Goal: Task Accomplishment & Management: Manage account settings

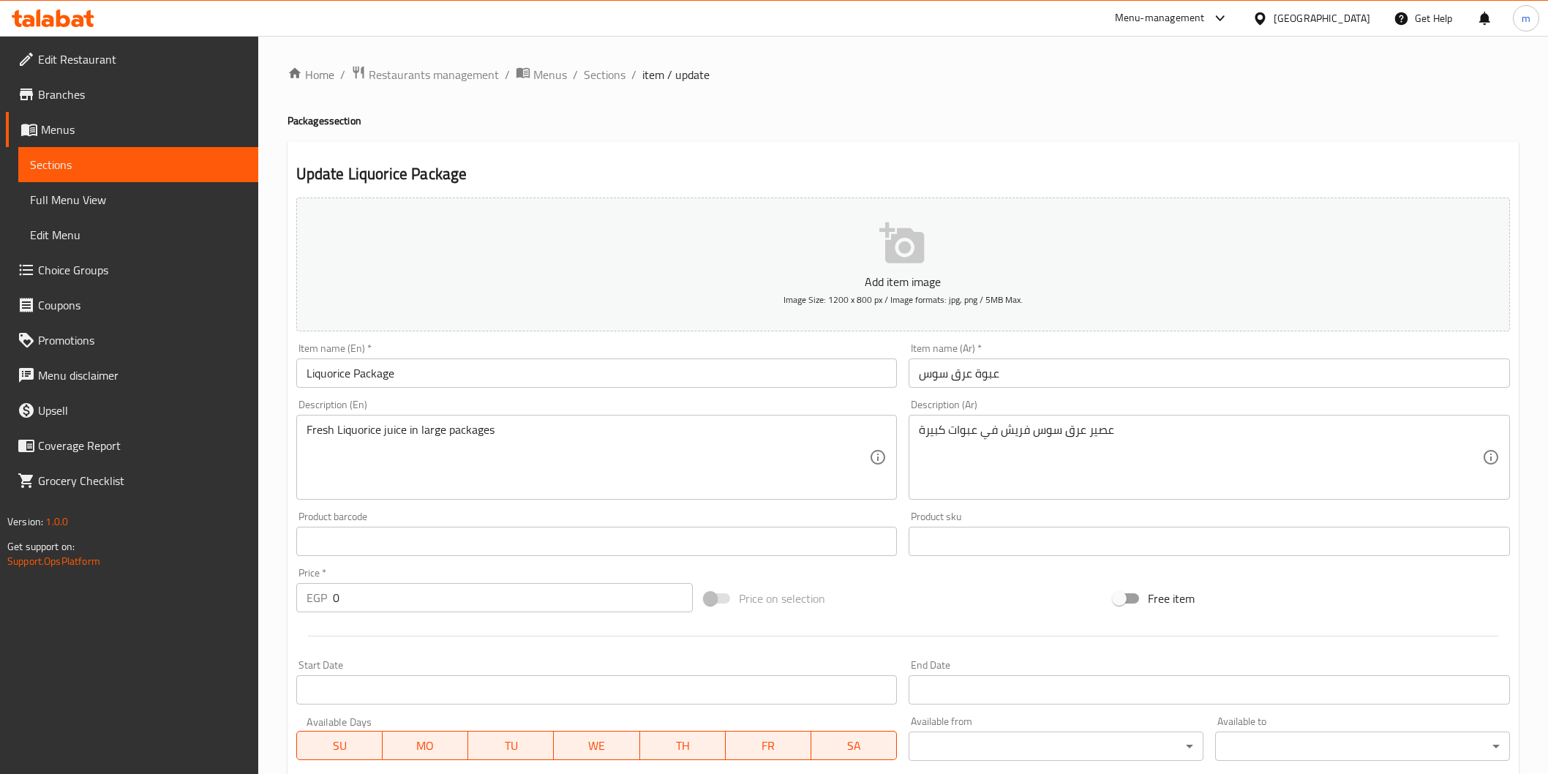
scroll to position [334, 0]
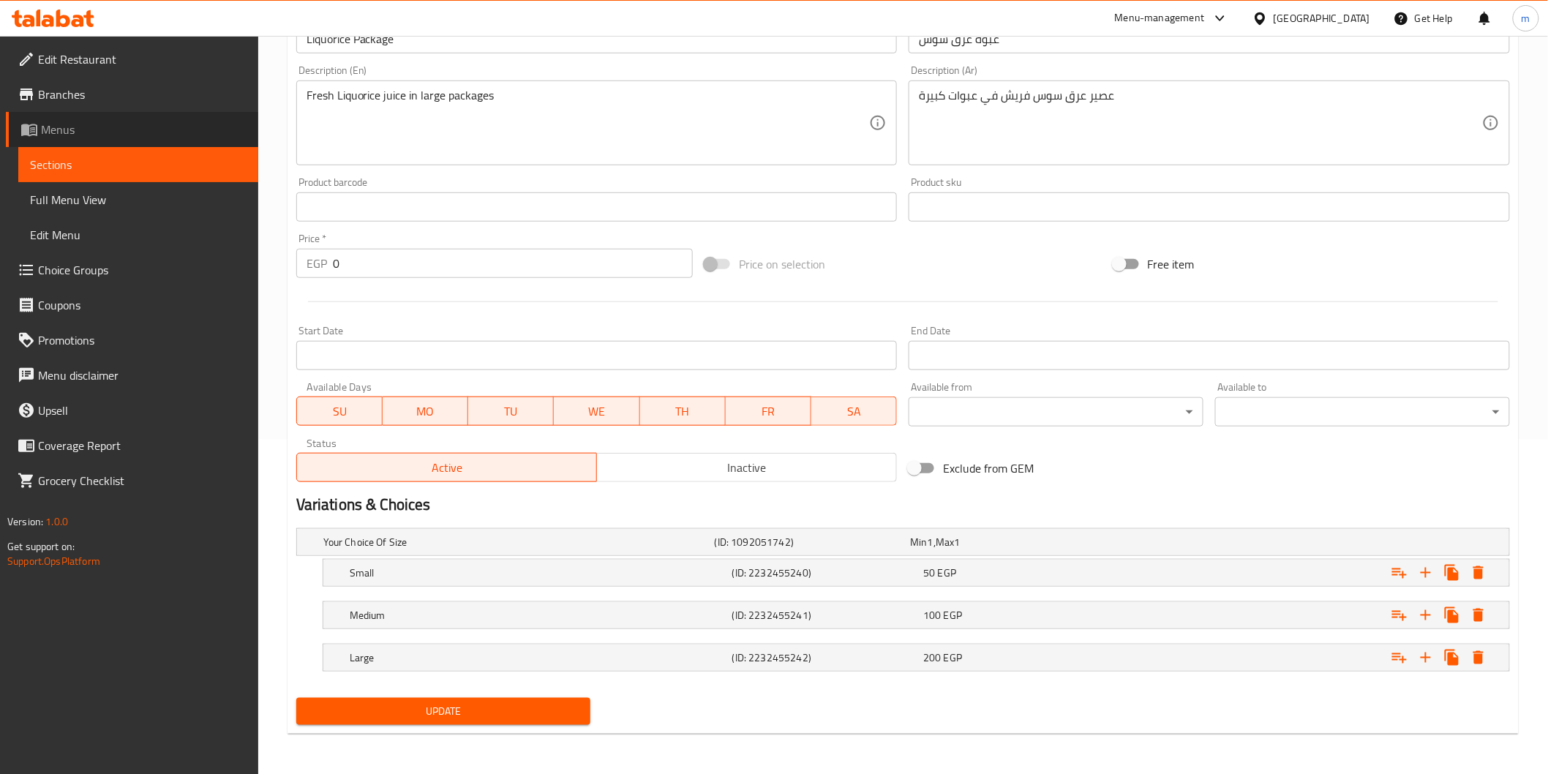
click at [68, 124] on span "Menus" at bounding box center [144, 130] width 206 height 18
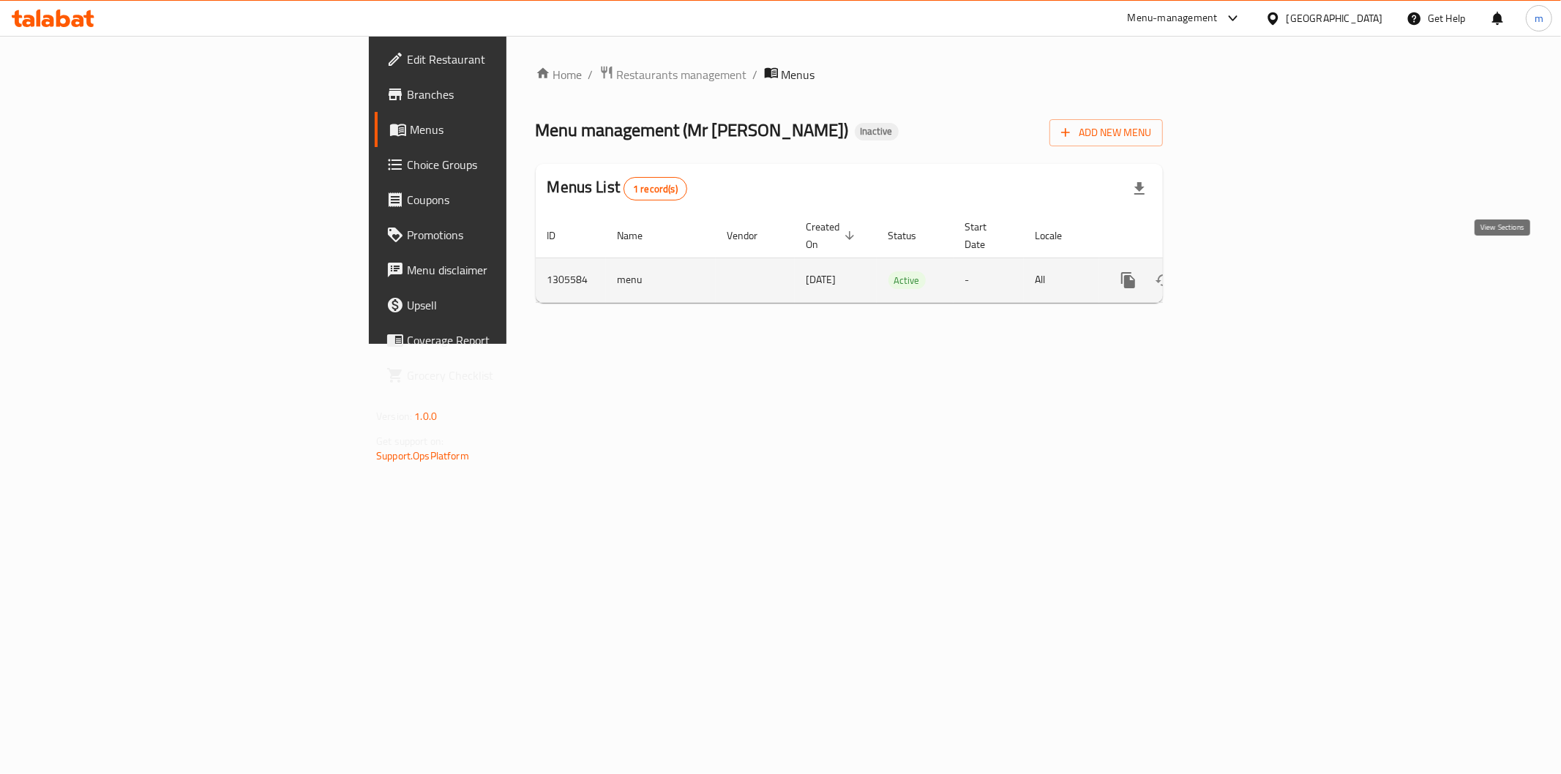
click at [1243, 271] on icon "enhanced table" at bounding box center [1234, 280] width 18 height 18
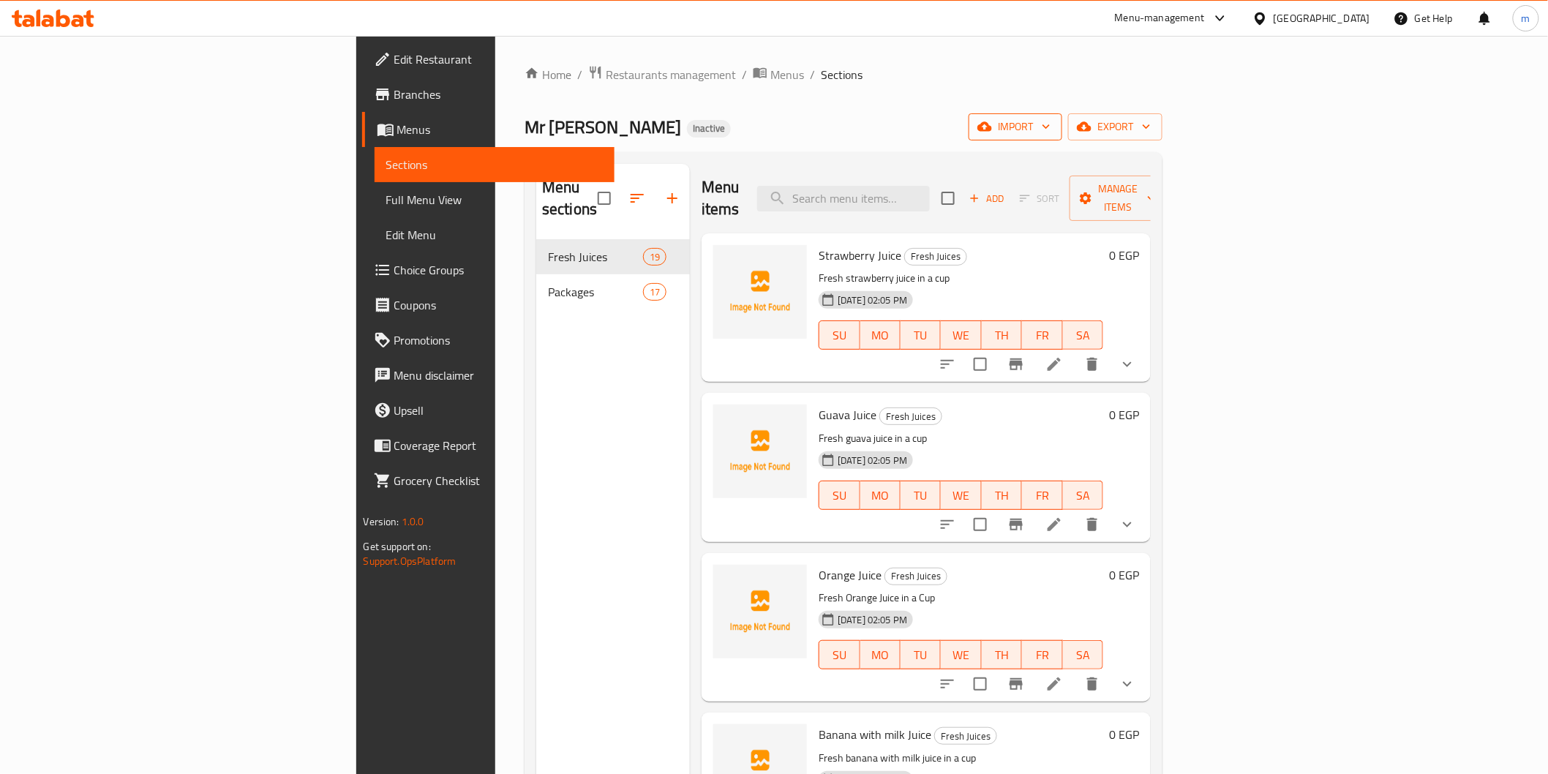
click at [1062, 113] on button "import" at bounding box center [1016, 126] width 94 height 27
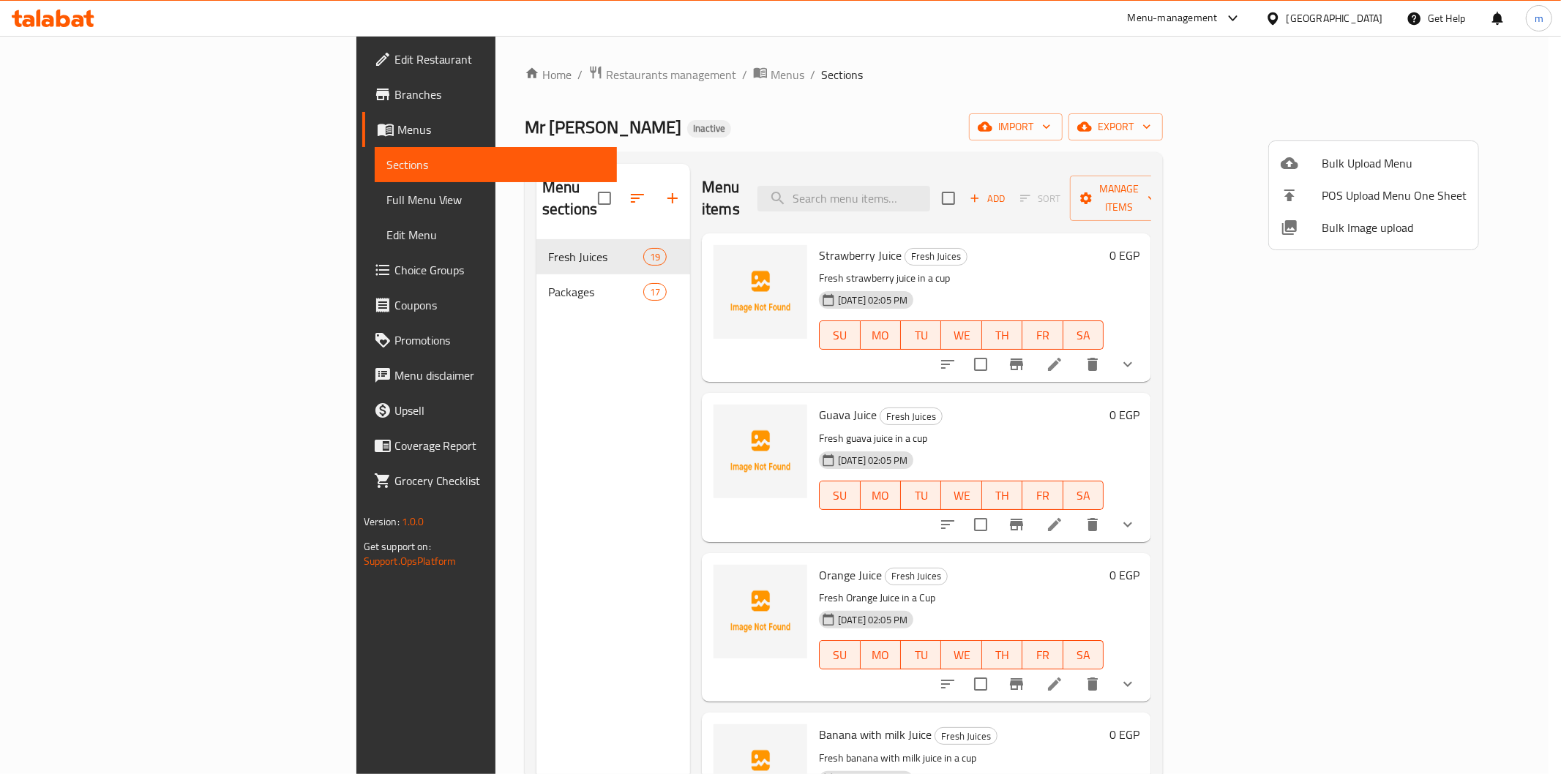
click at [1402, 163] on span "Bulk Upload Menu" at bounding box center [1394, 163] width 145 height 18
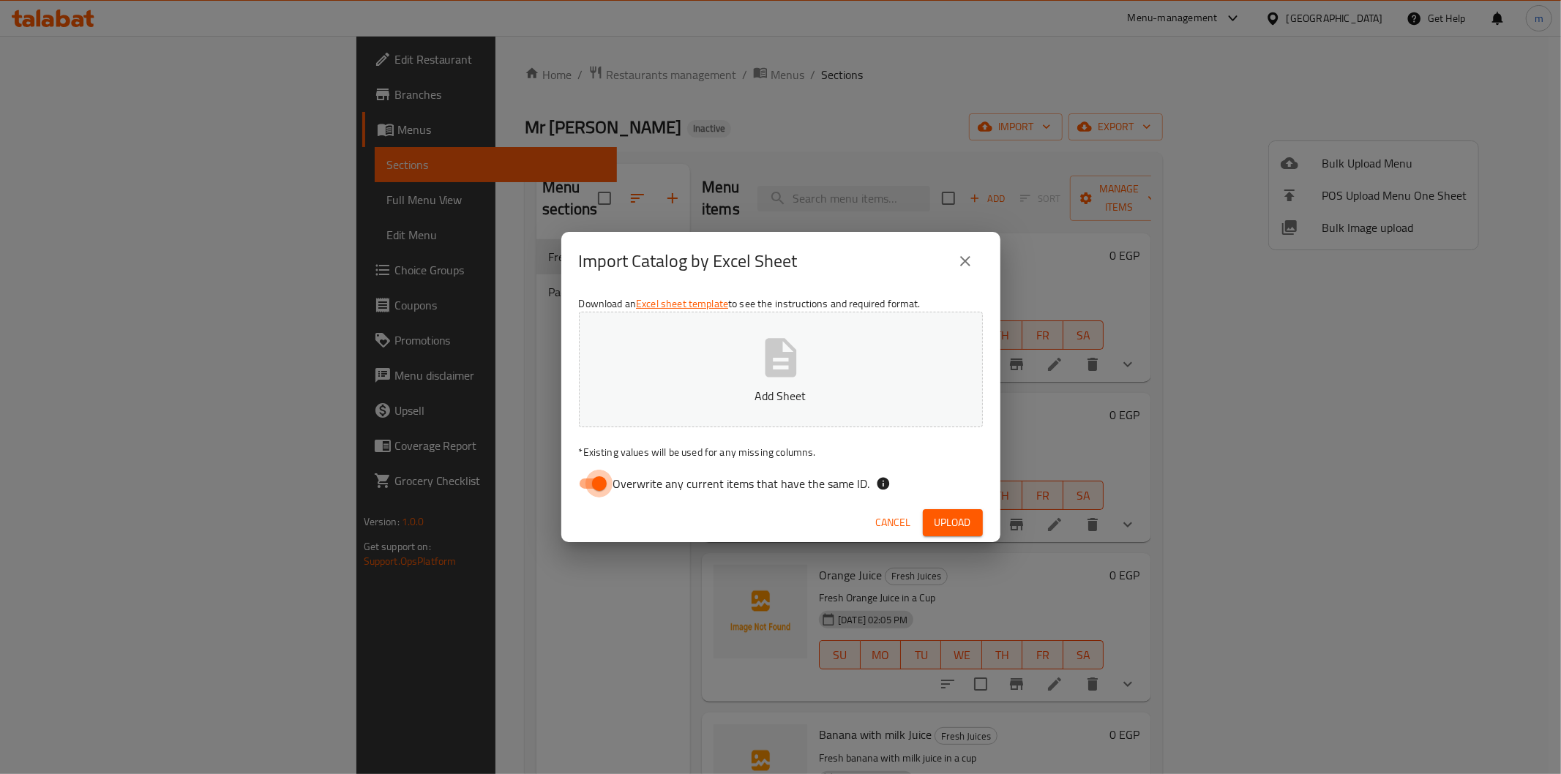
click at [582, 484] on input "Overwrite any current items that have the same ID." at bounding box center [599, 484] width 83 height 28
checkbox input "false"
click at [953, 517] on span "Upload" at bounding box center [952, 523] width 37 height 18
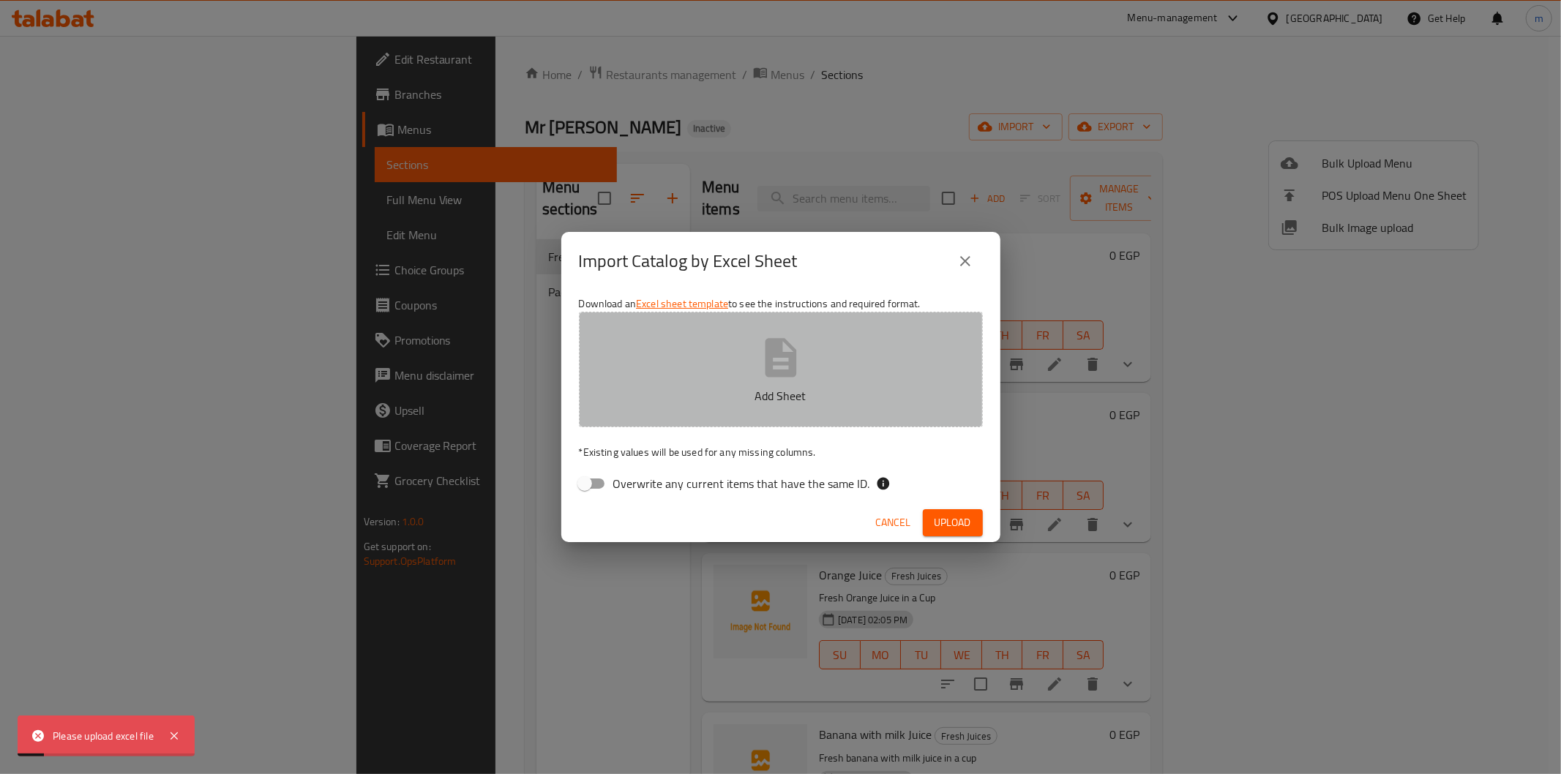
click at [896, 401] on p "Add Sheet" at bounding box center [780, 396] width 359 height 18
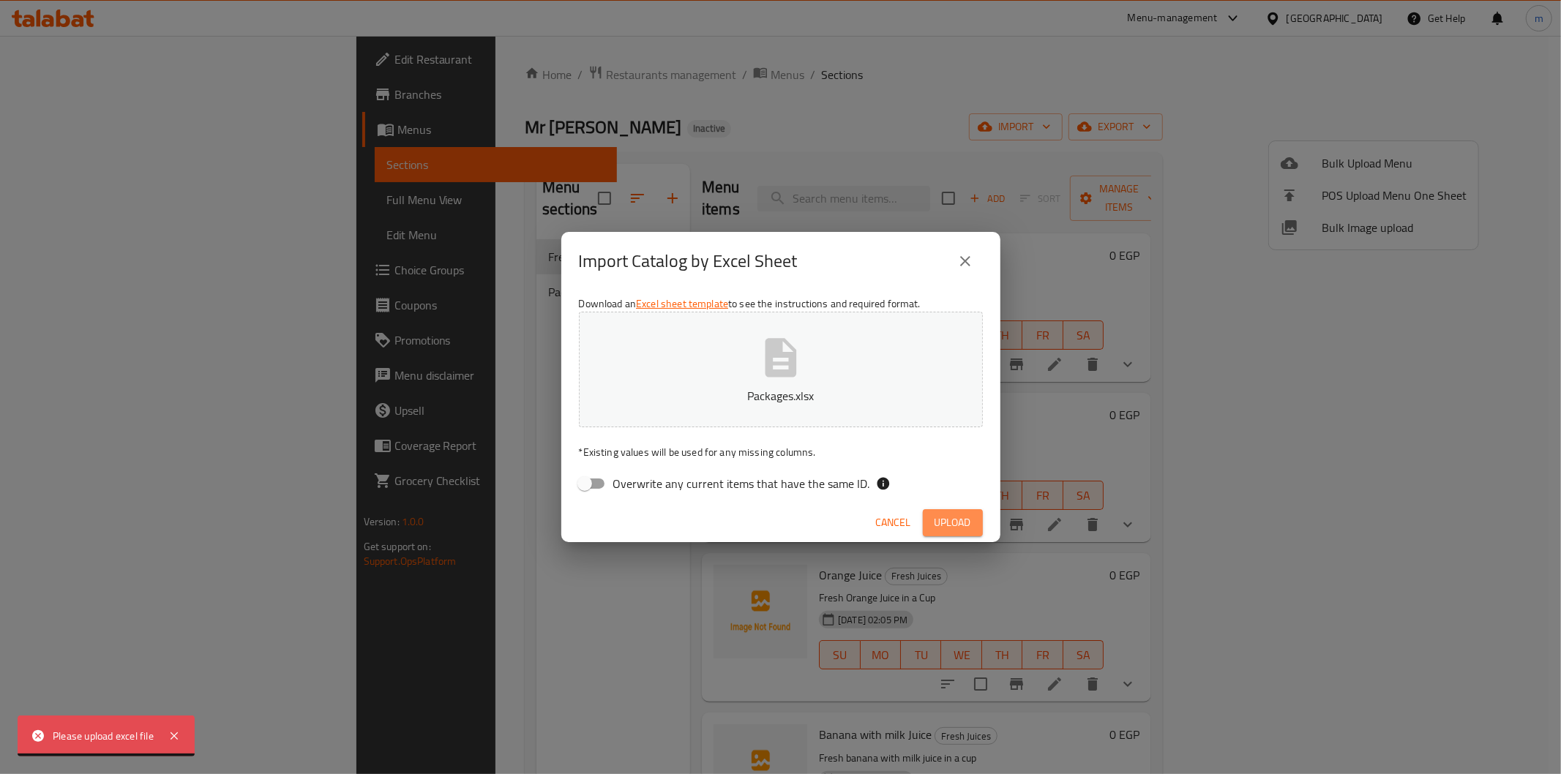
click at [963, 514] on span "Upload" at bounding box center [952, 523] width 37 height 18
click at [975, 267] on button "close" at bounding box center [965, 261] width 35 height 35
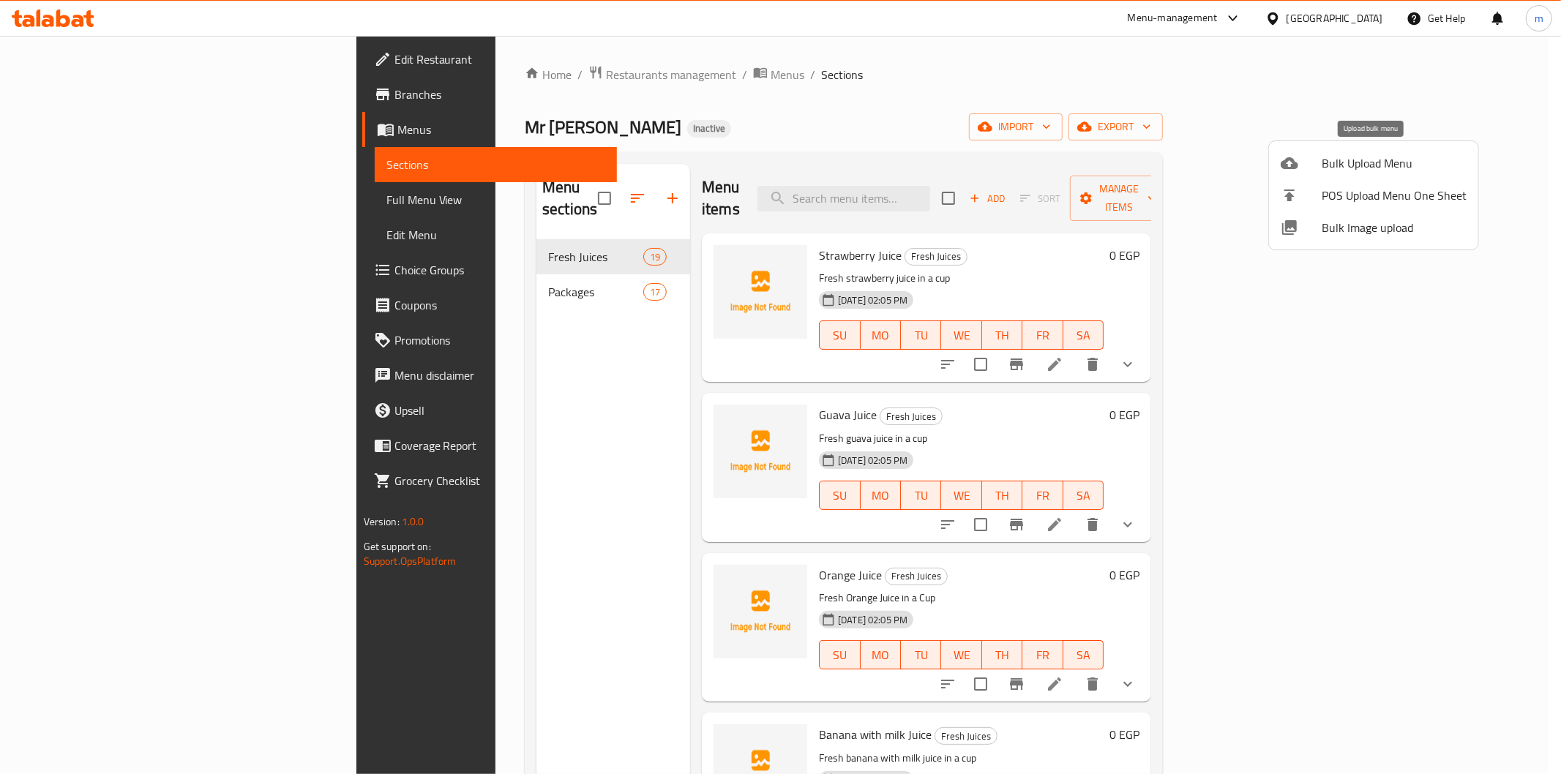
click at [1379, 154] on span "Bulk Upload Menu" at bounding box center [1394, 163] width 145 height 18
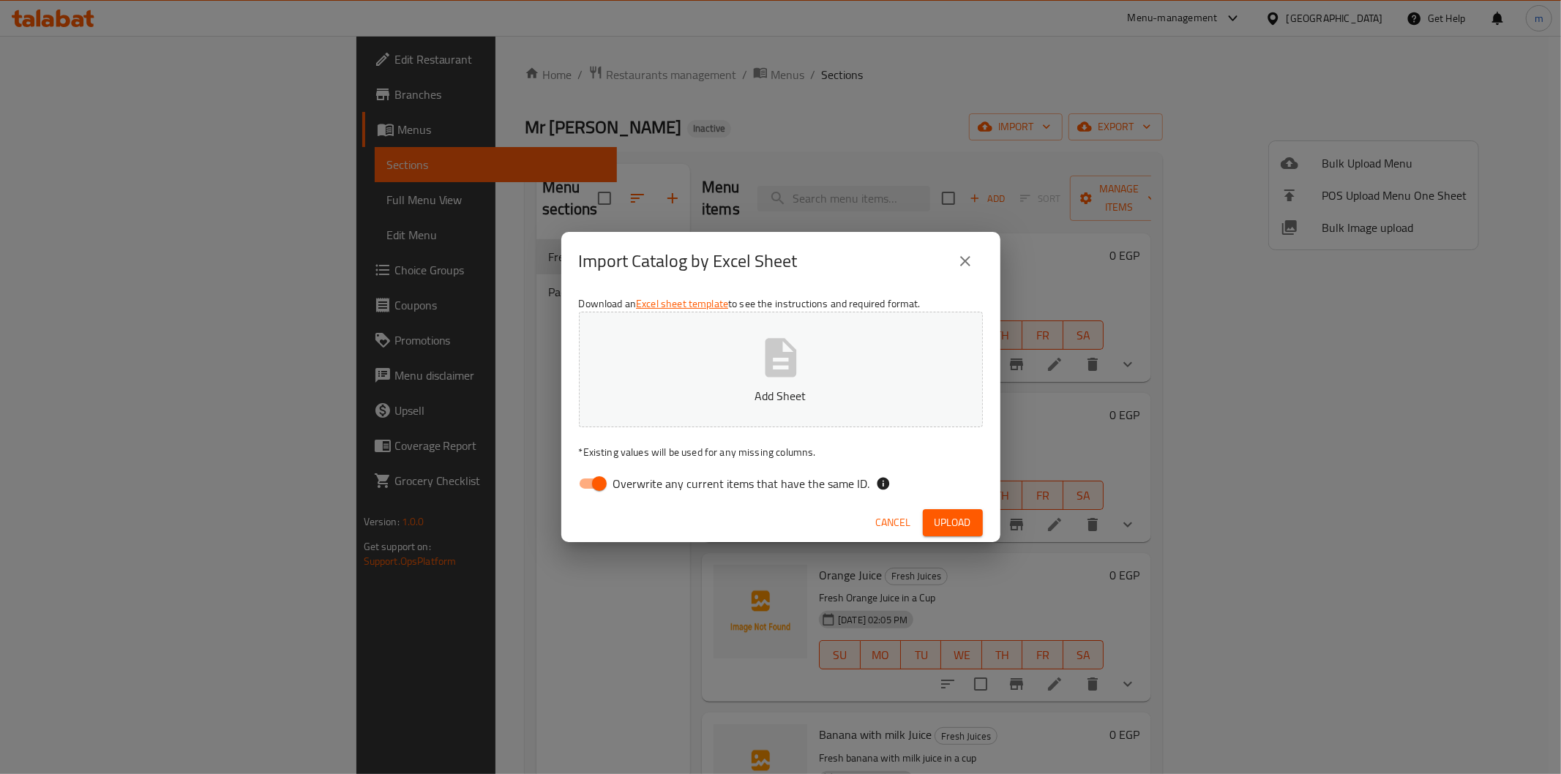
click at [593, 483] on input "Overwrite any current items that have the same ID." at bounding box center [599, 484] width 83 height 28
checkbox input "false"
click at [956, 521] on span "Upload" at bounding box center [952, 523] width 37 height 18
drag, startPoint x: 195, startPoint y: 736, endPoint x: 236, endPoint y: 734, distance: 41.0
click at [236, 734] on div "Missing Required Column - Menu Item ID" at bounding box center [147, 736] width 258 height 41
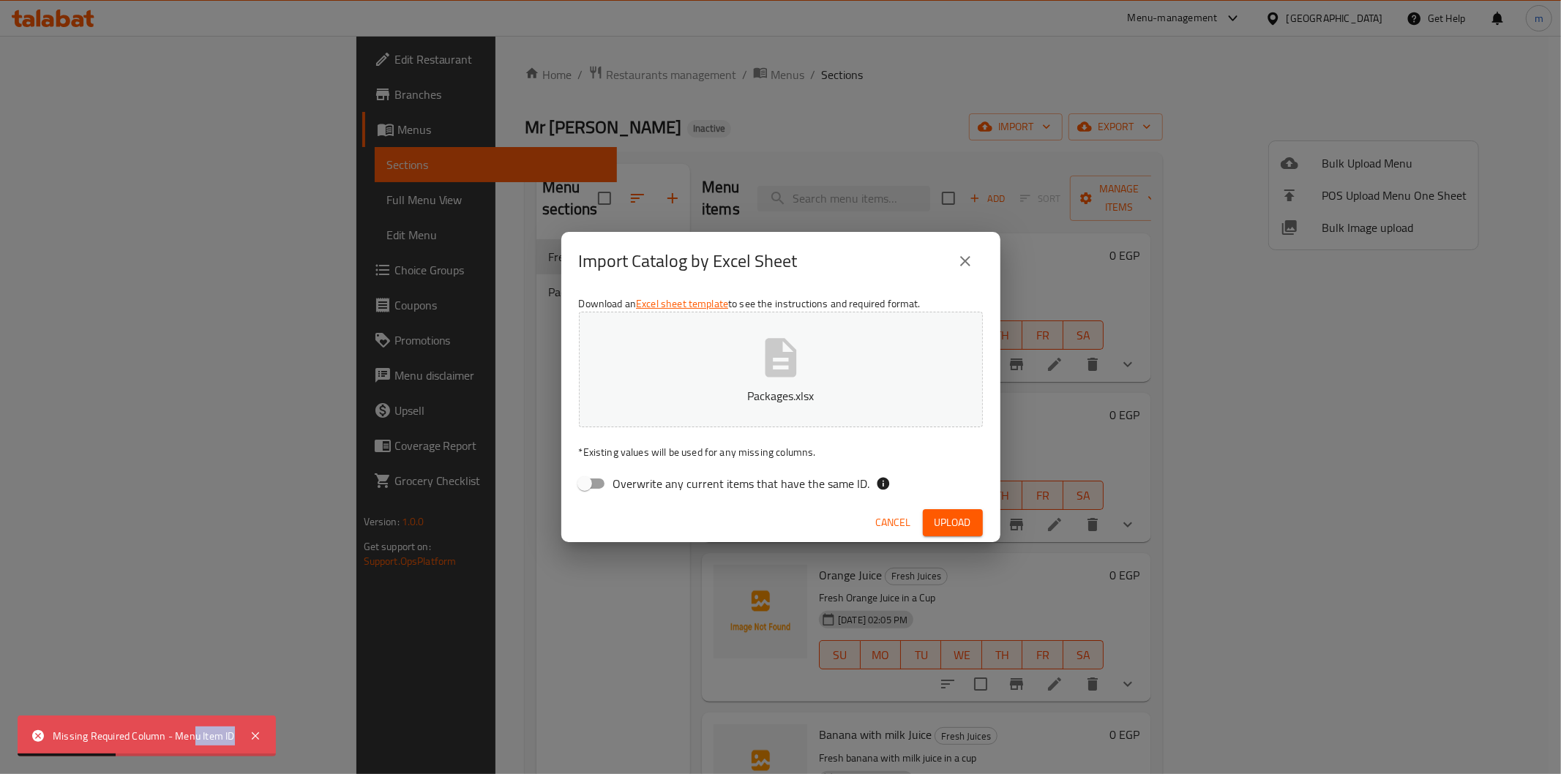
click at [879, 522] on span "Cancel" at bounding box center [893, 523] width 35 height 18
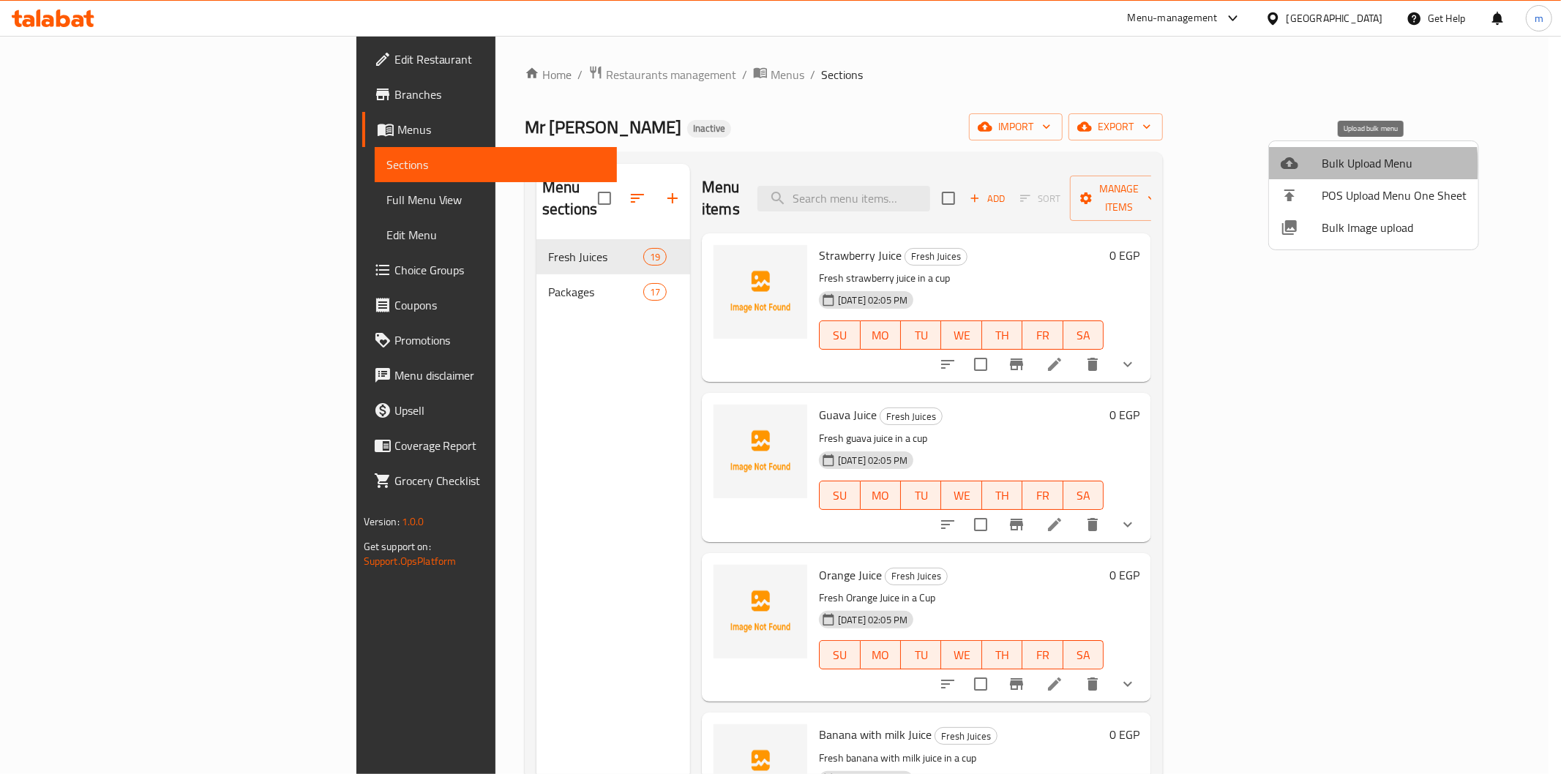
click at [1313, 165] on div at bounding box center [1301, 163] width 41 height 18
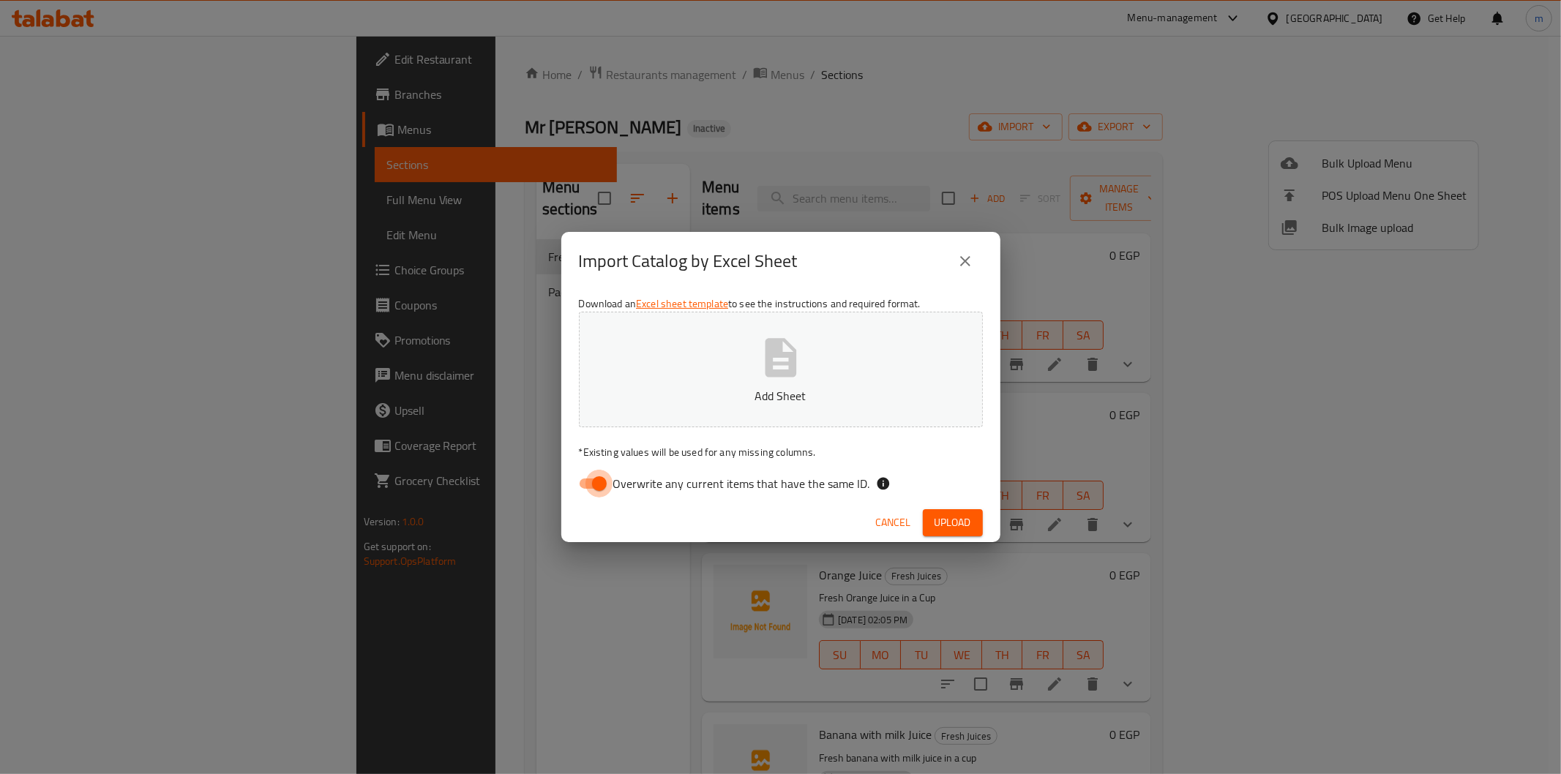
click at [600, 483] on input "Overwrite any current items that have the same ID." at bounding box center [599, 484] width 83 height 28
checkbox input "false"
click at [967, 517] on span "Upload" at bounding box center [952, 523] width 37 height 18
click at [960, 529] on span "Upload" at bounding box center [952, 523] width 37 height 18
click at [256, 744] on icon at bounding box center [256, 736] width 18 height 18
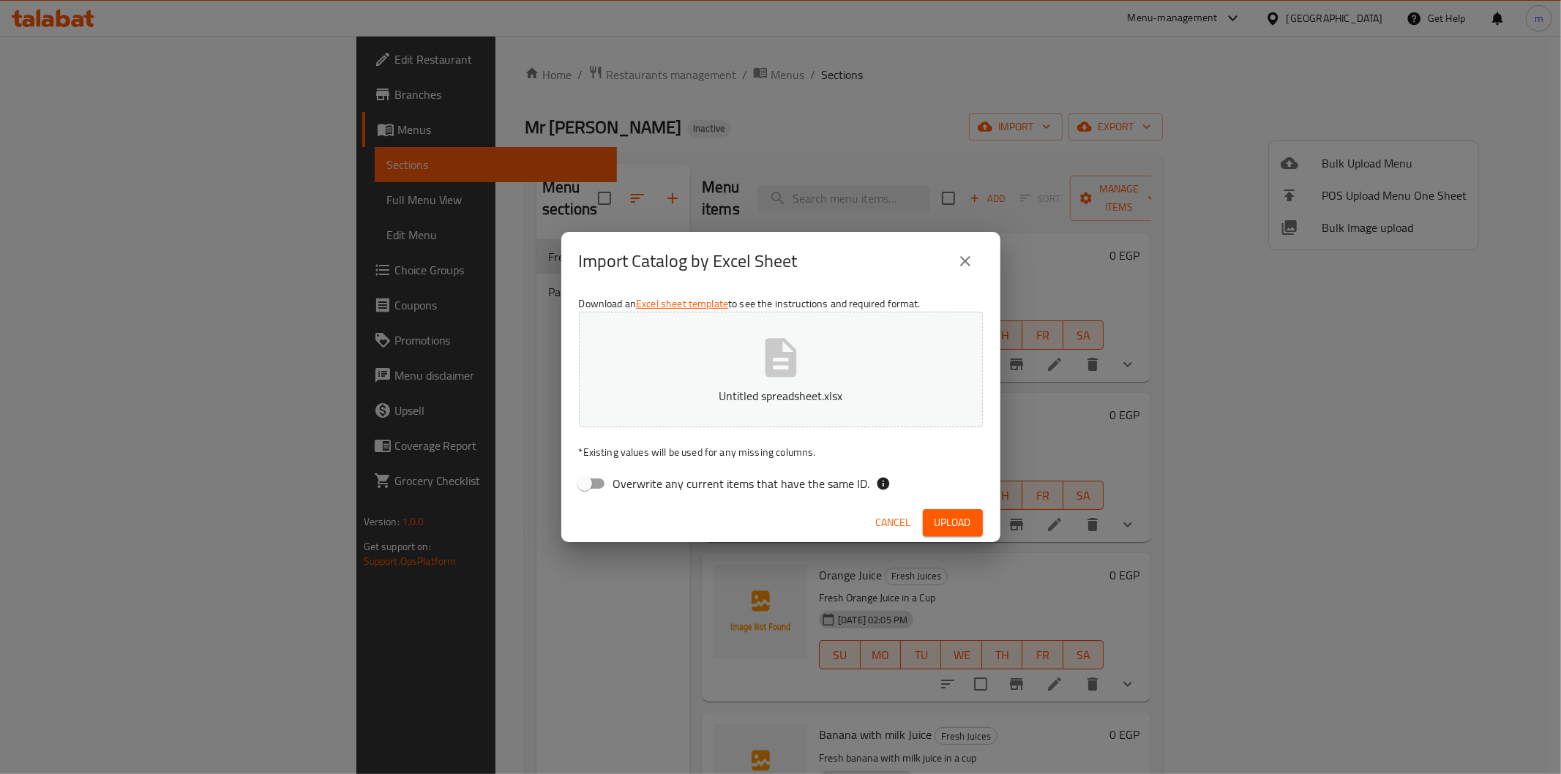
click at [972, 514] on button "Upload" at bounding box center [953, 522] width 60 height 27
click at [893, 520] on span "Cancel" at bounding box center [893, 523] width 35 height 18
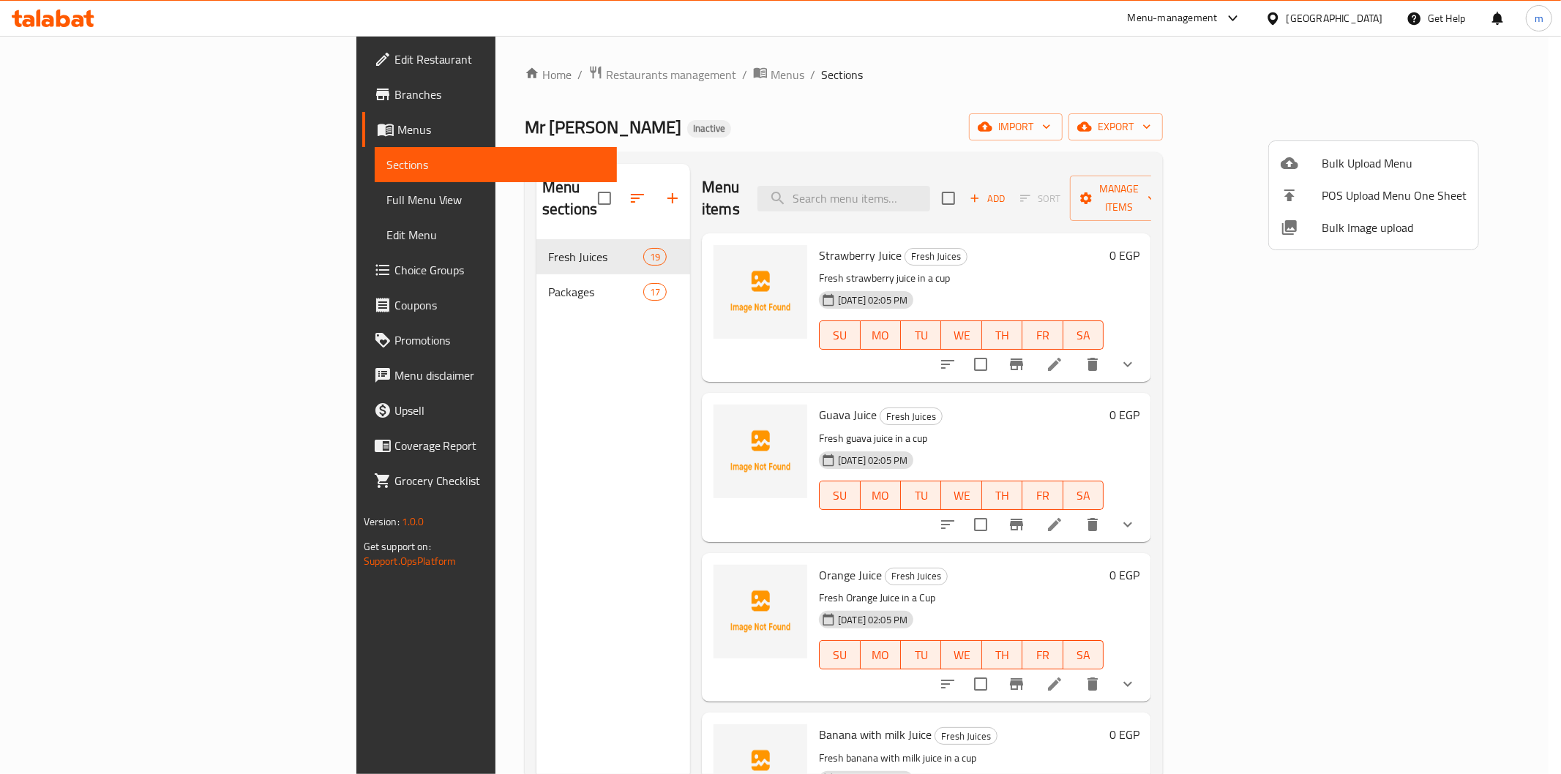
click at [537, 271] on div at bounding box center [780, 387] width 1561 height 774
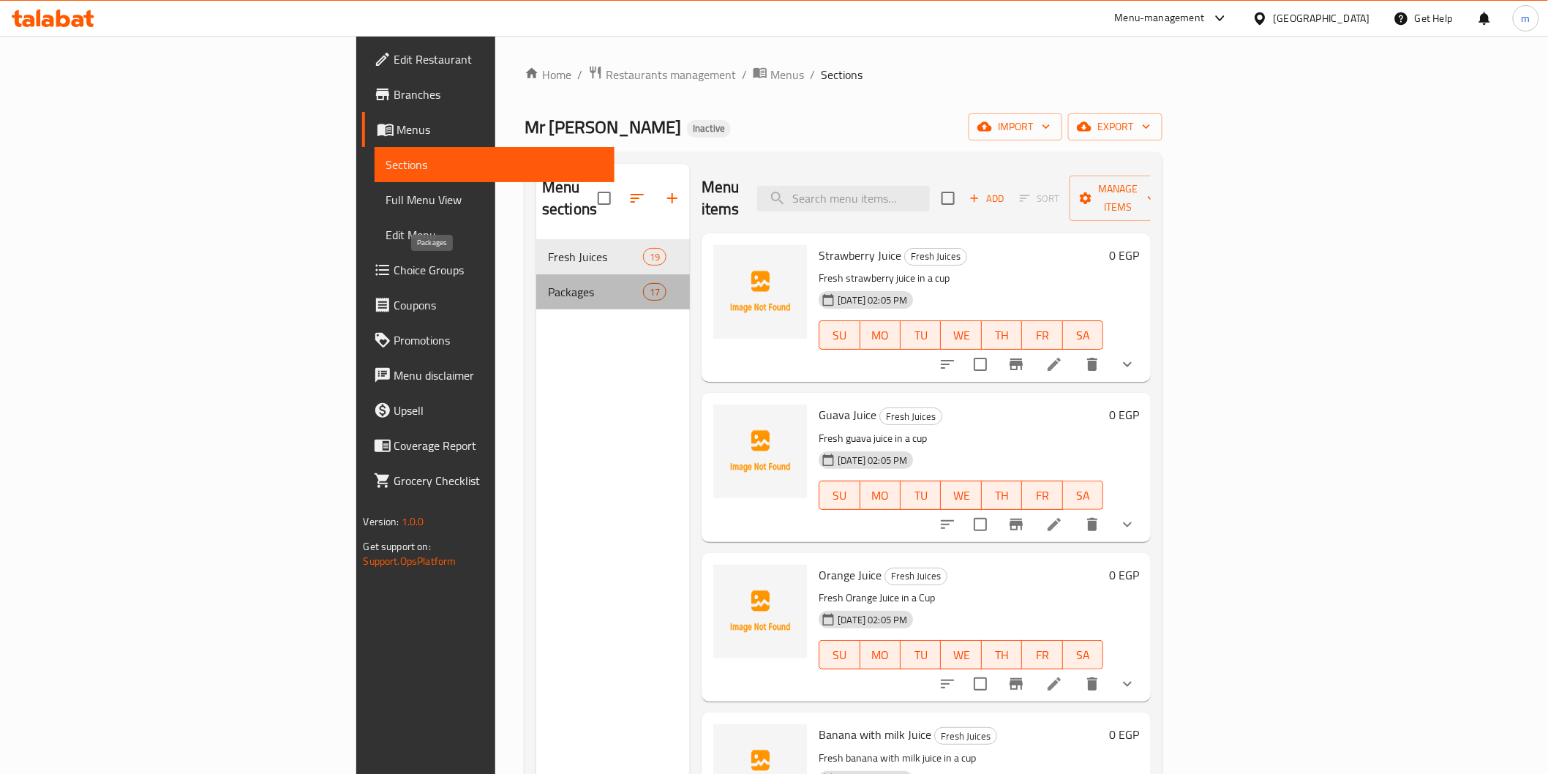
click at [548, 283] on span "Packages" at bounding box center [595, 292] width 95 height 18
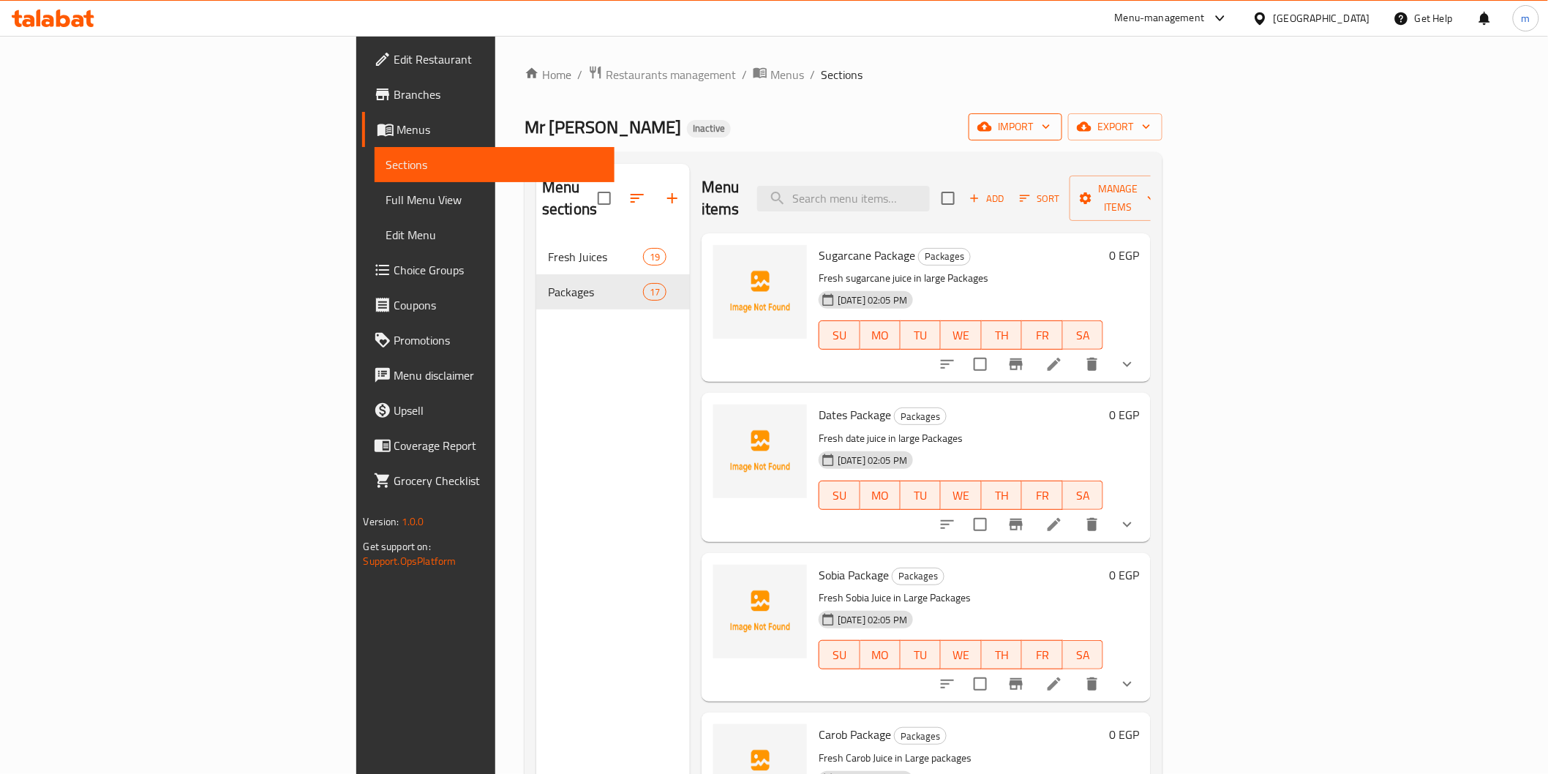
click at [992, 119] on icon "button" at bounding box center [985, 126] width 15 height 15
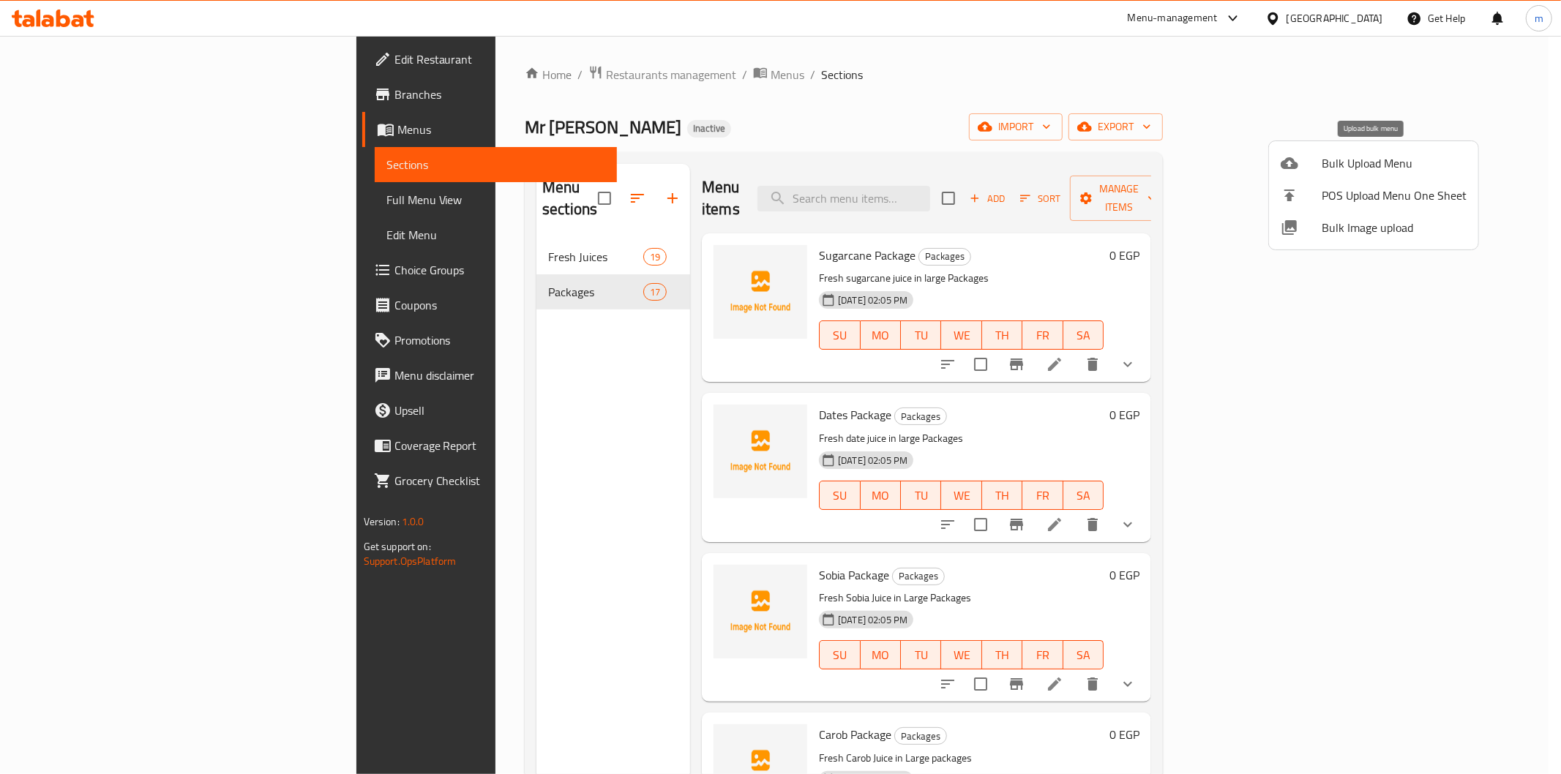
click at [1363, 165] on span "Bulk Upload Menu" at bounding box center [1394, 163] width 145 height 18
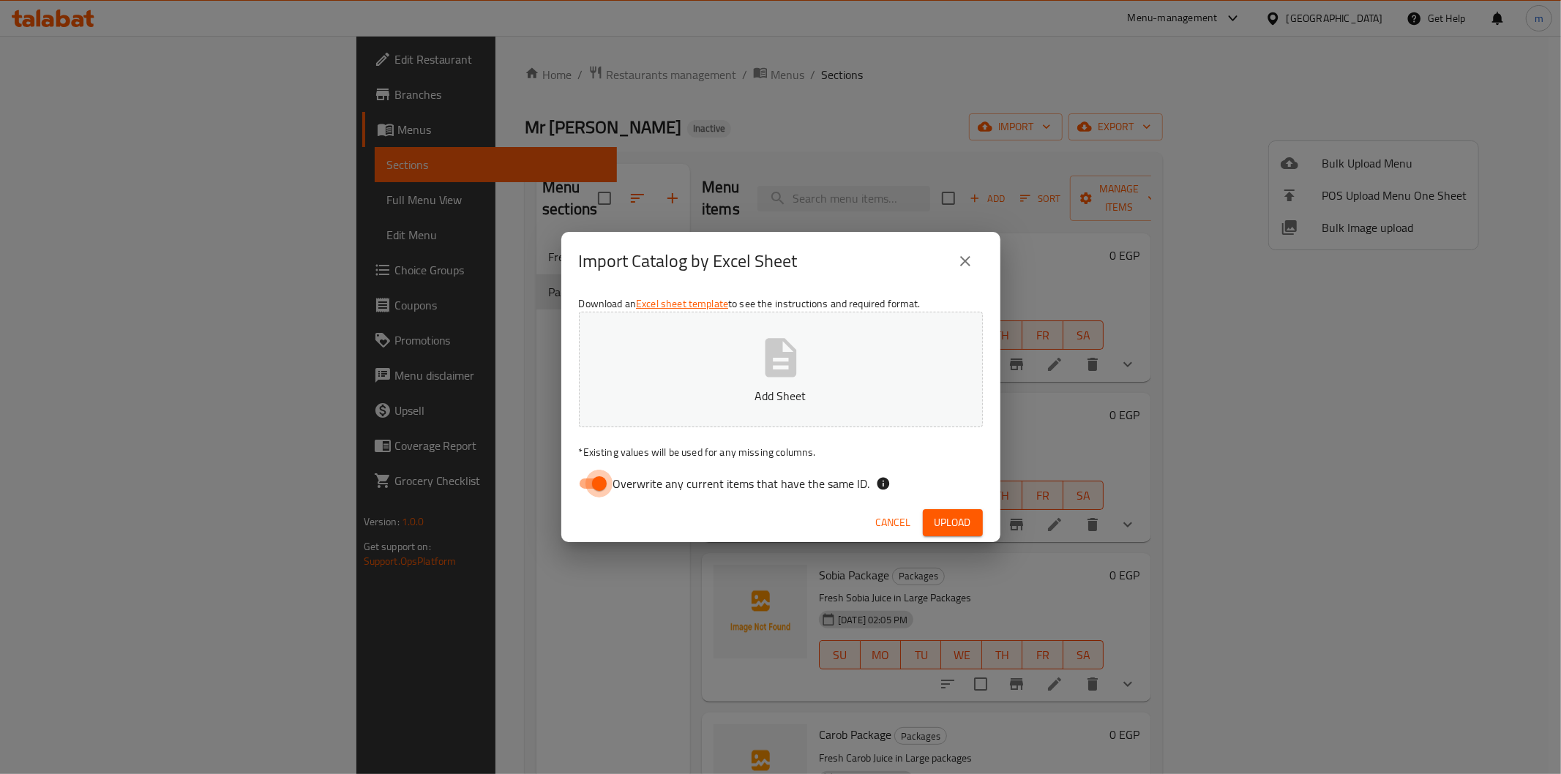
click at [589, 479] on input "Overwrite any current items that have the same ID." at bounding box center [599, 484] width 83 height 28
click at [593, 487] on input "Overwrite any current items that have the same ID." at bounding box center [584, 484] width 83 height 28
click at [593, 487] on input "Overwrite any current items that have the same ID." at bounding box center [599, 484] width 83 height 28
checkbox input "false"
click at [962, 527] on span "Upload" at bounding box center [952, 523] width 37 height 18
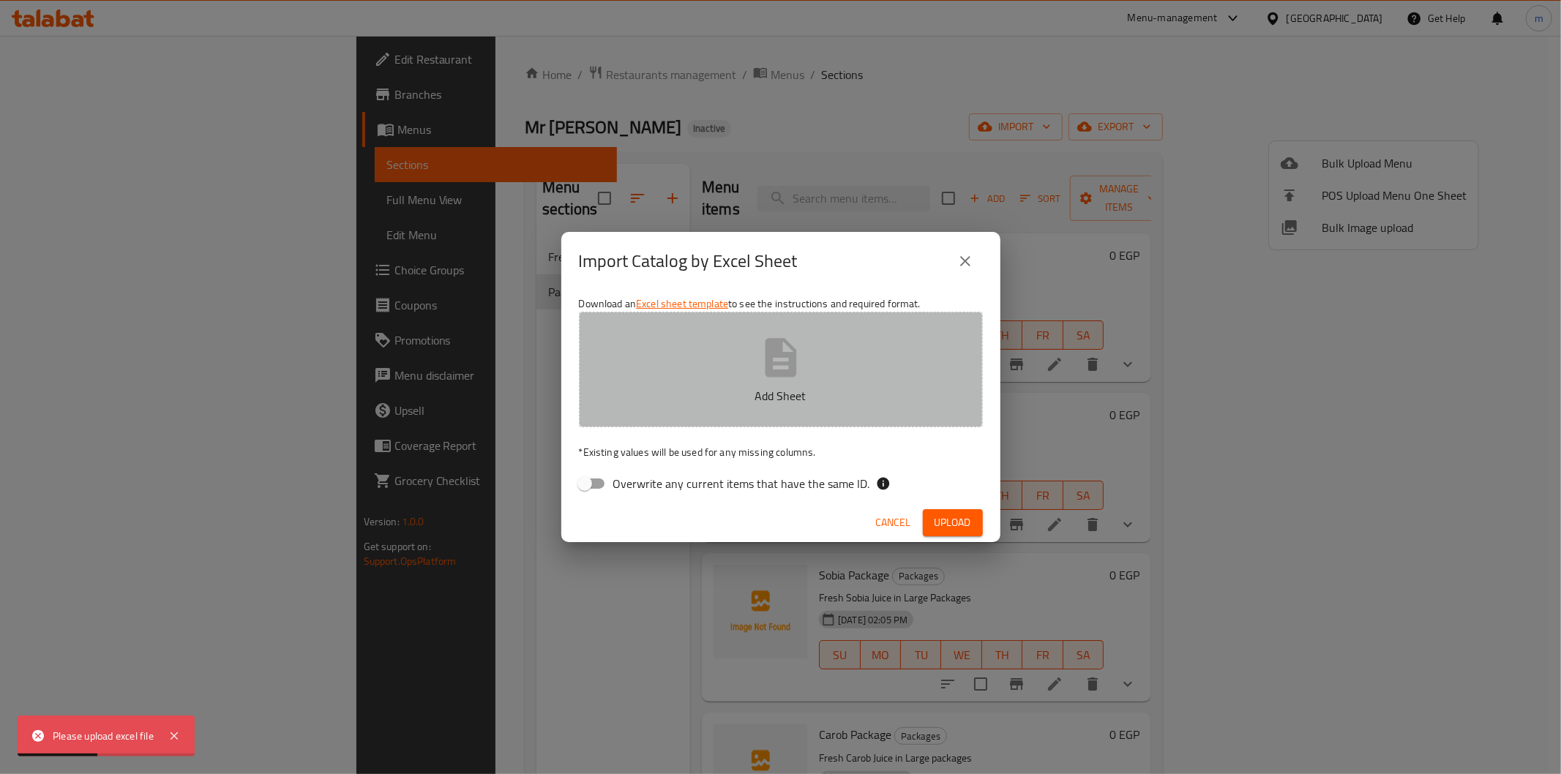
click at [858, 411] on button "Add Sheet" at bounding box center [781, 370] width 404 height 116
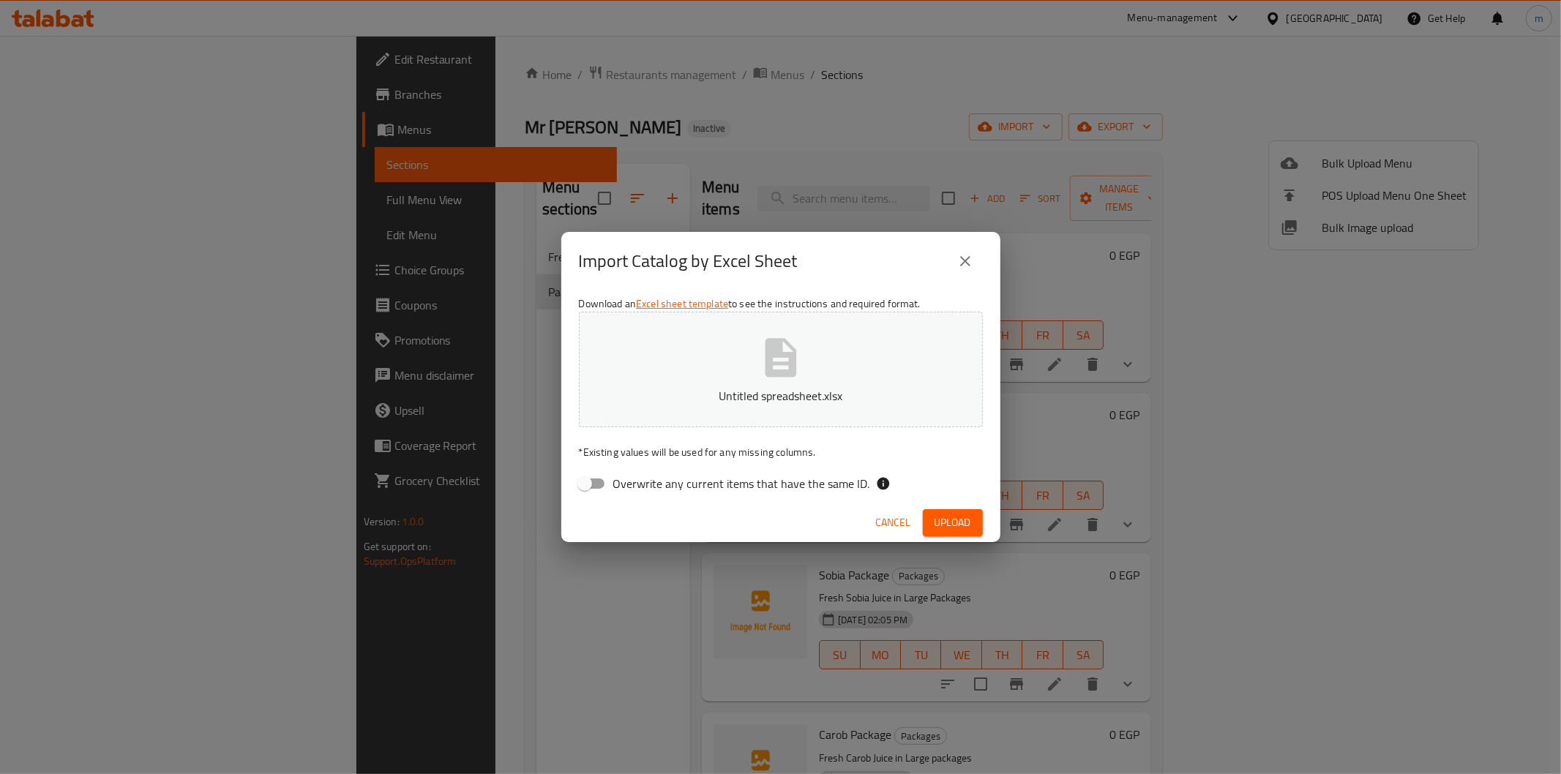
click at [972, 531] on button "Upload" at bounding box center [953, 522] width 60 height 27
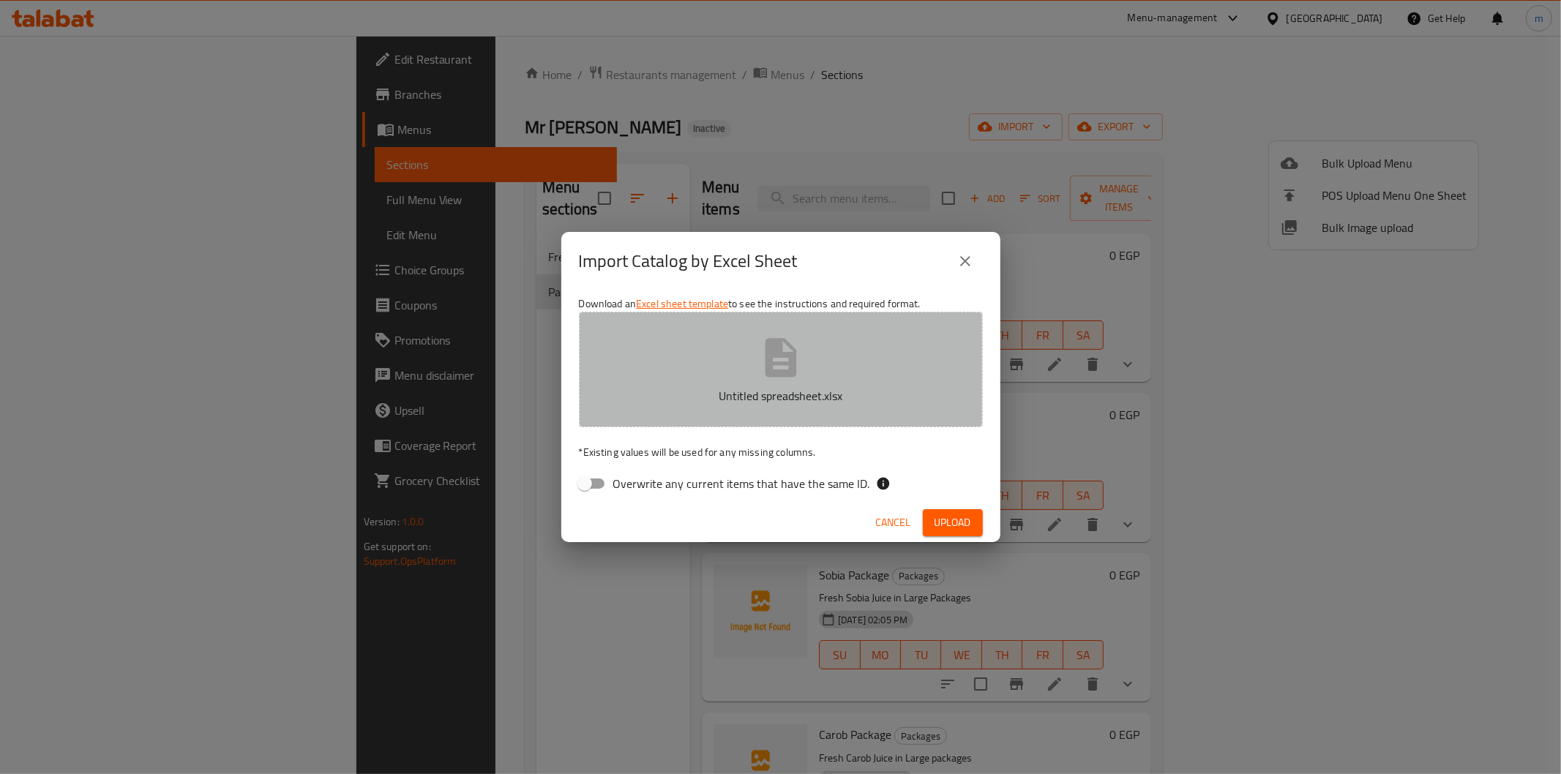
click at [792, 366] on icon "button" at bounding box center [780, 357] width 31 height 39
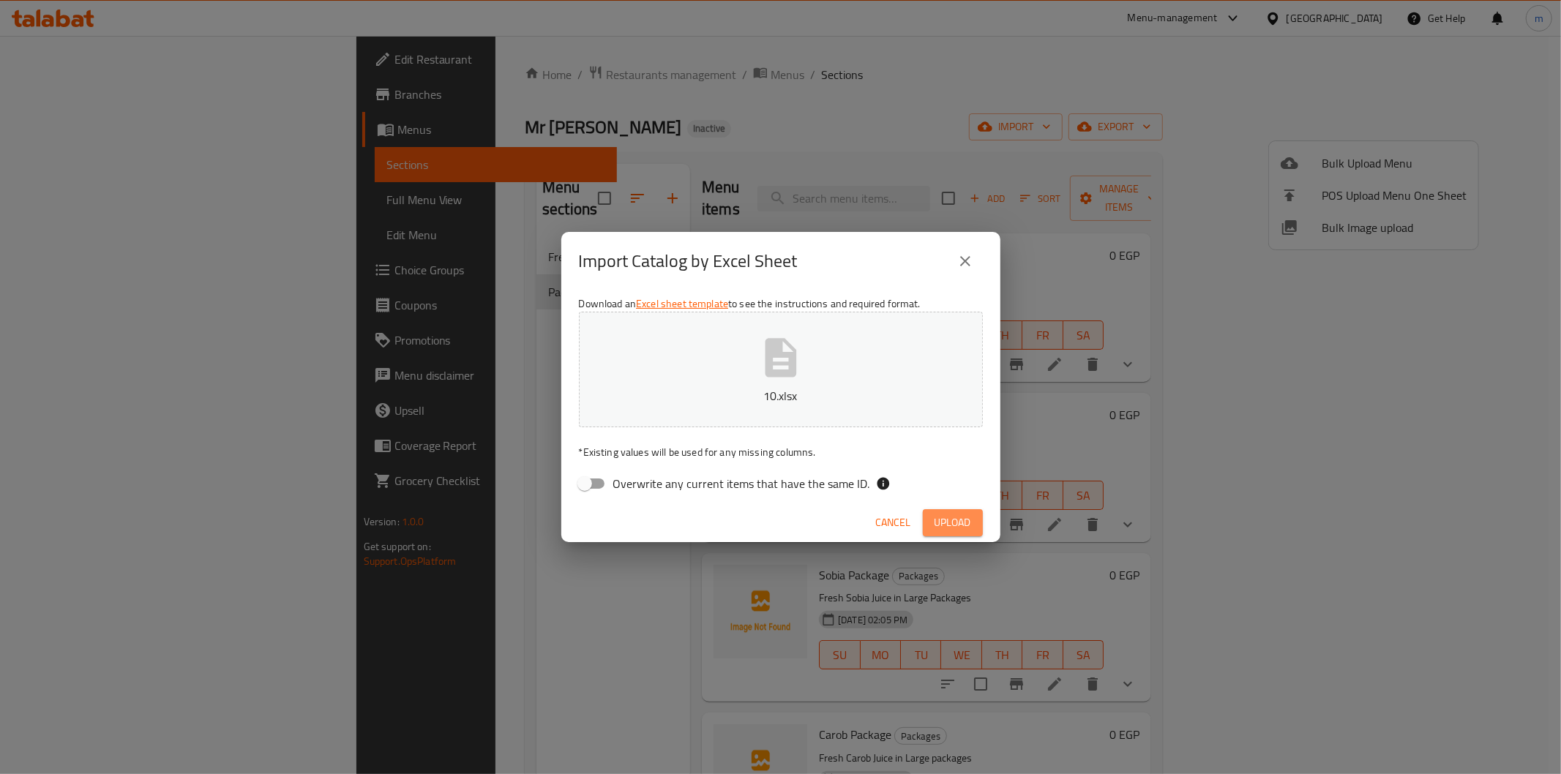
click at [949, 514] on span "Upload" at bounding box center [952, 523] width 37 height 18
click at [959, 269] on icon "close" at bounding box center [965, 261] width 18 height 18
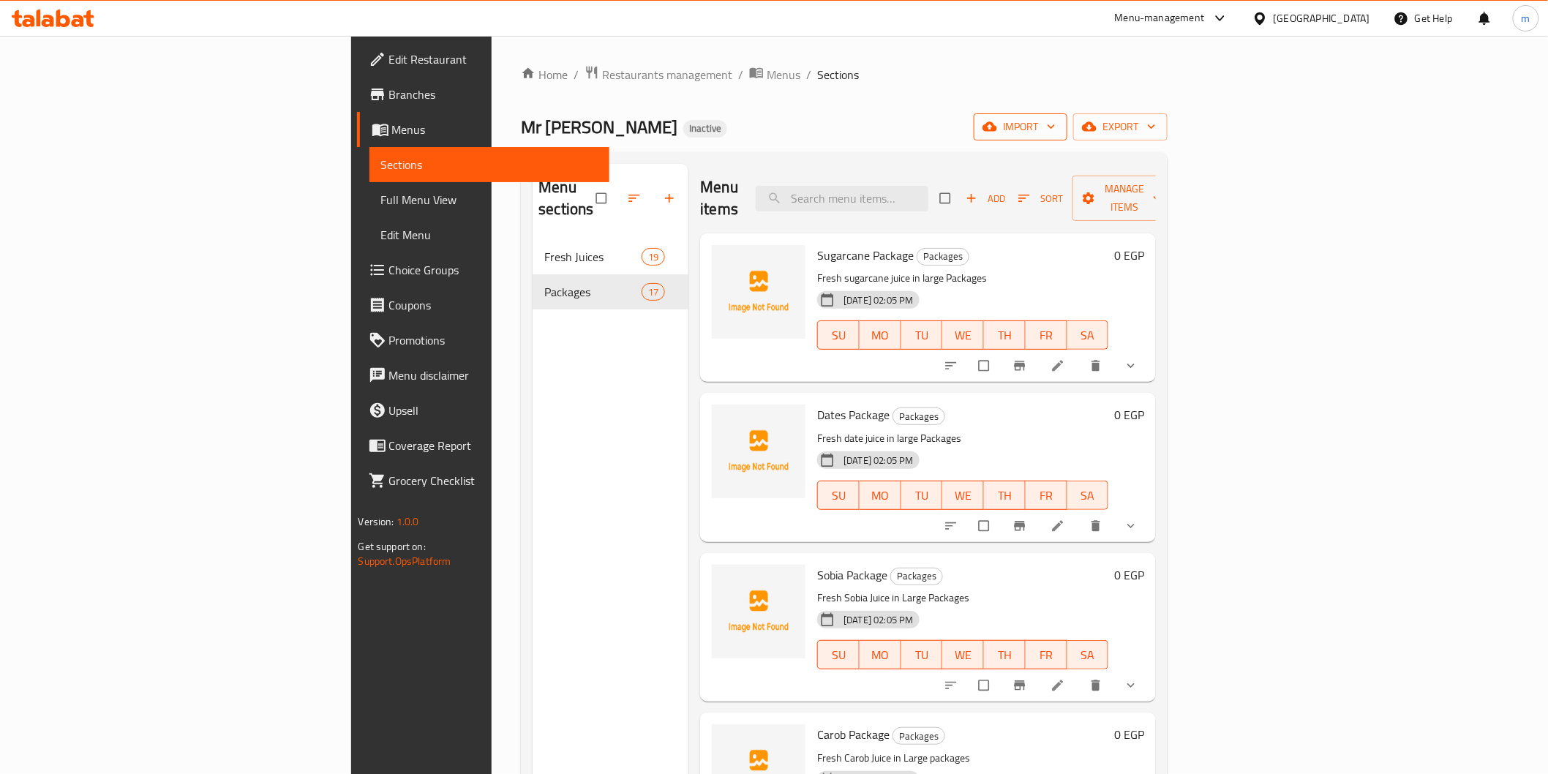
click at [1056, 132] on span "import" at bounding box center [1021, 127] width 70 height 18
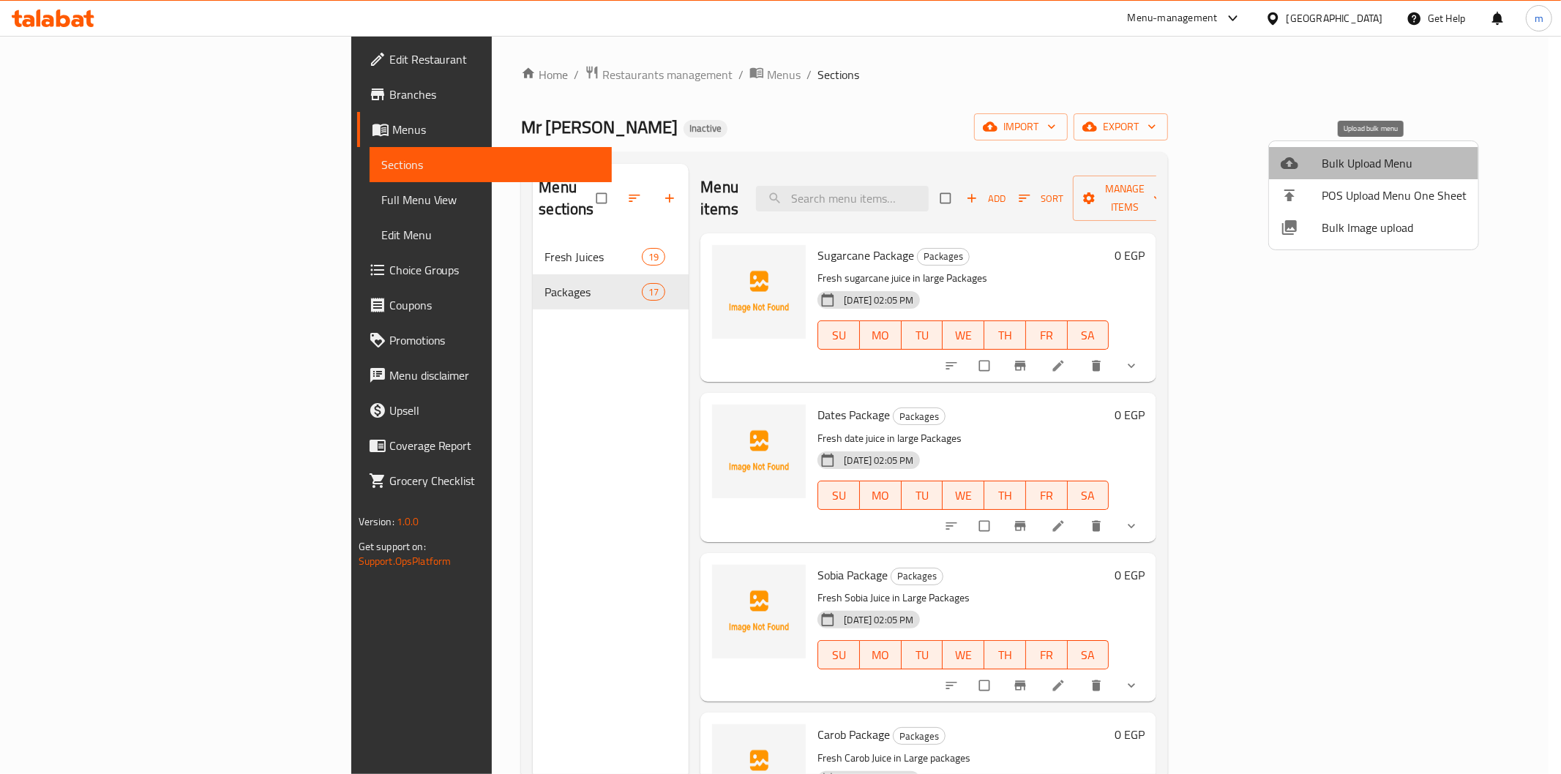
click at [1389, 154] on span "Bulk Upload Menu" at bounding box center [1394, 163] width 145 height 18
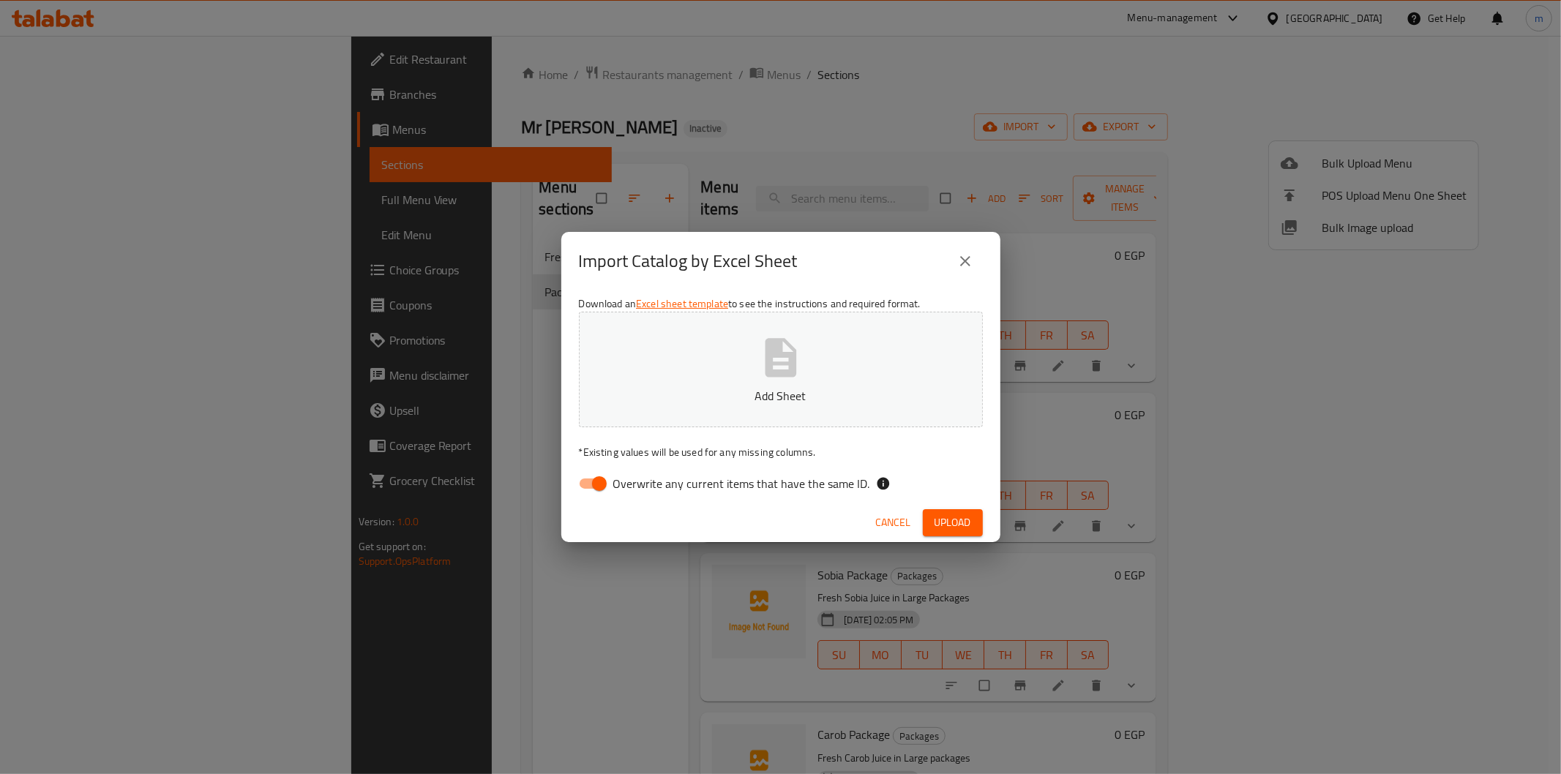
click at [581, 486] on input "Overwrite any current items that have the same ID." at bounding box center [599, 484] width 83 height 28
checkbox input "false"
click at [945, 517] on span "Upload" at bounding box center [952, 523] width 37 height 18
click at [978, 516] on button "Upload" at bounding box center [953, 522] width 60 height 27
click at [887, 515] on span "Cancel" at bounding box center [893, 523] width 35 height 18
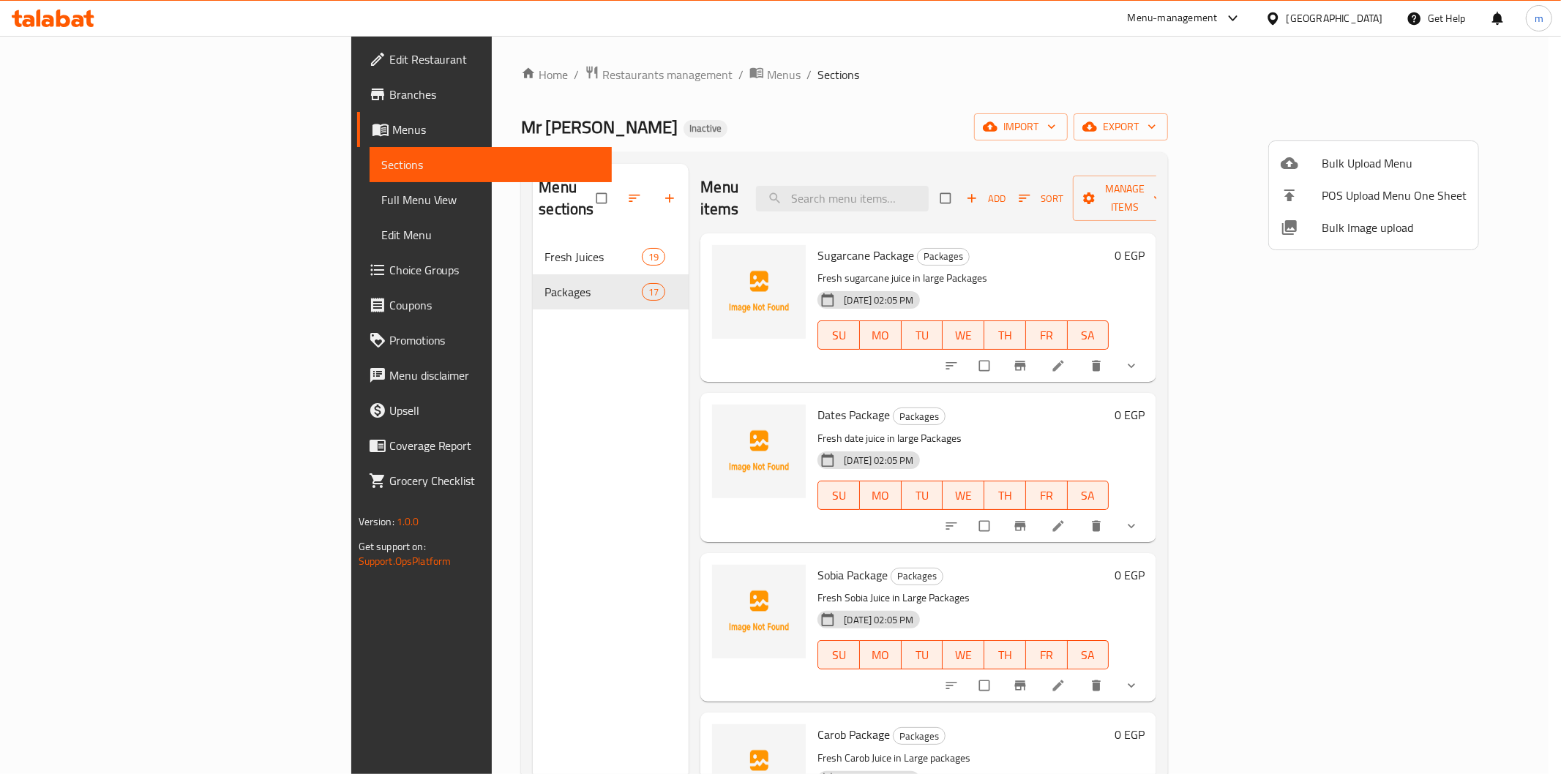
click at [1371, 156] on span "Bulk Upload Menu" at bounding box center [1394, 163] width 145 height 18
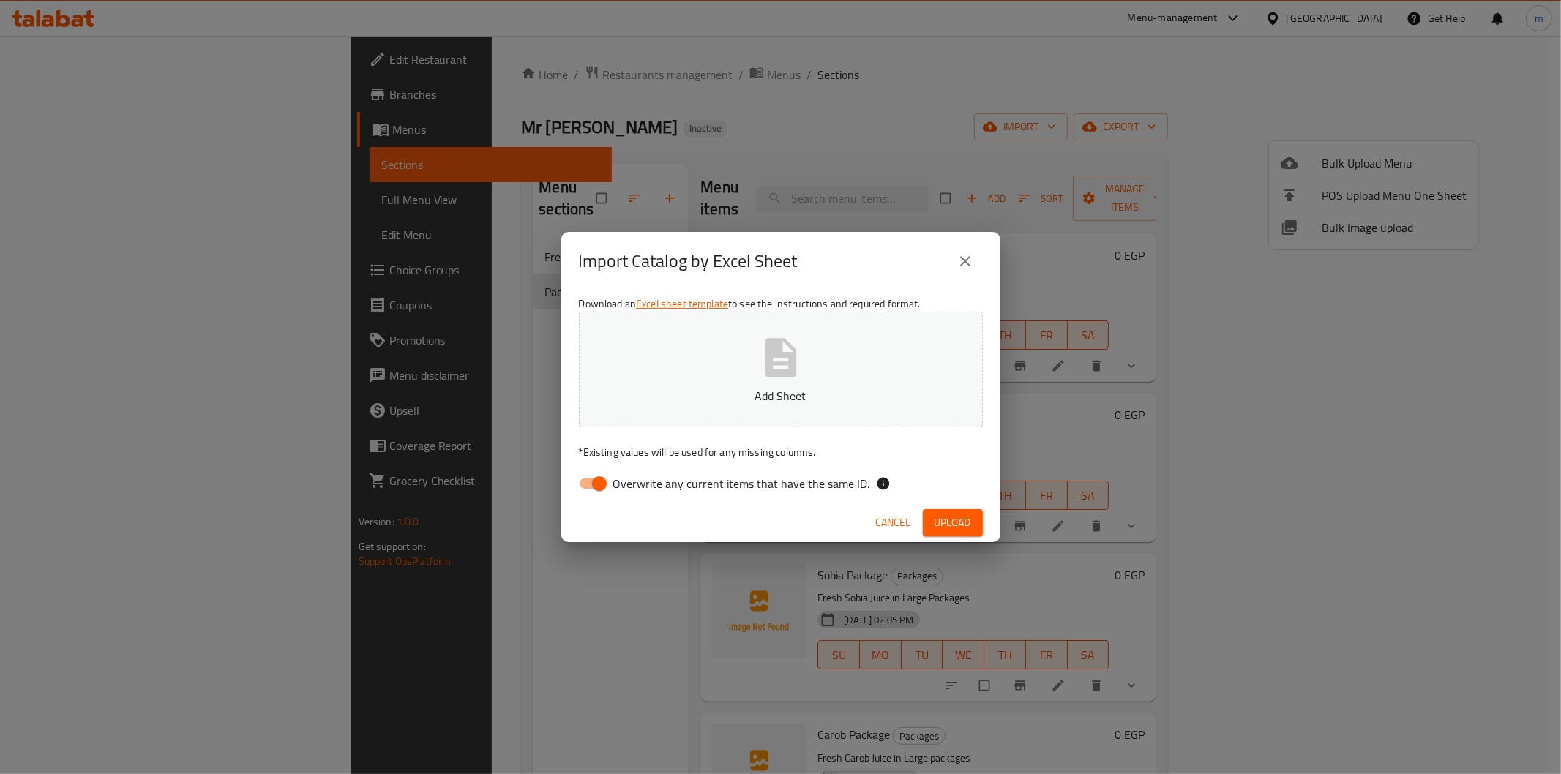
click at [599, 484] on input "Overwrite any current items that have the same ID." at bounding box center [599, 484] width 83 height 28
checkbox input "false"
click at [942, 515] on span "Upload" at bounding box center [952, 523] width 37 height 18
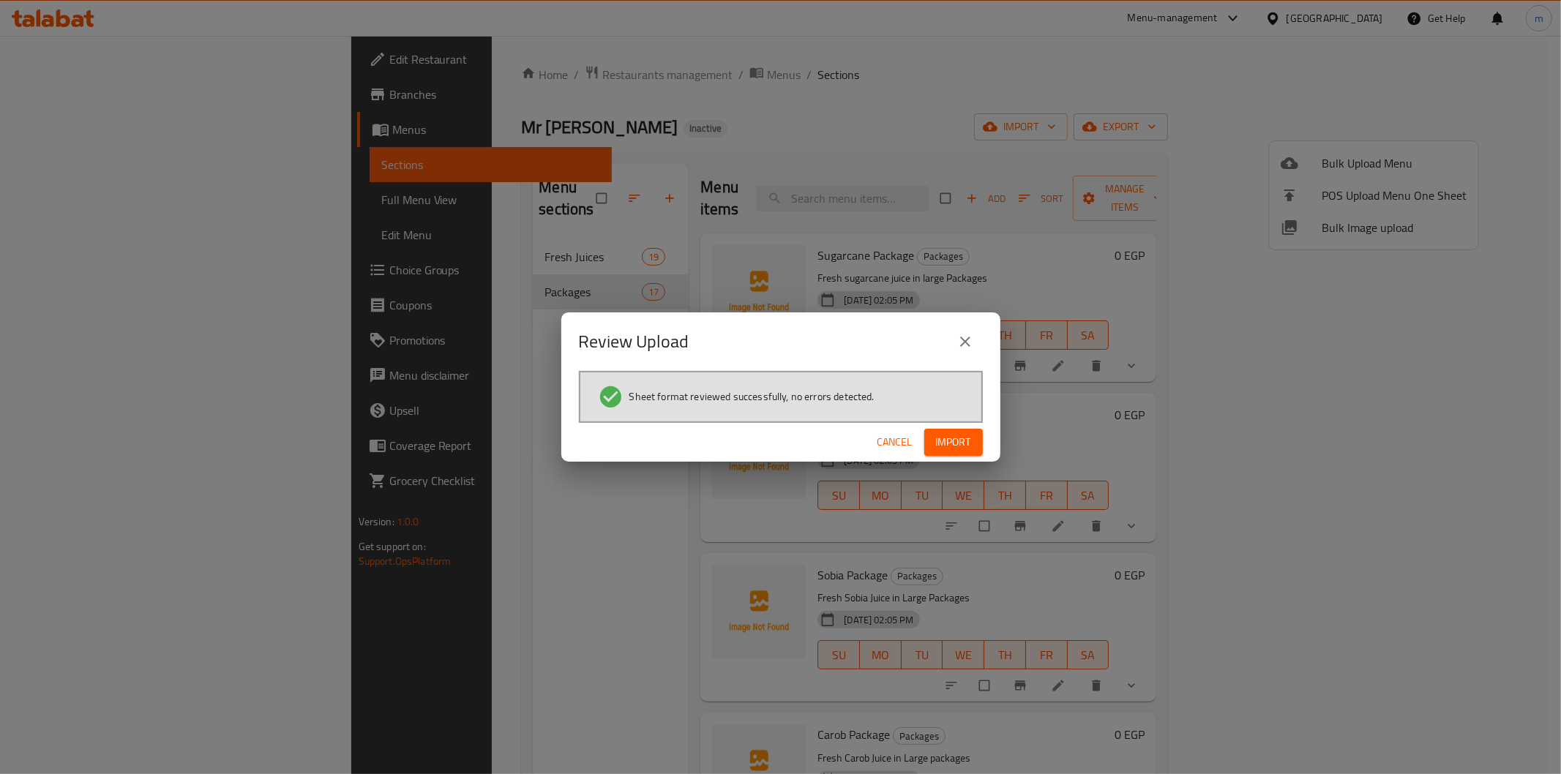
click at [957, 442] on span "Import" at bounding box center [953, 442] width 35 height 18
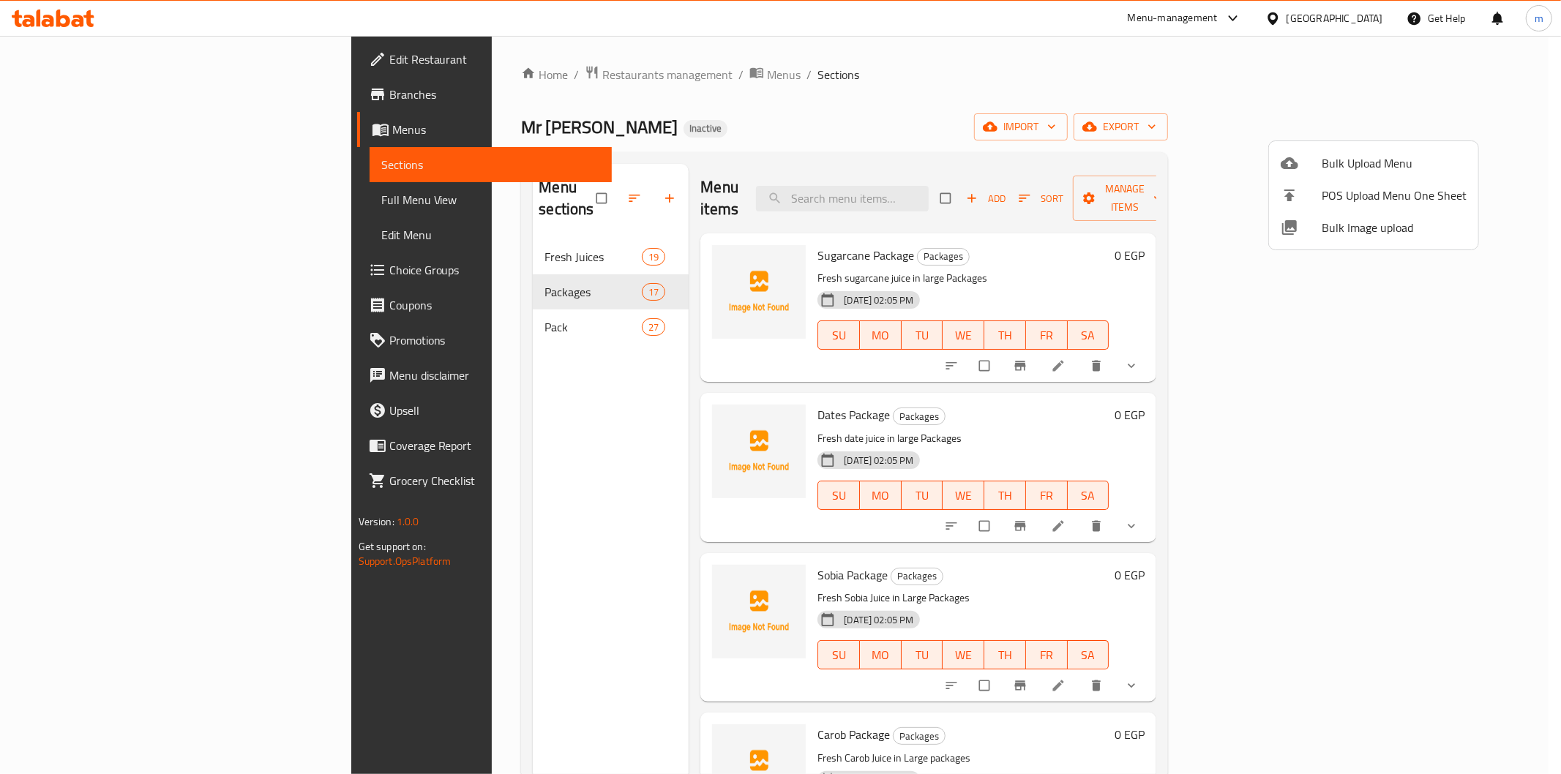
click at [1474, 342] on div at bounding box center [780, 387] width 1561 height 774
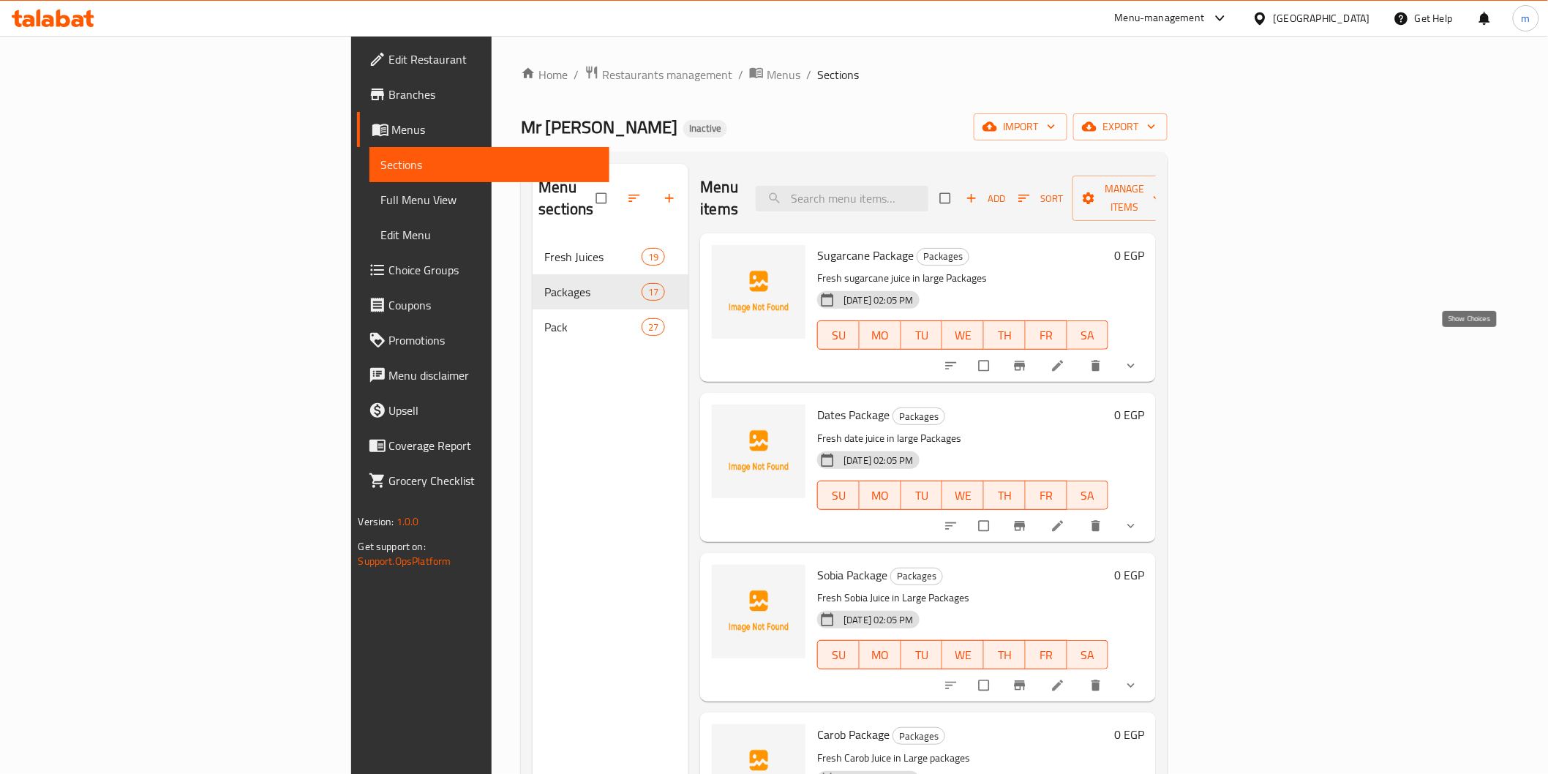
click at [1139, 359] on icon "show more" at bounding box center [1131, 366] width 15 height 15
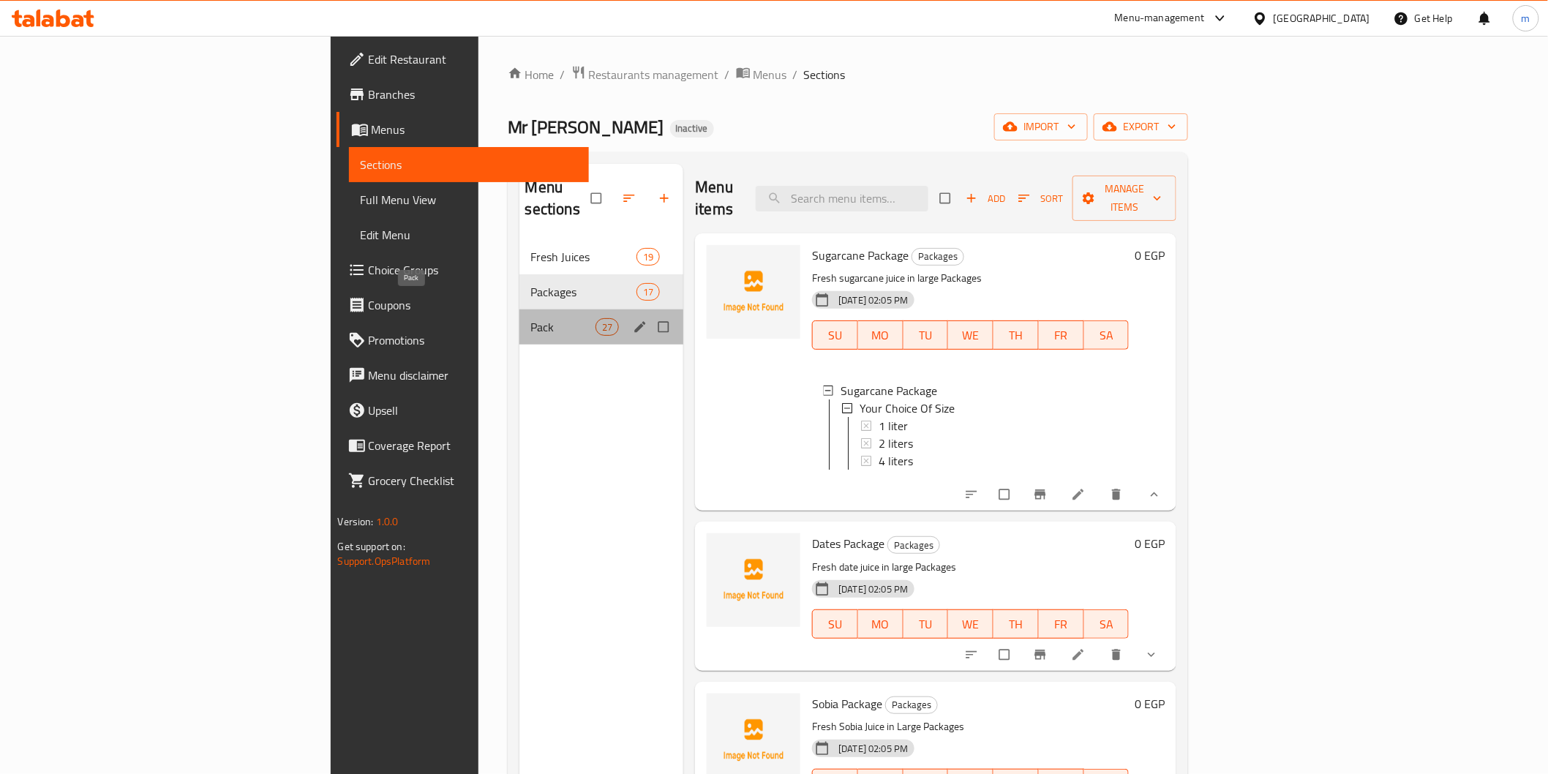
click at [531, 318] on span "Pack" at bounding box center [563, 327] width 64 height 18
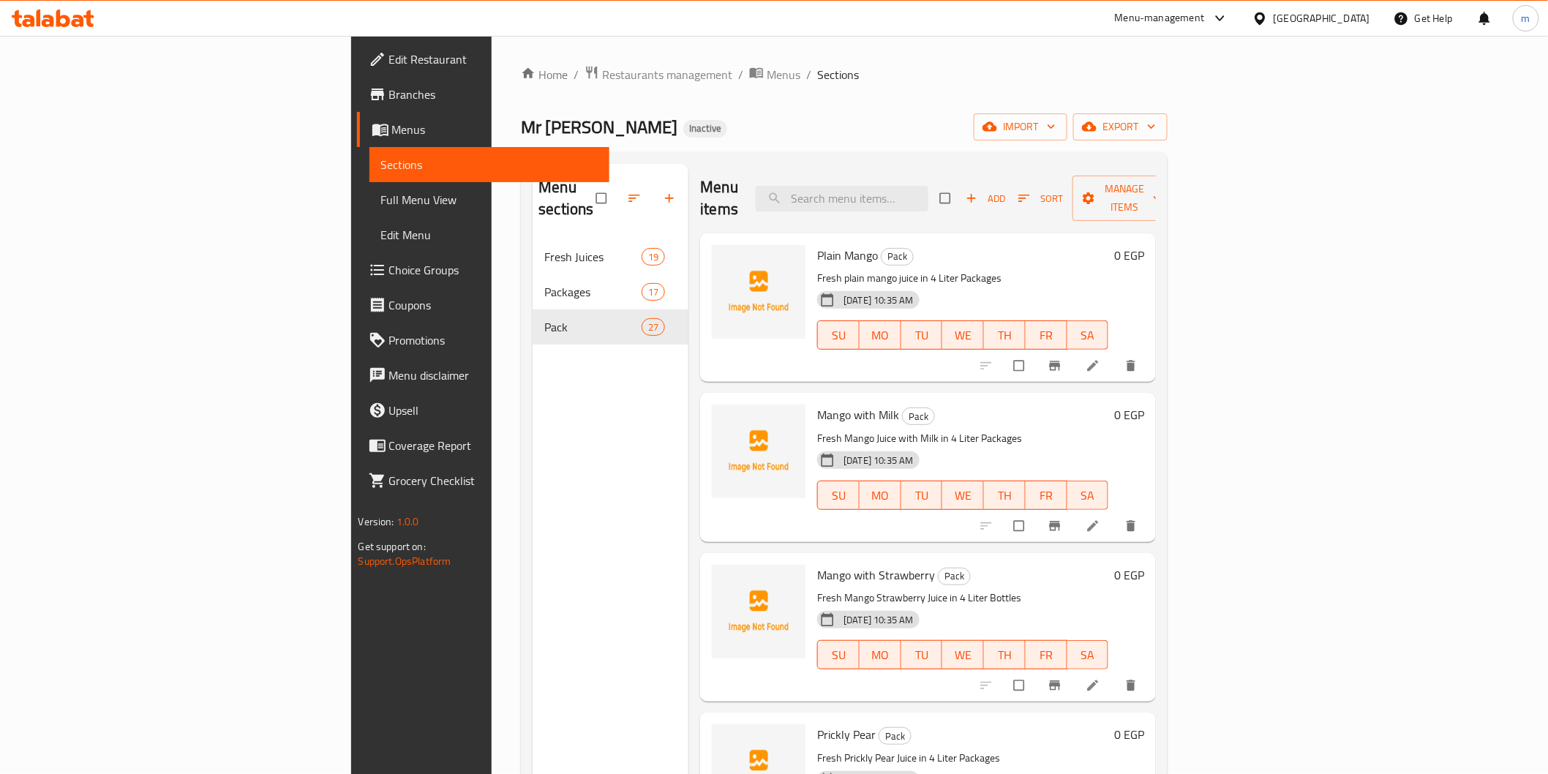
click at [370, 184] on link "Full Menu View" at bounding box center [490, 199] width 240 height 35
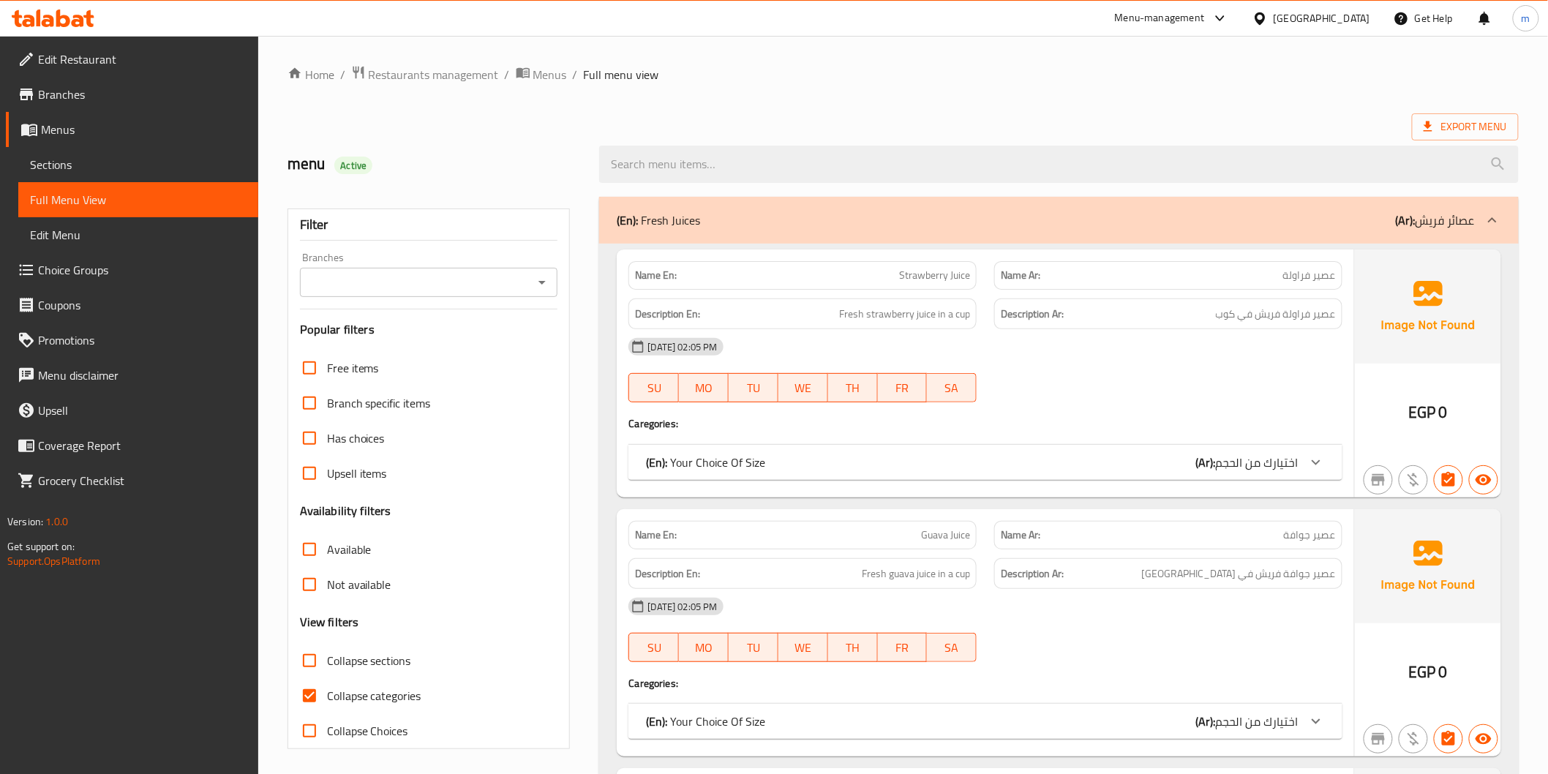
click at [362, 707] on label "Collapse categories" at bounding box center [357, 695] width 130 height 35
click at [327, 707] on input "Collapse categories" at bounding box center [309, 695] width 35 height 35
checkbox input "false"
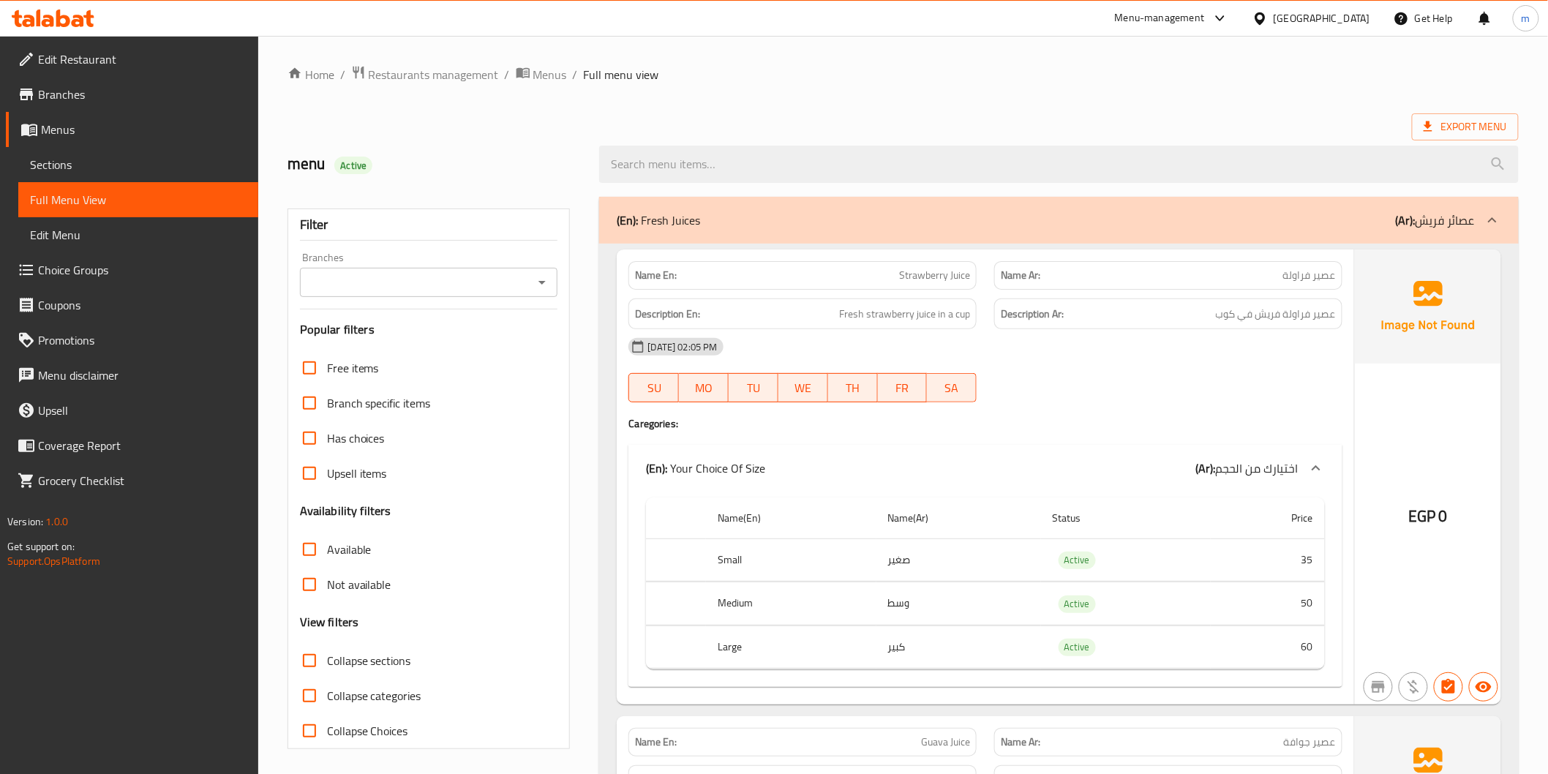
click at [395, 663] on span "Collapse sections" at bounding box center [369, 661] width 84 height 18
click at [327, 663] on input "Collapse sections" at bounding box center [309, 660] width 35 height 35
checkbox input "true"
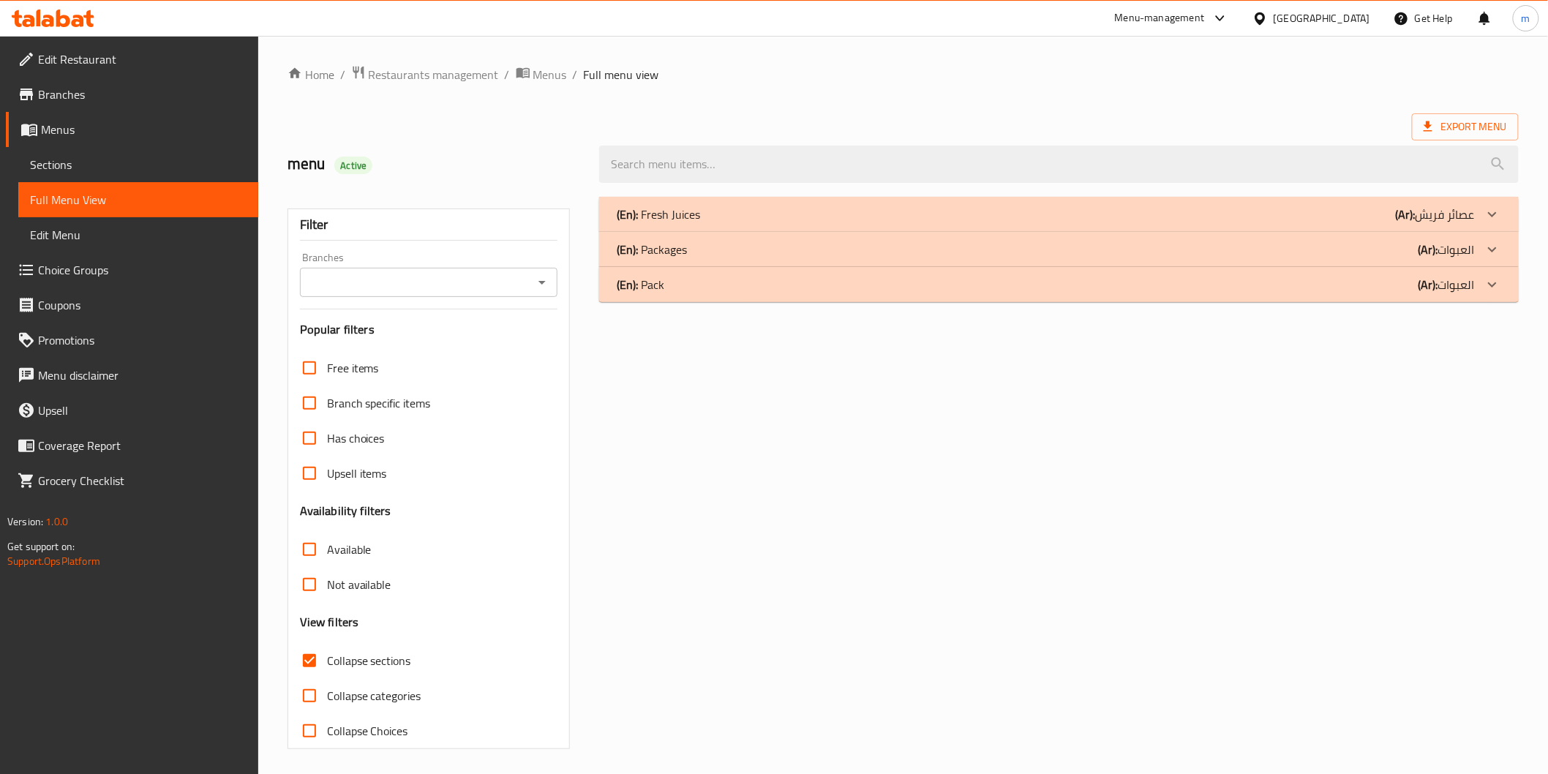
click at [1393, 223] on div "(En): Pack (Ar): العبوات" at bounding box center [1046, 215] width 858 height 18
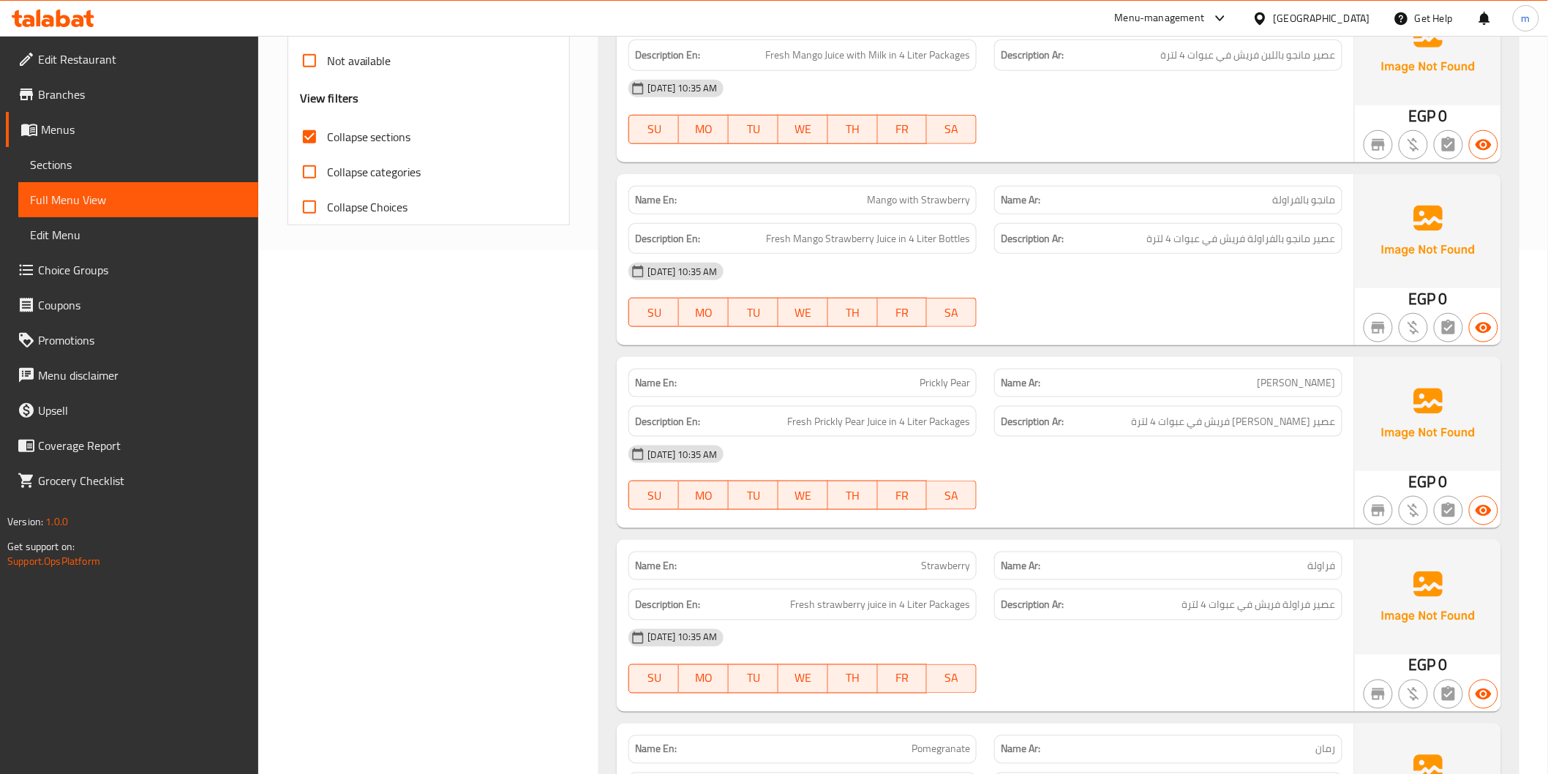
scroll to position [542, 0]
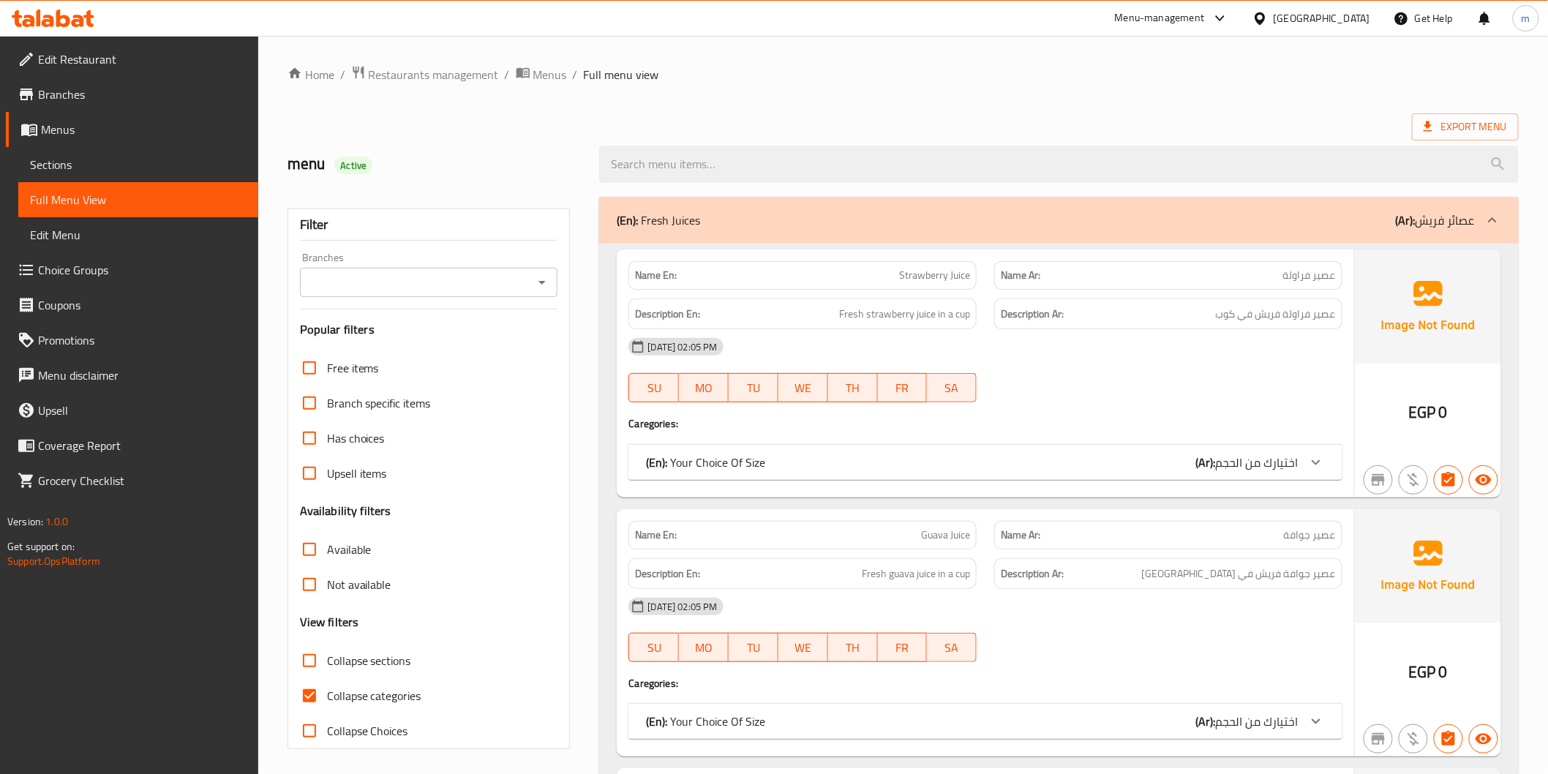
click at [366, 655] on span "Collapse sections" at bounding box center [369, 661] width 84 height 18
click at [327, 655] on input "Collapse sections" at bounding box center [309, 660] width 35 height 35
checkbox input "true"
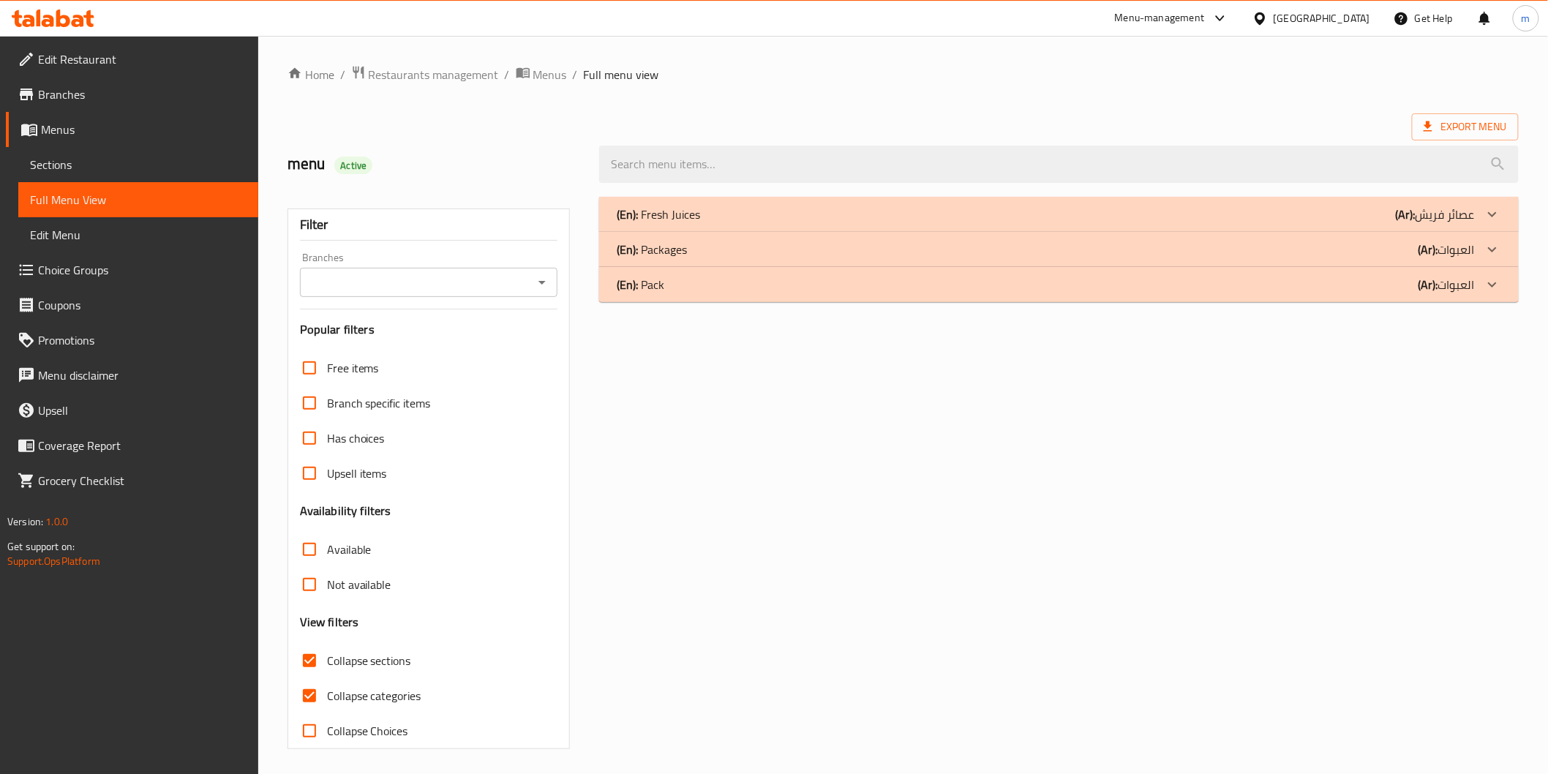
click at [1358, 223] on div "(En): Pack (Ar): العبوات" at bounding box center [1046, 215] width 858 height 18
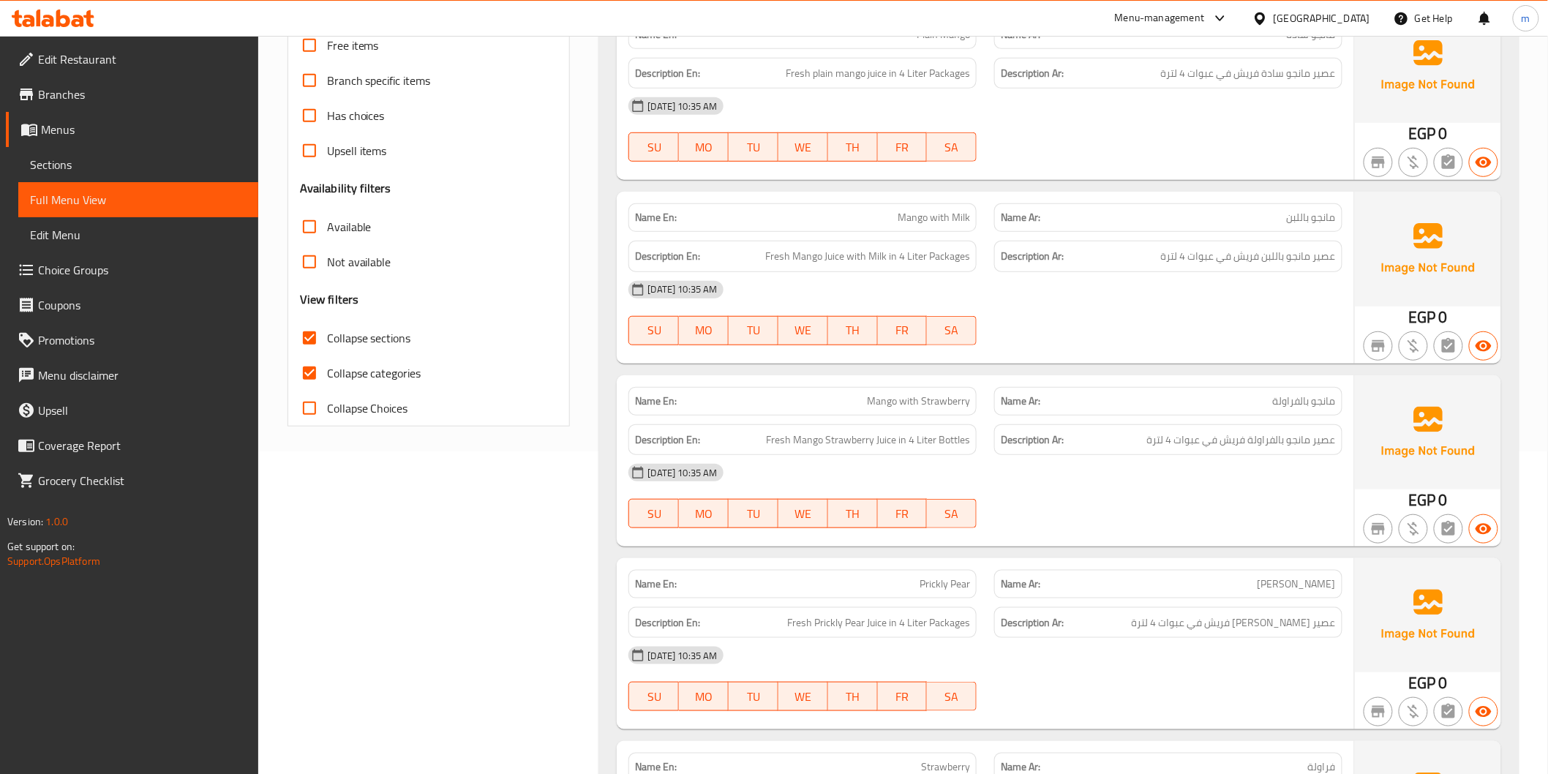
scroll to position [325, 0]
click at [99, 160] on span "Sections" at bounding box center [138, 165] width 217 height 18
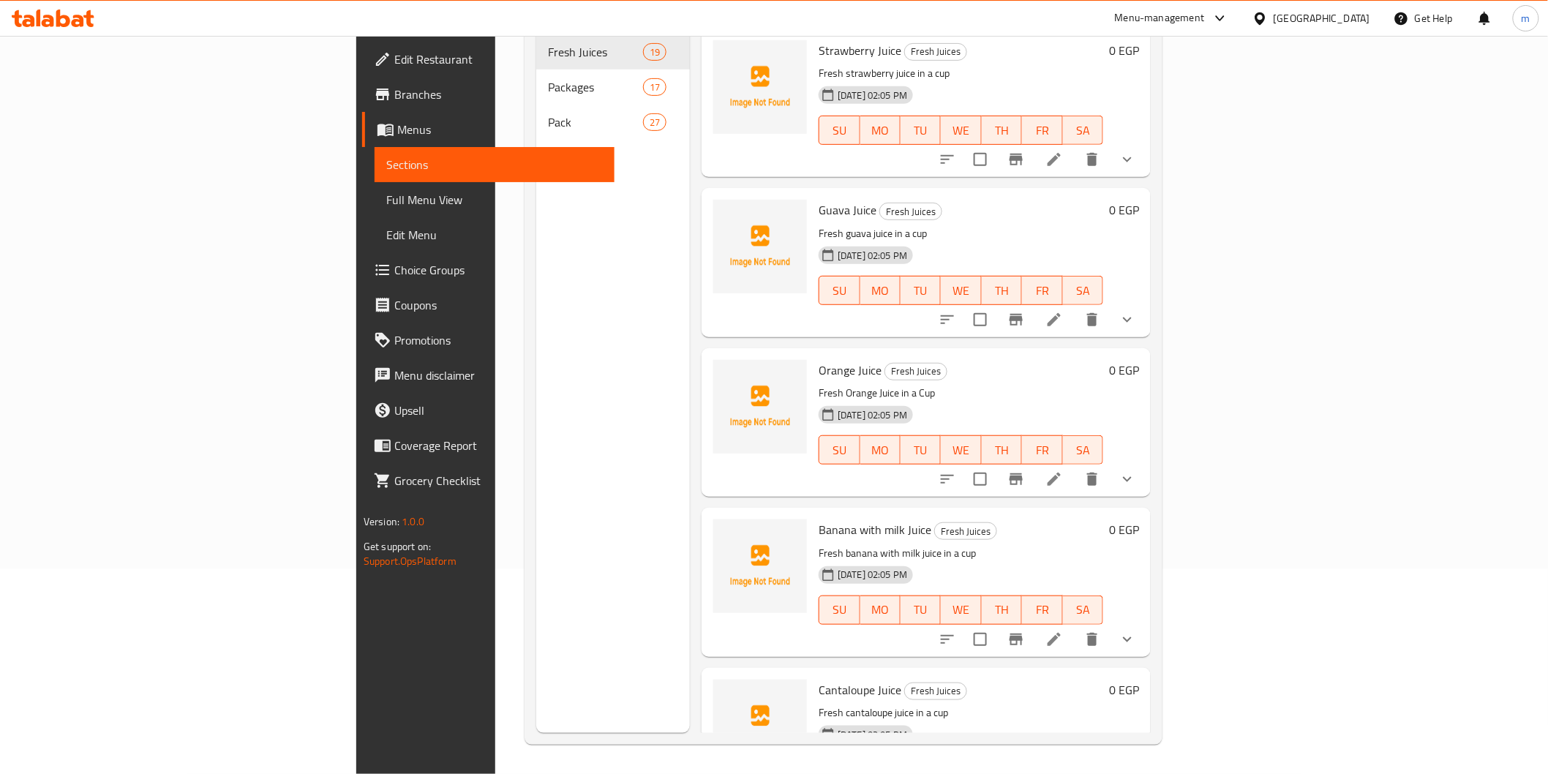
scroll to position [205, 0]
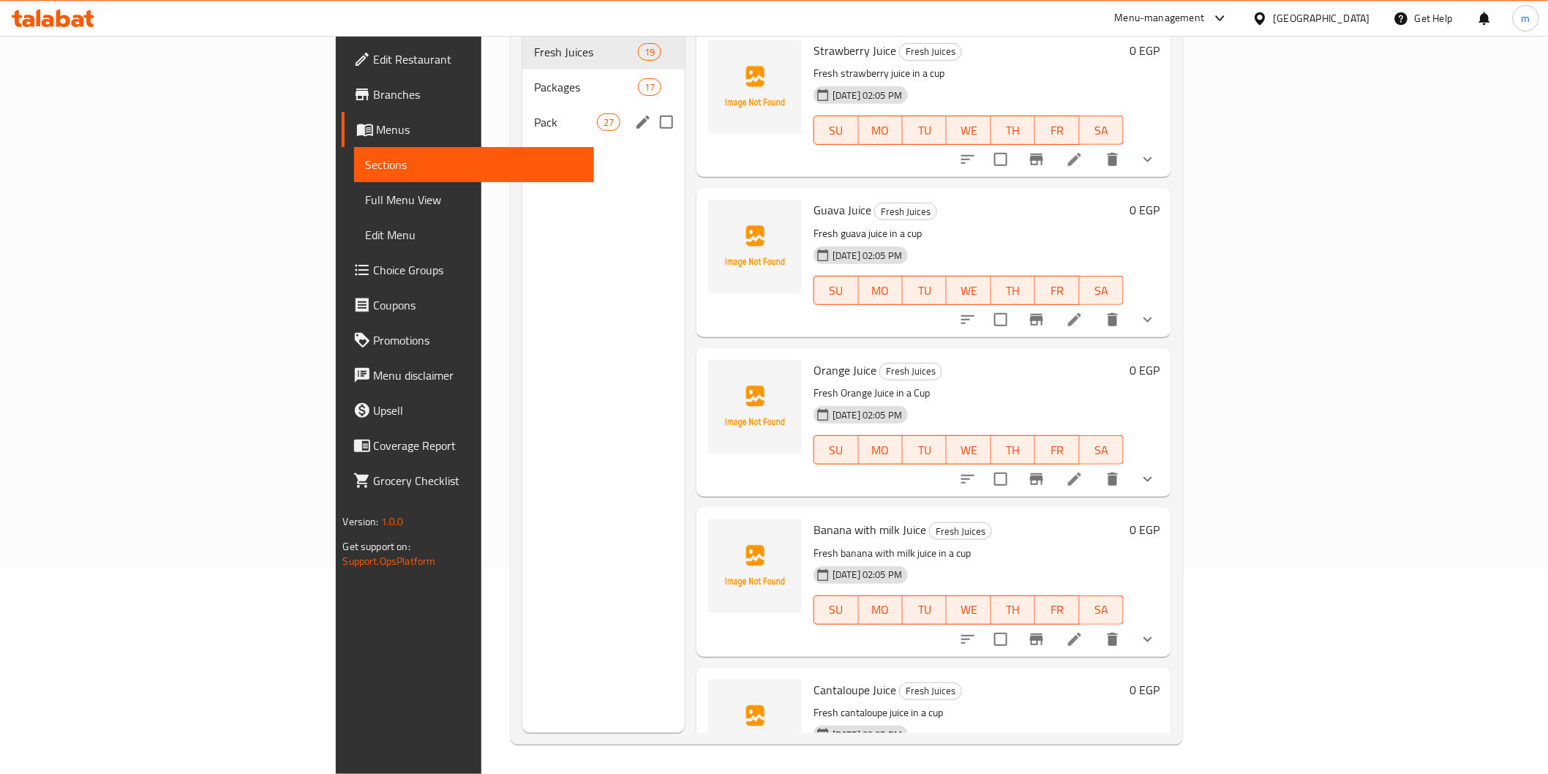
click at [550, 105] on div "Pack 27" at bounding box center [603, 122] width 162 height 35
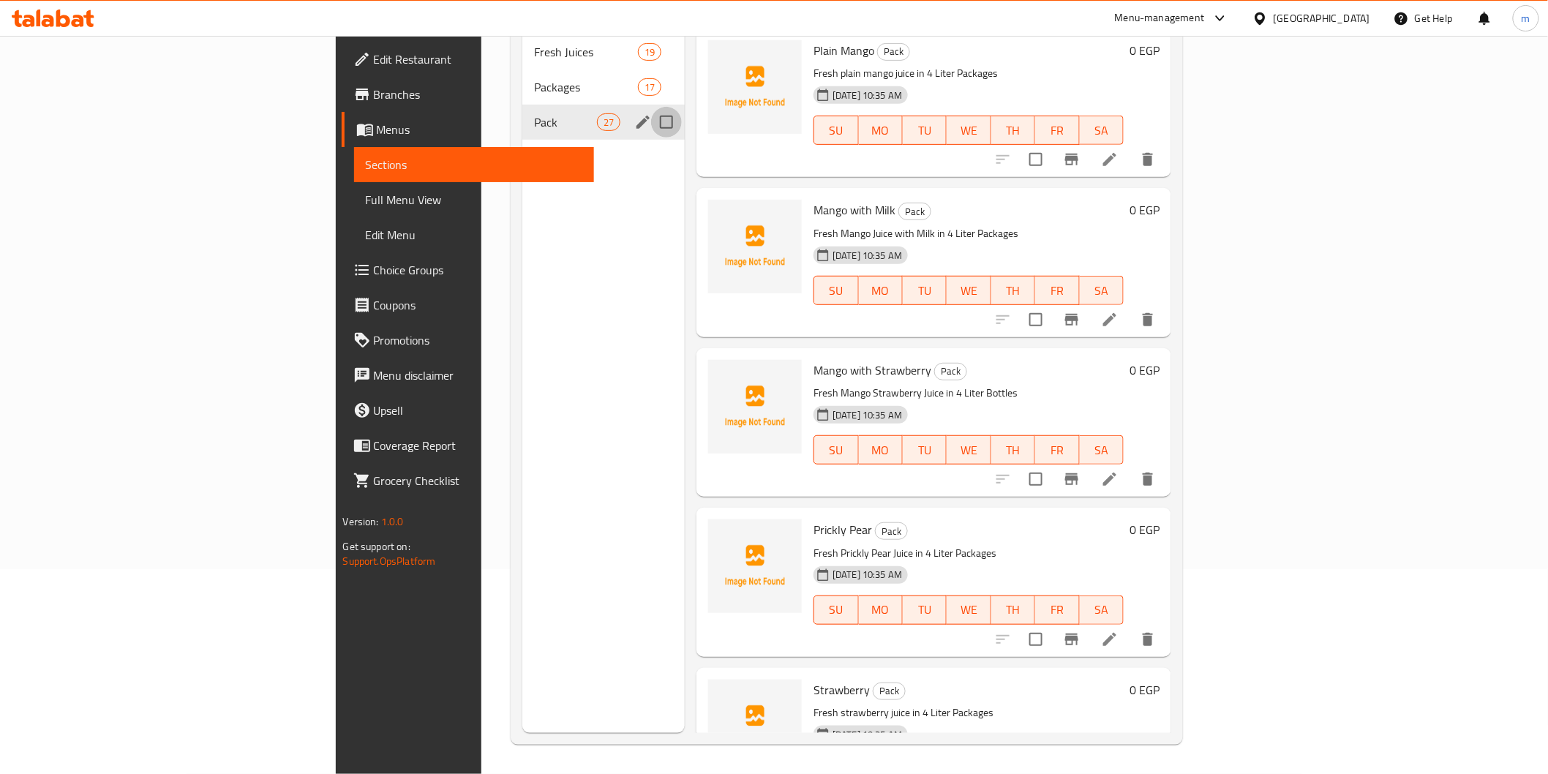
click at [651, 107] on input "Menu sections" at bounding box center [666, 122] width 31 height 31
checkbox input "true"
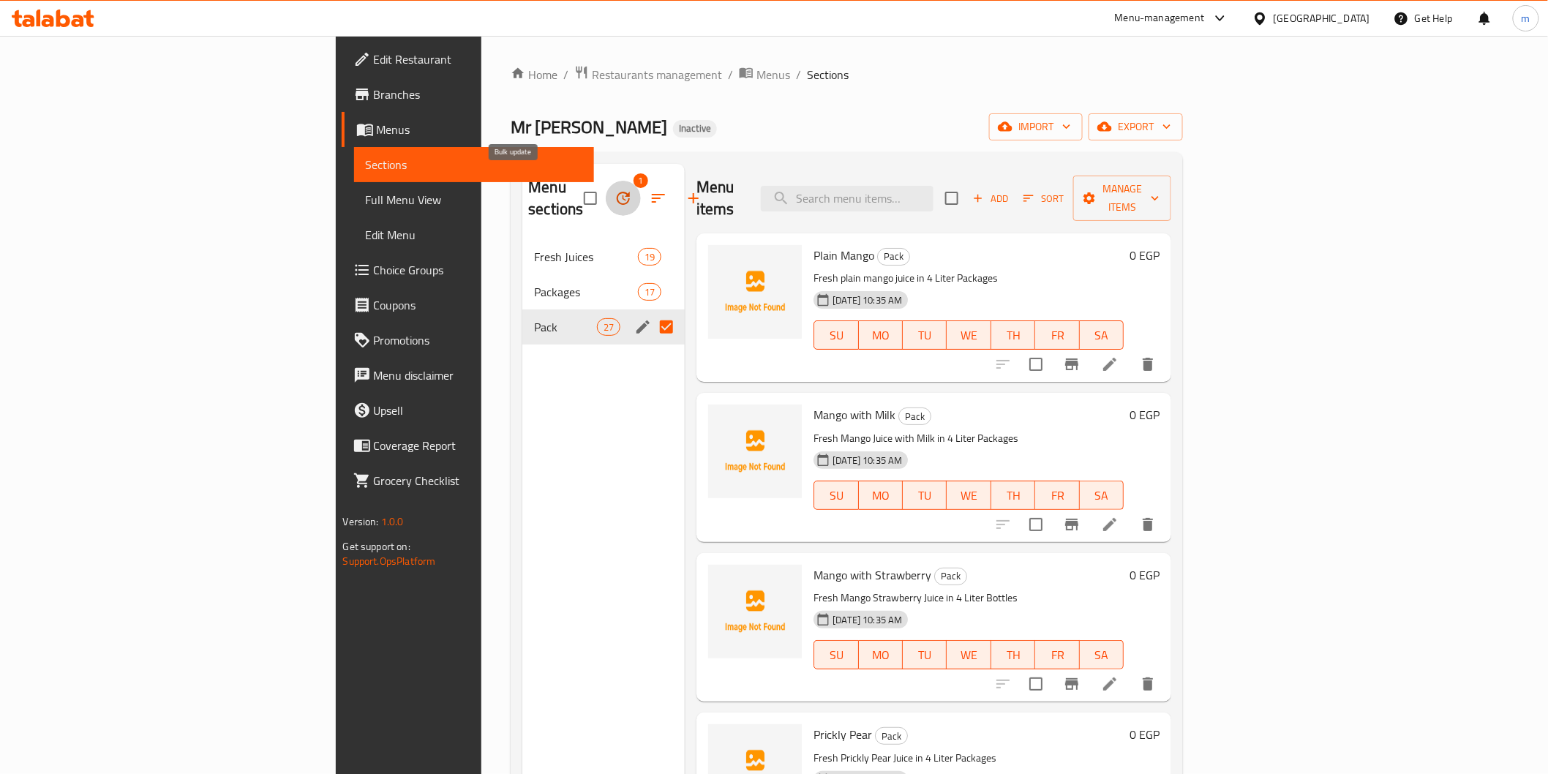
click at [615, 190] on icon "button" at bounding box center [624, 199] width 18 height 18
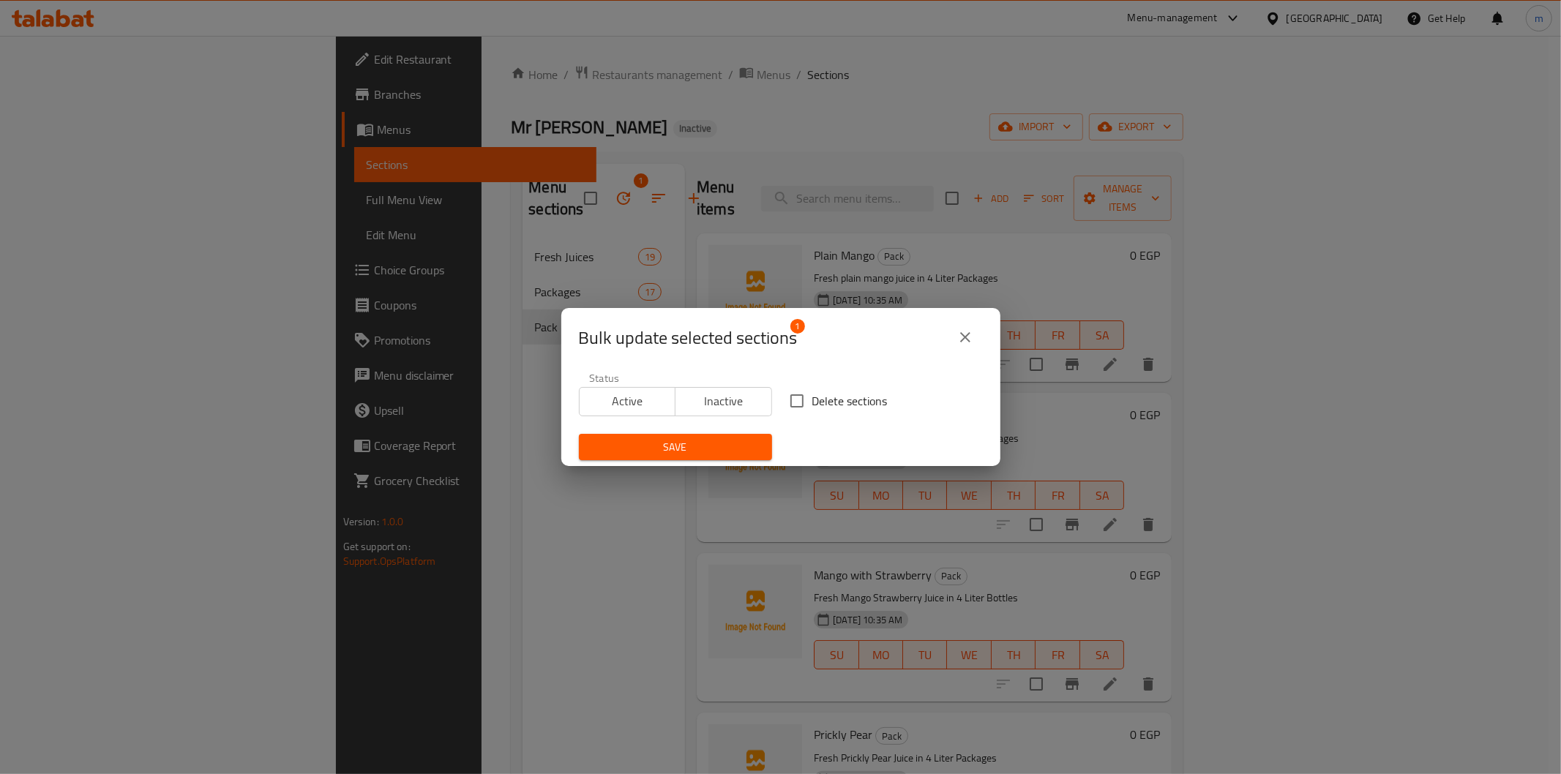
click at [801, 396] on input "Delete sections" at bounding box center [797, 401] width 31 height 31
checkbox input "true"
click at [751, 438] on span "Save" at bounding box center [676, 447] width 170 height 18
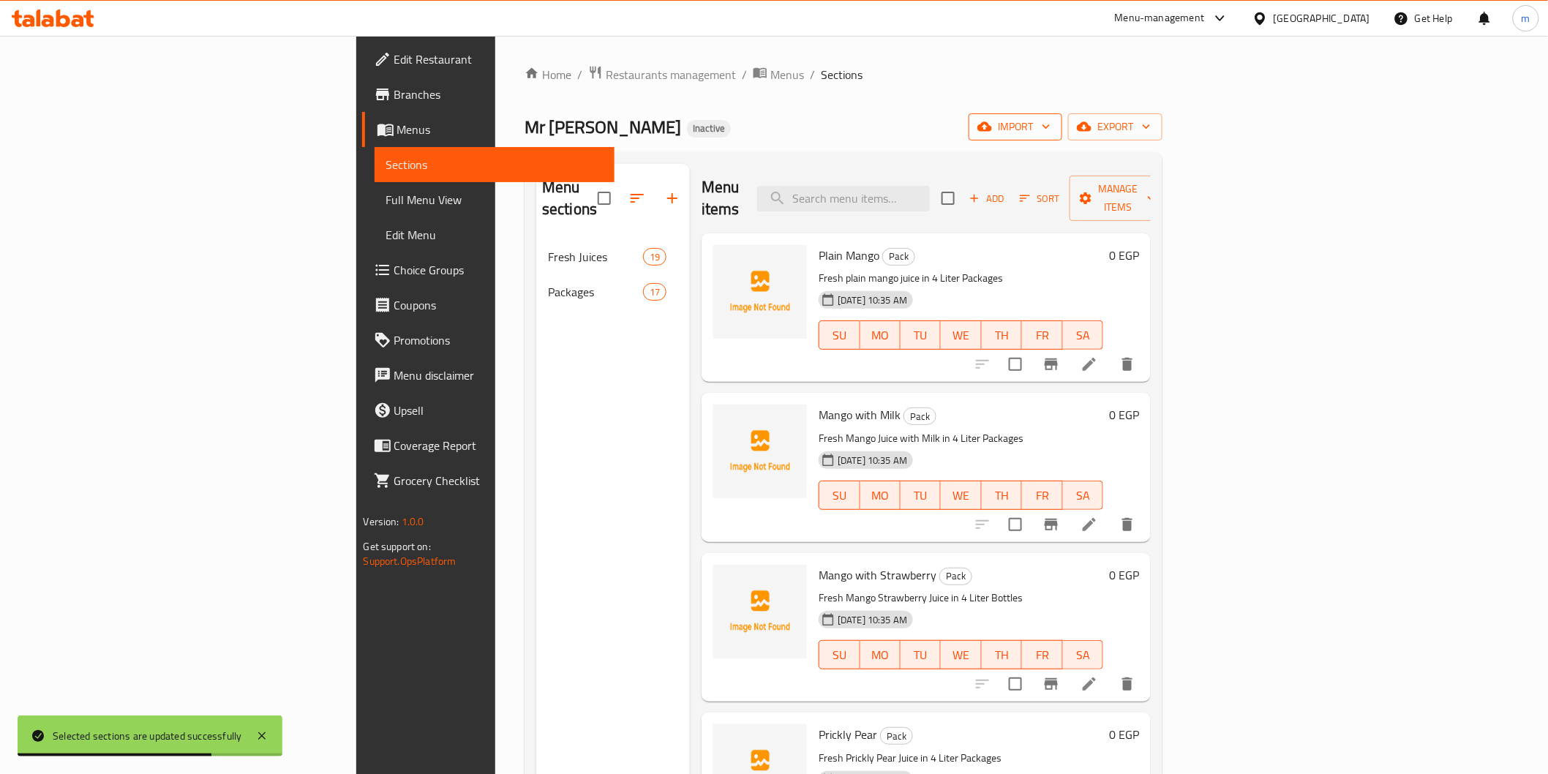
click at [1051, 124] on span "import" at bounding box center [1016, 127] width 70 height 18
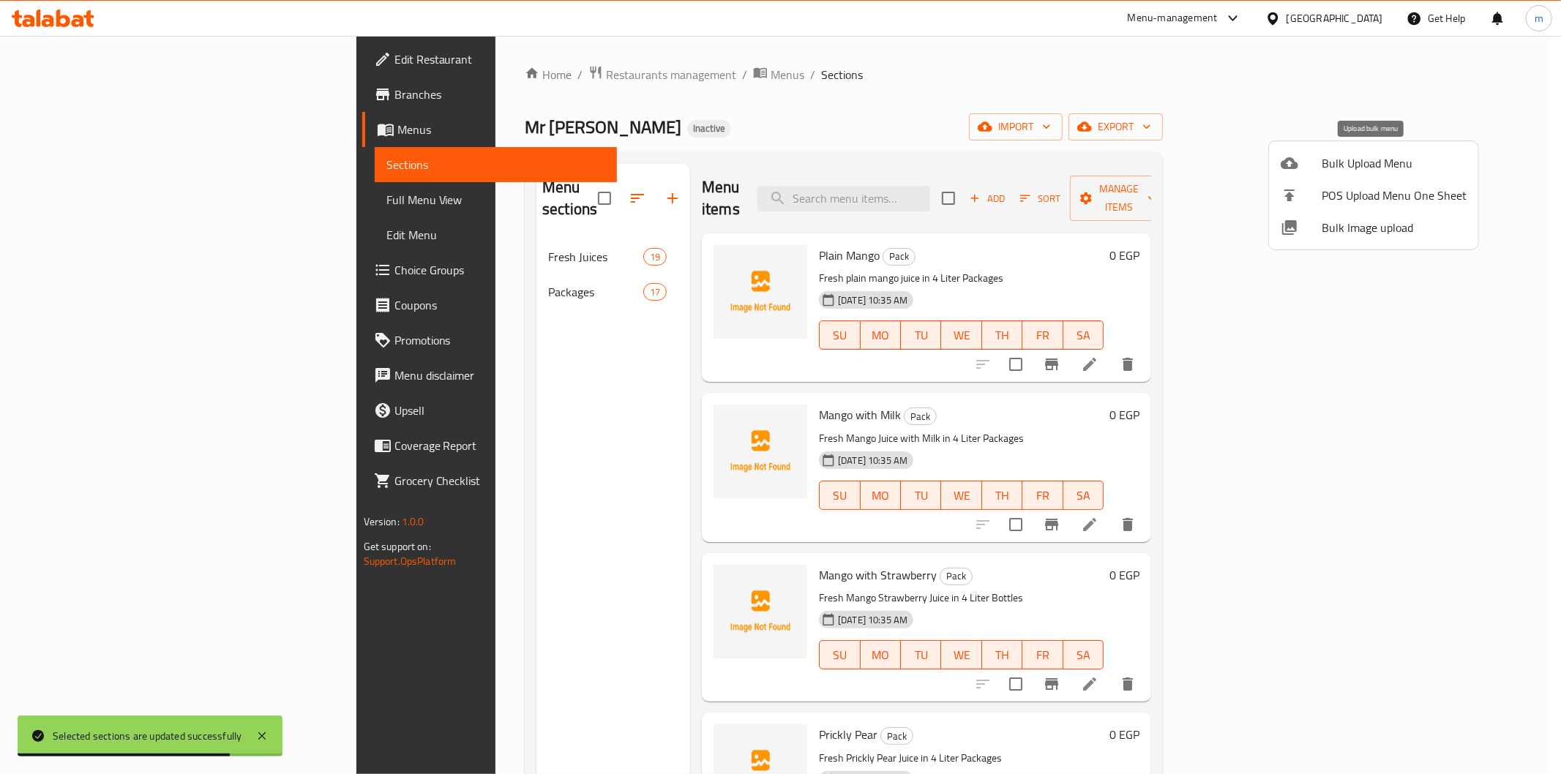
click at [1384, 162] on span "Bulk Upload Menu" at bounding box center [1394, 163] width 145 height 18
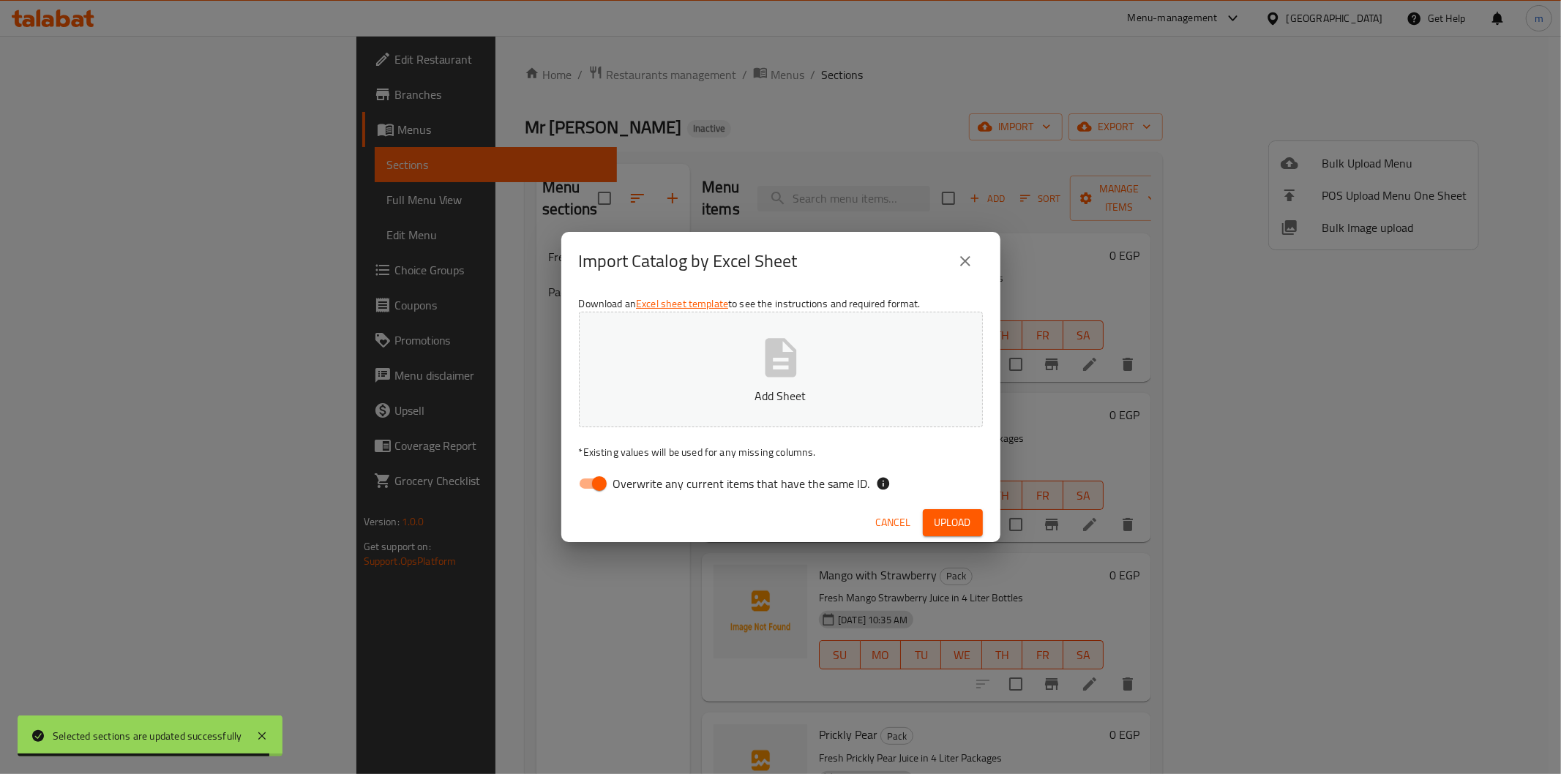
click at [594, 474] on input "Overwrite any current items that have the same ID." at bounding box center [599, 484] width 83 height 28
checkbox input "false"
click at [945, 515] on span "Upload" at bounding box center [952, 523] width 37 height 18
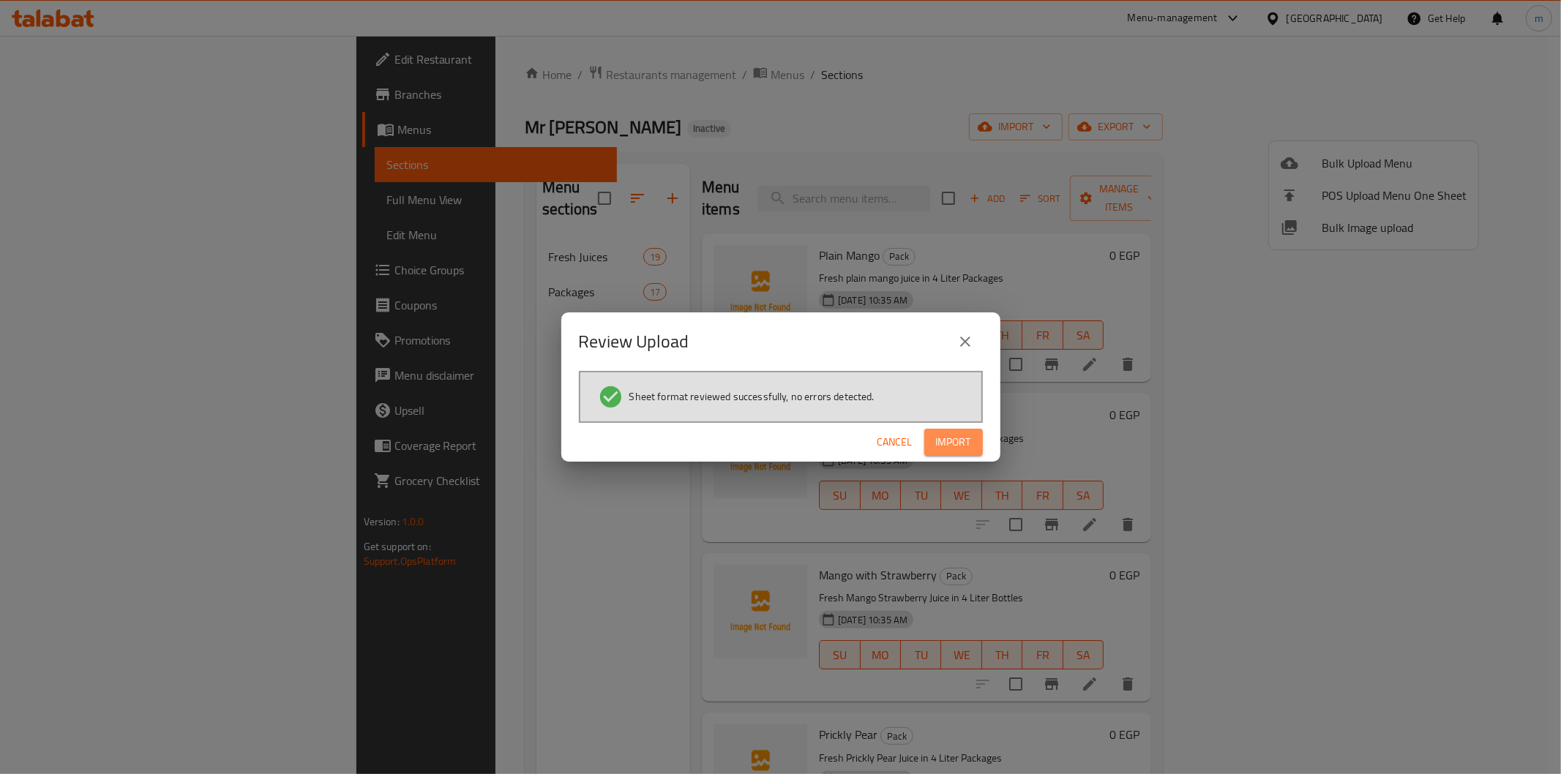
click at [956, 446] on span "Import" at bounding box center [953, 442] width 35 height 18
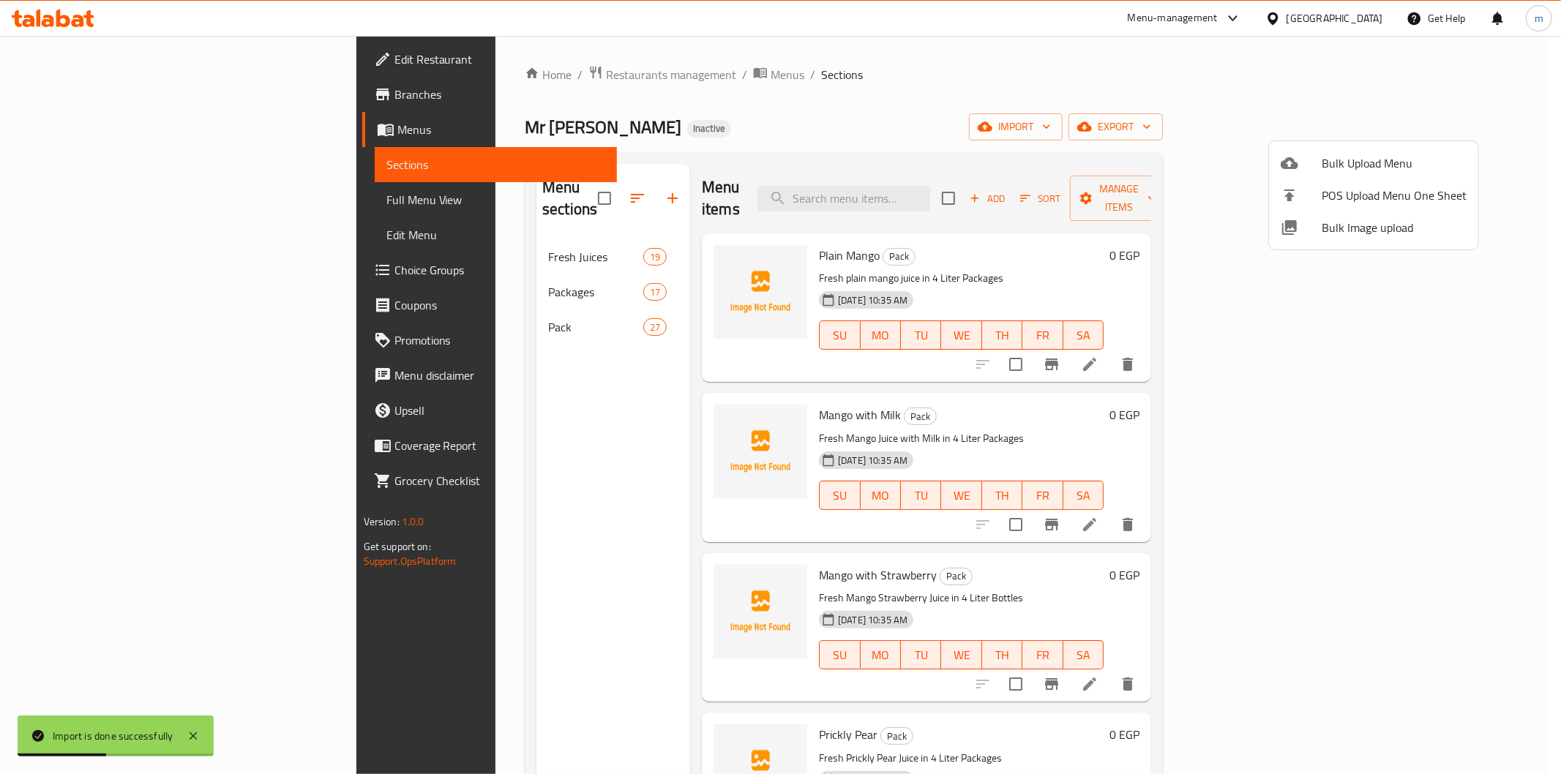
click at [434, 302] on div at bounding box center [780, 387] width 1561 height 774
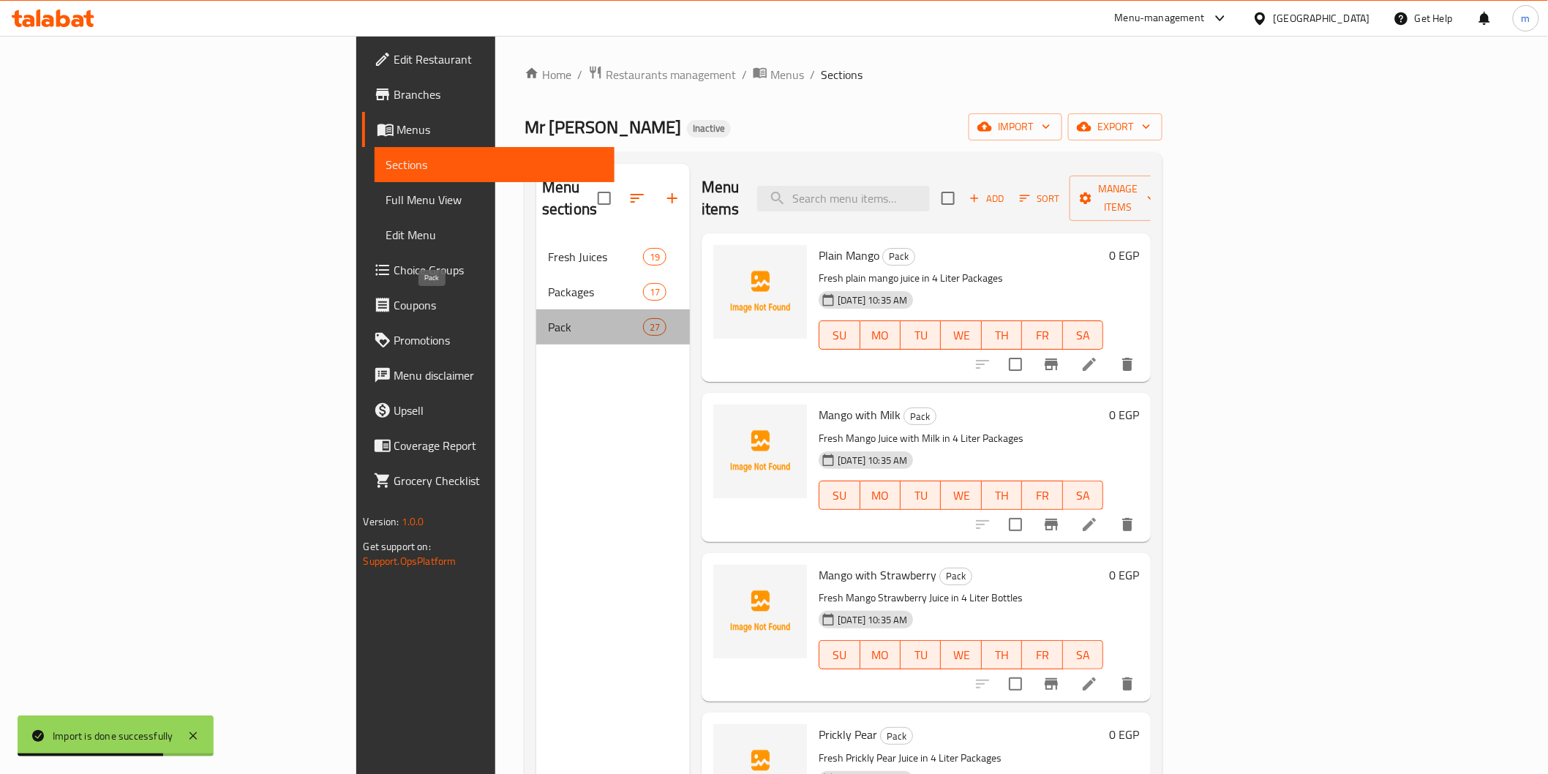
click at [548, 318] on span "Pack" at bounding box center [595, 327] width 95 height 18
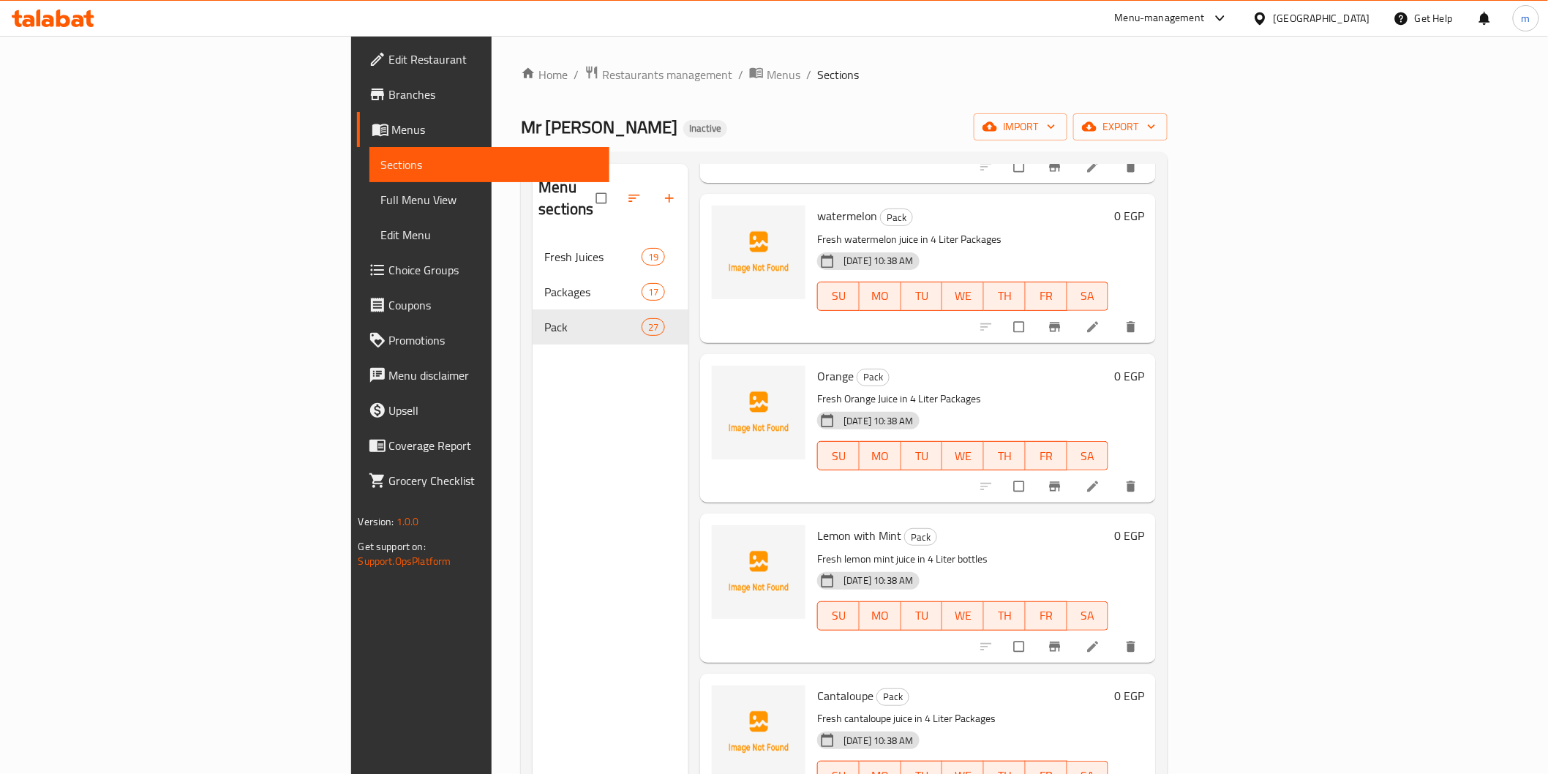
scroll to position [1193, 0]
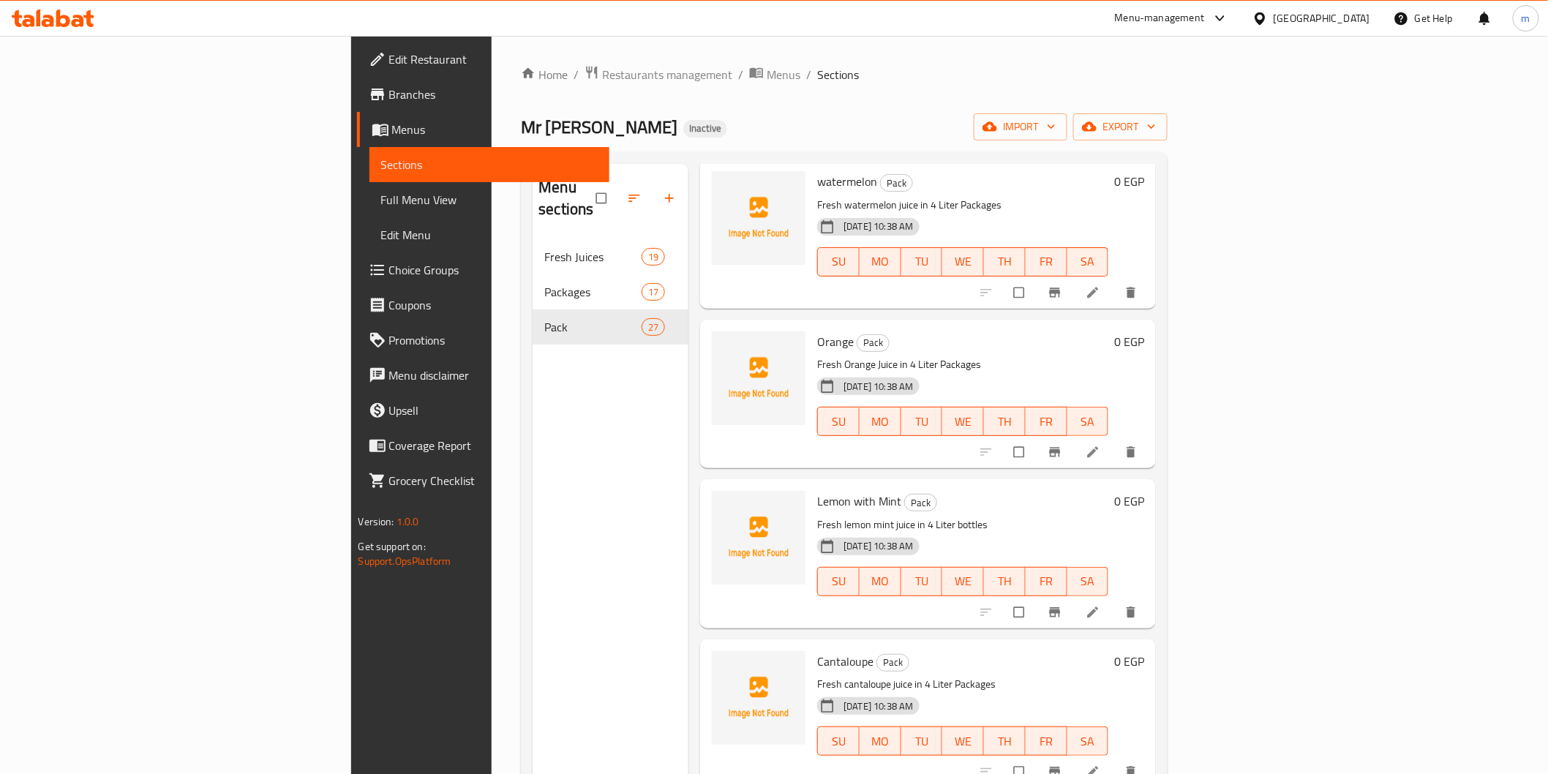
click at [370, 210] on link "Full Menu View" at bounding box center [490, 199] width 240 height 35
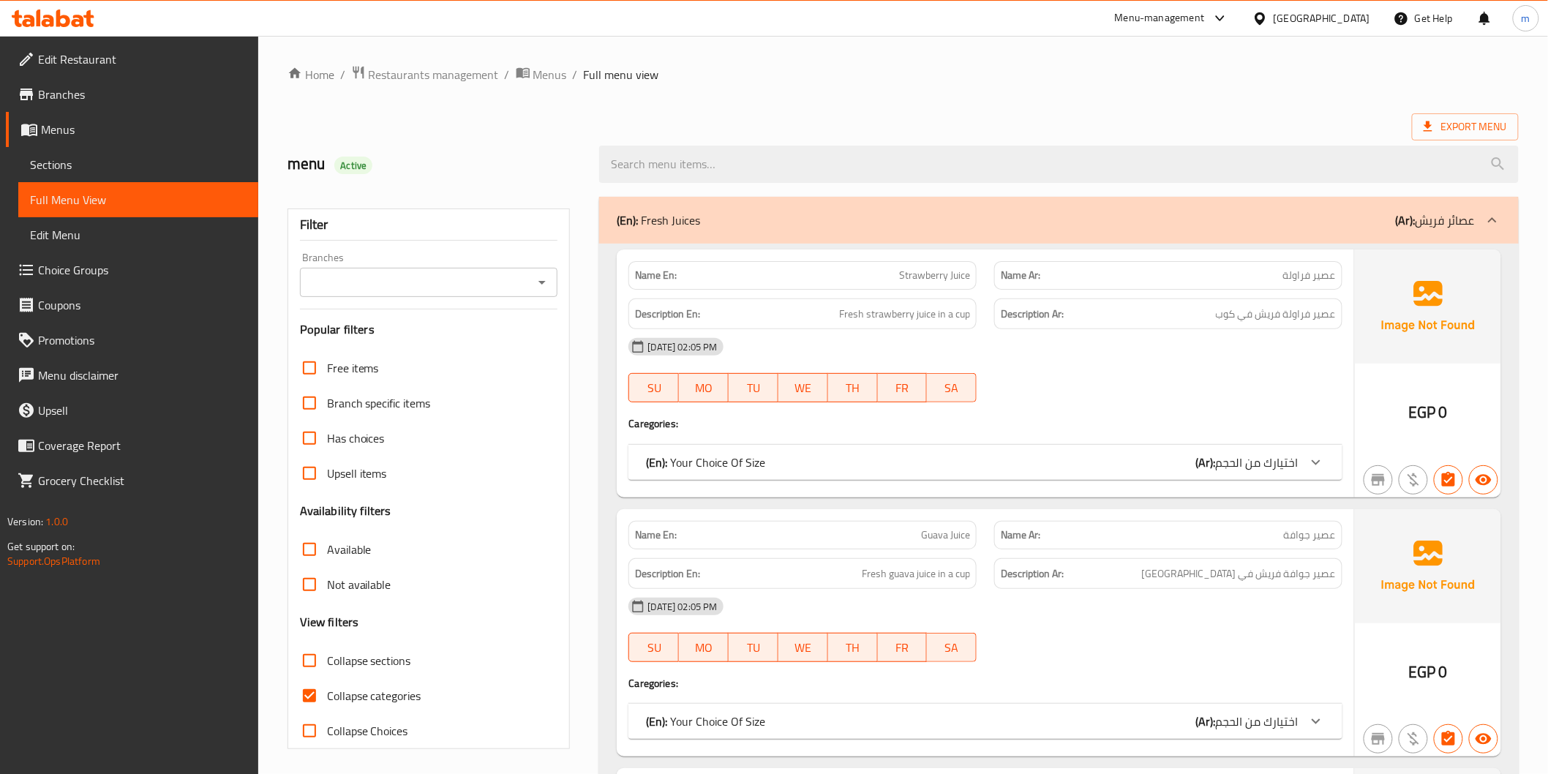
click at [374, 647] on label "Collapse sections" at bounding box center [351, 660] width 119 height 35
click at [327, 647] on input "Collapse sections" at bounding box center [309, 660] width 35 height 35
checkbox input "true"
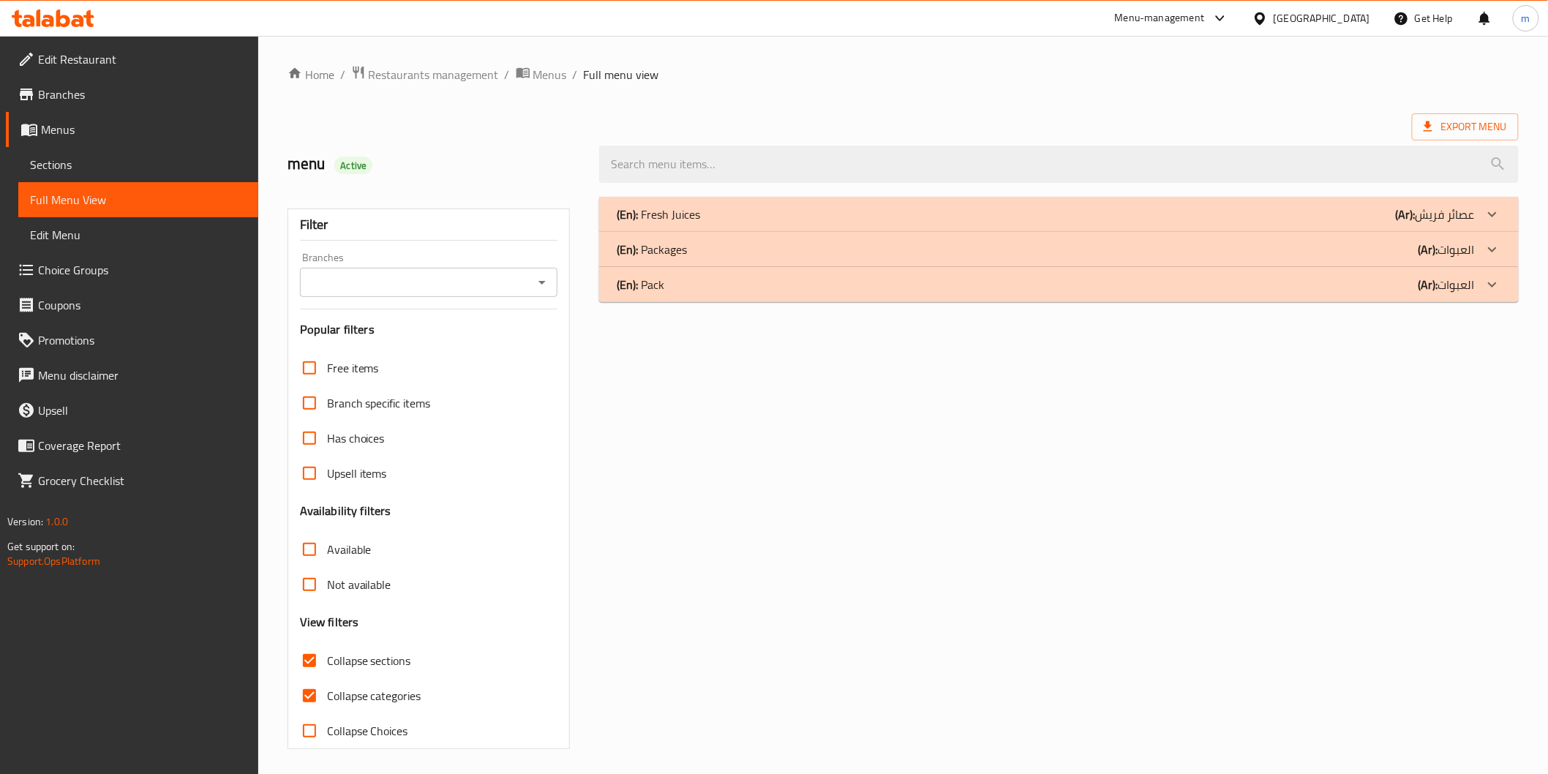
click at [1416, 225] on b "(Ar):" at bounding box center [1406, 214] width 20 height 22
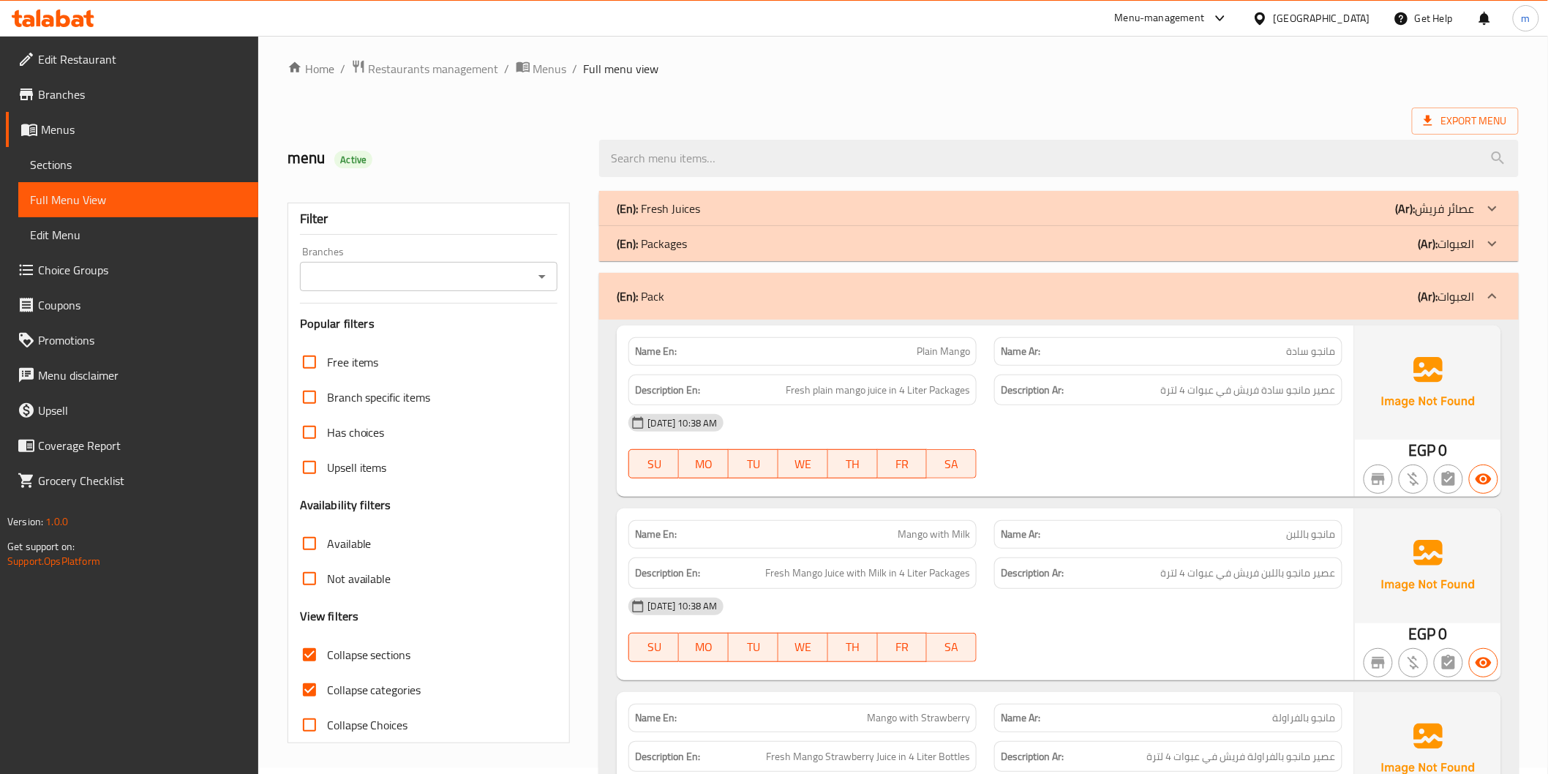
scroll to position [108, 0]
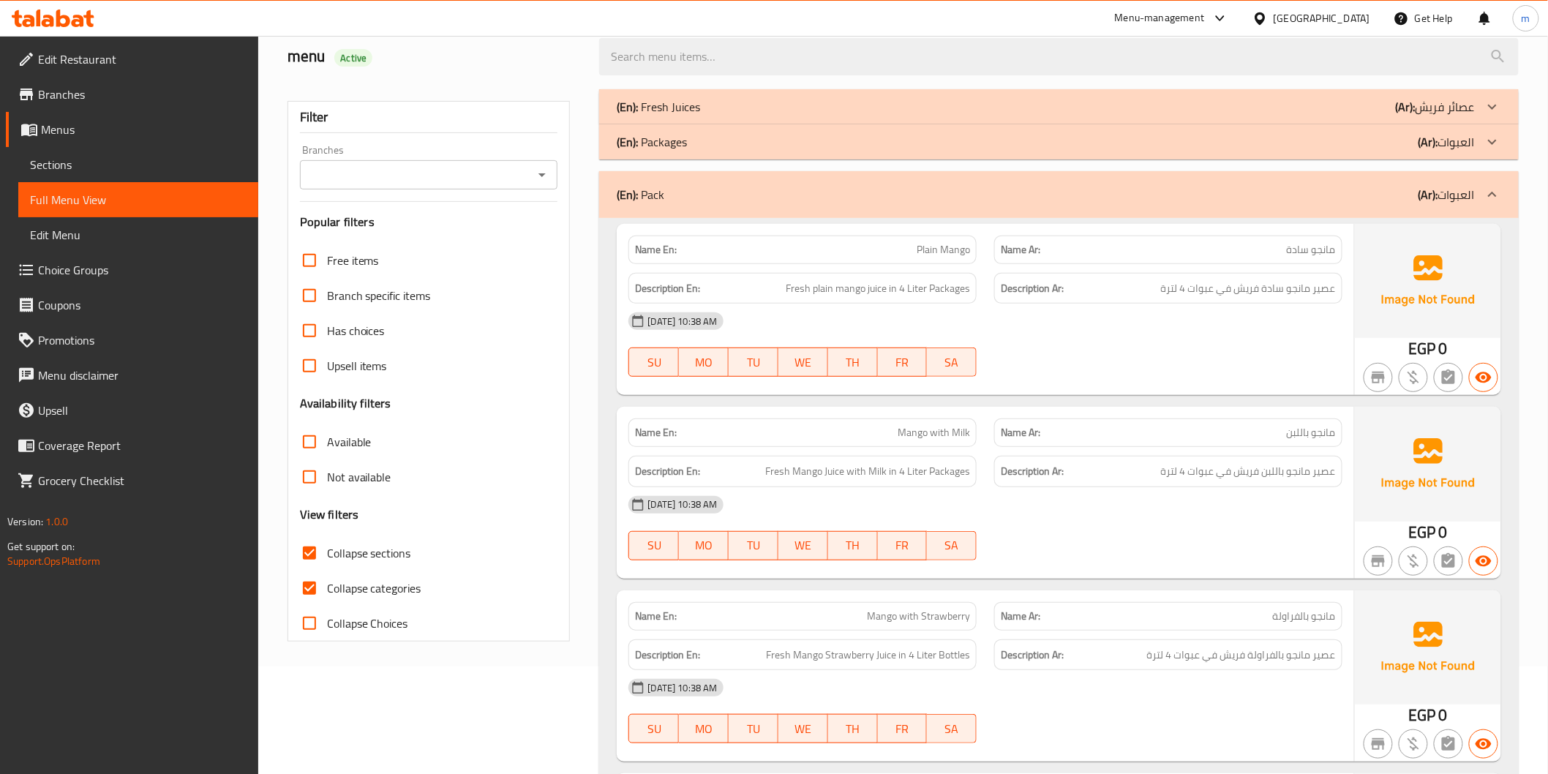
click at [345, 601] on label "Collapse categories" at bounding box center [357, 588] width 130 height 35
click at [327, 601] on input "Collapse categories" at bounding box center [309, 588] width 35 height 35
checkbox input "false"
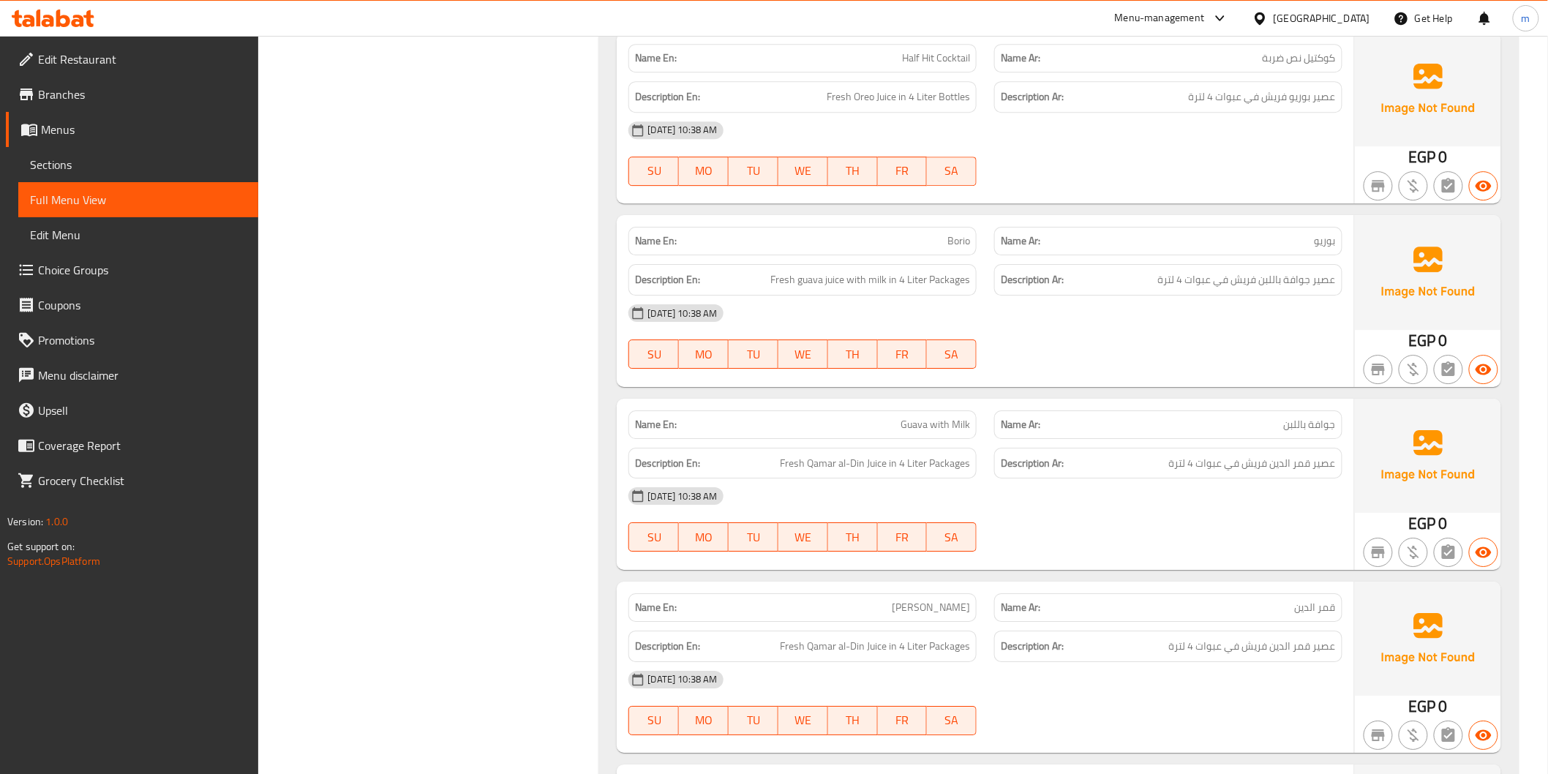
scroll to position [3899, 0]
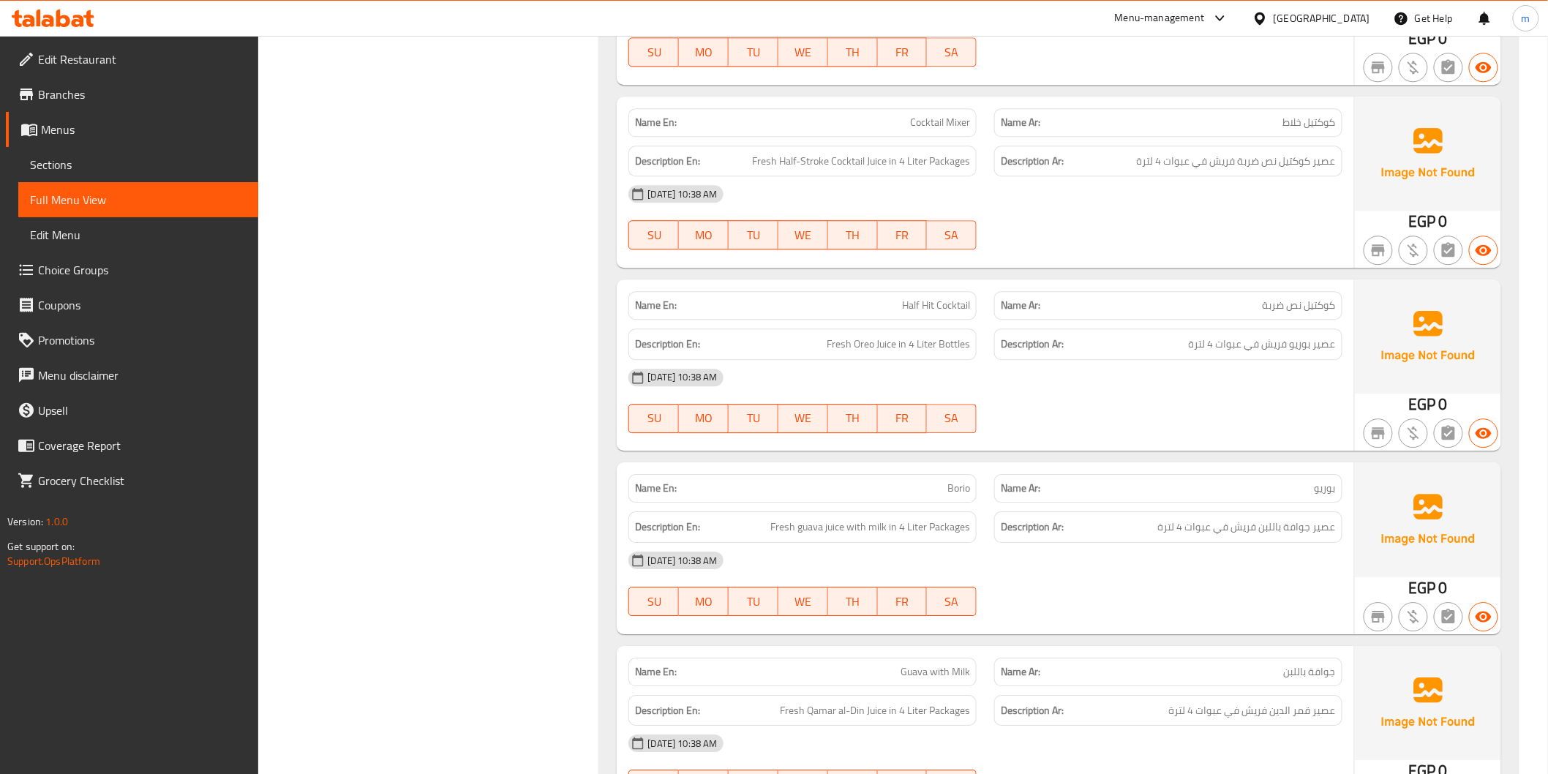
click at [78, 261] on span "Choice Groups" at bounding box center [142, 270] width 209 height 18
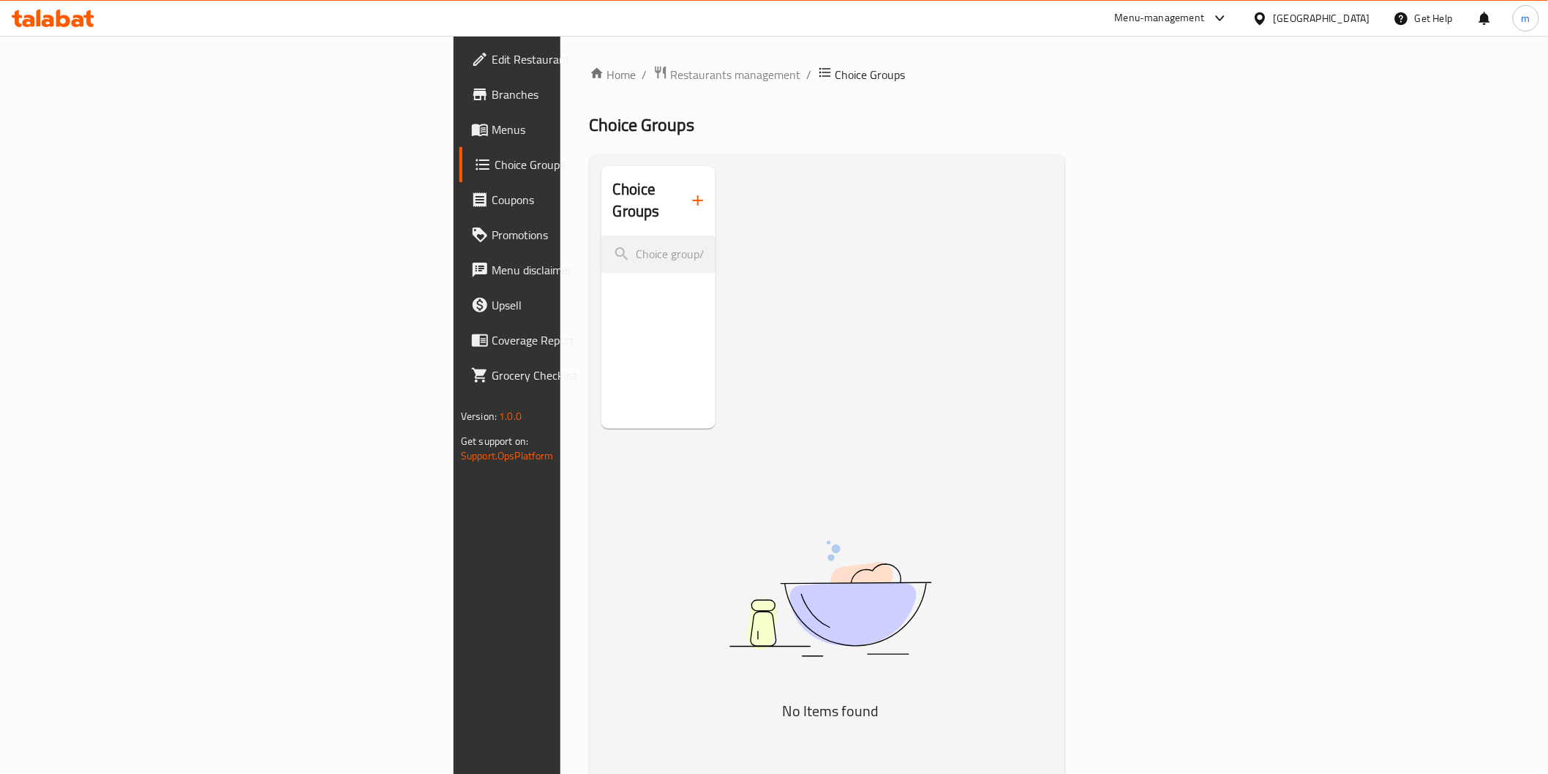
click at [698, 282] on div "Choice Groups No Items found" at bounding box center [830, 553] width 459 height 774
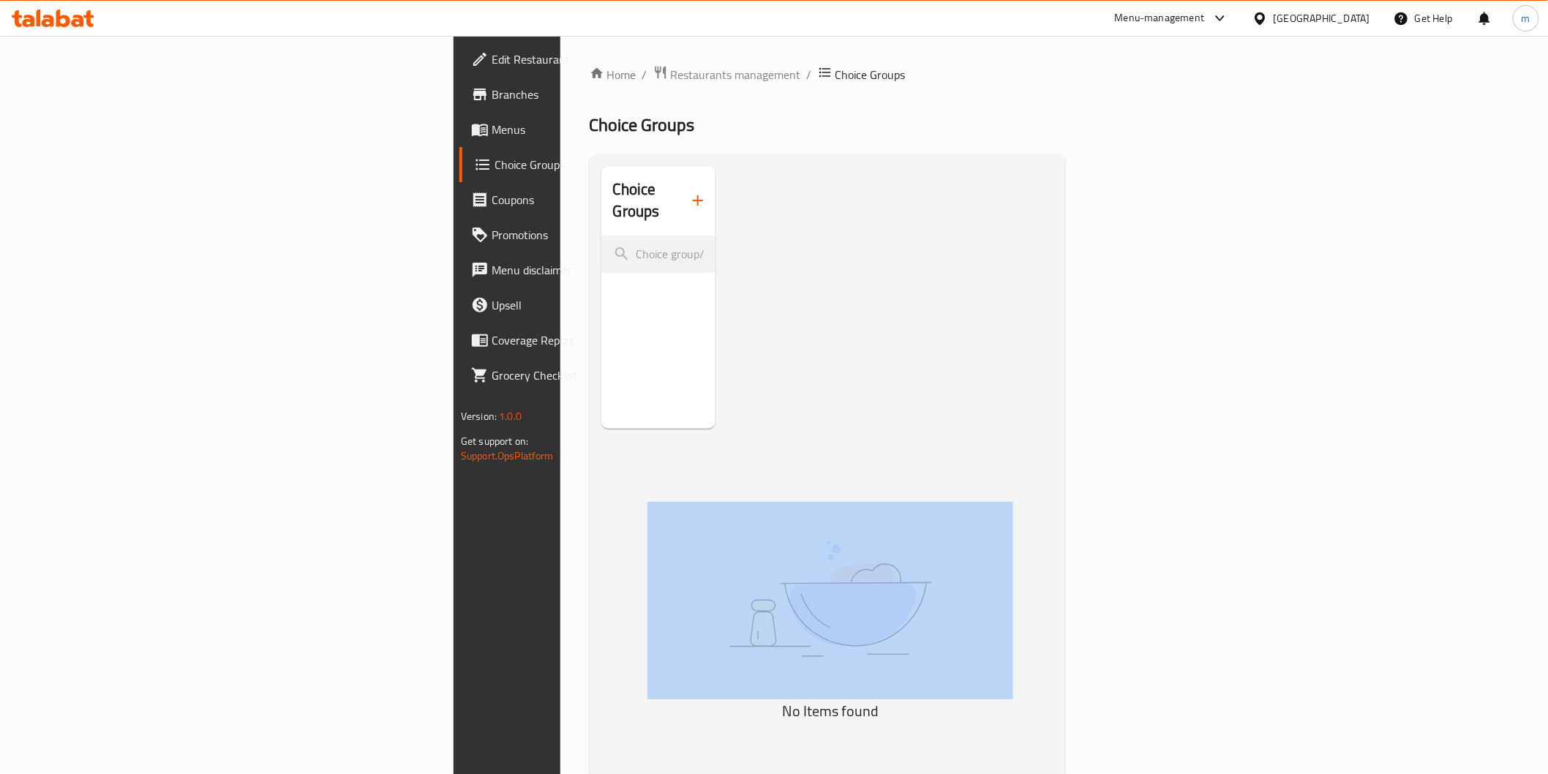
click at [698, 282] on div "Choice Groups No Items found" at bounding box center [830, 553] width 459 height 774
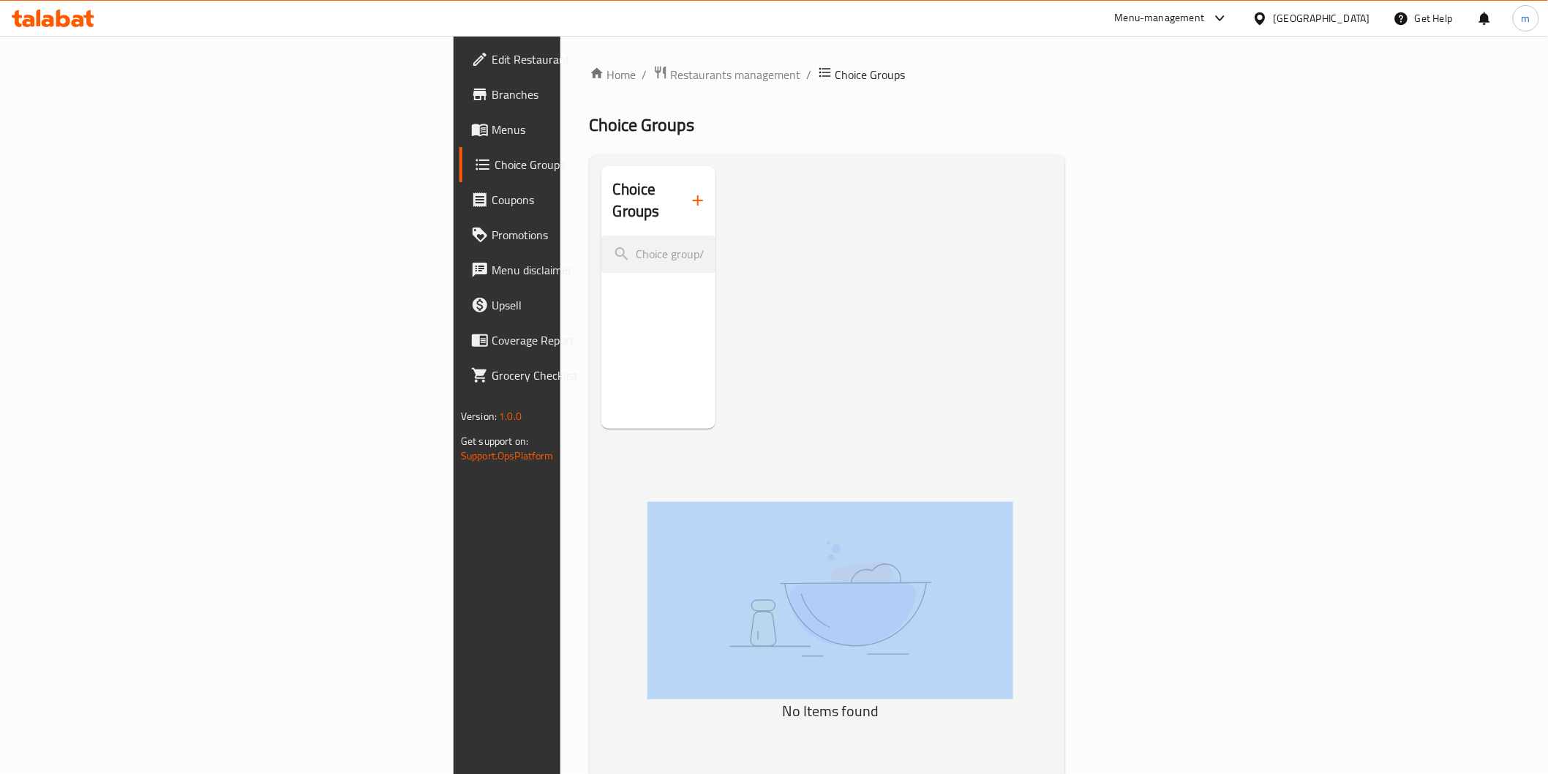
click at [698, 282] on div "Choice Groups No Items found" at bounding box center [830, 553] width 459 height 774
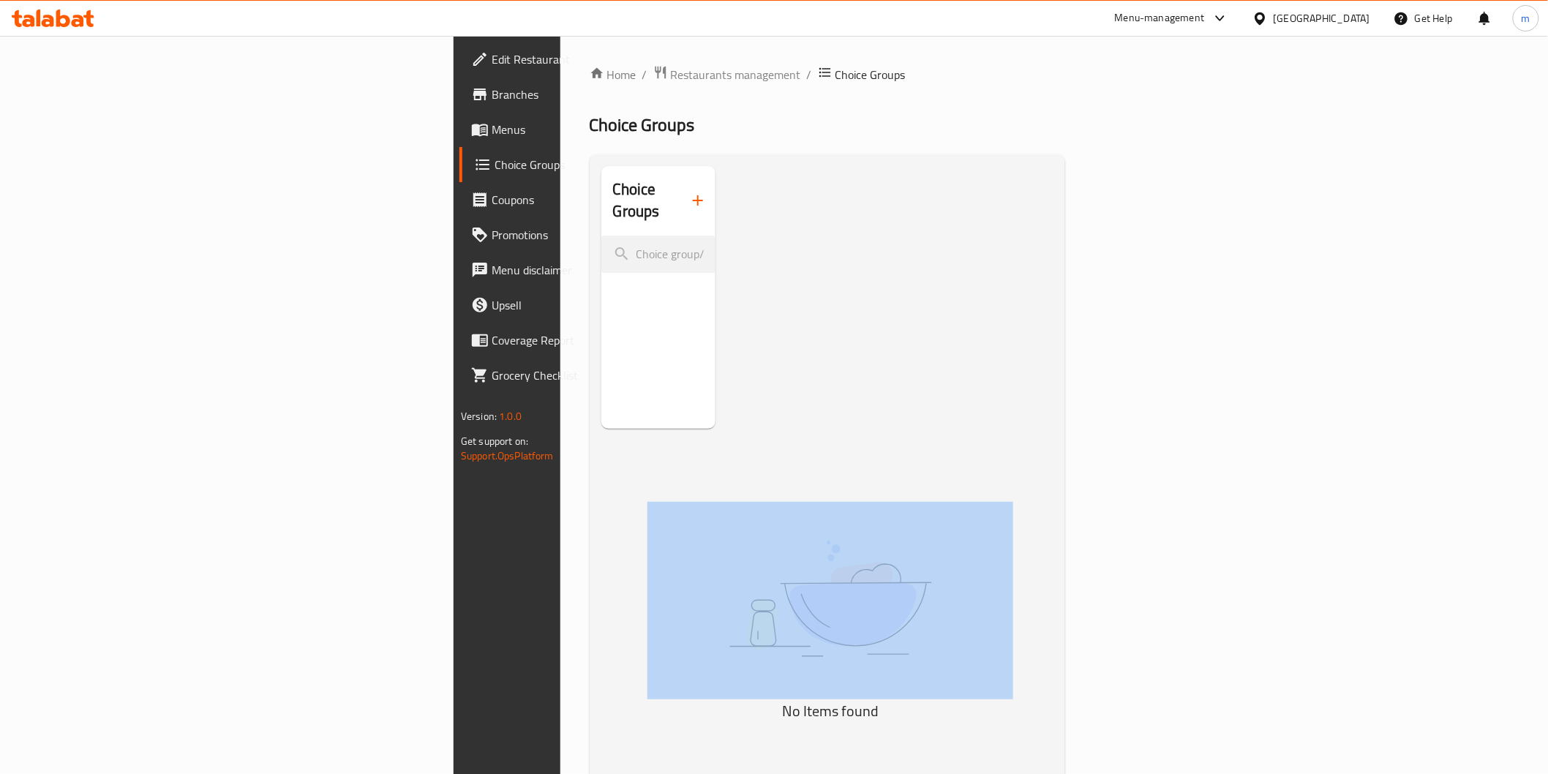
click at [698, 282] on div "Choice Groups No Items found" at bounding box center [830, 553] width 459 height 774
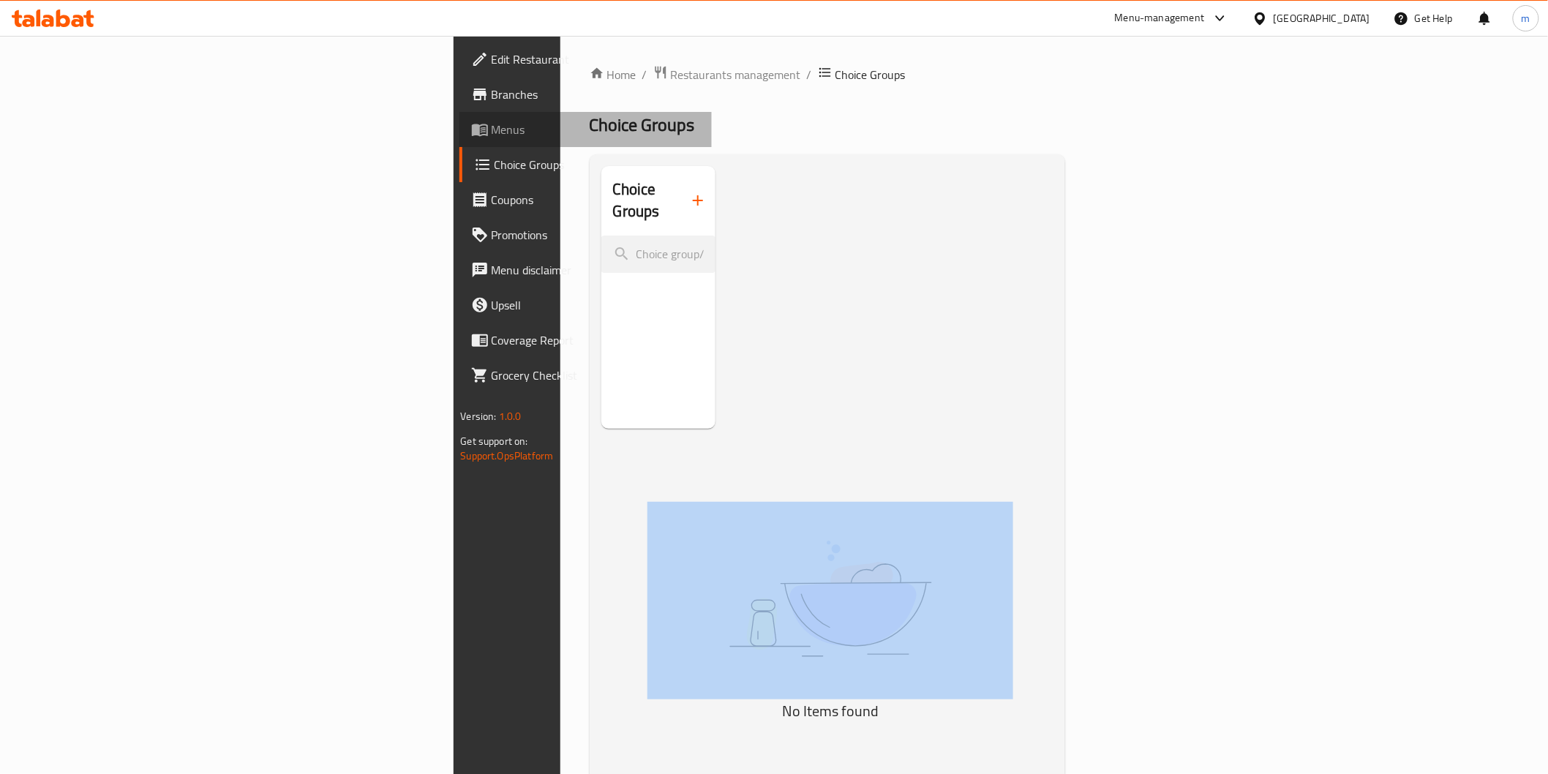
click at [492, 129] on span "Menus" at bounding box center [596, 130] width 209 height 18
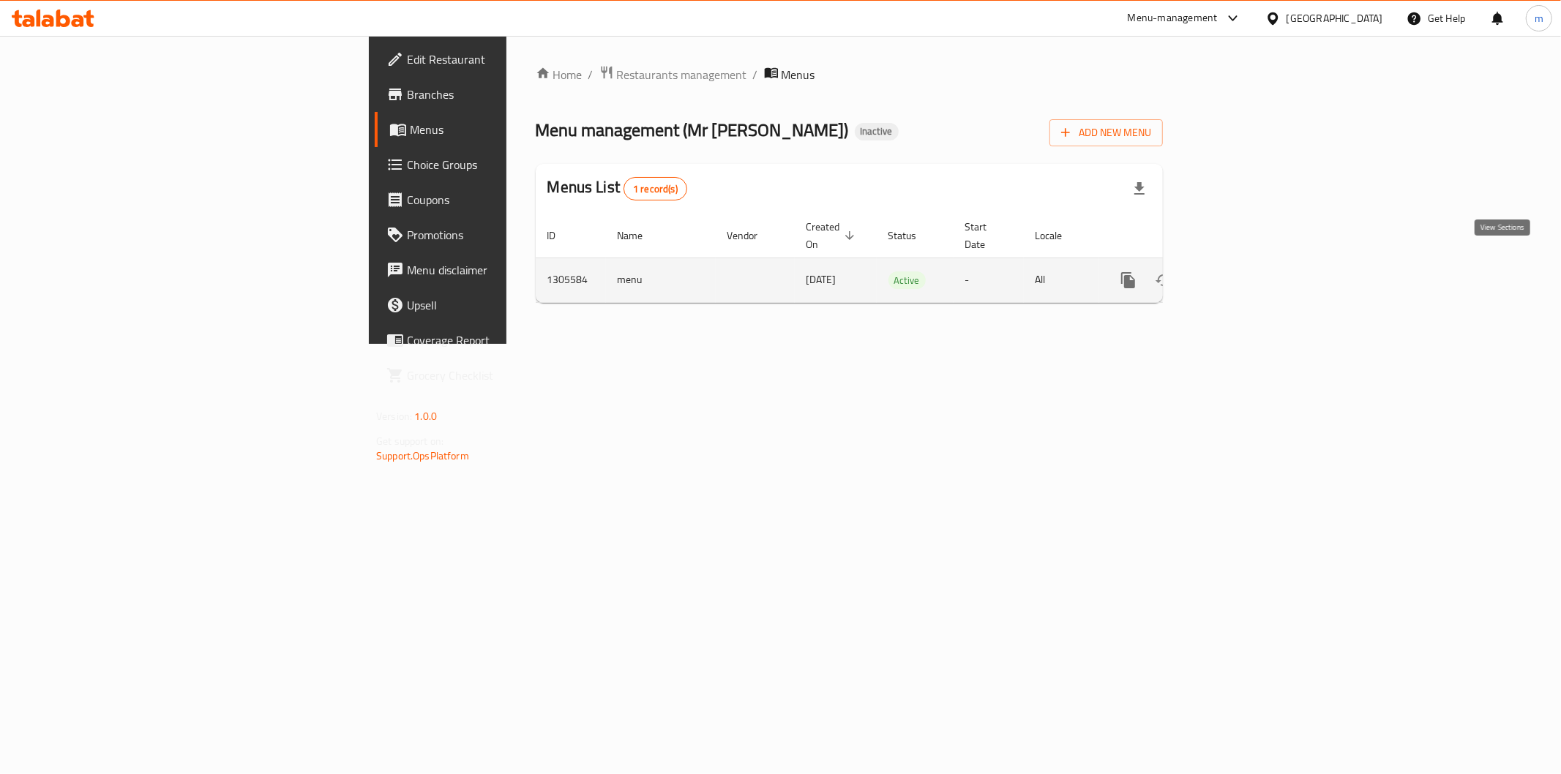
click at [1251, 265] on link "enhanced table" at bounding box center [1233, 280] width 35 height 35
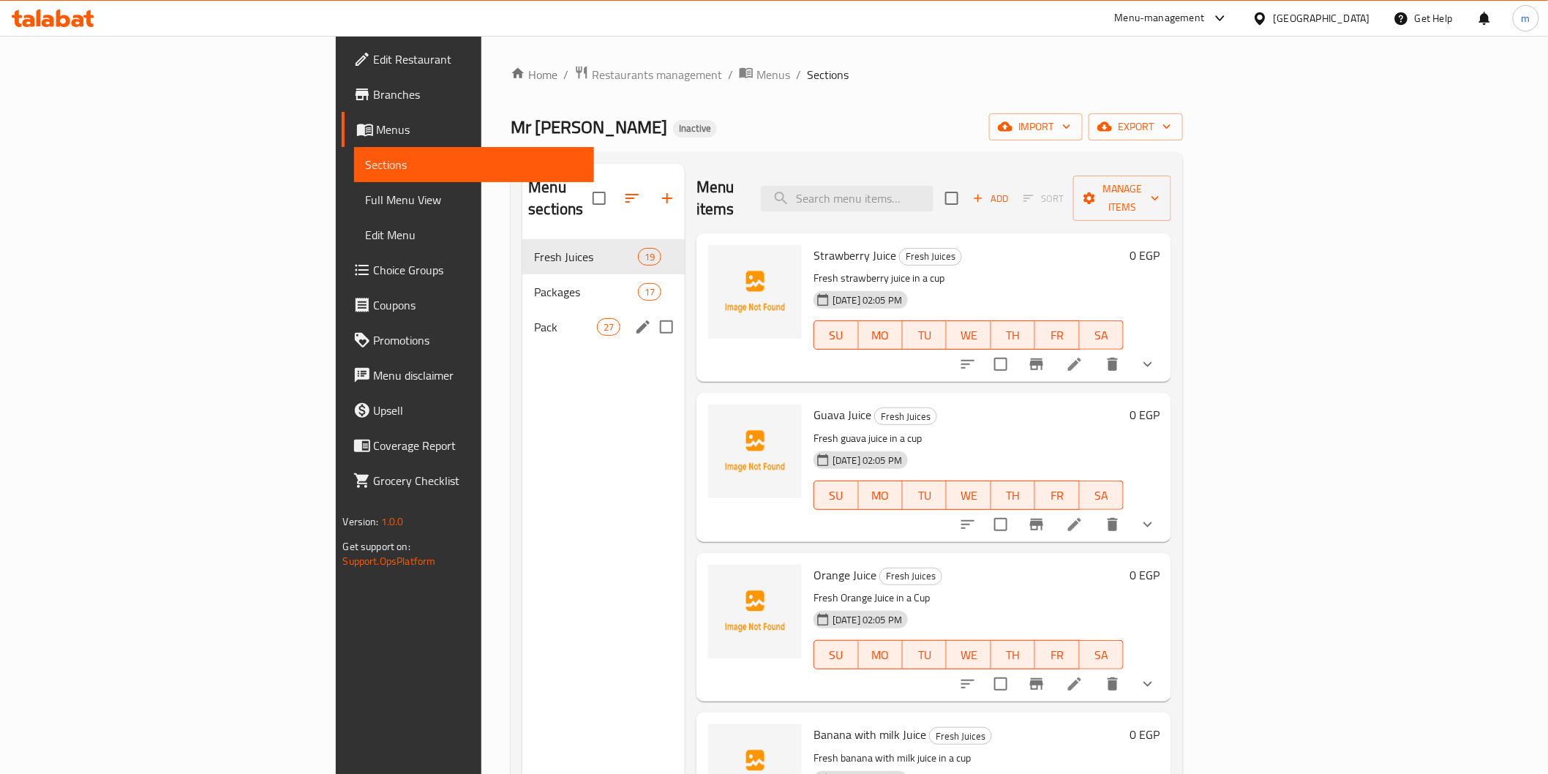
click at [522, 319] on div "Pack 27" at bounding box center [603, 327] width 162 height 35
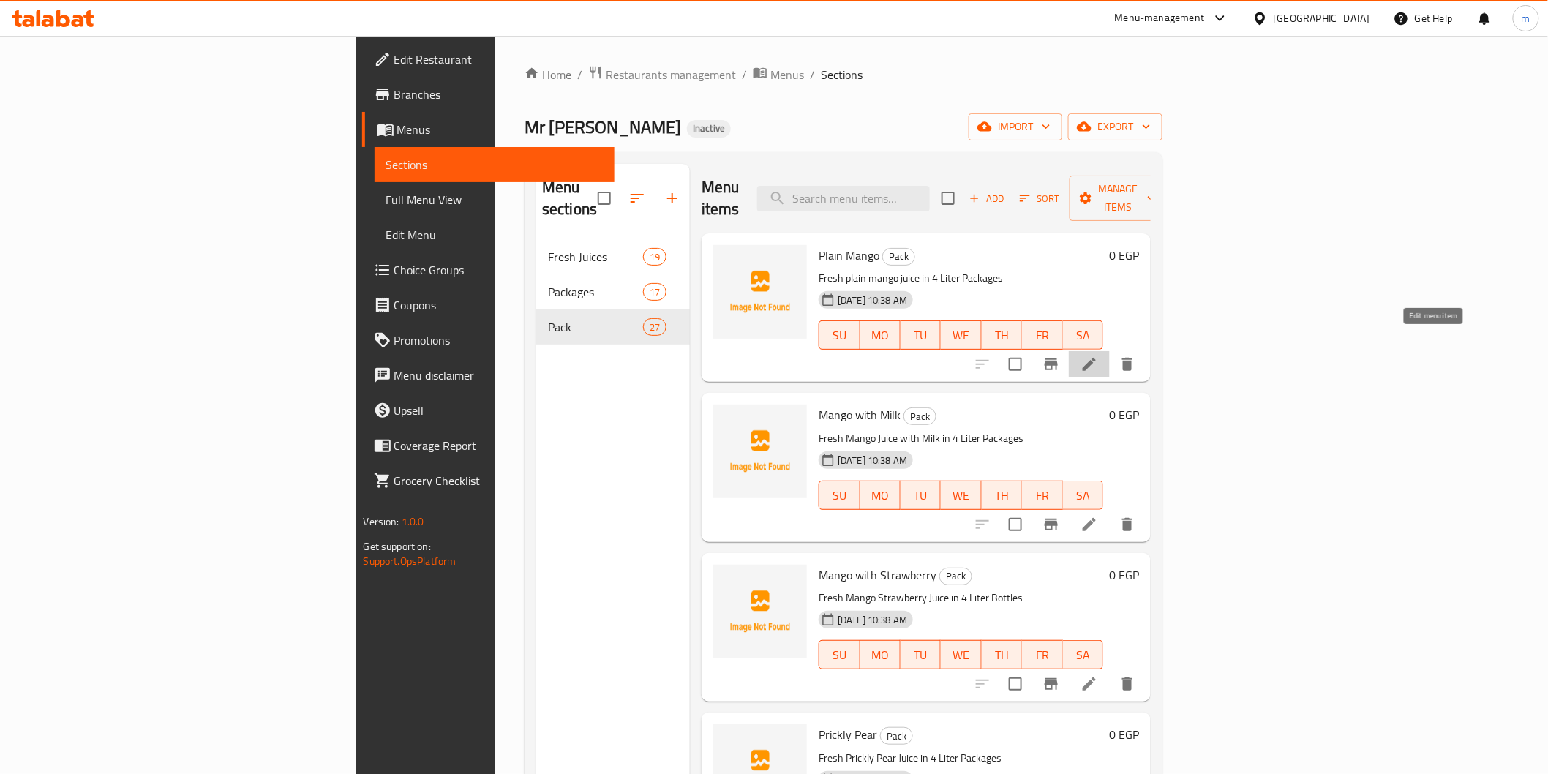
click at [1098, 356] on icon at bounding box center [1090, 365] width 18 height 18
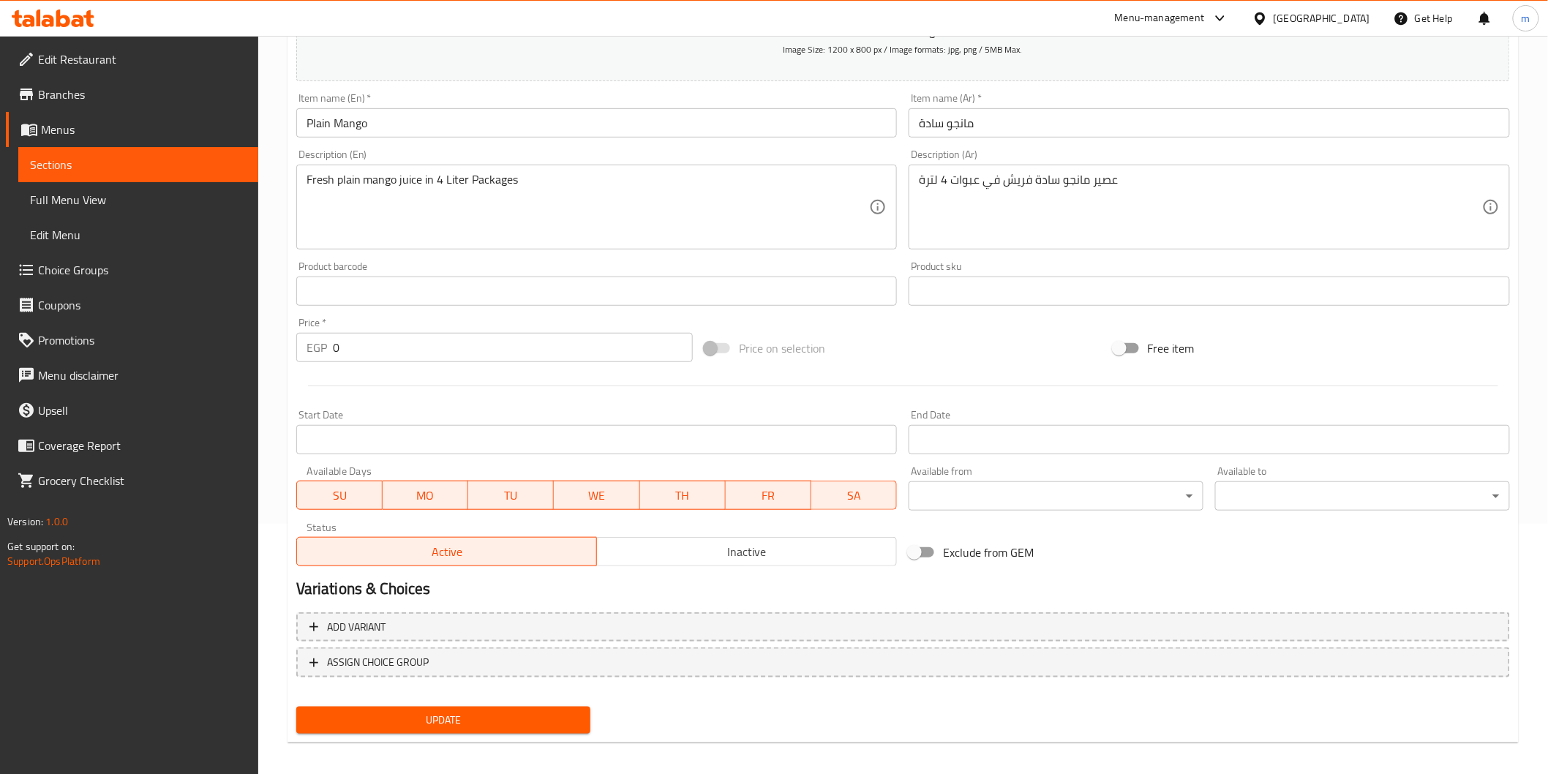
scroll to position [257, 0]
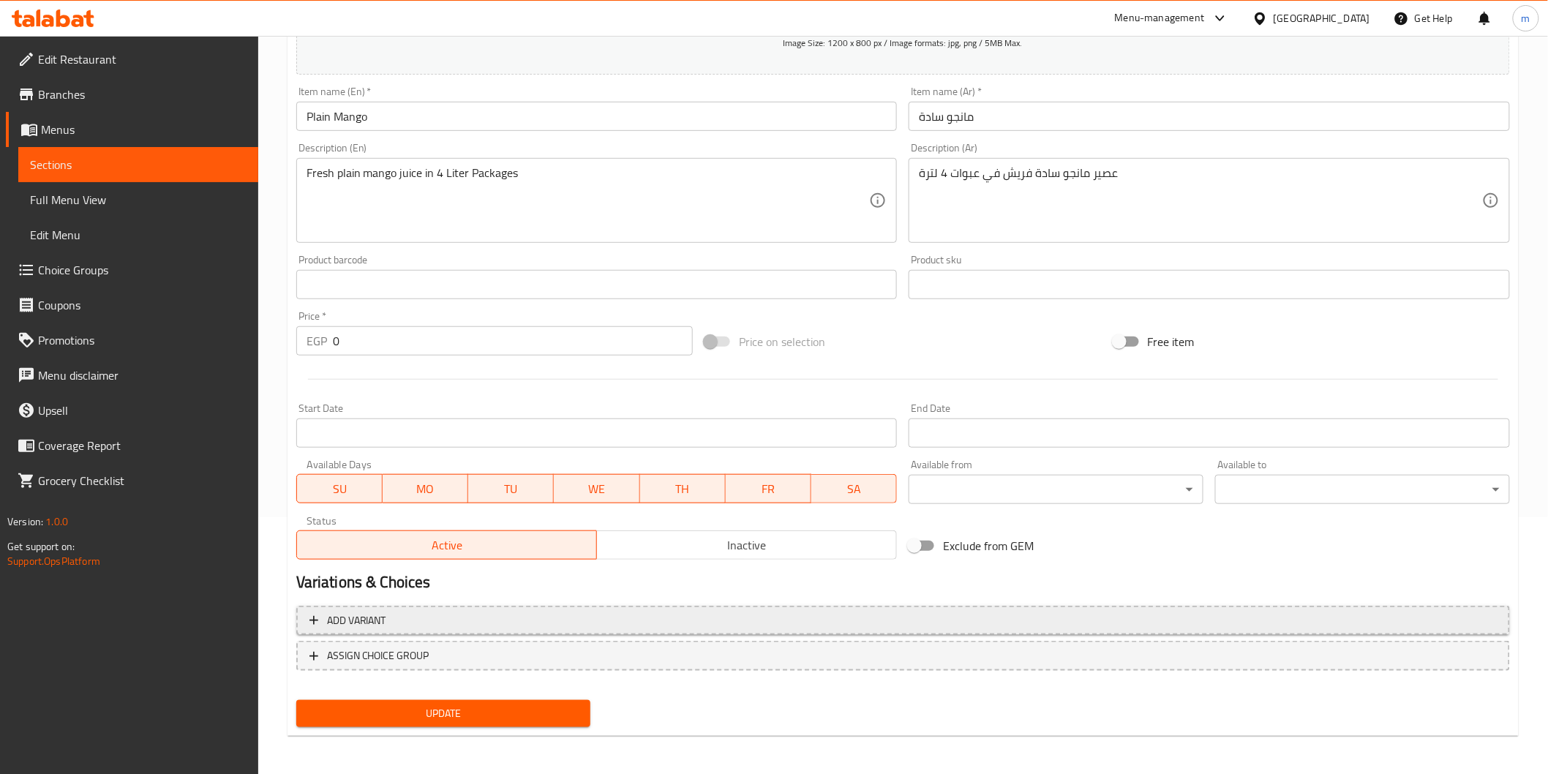
click at [639, 618] on span "Add variant" at bounding box center [904, 621] width 1188 height 18
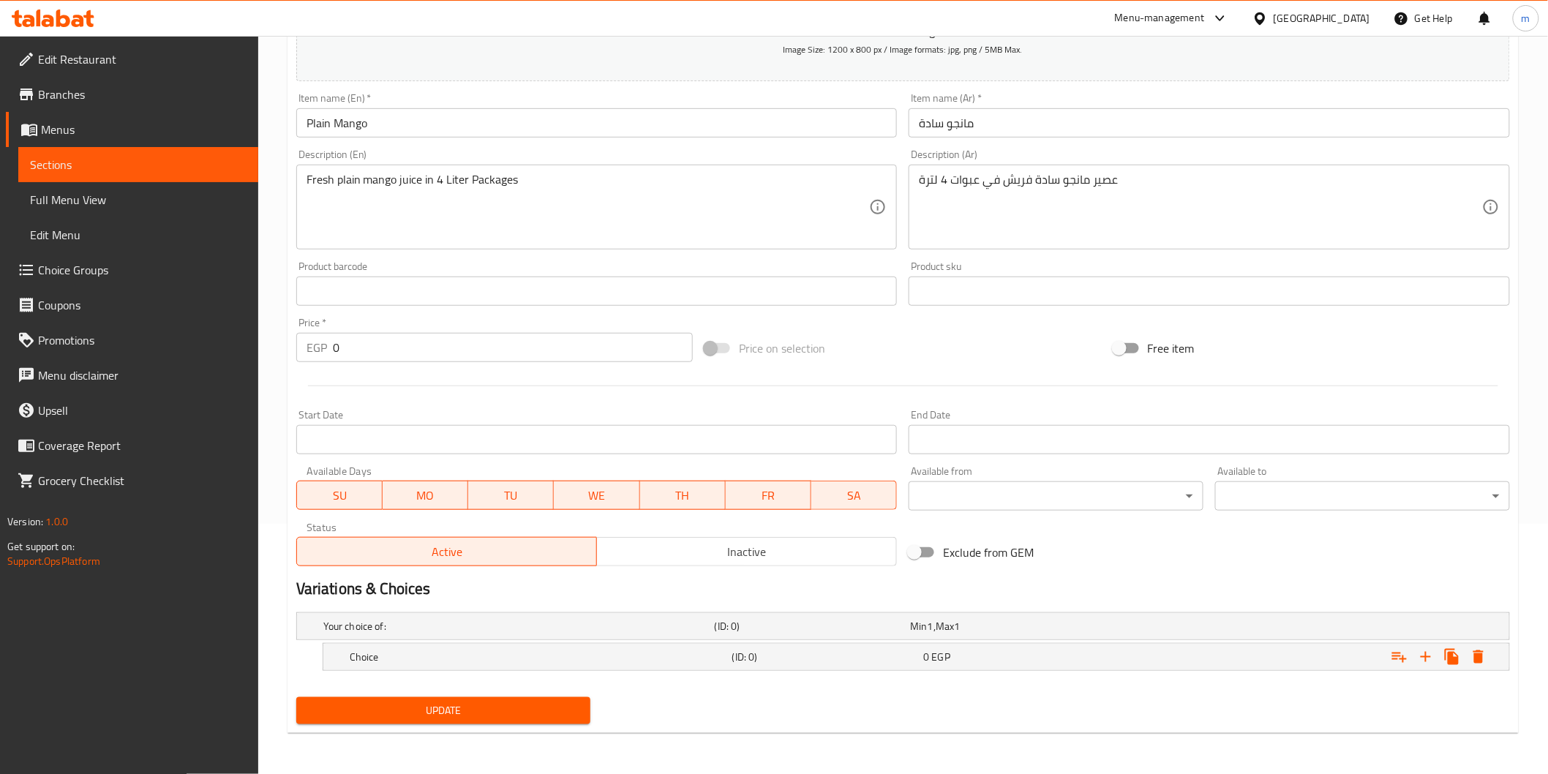
scroll to position [250, 0]
click at [771, 634] on h5 "(ID: 0)" at bounding box center [810, 627] width 190 height 15
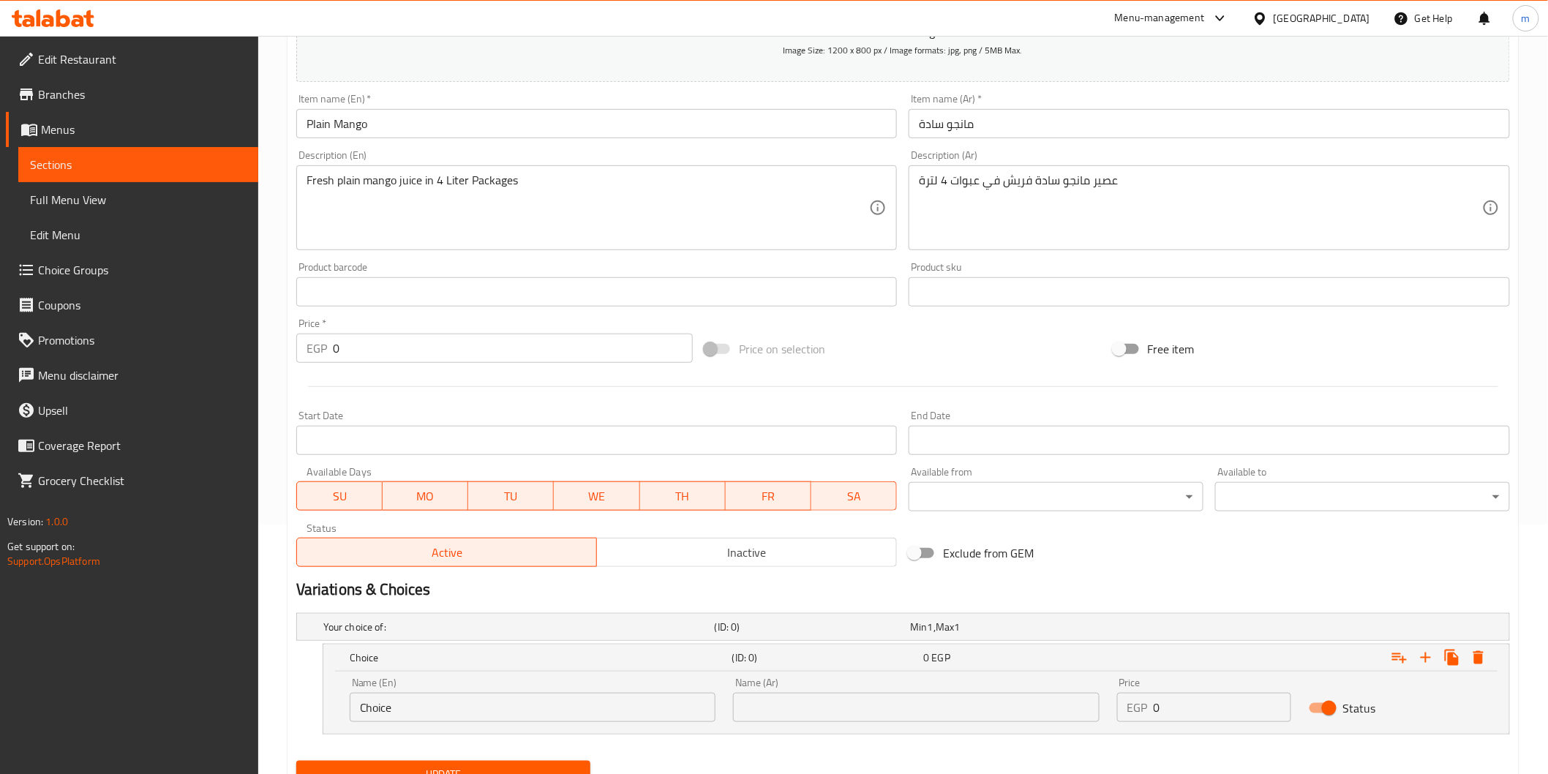
click at [530, 704] on input "Choice" at bounding box center [533, 707] width 366 height 29
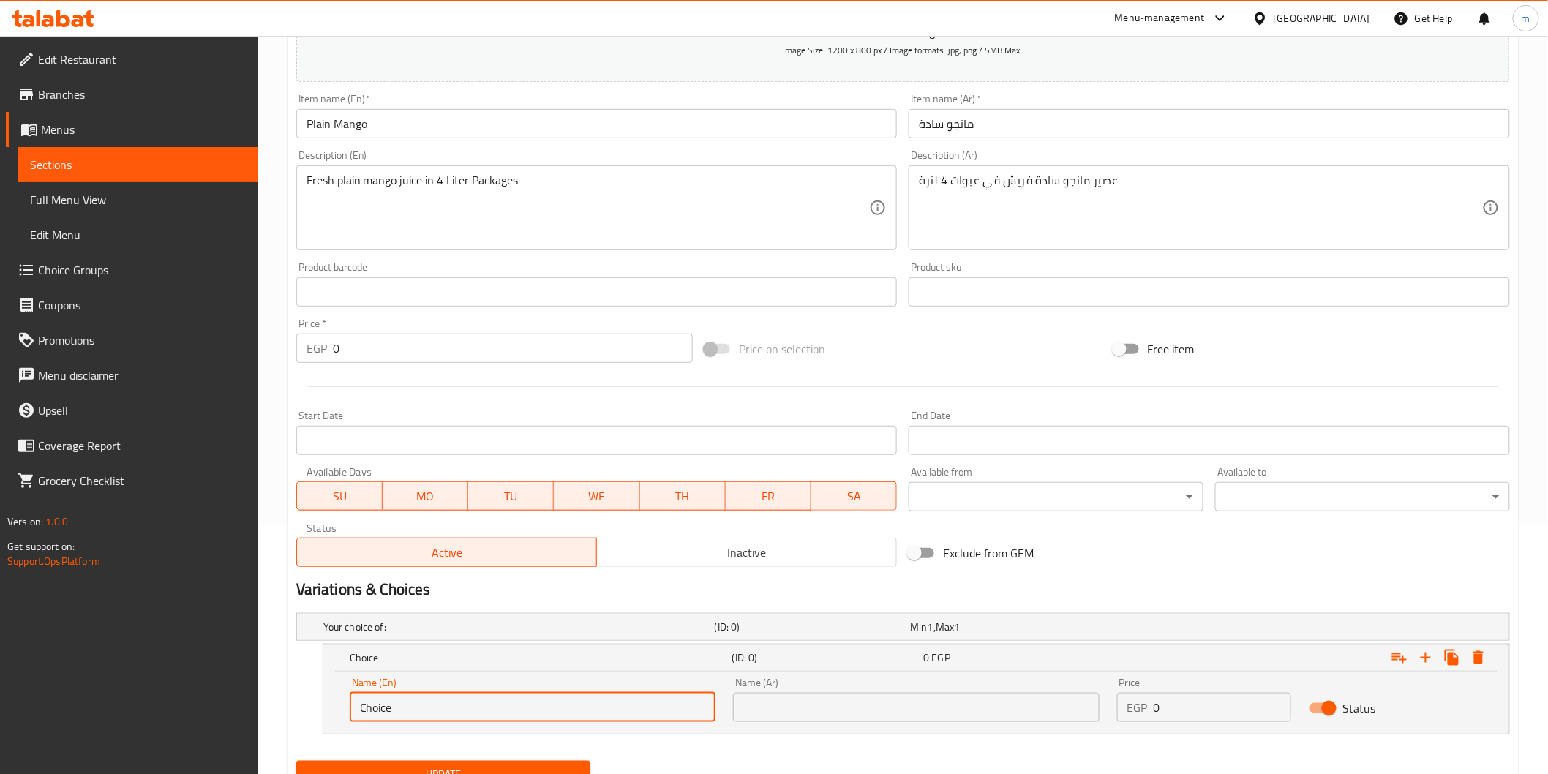
click at [530, 704] on input "Choice" at bounding box center [533, 707] width 366 height 29
paste input "1 Liter"
type input "1 Liter"
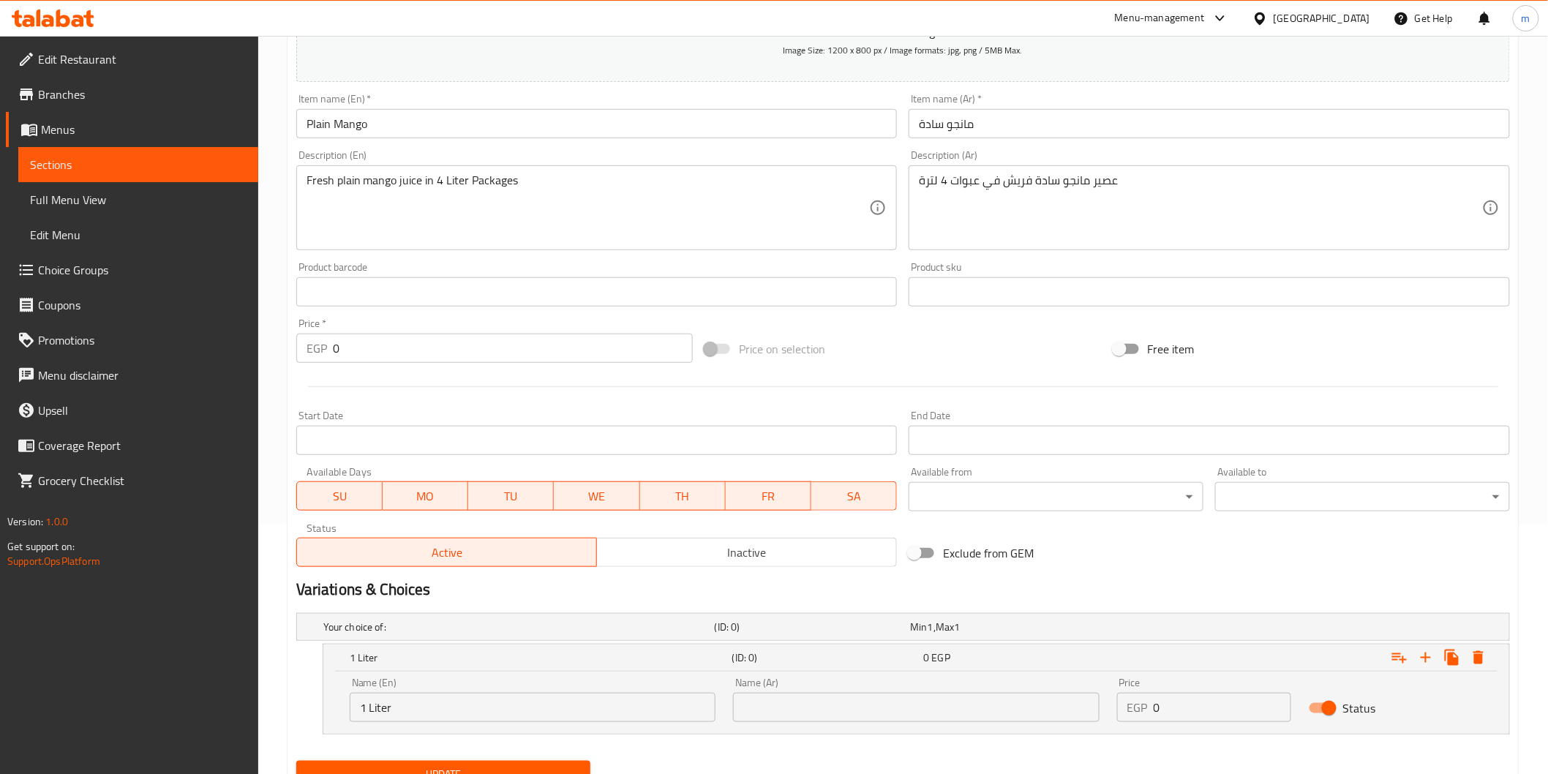
click at [886, 711] on input "text" at bounding box center [916, 707] width 366 height 29
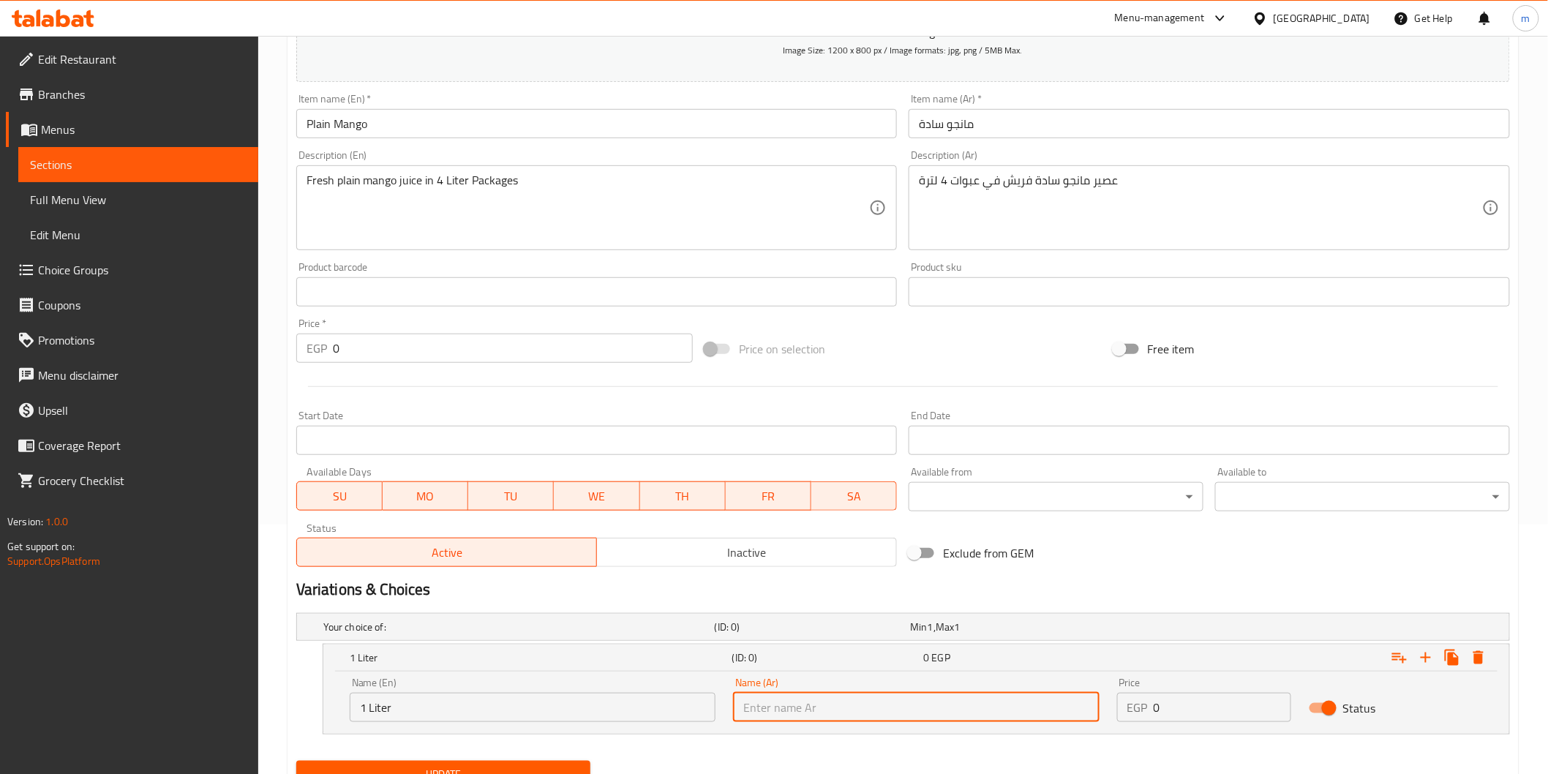
paste input "1 لتر"
type input "1 لتر"
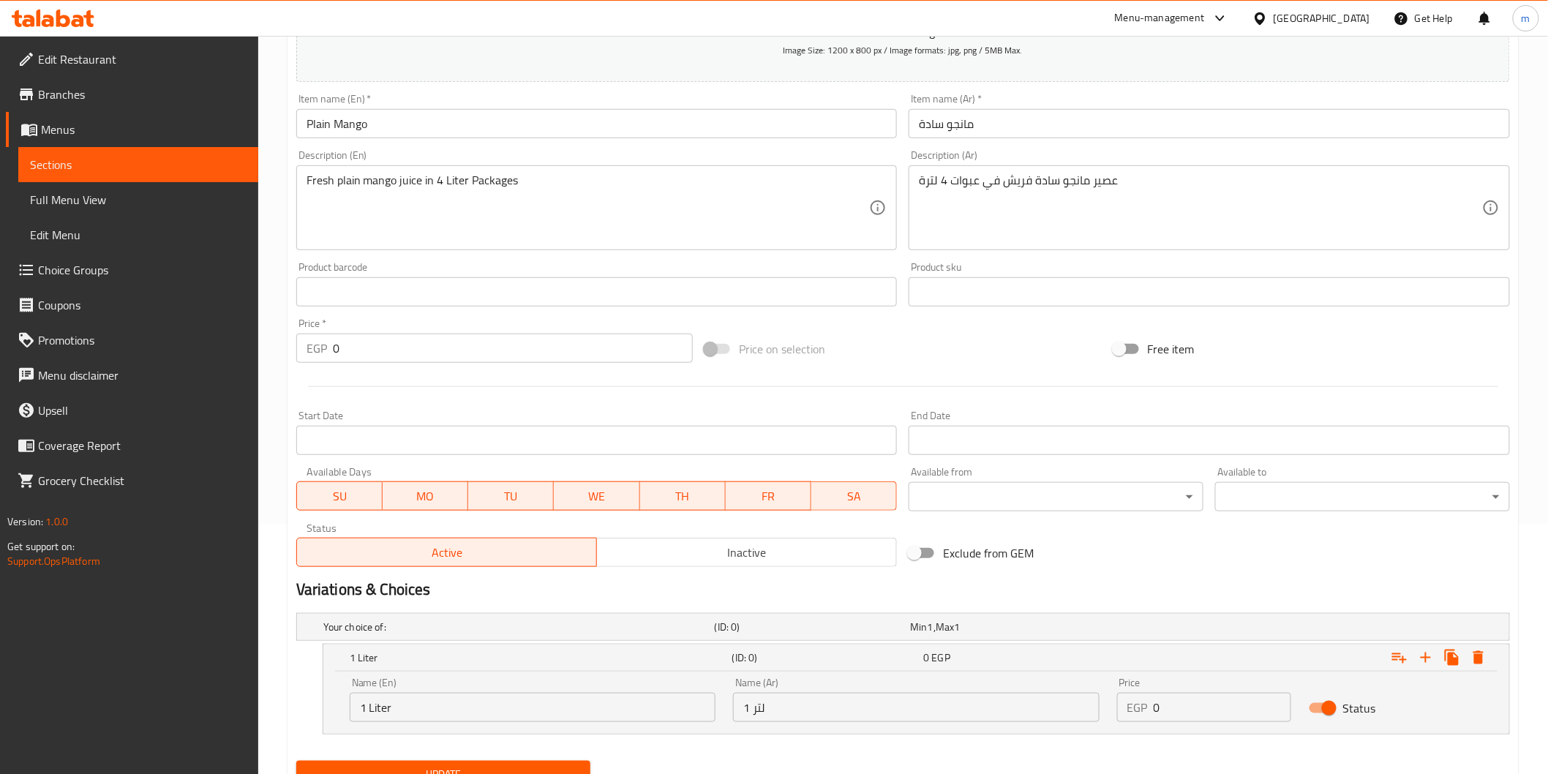
click at [1184, 714] on input "0" at bounding box center [1223, 707] width 138 height 29
paste input "100"
click at [1184, 714] on input "0100" at bounding box center [1223, 707] width 138 height 29
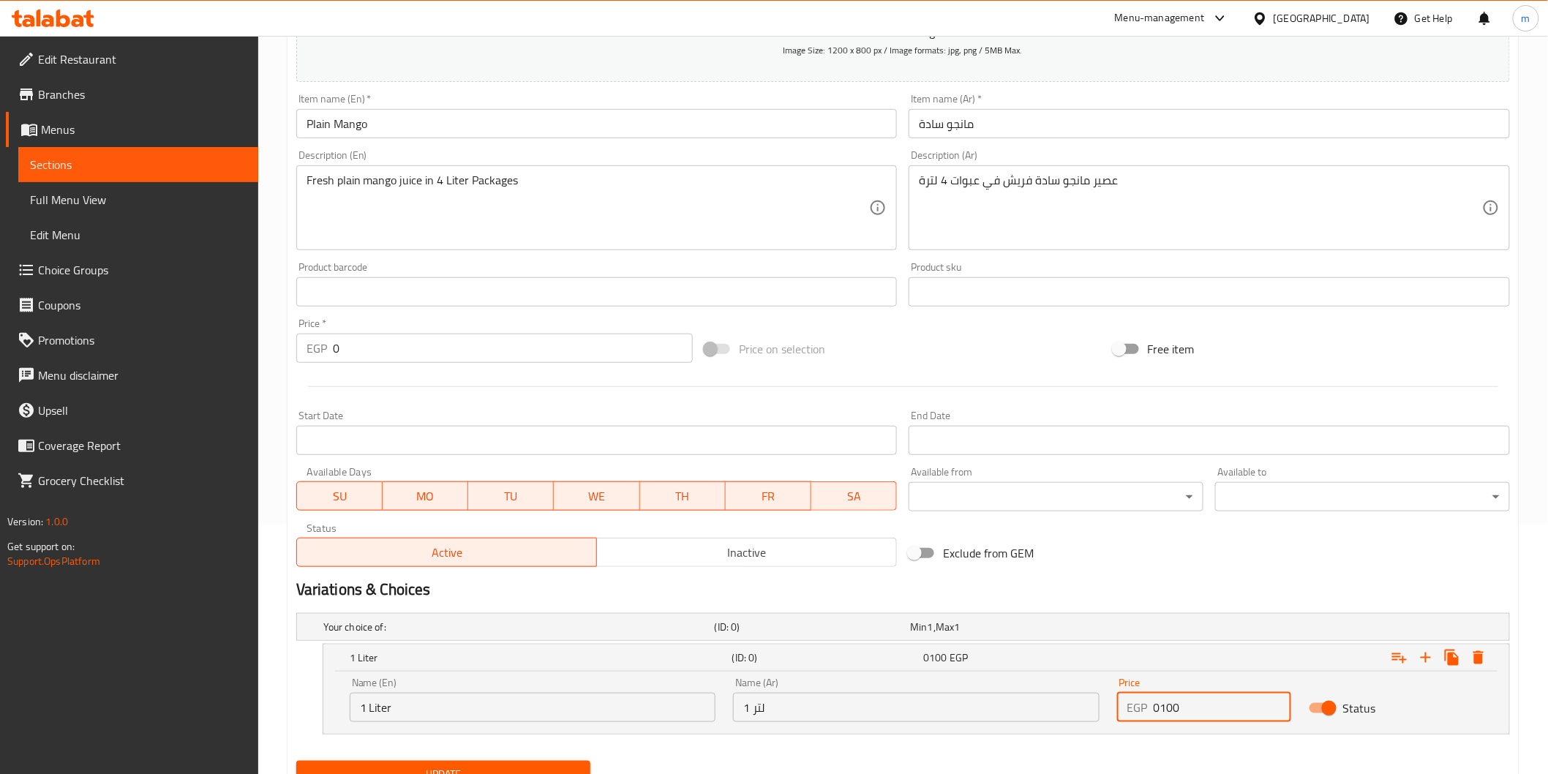
paste input "number"
type input "100"
click at [1420, 659] on icon "Expand" at bounding box center [1426, 658] width 18 height 18
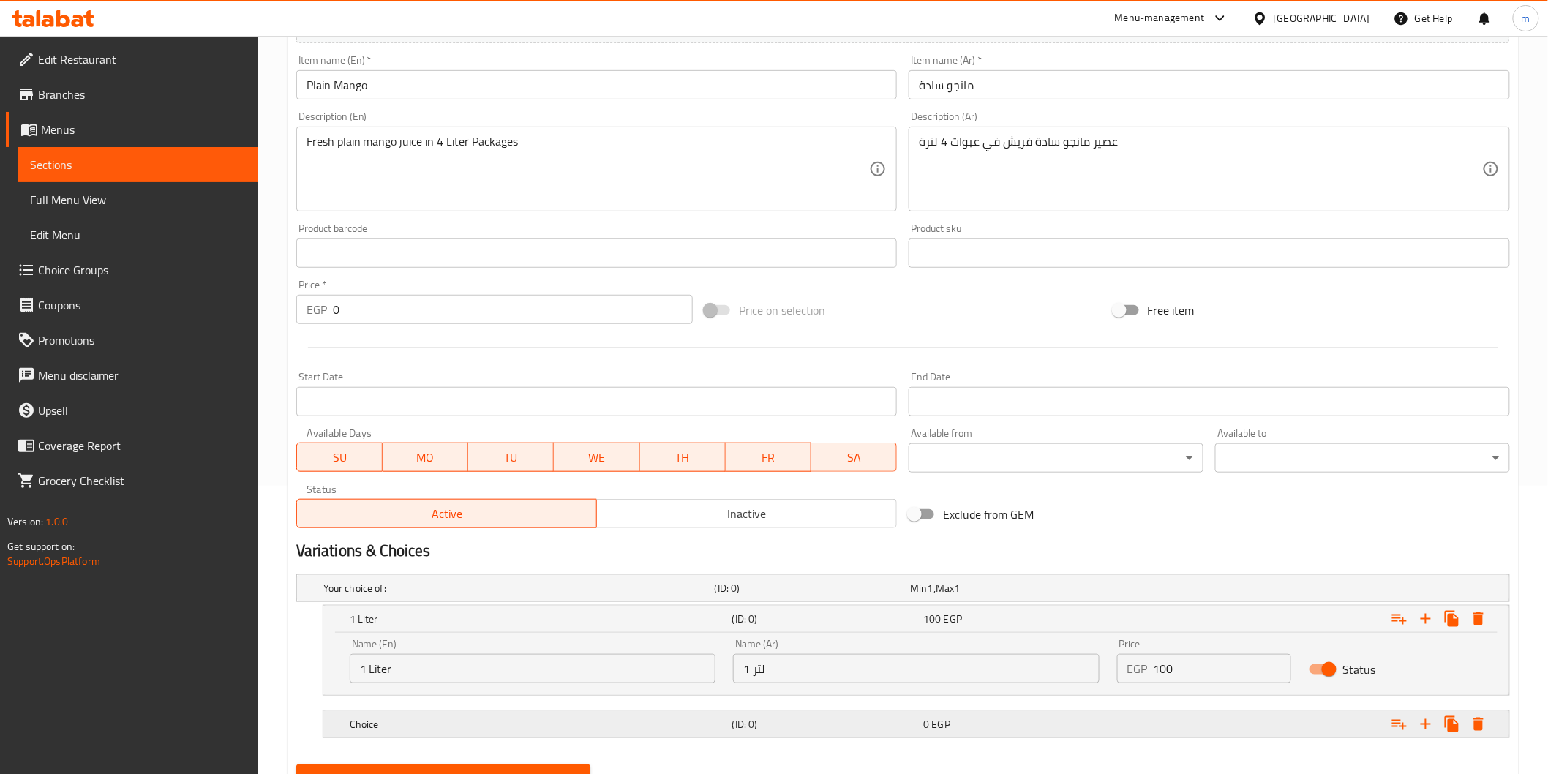
scroll to position [355, 0]
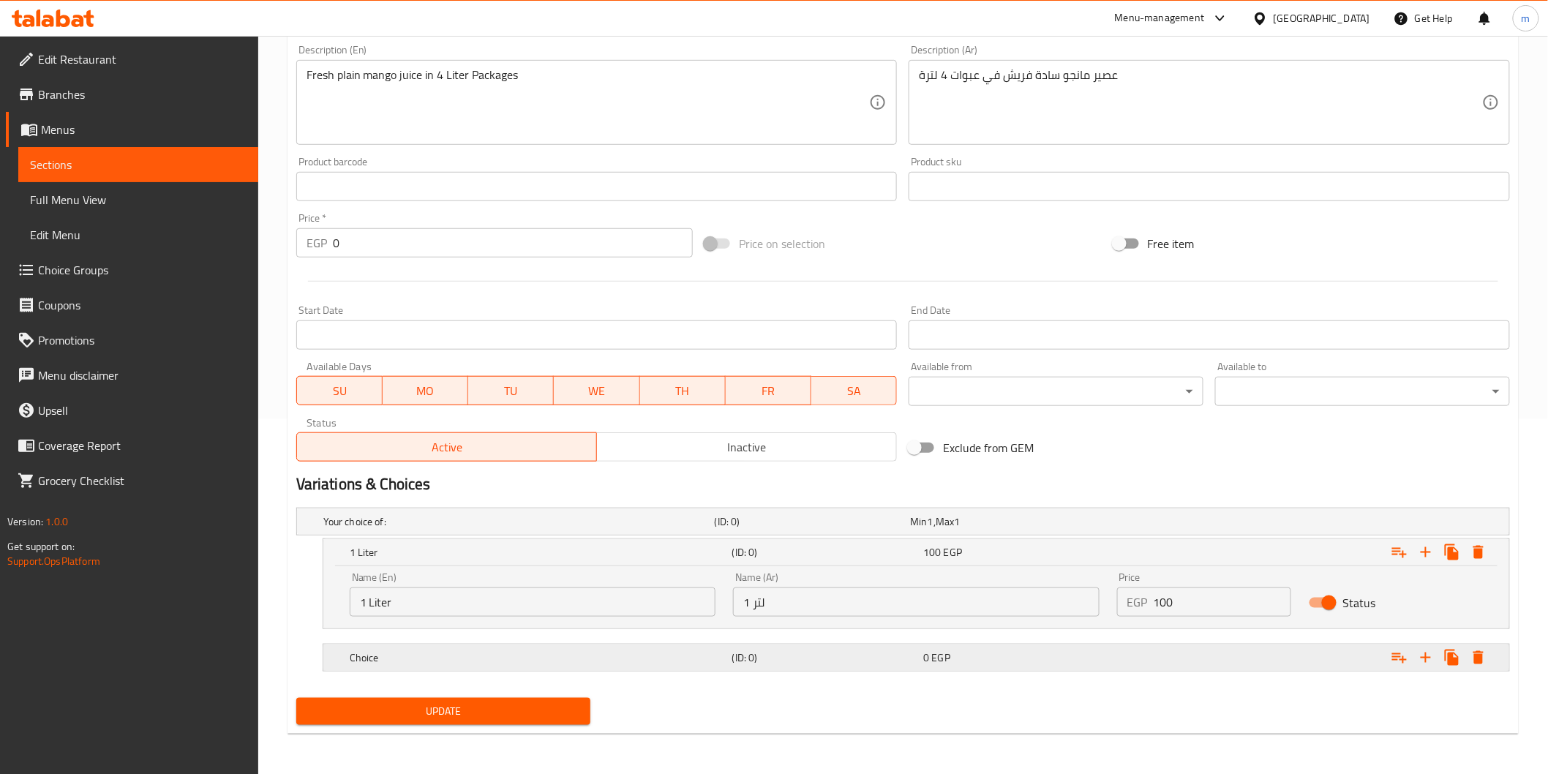
click at [660, 529] on h5 "Choice" at bounding box center [516, 521] width 386 height 15
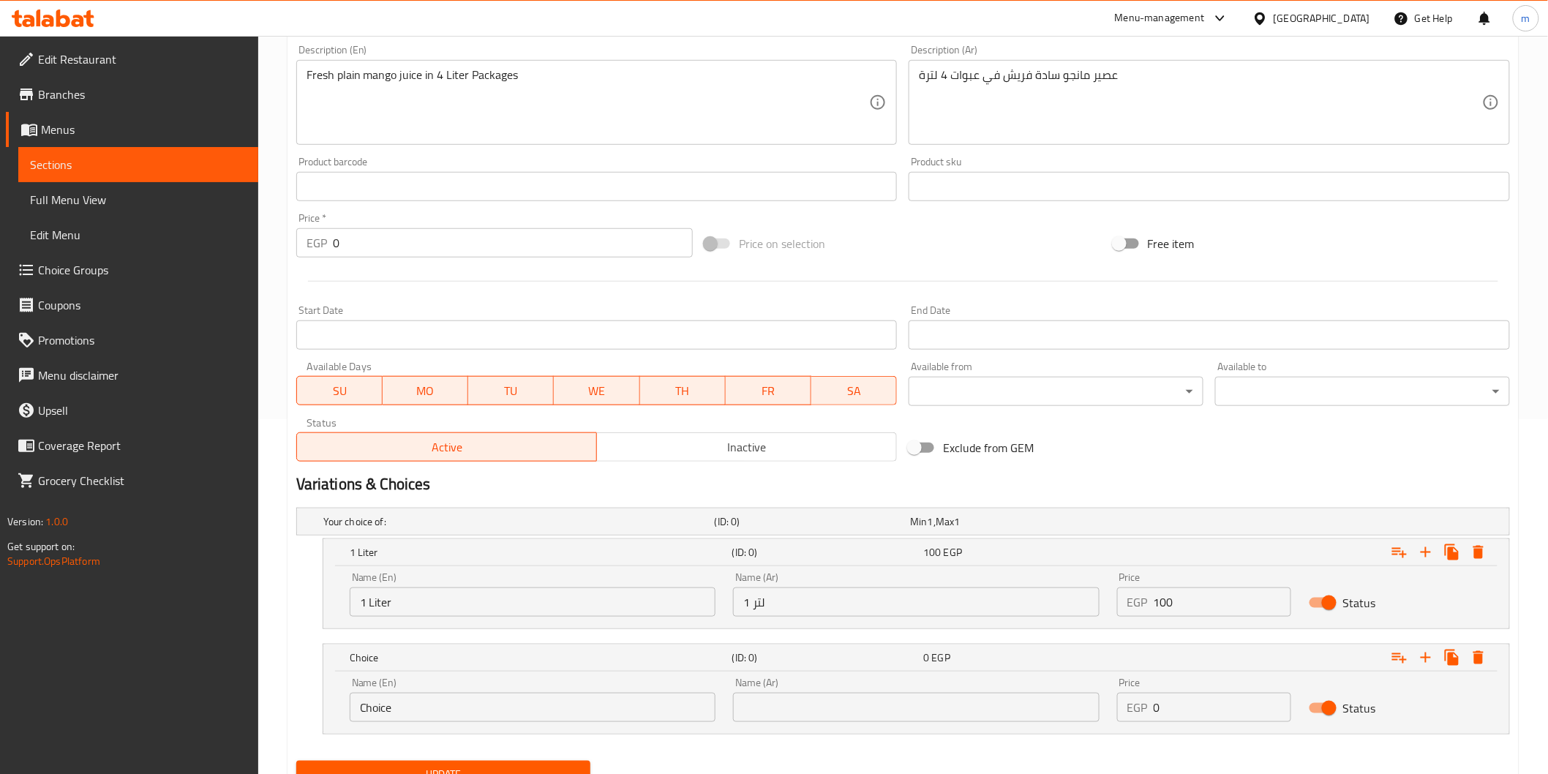
click at [653, 712] on input "Choice" at bounding box center [533, 707] width 366 height 29
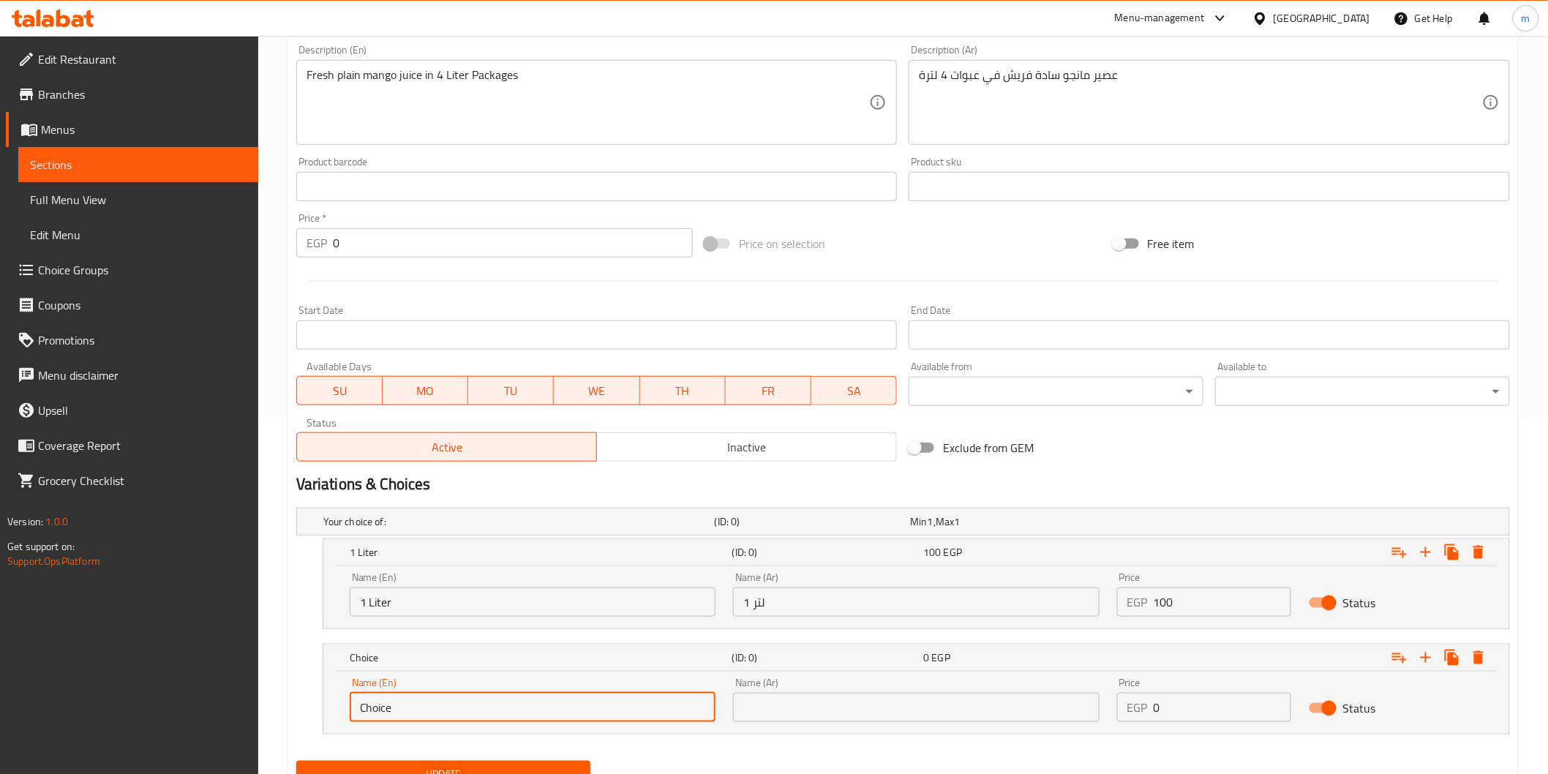
click at [653, 712] on input "Choice" at bounding box center [533, 707] width 366 height 29
paste input "2 Liter"
type input "2 Liter"
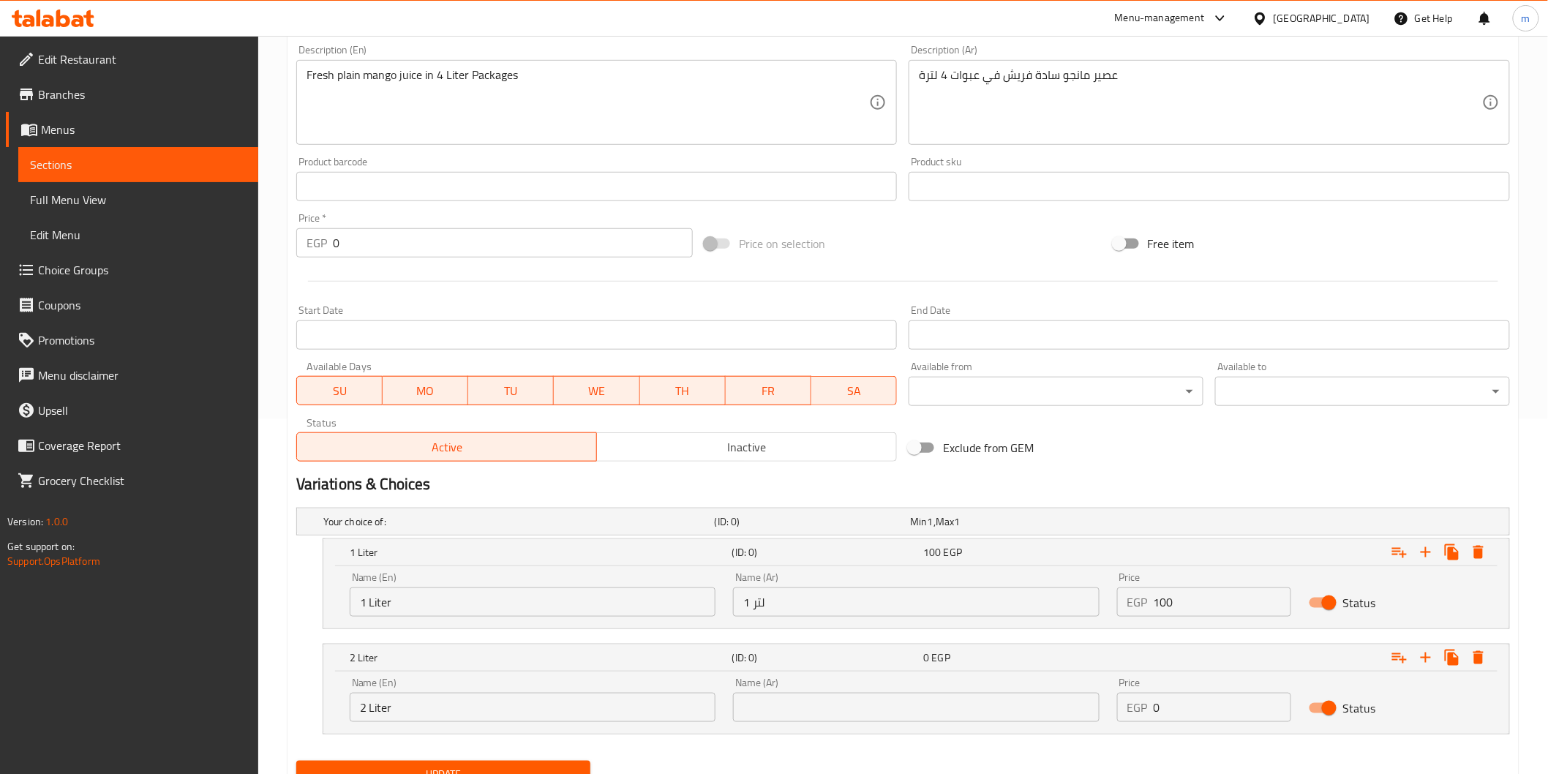
click at [888, 717] on input "text" at bounding box center [916, 707] width 366 height 29
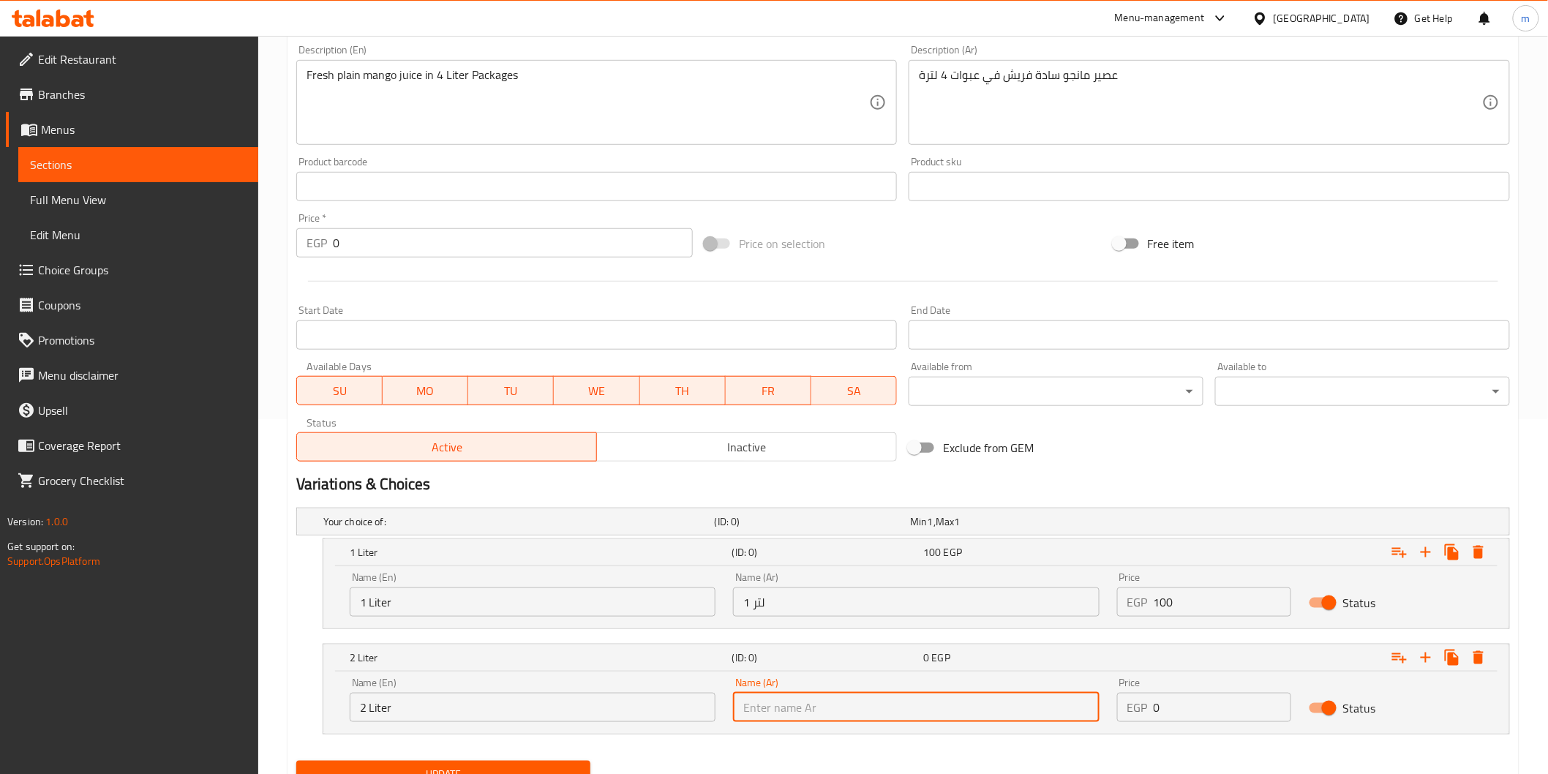
paste input "2 لتر"
type input "2 لتر"
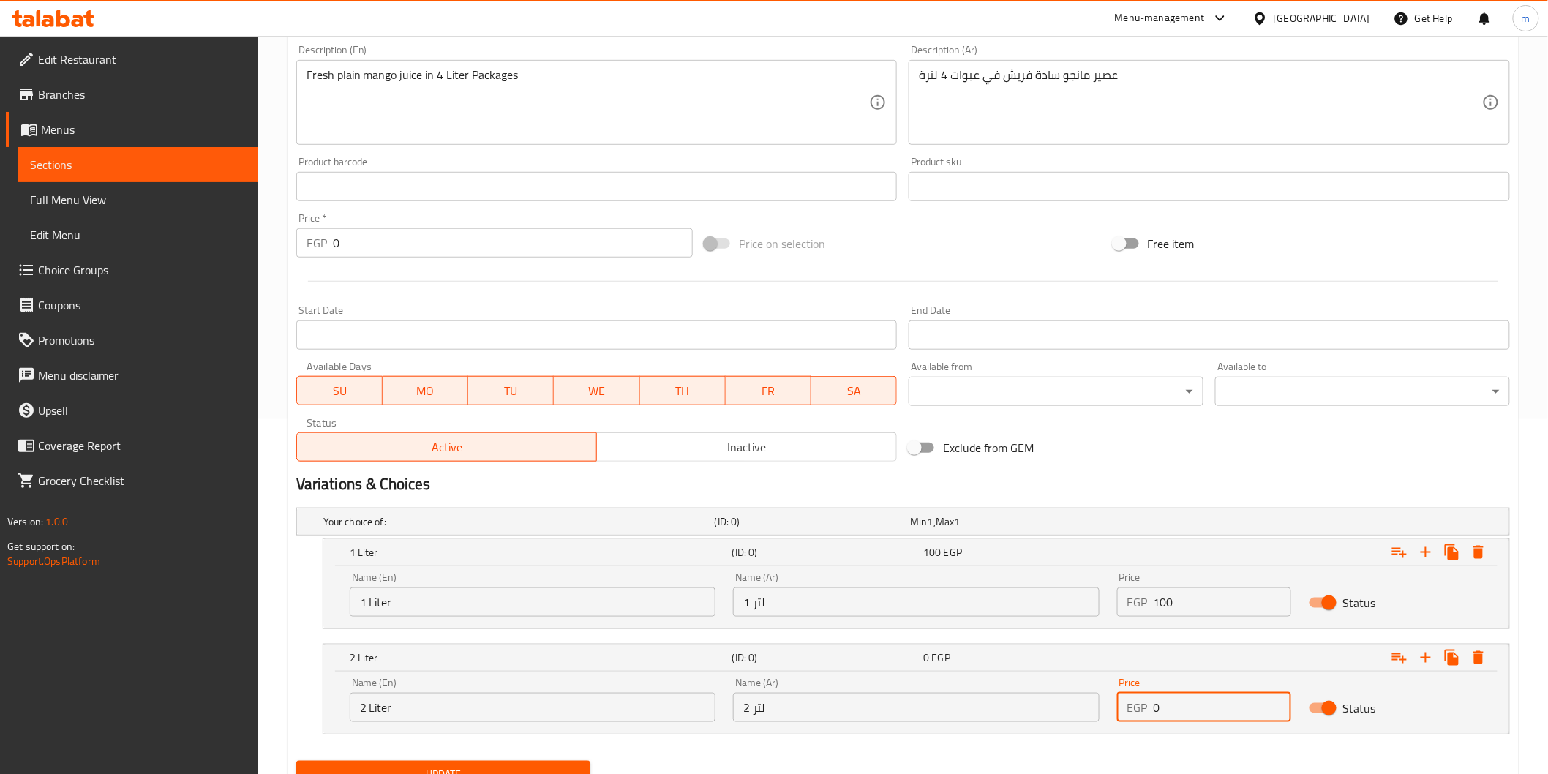
click at [1190, 699] on input "0" at bounding box center [1223, 707] width 138 height 29
paste input "20"
type input "200"
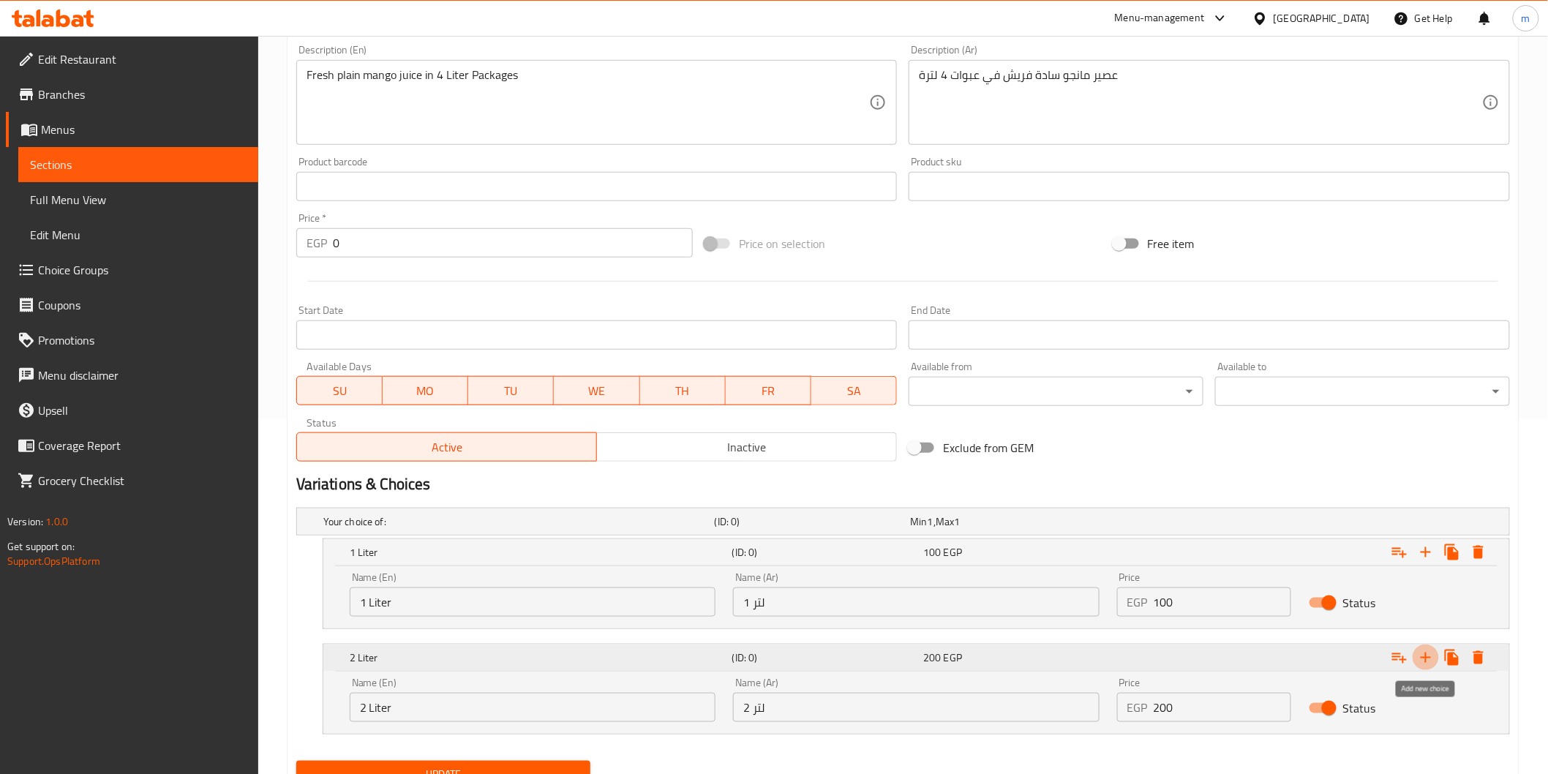
click at [1432, 663] on icon "Expand" at bounding box center [1426, 658] width 18 height 18
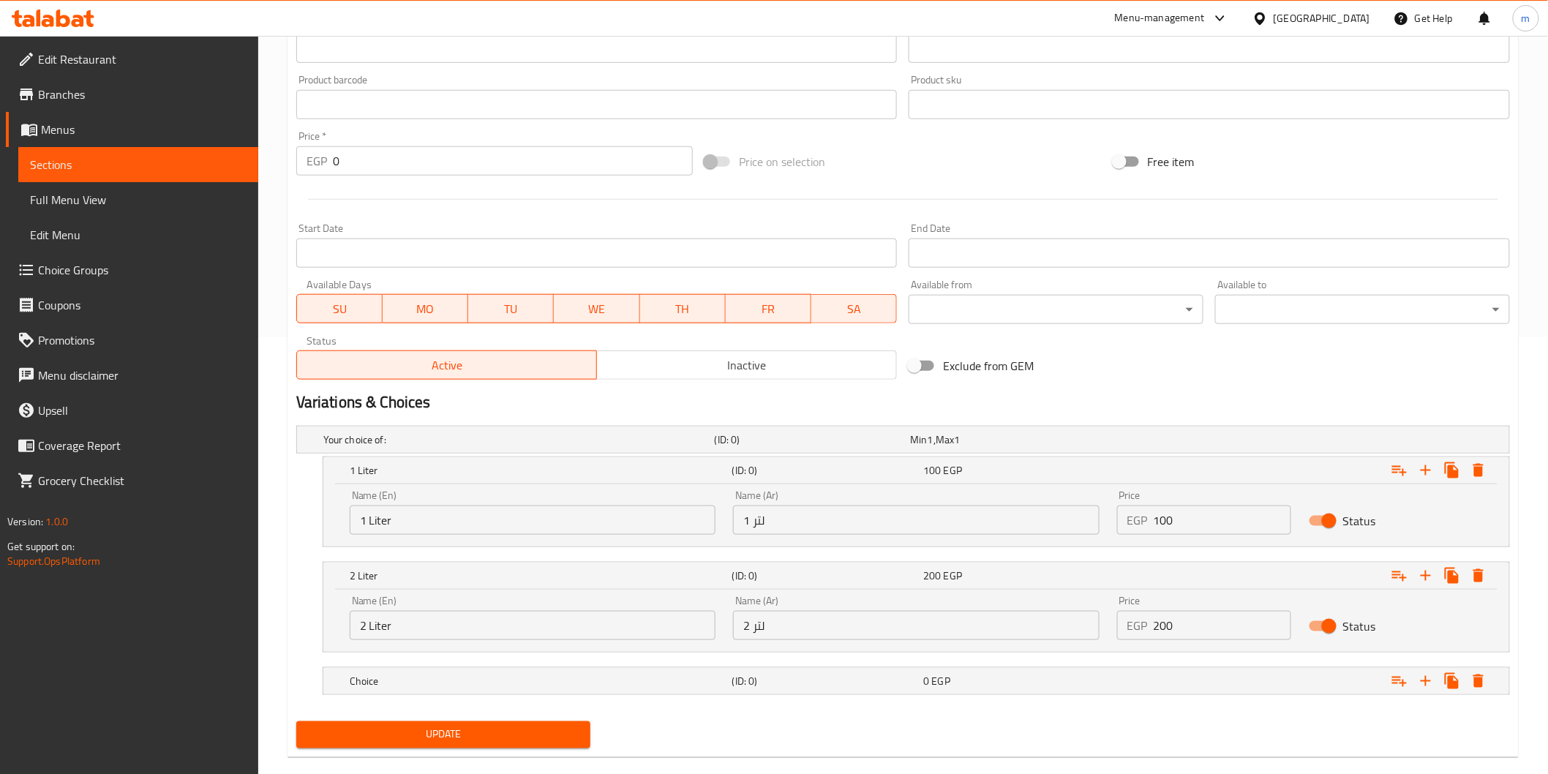
scroll to position [460, 0]
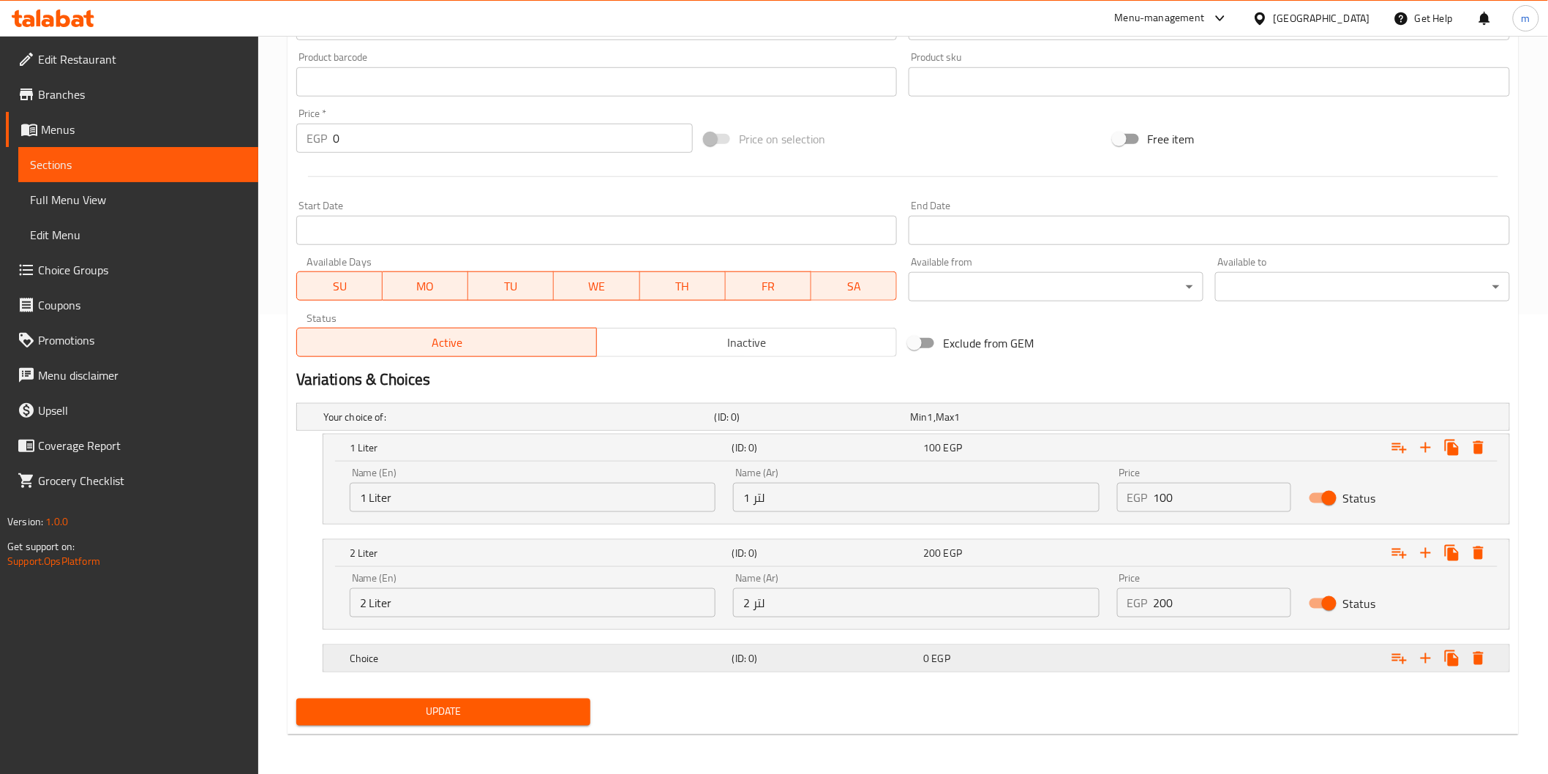
click at [466, 424] on h5 "Choice" at bounding box center [516, 417] width 386 height 15
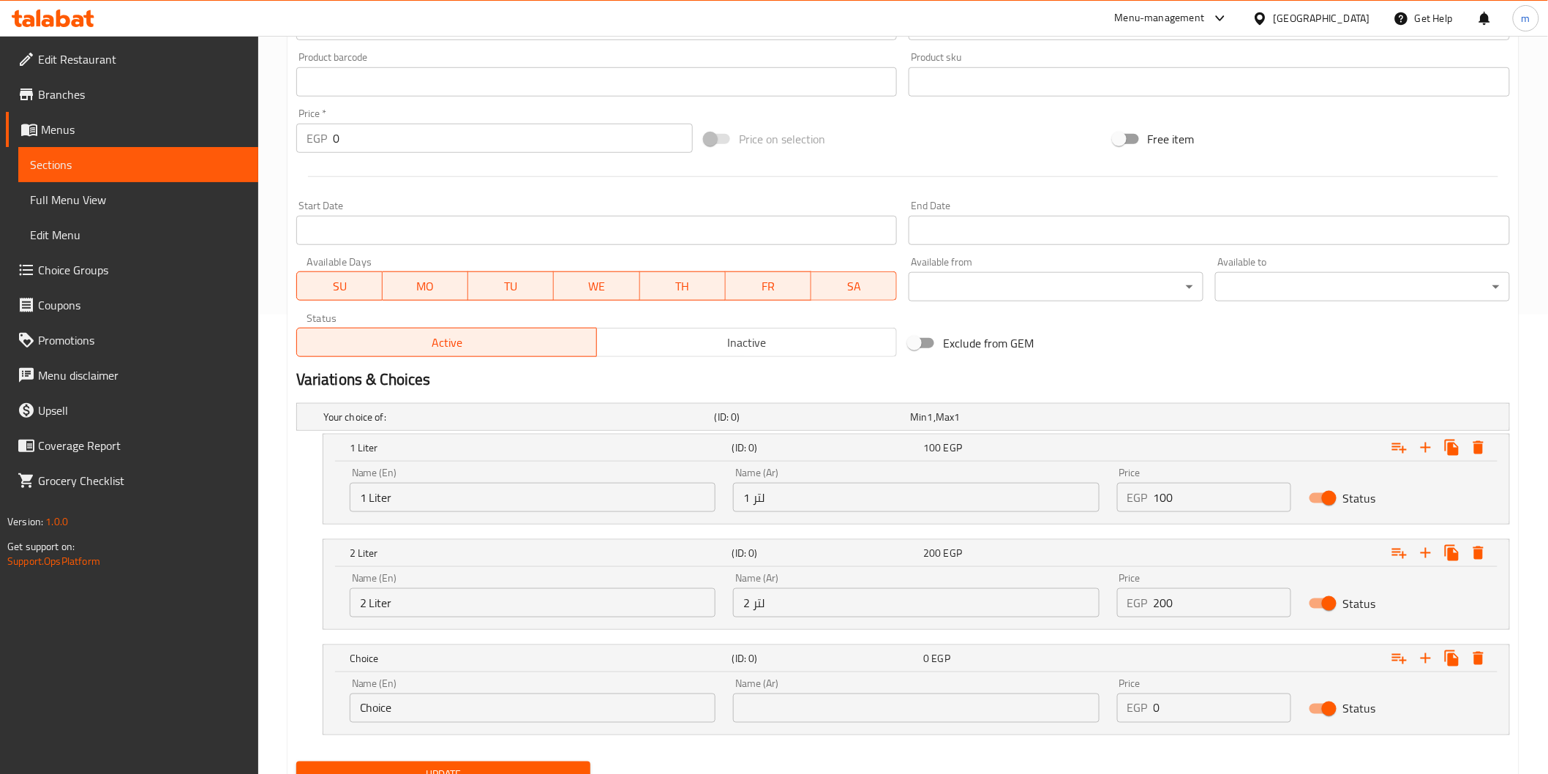
click at [479, 722] on div "Name (En) Choice Name (En)" at bounding box center [532, 701] width 383 height 62
click at [566, 706] on input "Choice" at bounding box center [533, 708] width 366 height 29
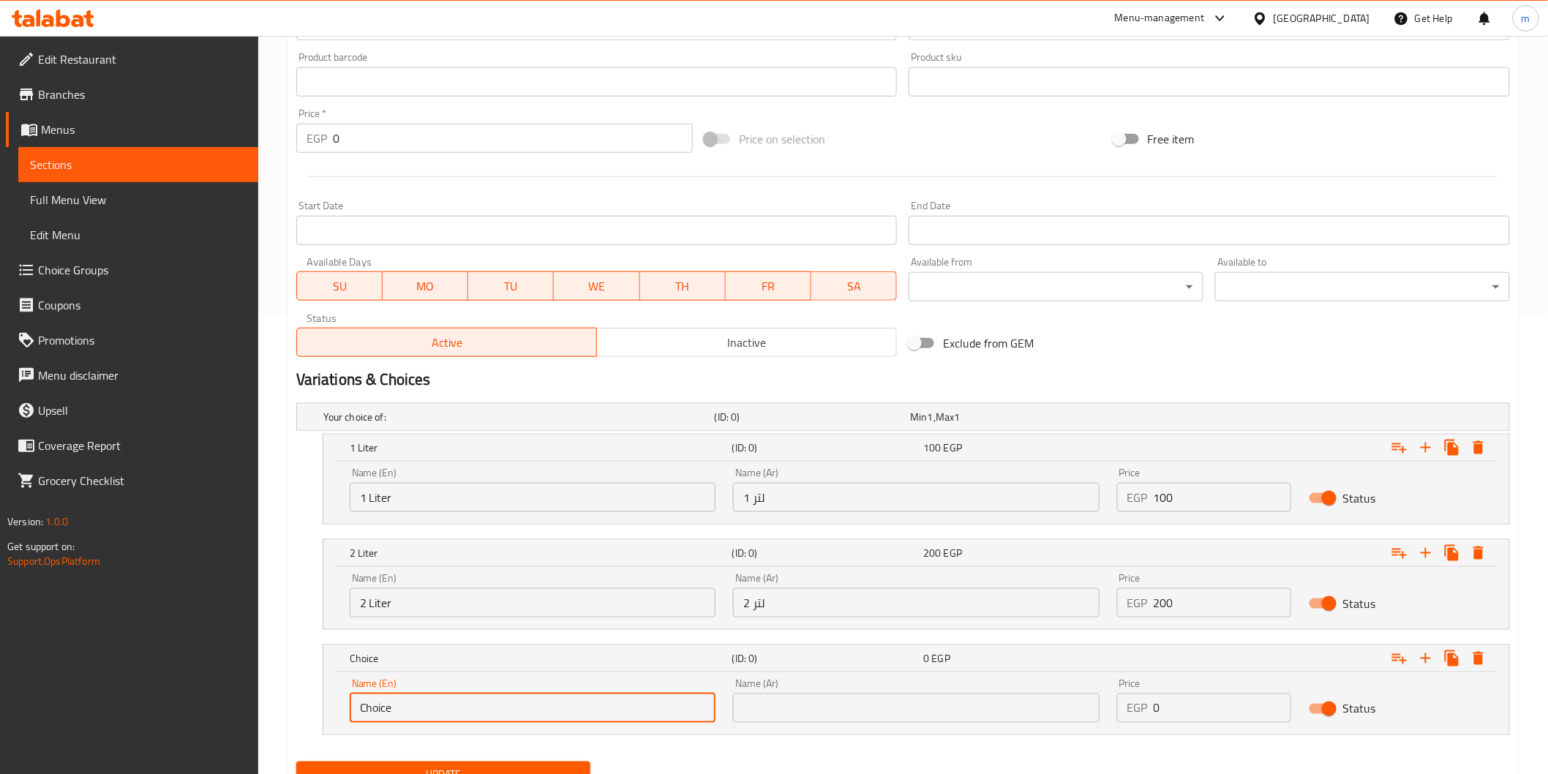
paste input "4 لتر"
type input "4 لتر"
click at [571, 707] on input "4 لتر" at bounding box center [533, 708] width 366 height 29
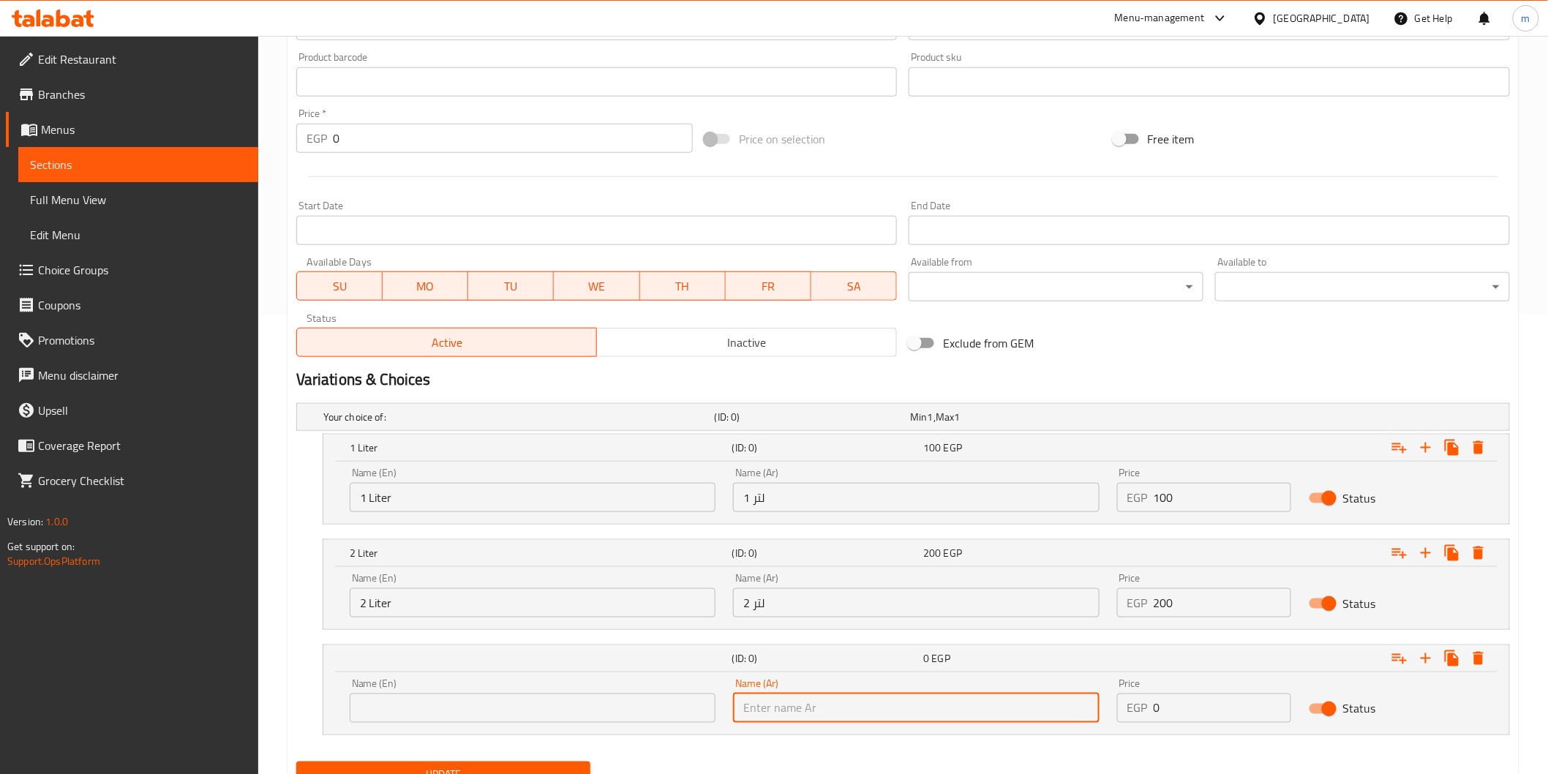
click at [862, 700] on input "text" at bounding box center [916, 708] width 366 height 29
paste input "4 لتر"
type input "4 لتر"
click at [597, 711] on input "text" at bounding box center [533, 708] width 366 height 29
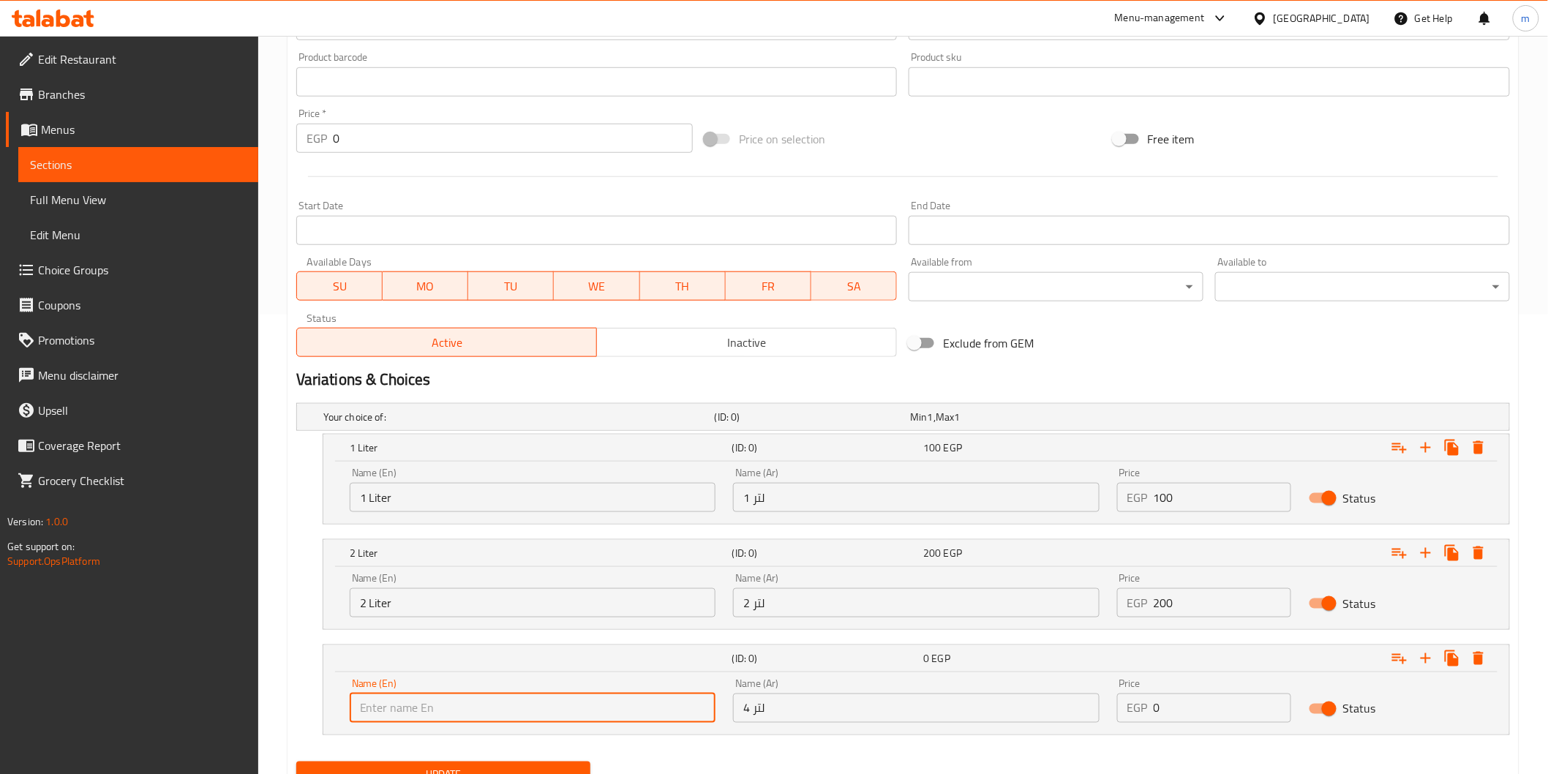
paste input "4 Liter"
type input "4 Liter"
click at [1175, 708] on input "0" at bounding box center [1223, 708] width 138 height 29
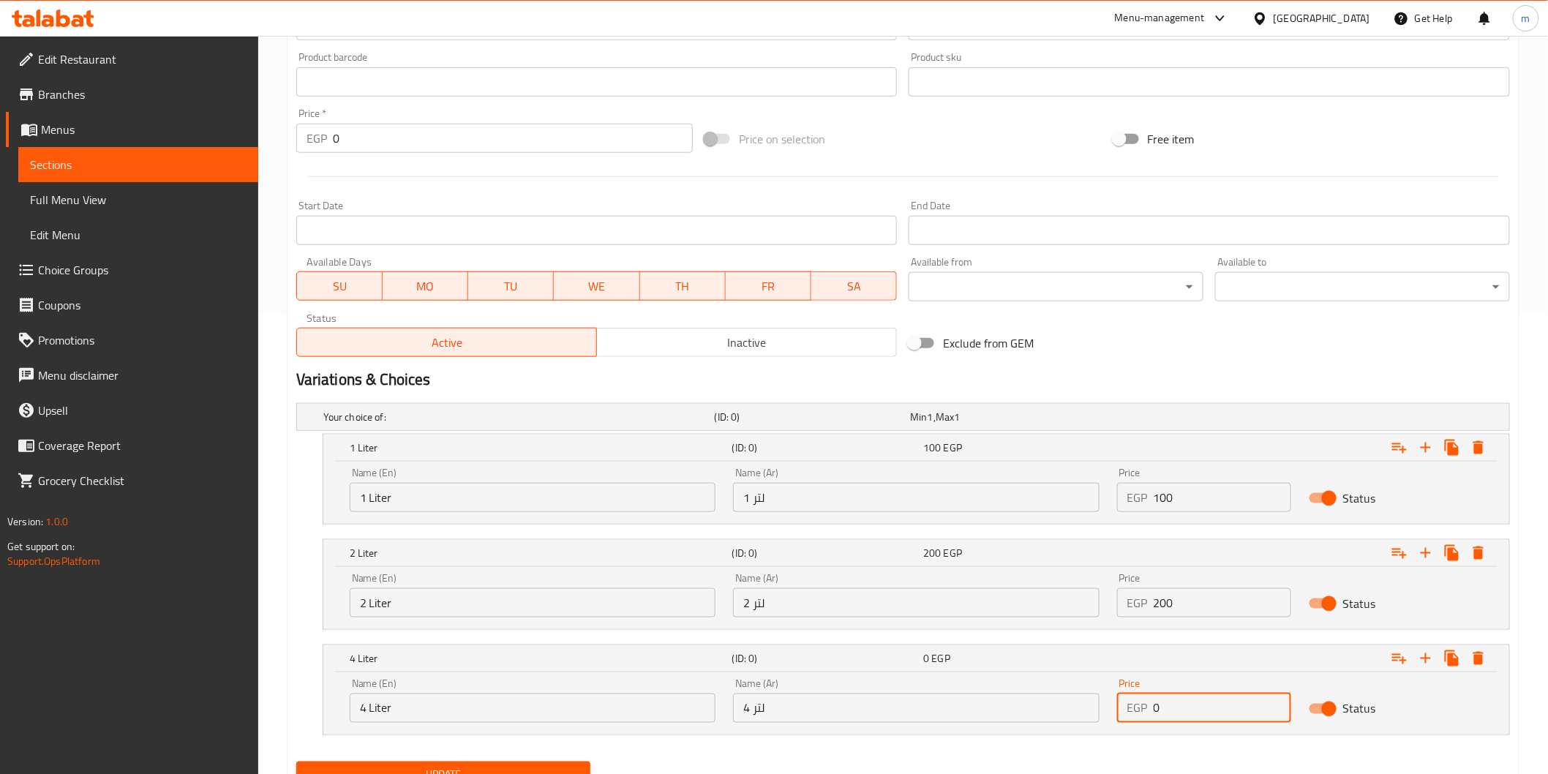
click at [1175, 708] on input "0" at bounding box center [1223, 708] width 138 height 29
paste input "40"
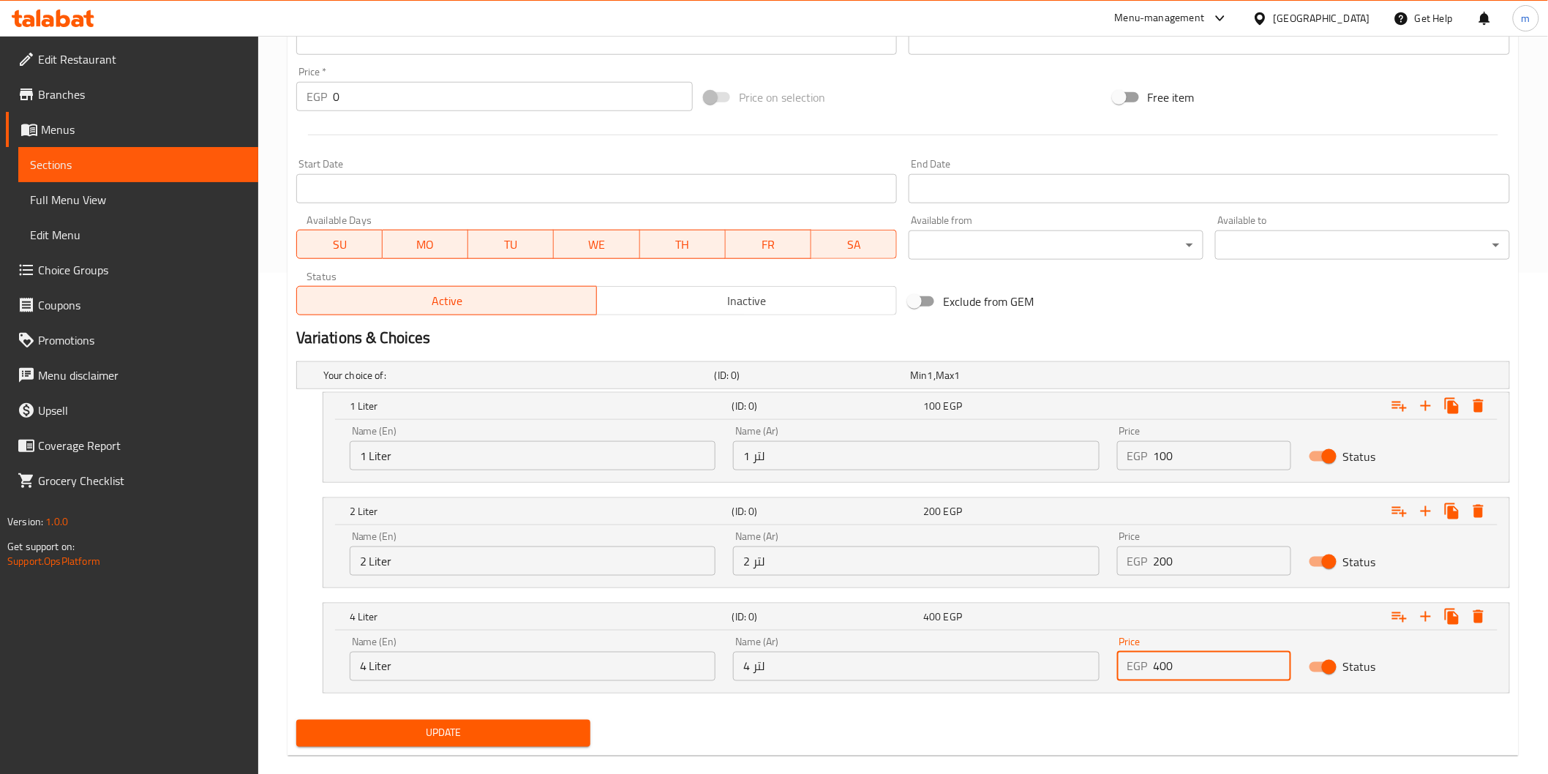
scroll to position [523, 0]
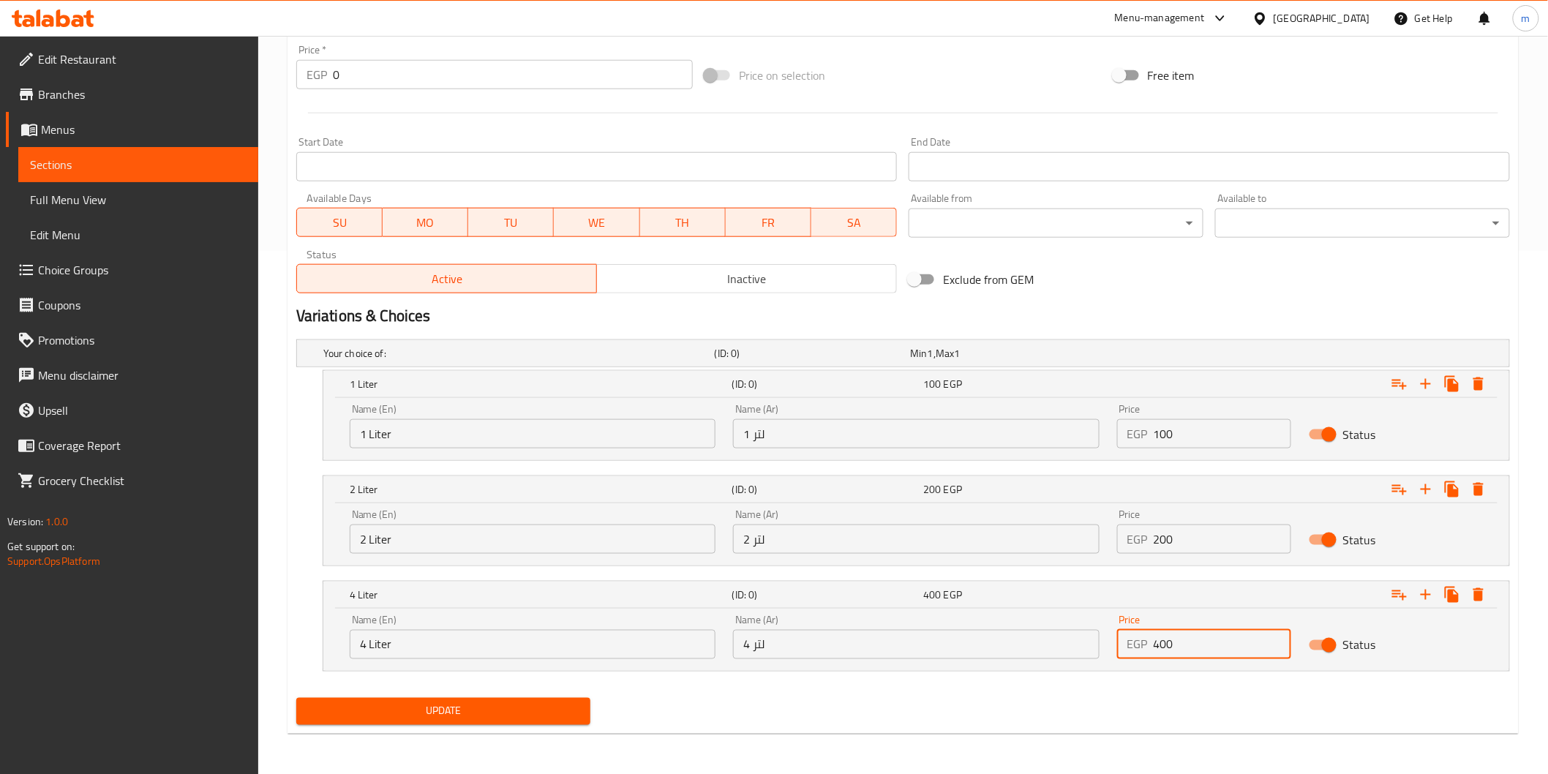
type input "400"
click at [554, 715] on span "Update" at bounding box center [443, 711] width 271 height 18
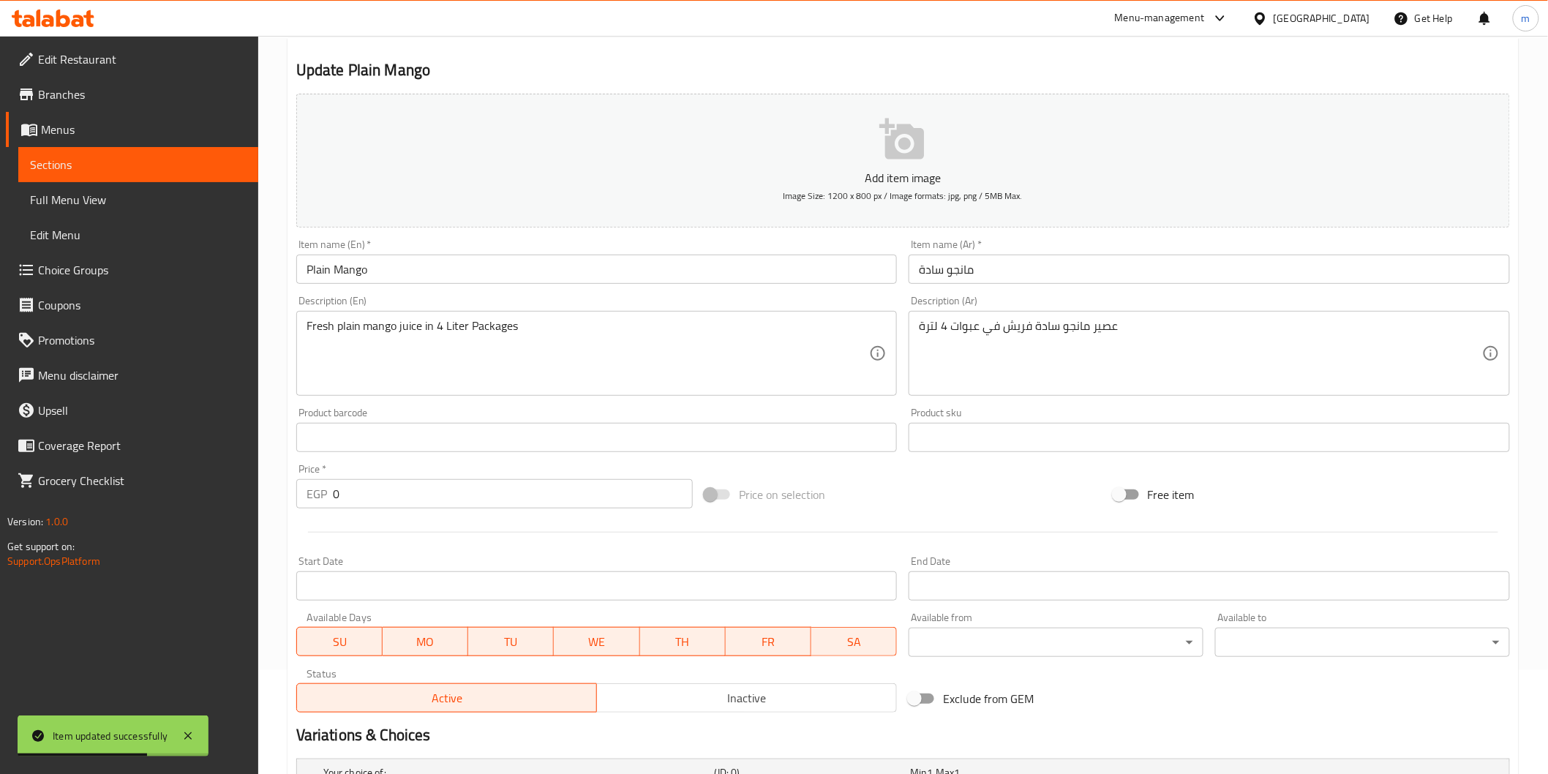
scroll to position [90, 0]
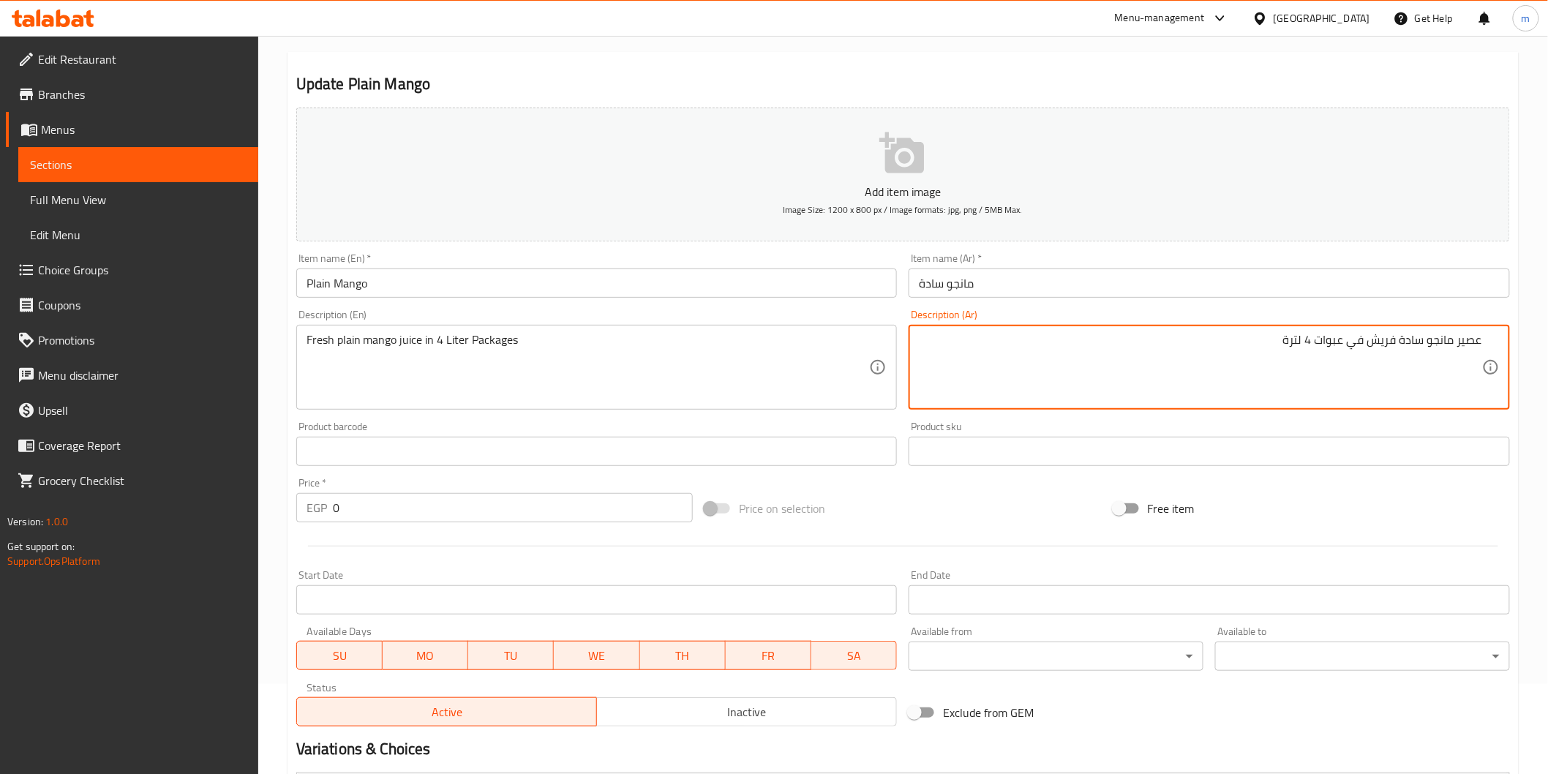
click at [1269, 342] on textarea "عصير مانجو سادة فريش في عبوات 4 لترة" at bounding box center [1200, 368] width 563 height 70
drag, startPoint x: 1290, startPoint y: 346, endPoint x: 1316, endPoint y: 351, distance: 26.1
click at [1316, 351] on textarea "عصير مانجو سادة فريش في عبوات 4 لتر" at bounding box center [1200, 368] width 563 height 70
type textarea "عصير مانجو سادة فريش في عبوات كبيرة"
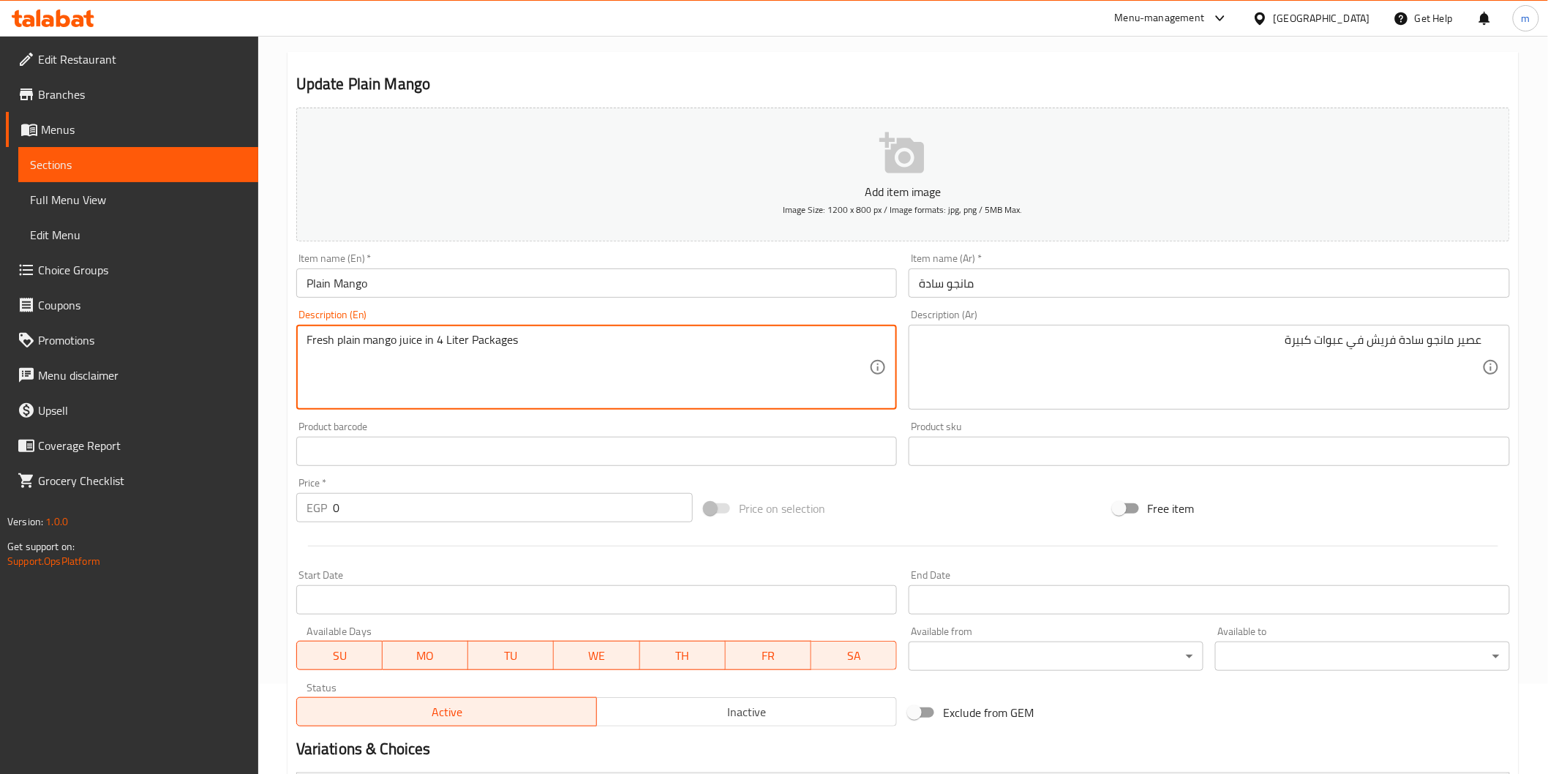
drag, startPoint x: 434, startPoint y: 342, endPoint x: 468, endPoint y: 359, distance: 38.3
click at [435, 344] on textarea "Fresh plain mango juice in 4 Liter Packages" at bounding box center [588, 368] width 563 height 70
drag, startPoint x: 435, startPoint y: 344, endPoint x: 445, endPoint y: 347, distance: 10.0
click at [445, 347] on textarea "Fresh plain mango juice in 4 Liter Packages" at bounding box center [588, 368] width 563 height 70
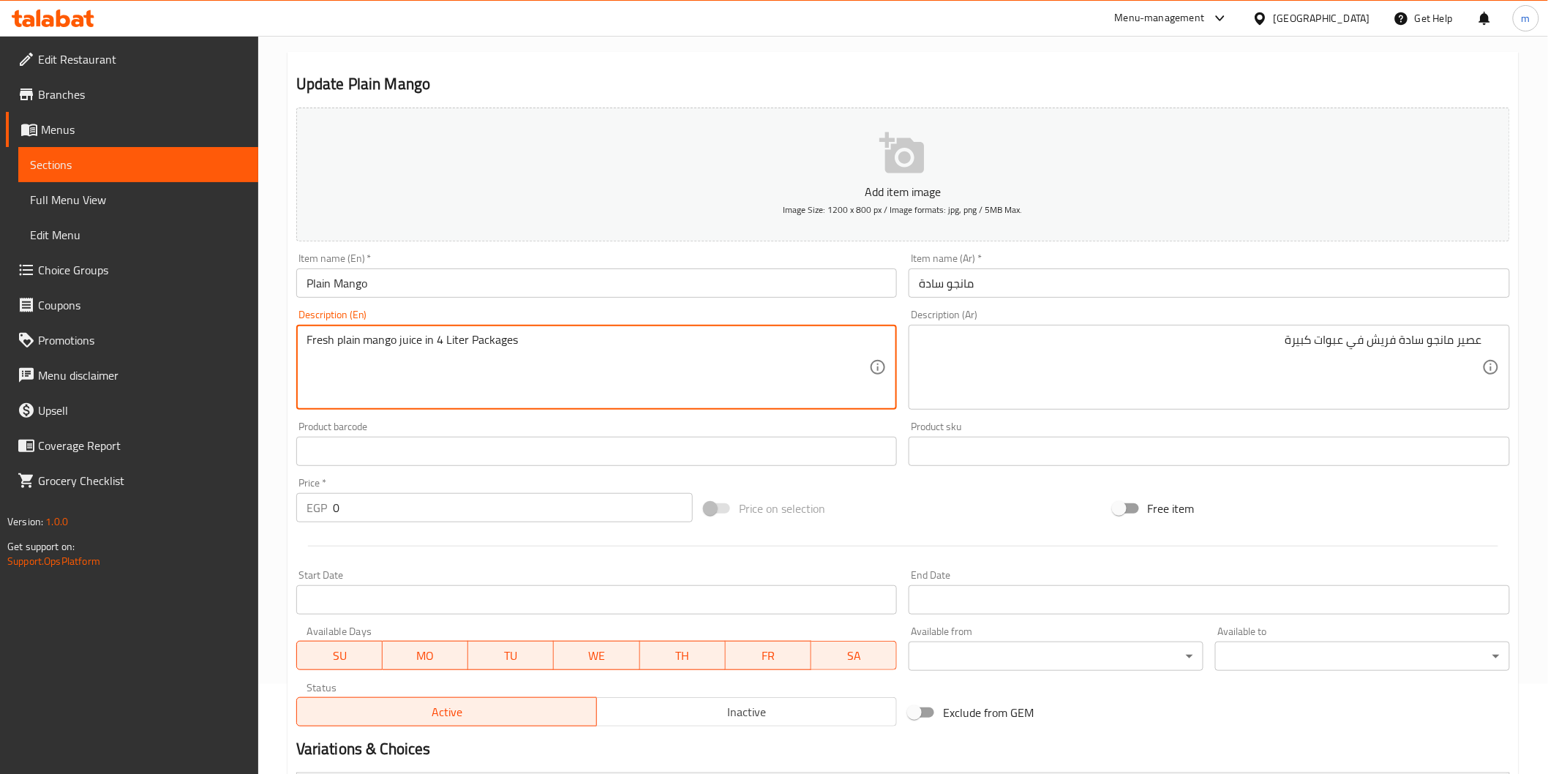
click at [454, 339] on textarea "Fresh plain mango juice in 4 Liter Packages" at bounding box center [588, 368] width 563 height 70
click at [487, 337] on textarea "Fresh plain mango juice in large Packages" at bounding box center [588, 368] width 563 height 70
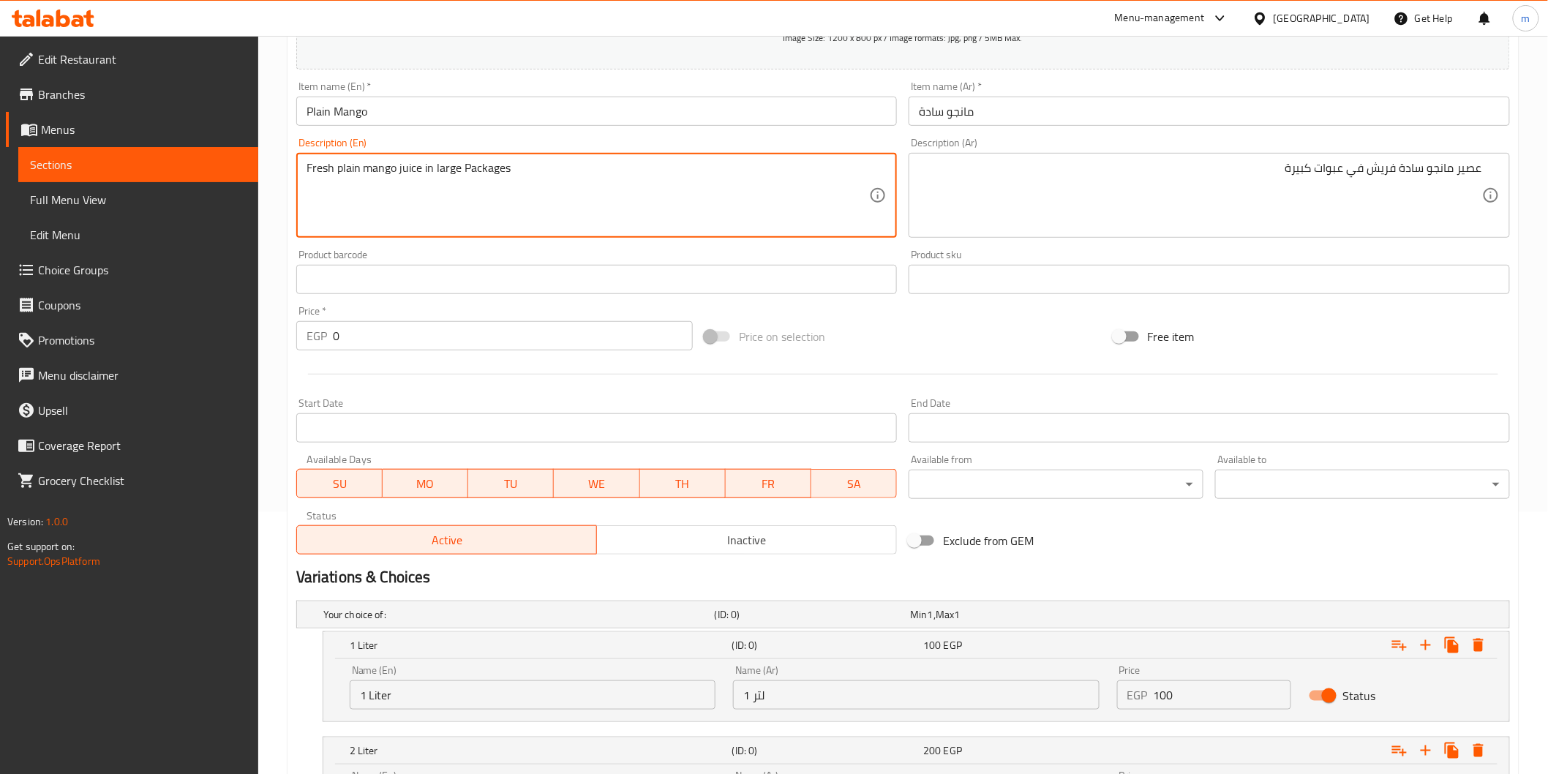
scroll to position [523, 0]
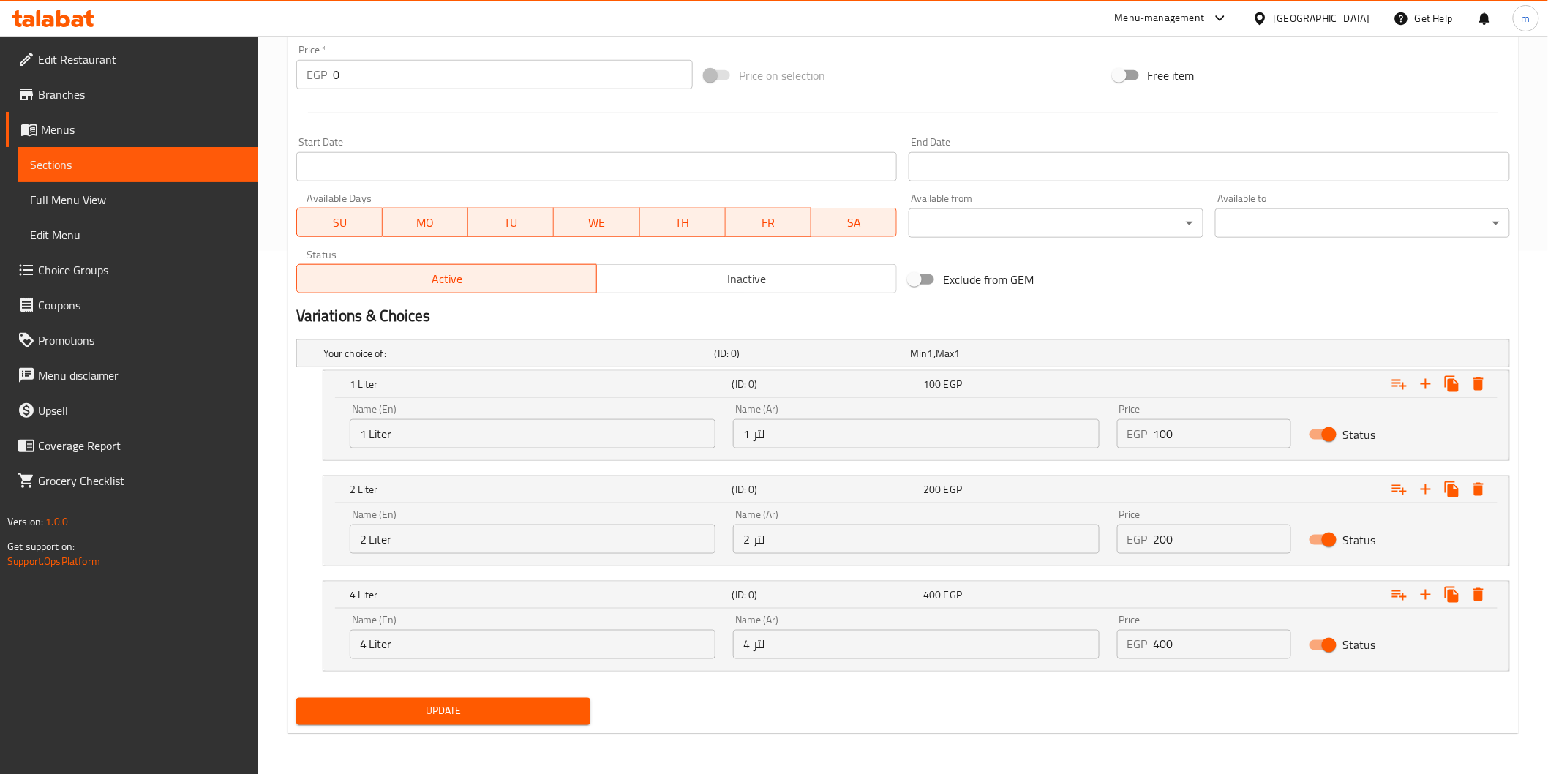
type textarea "Fresh plain mango juice in large packages"
click at [539, 714] on span "Update" at bounding box center [443, 711] width 271 height 18
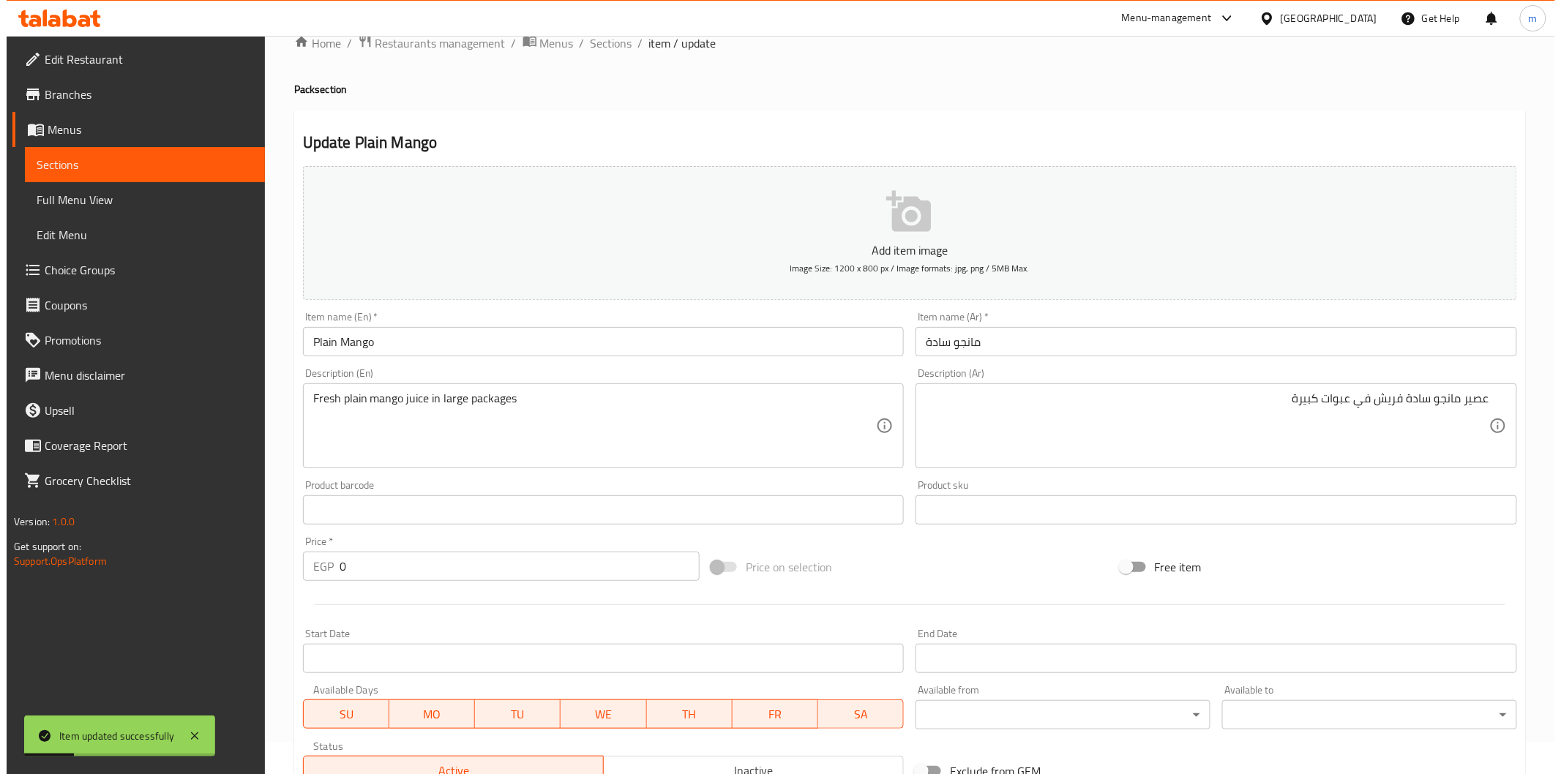
scroll to position [0, 0]
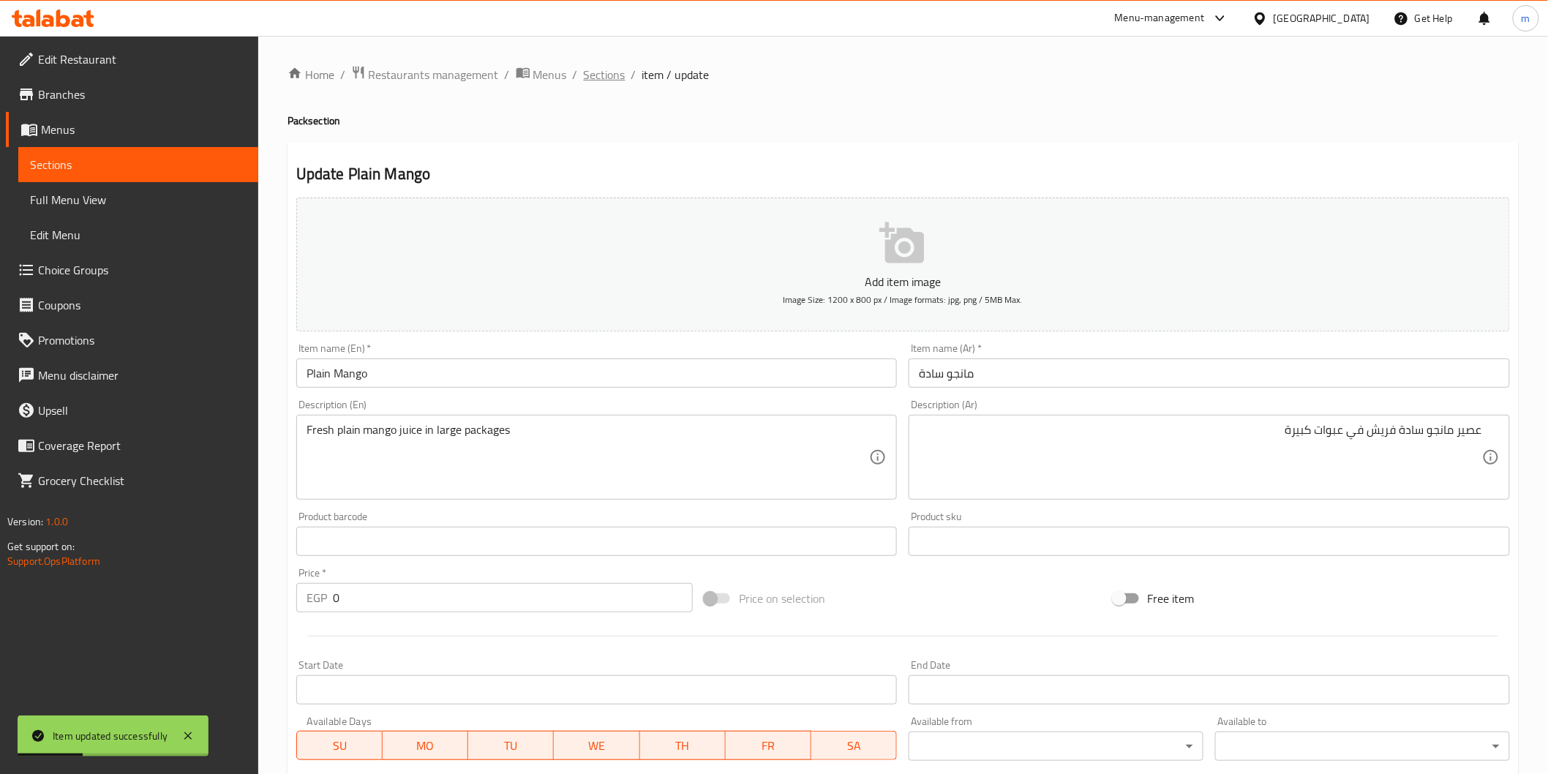
click at [610, 70] on span "Sections" at bounding box center [605, 75] width 42 height 18
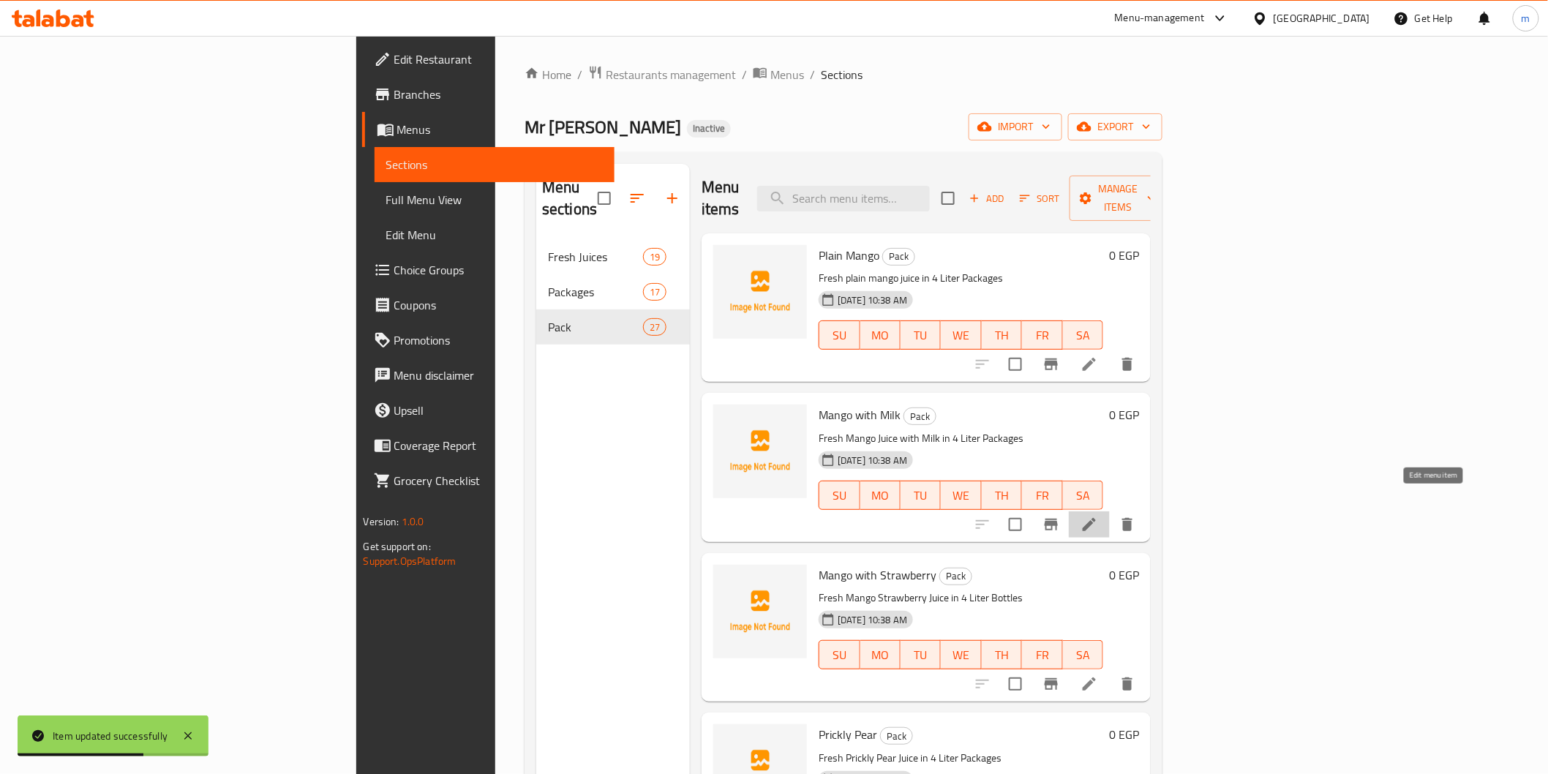
click at [1096, 518] on icon at bounding box center [1089, 524] width 13 height 13
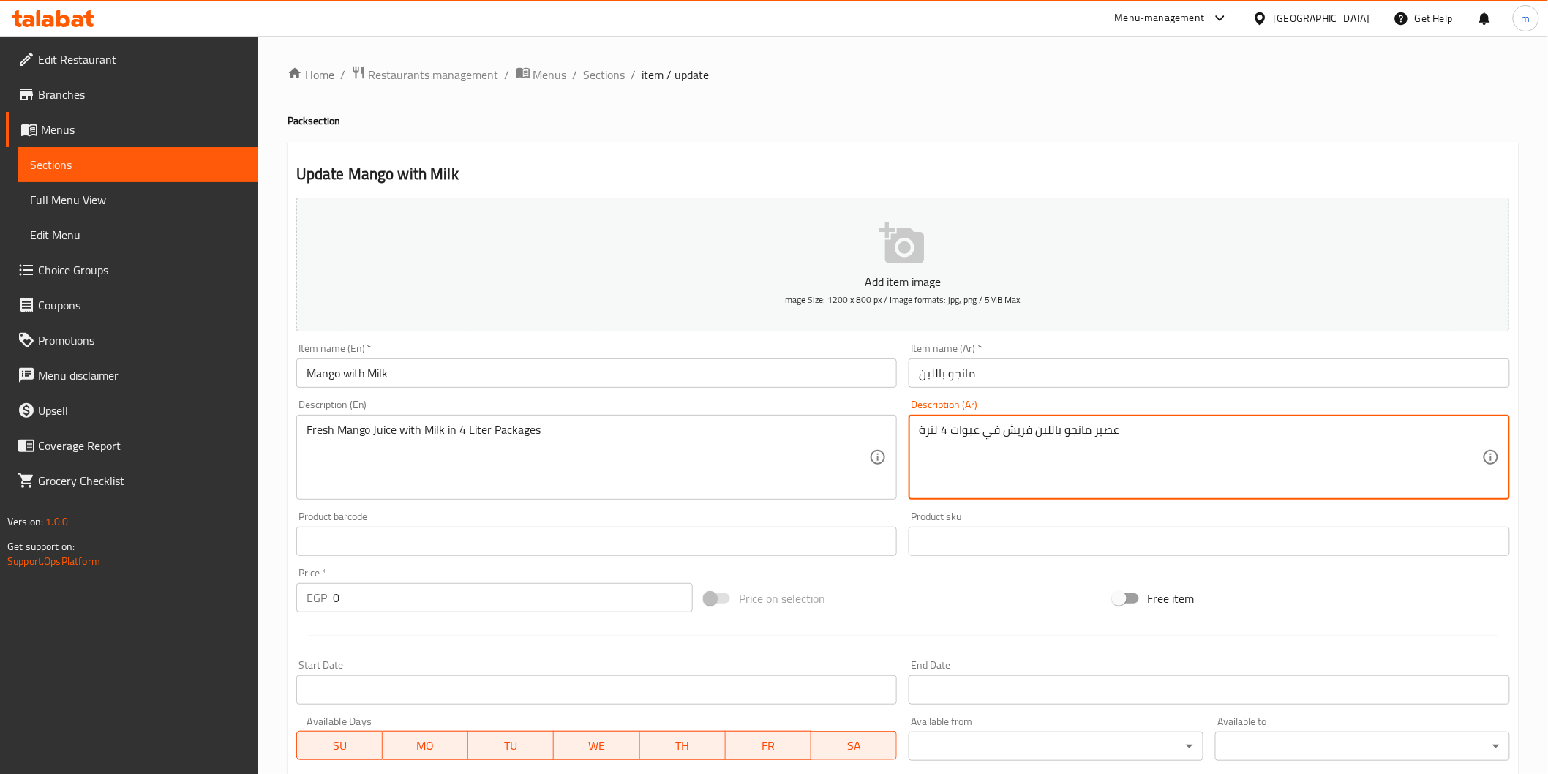
drag, startPoint x: 949, startPoint y: 434, endPoint x: 915, endPoint y: 441, distance: 35.0
type textarea "عصير مانجو باللبن فريش في عبوات"
click at [622, 69] on span "Sections" at bounding box center [605, 75] width 42 height 18
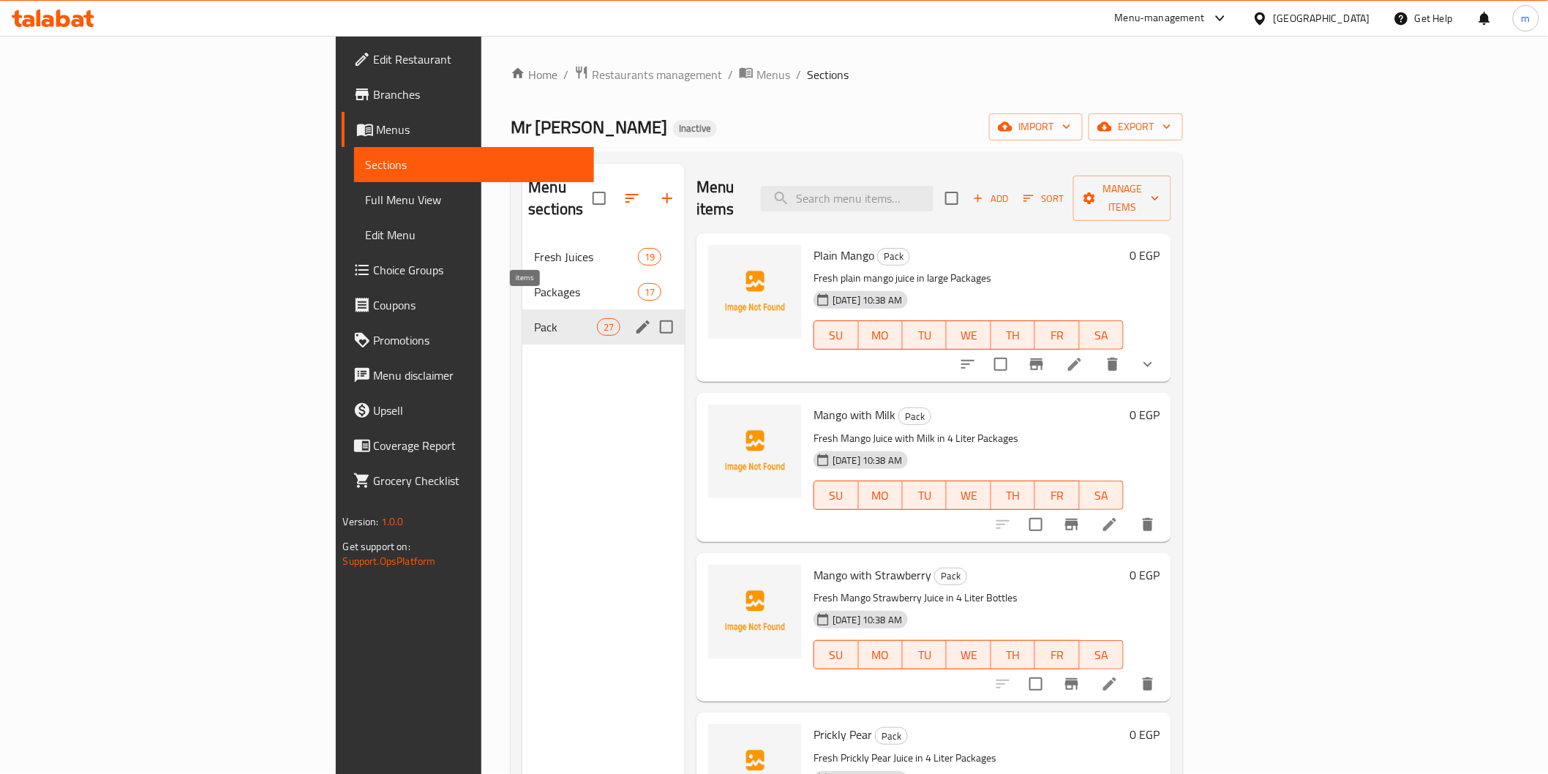
click at [598, 321] on span "27" at bounding box center [609, 328] width 22 height 14
click at [651, 312] on input "Menu sections" at bounding box center [666, 327] width 31 height 31
checkbox input "true"
click at [617, 192] on icon "button" at bounding box center [623, 198] width 13 height 13
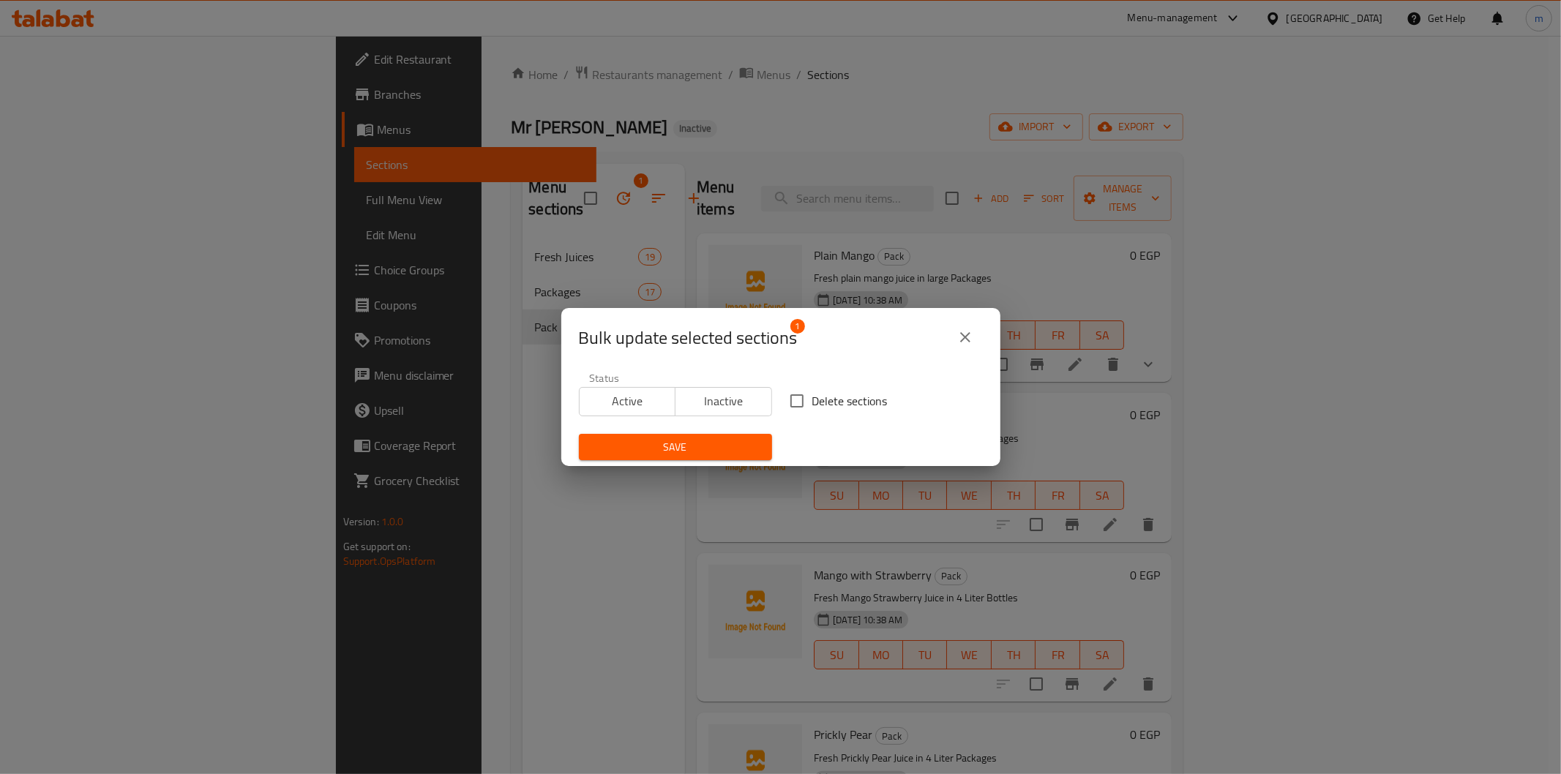
click at [795, 402] on input "Delete sections" at bounding box center [797, 401] width 31 height 31
checkbox input "true"
click at [678, 467] on div "Bulk update selected sections 1 Status Active Inactive Delete sections Save" at bounding box center [780, 387] width 1561 height 774
click at [683, 459] on button "Save" at bounding box center [675, 447] width 193 height 27
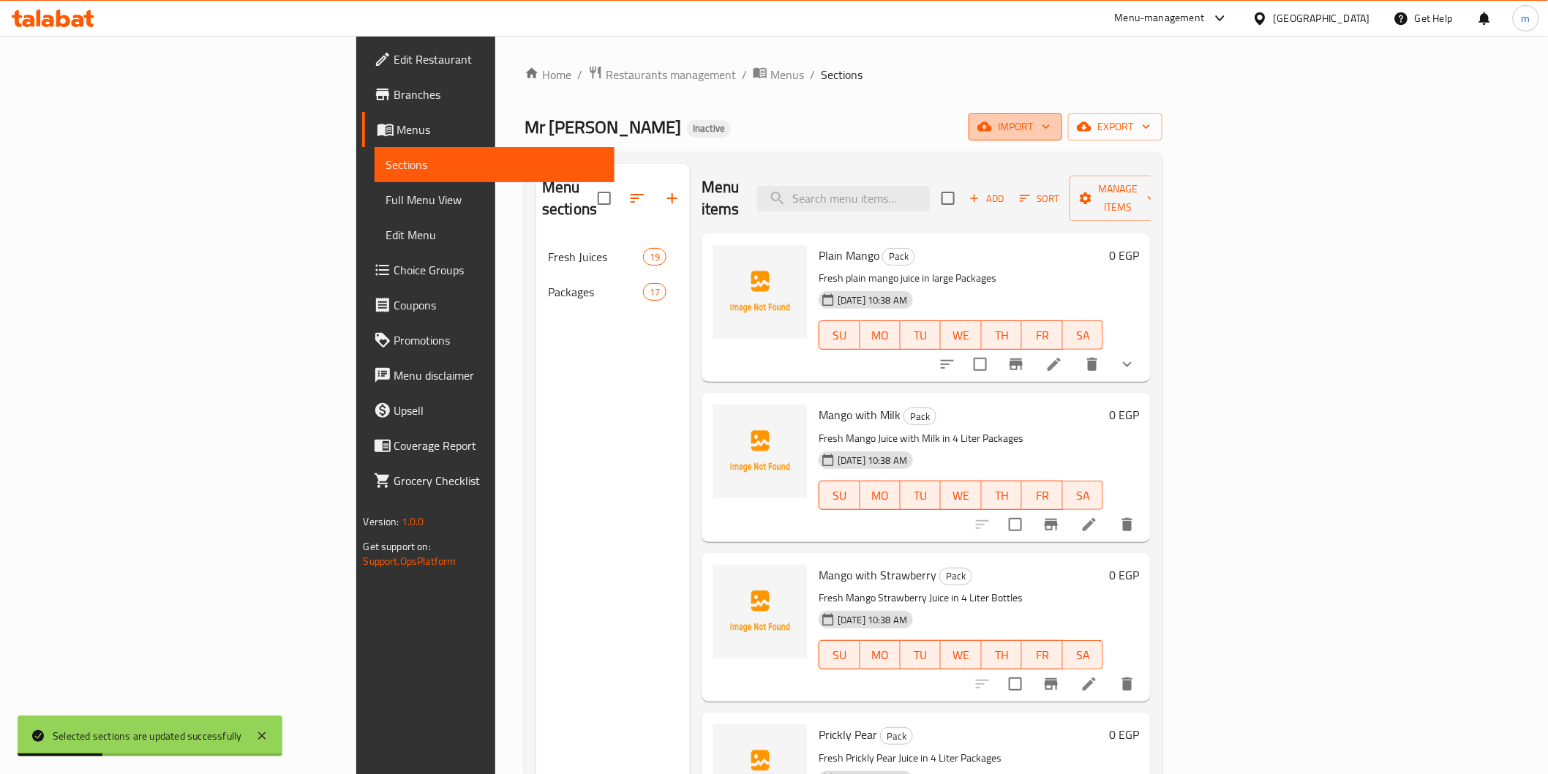
click at [1054, 130] on icon "button" at bounding box center [1046, 126] width 15 height 15
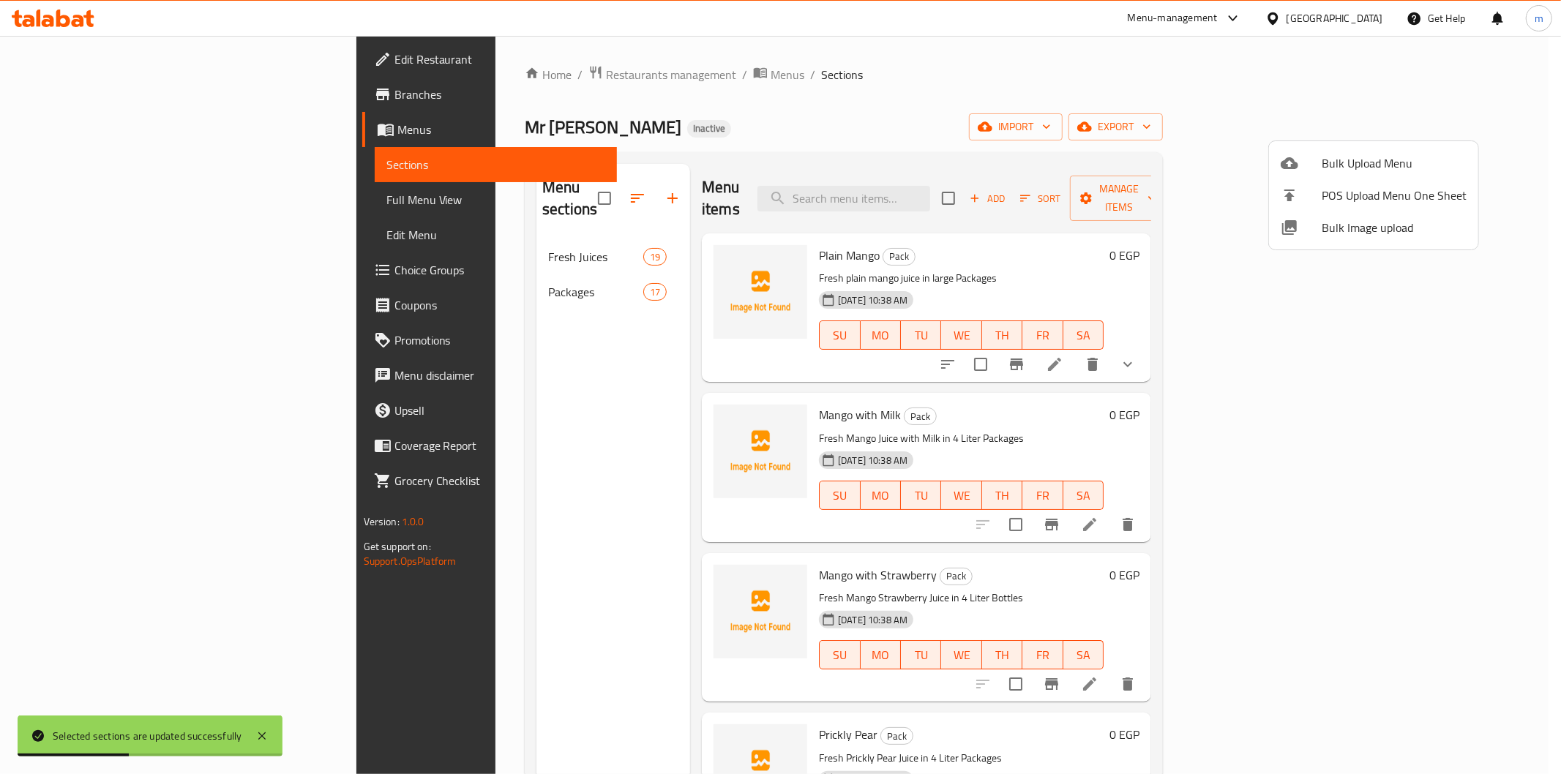
click at [1326, 170] on span "Bulk Upload Menu" at bounding box center [1394, 163] width 145 height 18
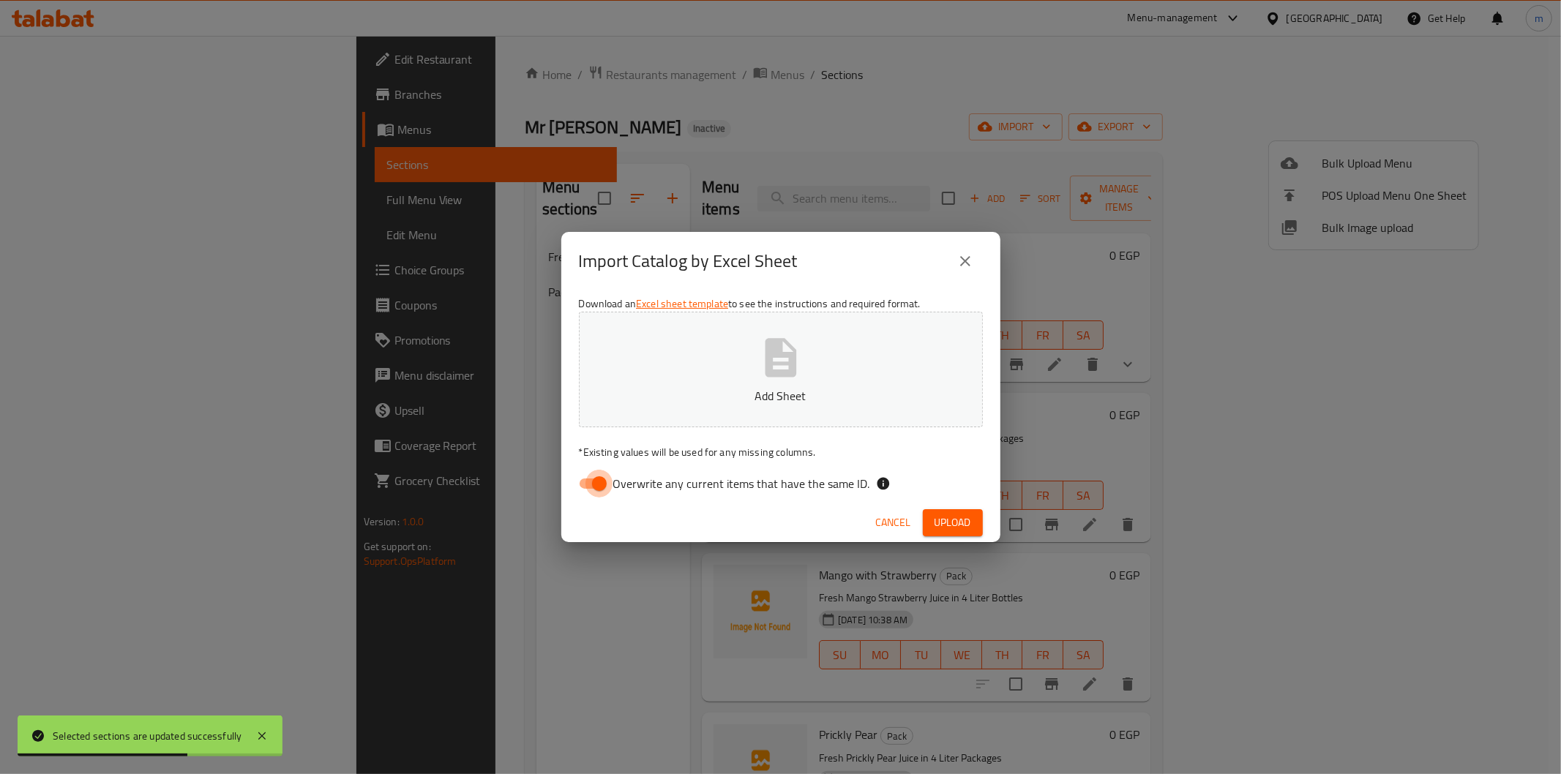
click at [606, 487] on input "Overwrite any current items that have the same ID." at bounding box center [599, 484] width 83 height 28
checkbox input "false"
click at [927, 520] on button "Upload" at bounding box center [953, 522] width 60 height 27
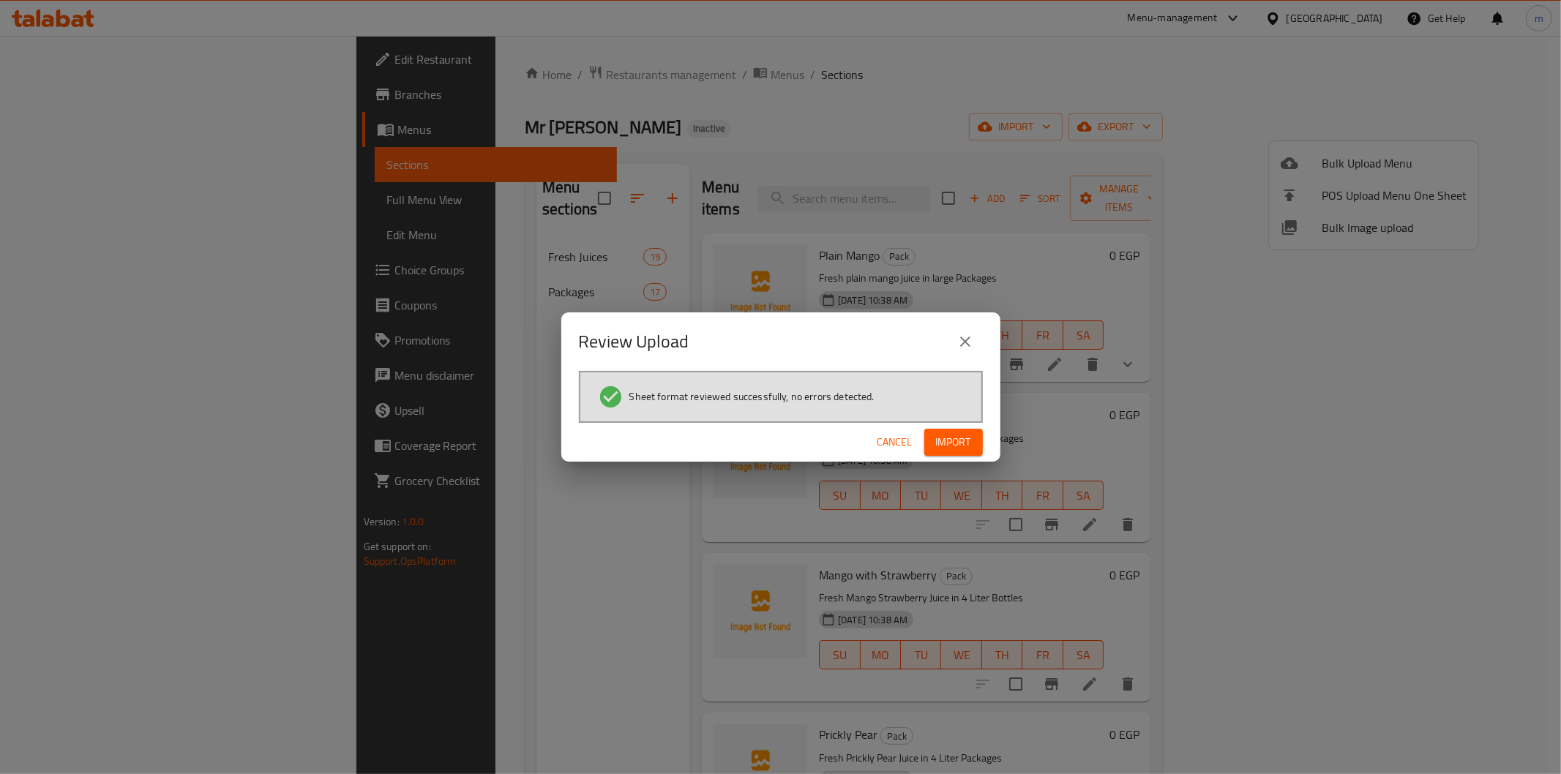
click at [945, 457] on div "Cancel Import" at bounding box center [780, 442] width 439 height 39
click at [951, 447] on span "Import" at bounding box center [953, 442] width 35 height 18
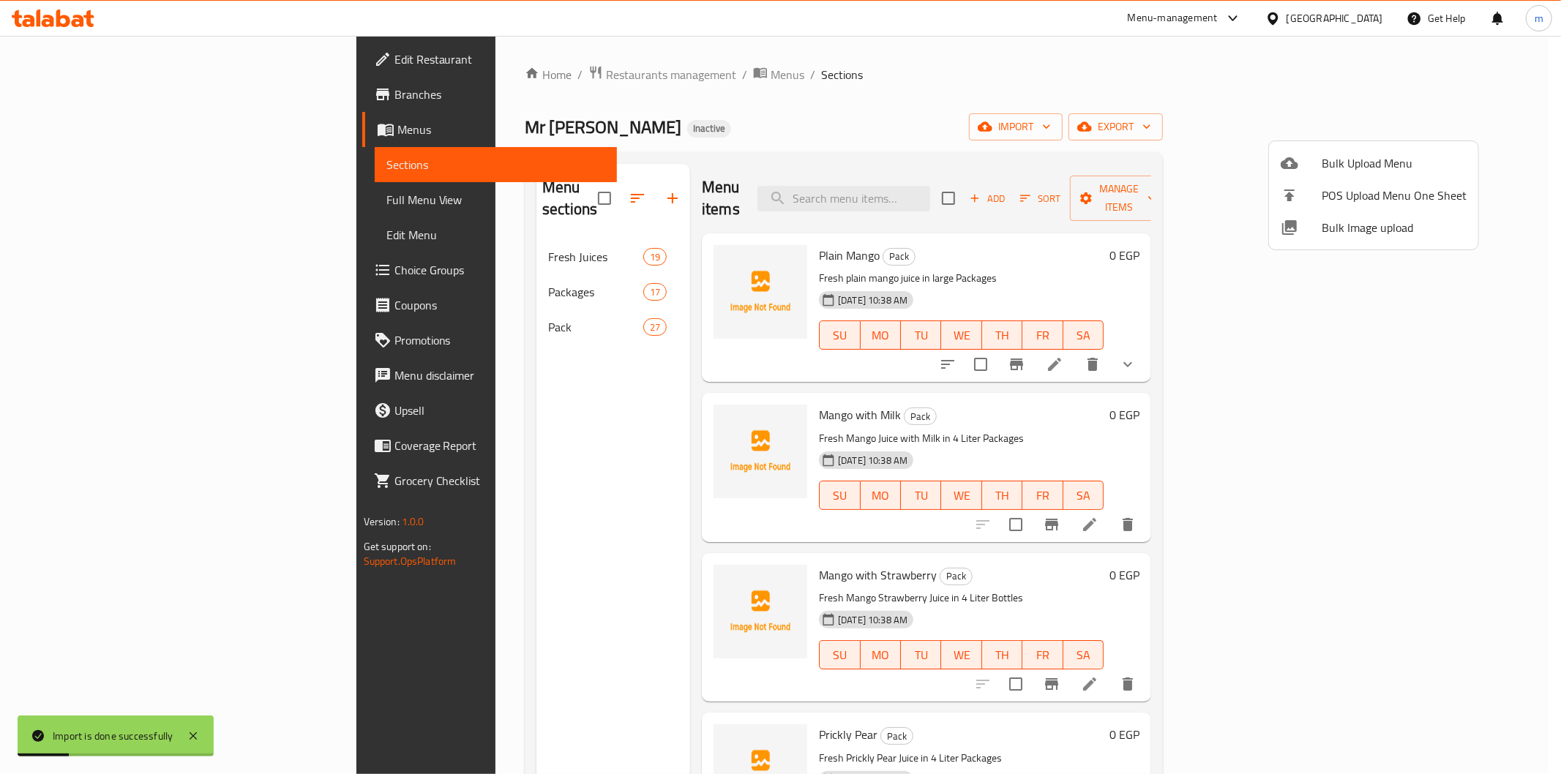
click at [489, 317] on div at bounding box center [780, 387] width 1561 height 774
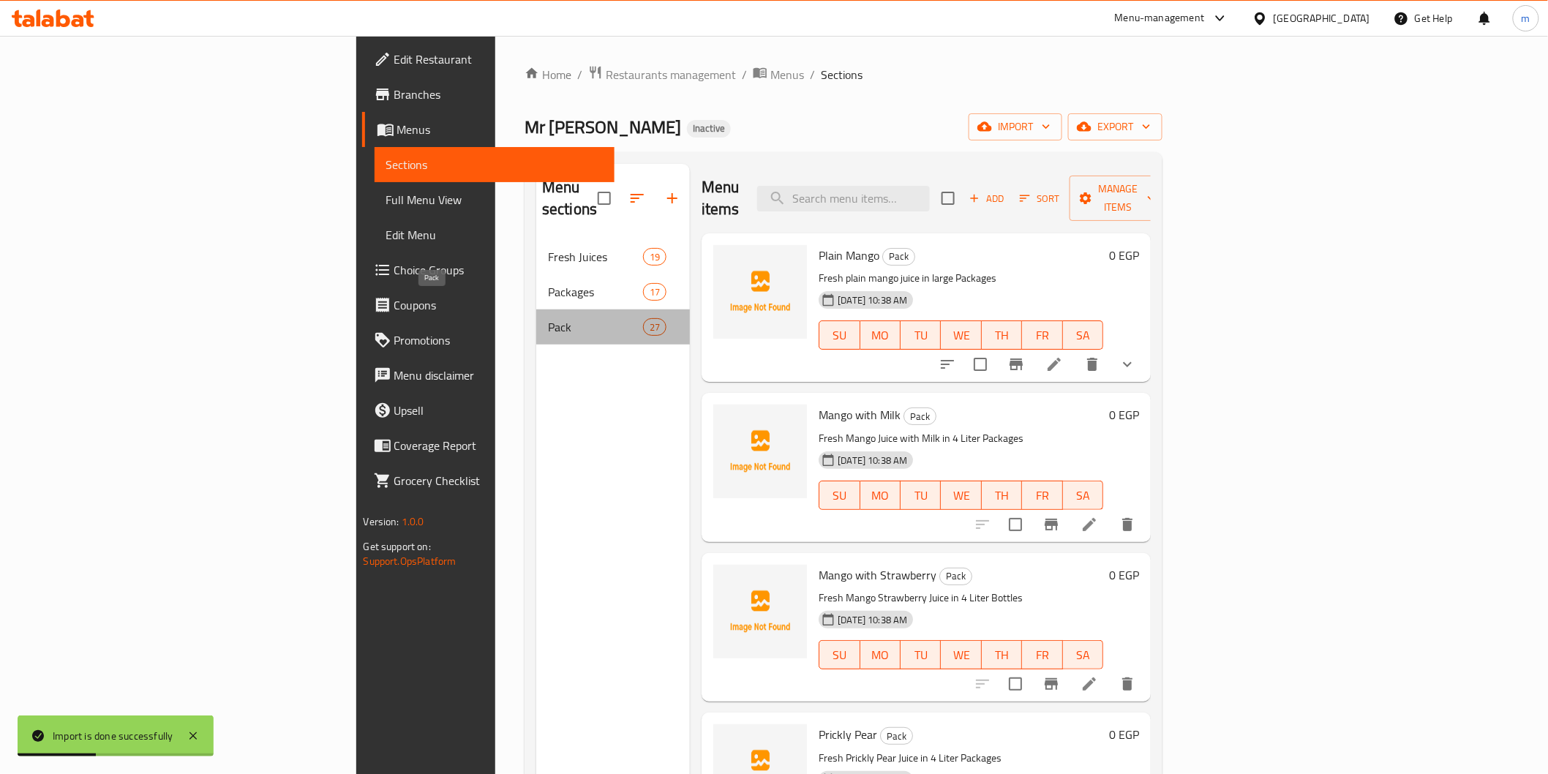
click at [548, 318] on span "Pack" at bounding box center [595, 327] width 95 height 18
click at [1136, 356] on icon "show more" at bounding box center [1128, 365] width 18 height 18
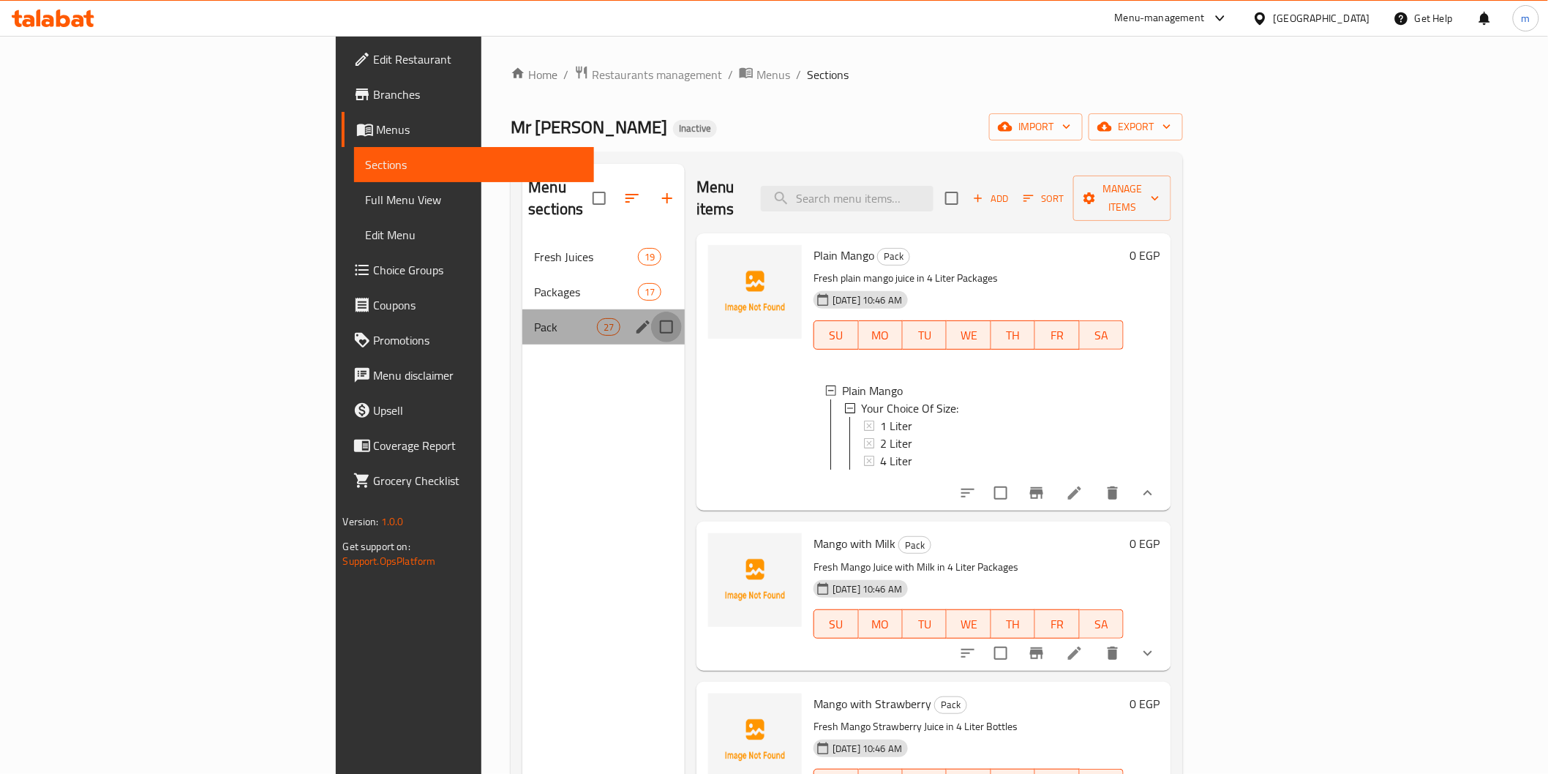
click at [651, 312] on input "Menu sections" at bounding box center [666, 327] width 31 height 31
checkbox input "true"
click at [615, 190] on icon "button" at bounding box center [624, 199] width 18 height 18
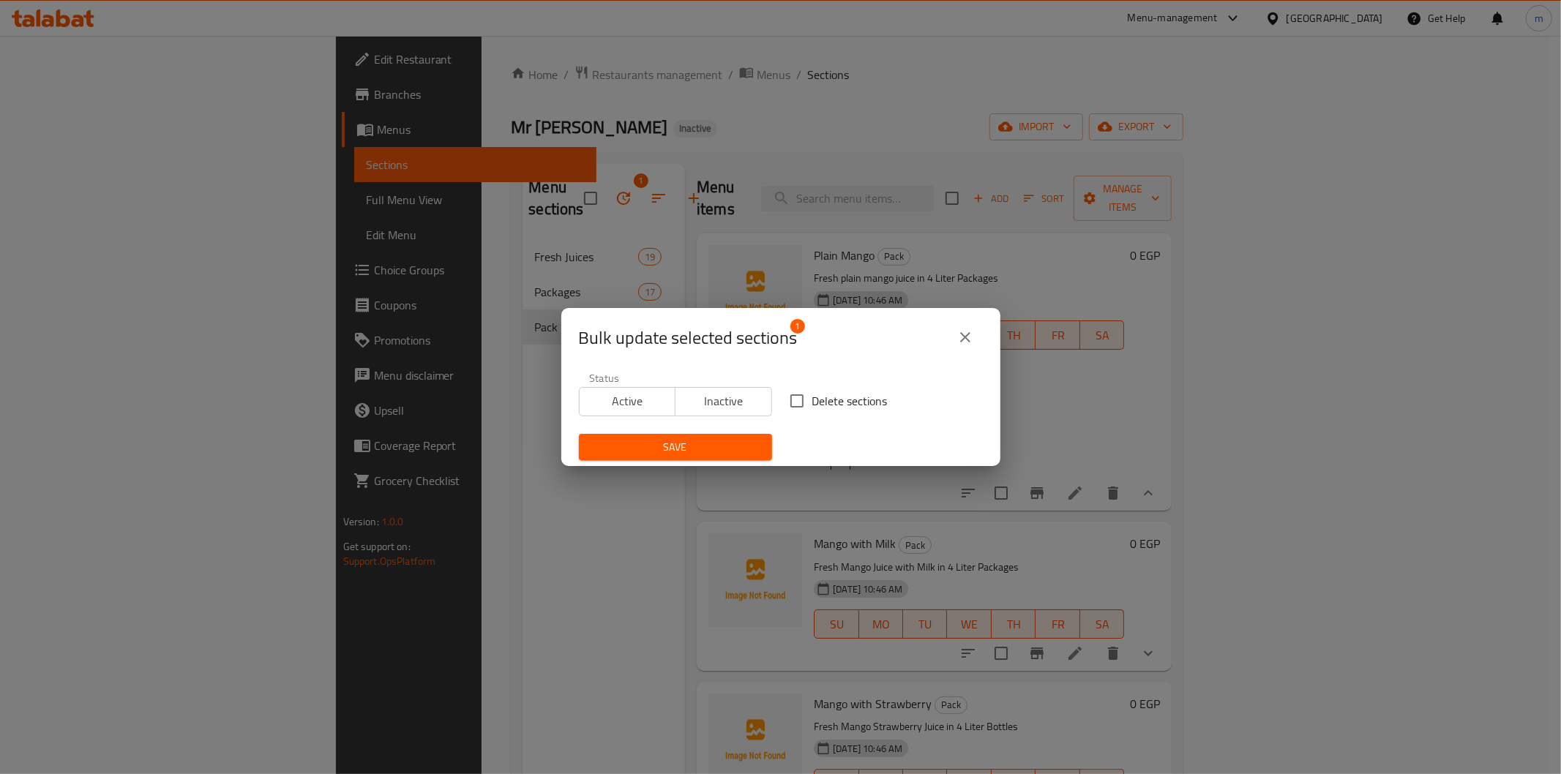
click at [801, 404] on input "Delete sections" at bounding box center [797, 401] width 31 height 31
checkbox input "true"
click at [722, 457] on button "Save" at bounding box center [675, 447] width 193 height 27
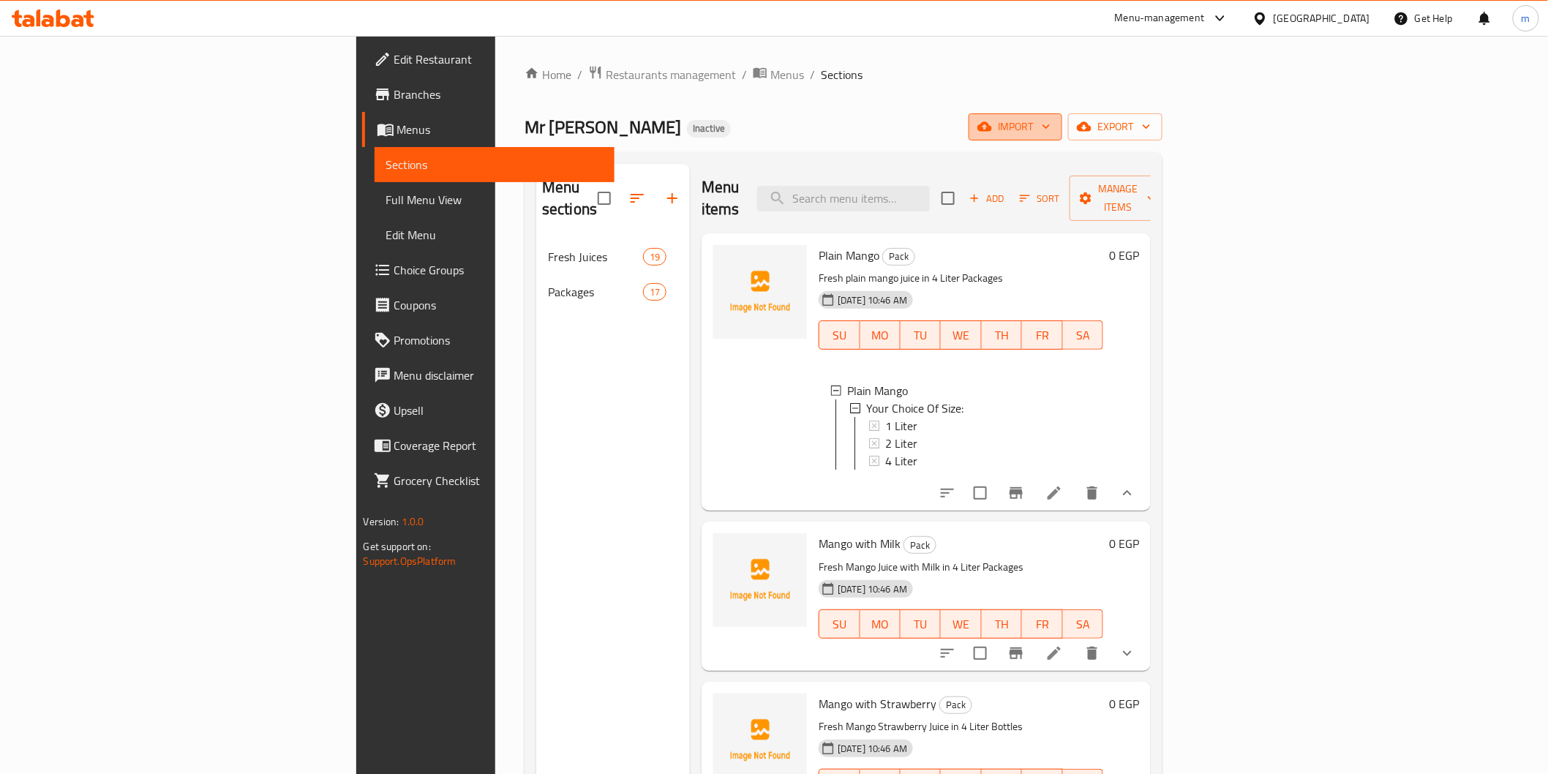
click at [1051, 124] on span "import" at bounding box center [1016, 127] width 70 height 18
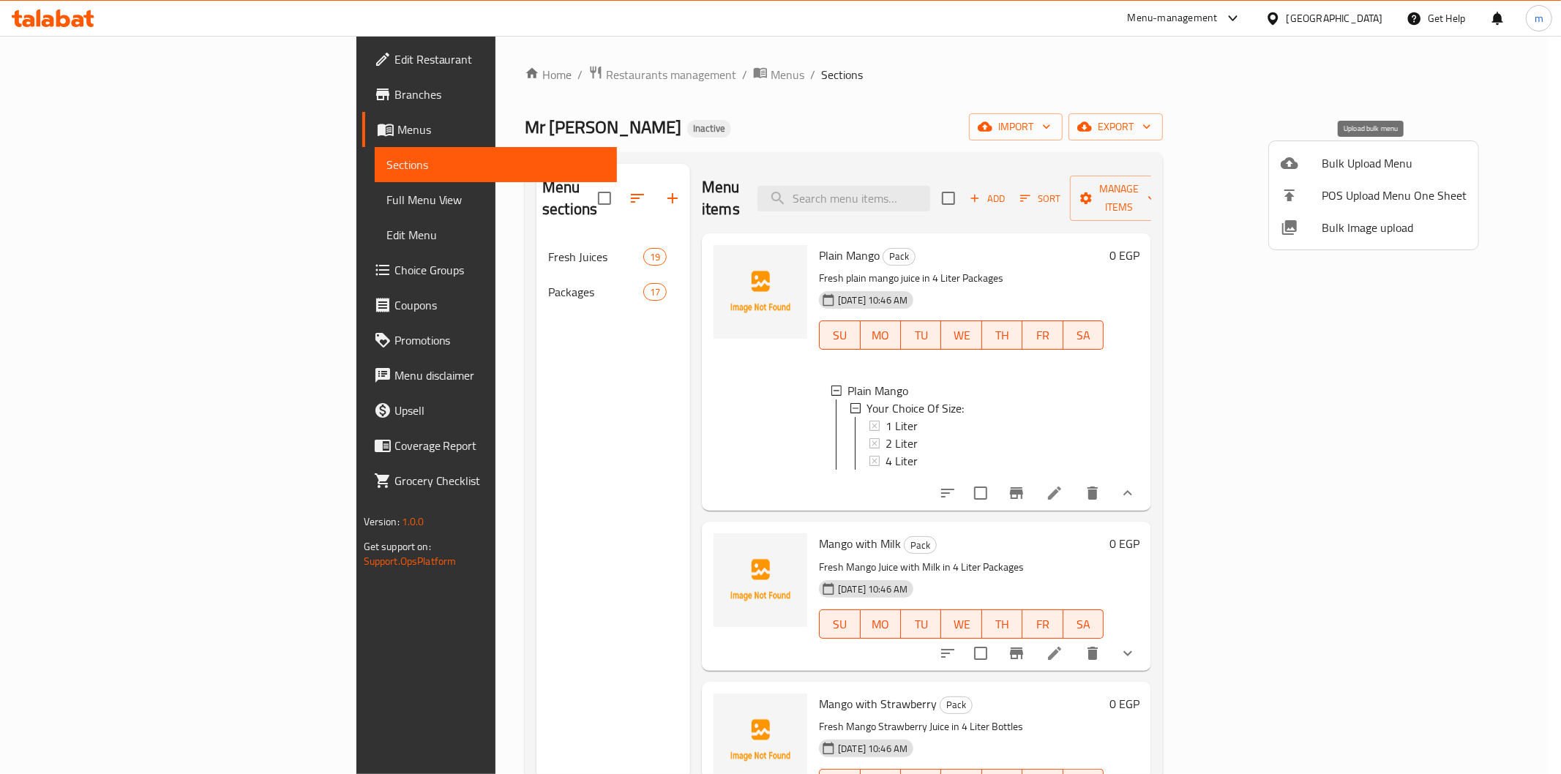
click at [1360, 157] on span "Bulk Upload Menu" at bounding box center [1394, 163] width 145 height 18
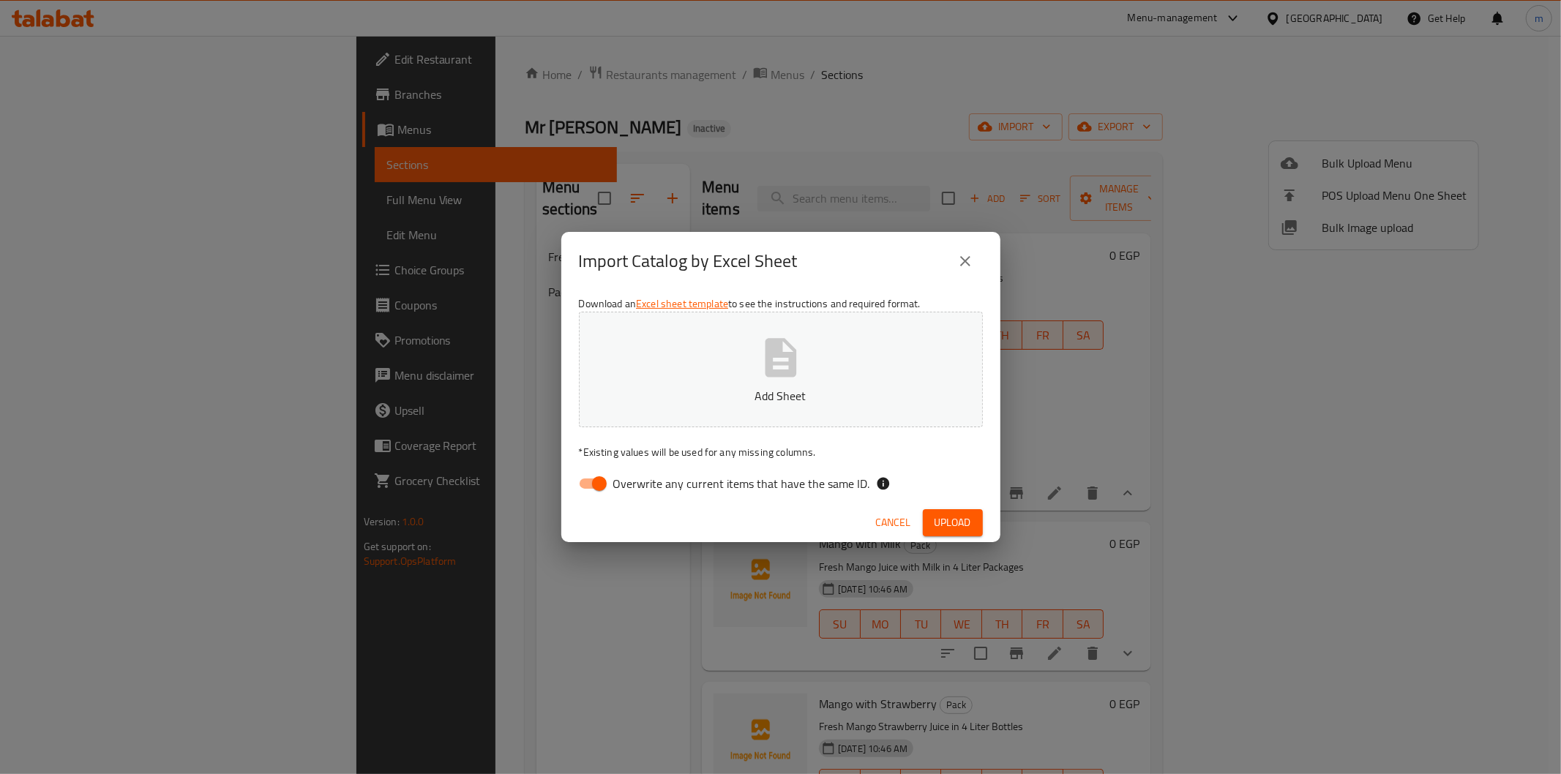
click at [606, 479] on input "Overwrite any current items that have the same ID." at bounding box center [599, 484] width 83 height 28
checkbox input "false"
click at [951, 521] on span "Upload" at bounding box center [952, 523] width 37 height 18
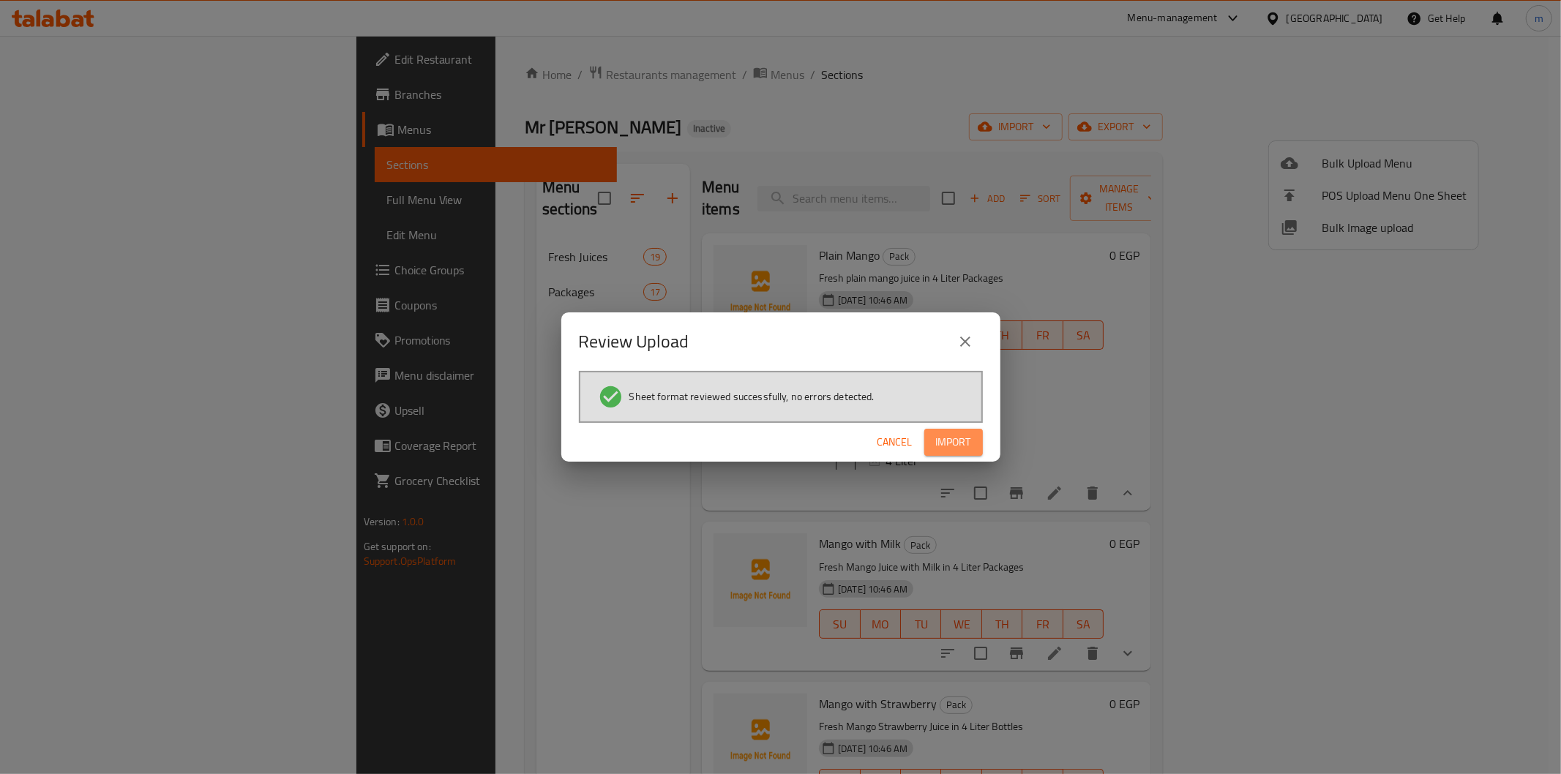
click at [950, 433] on span "Import" at bounding box center [953, 442] width 35 height 18
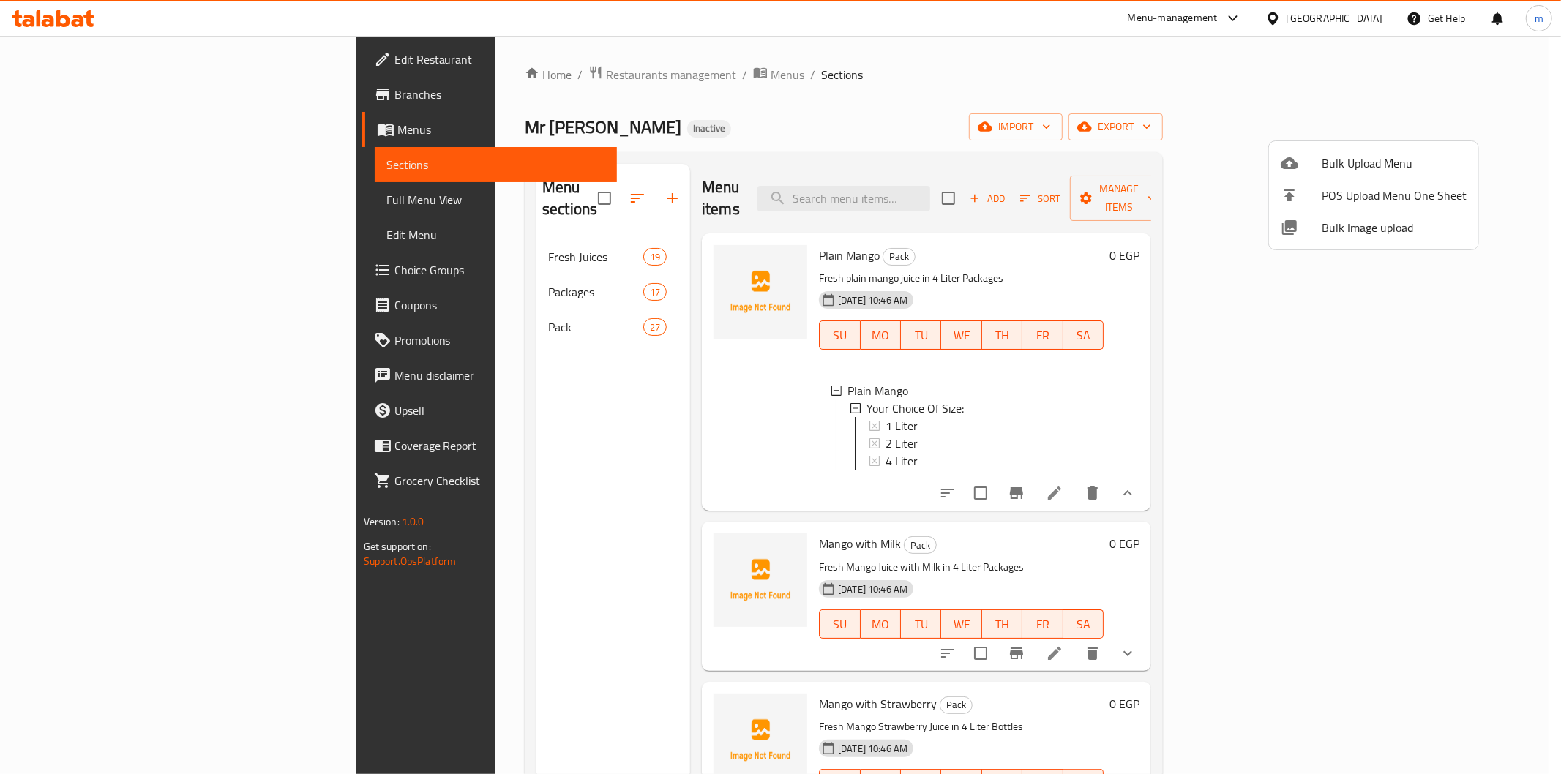
click at [484, 299] on div at bounding box center [780, 387] width 1561 height 774
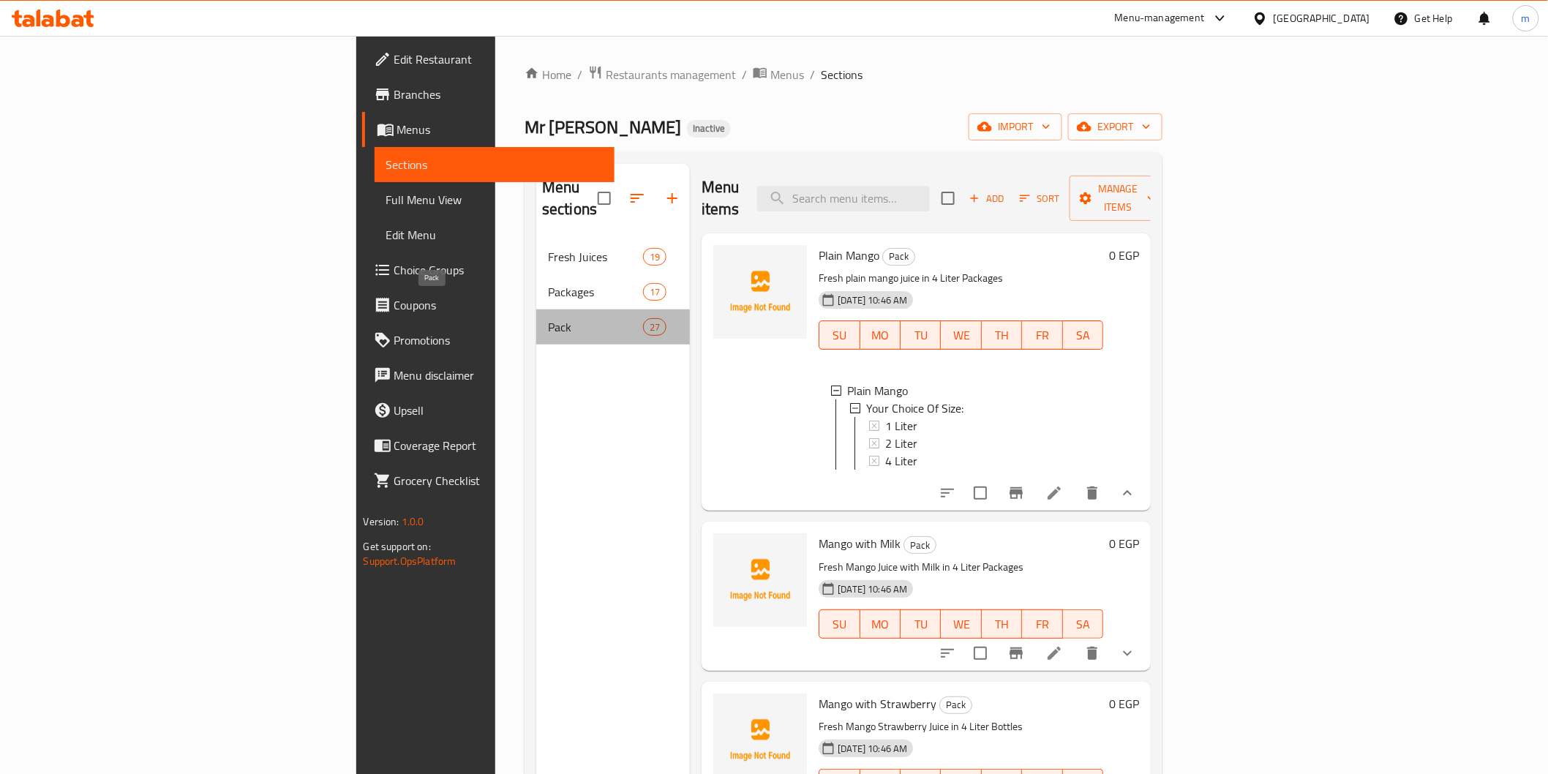
click at [548, 318] on span "Pack" at bounding box center [595, 327] width 95 height 18
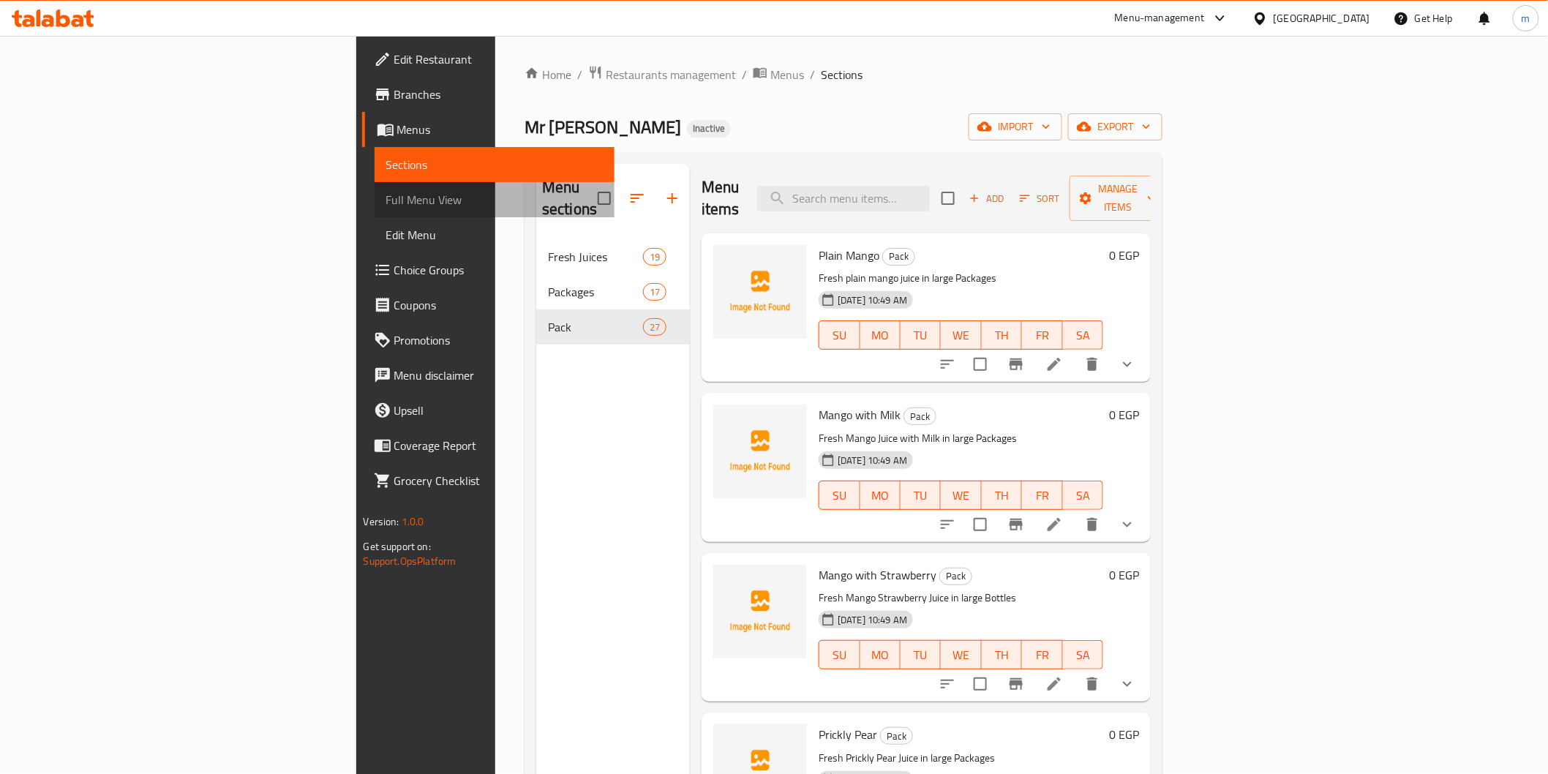
drag, startPoint x: 85, startPoint y: 206, endPoint x: 75, endPoint y: 200, distance: 11.8
click at [386, 200] on span "Full Menu View" at bounding box center [494, 200] width 217 height 18
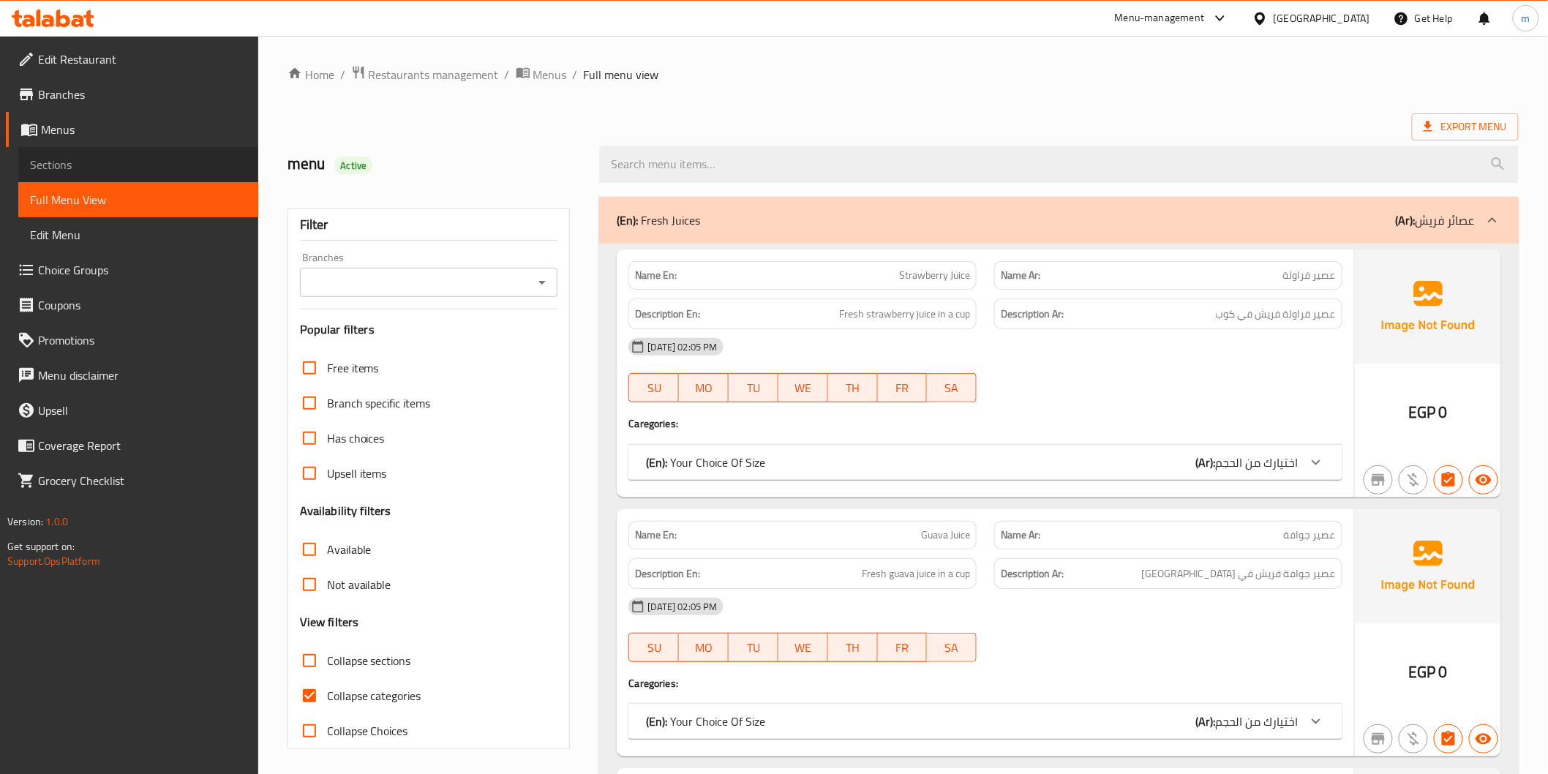
click at [75, 174] on link "Sections" at bounding box center [138, 164] width 240 height 35
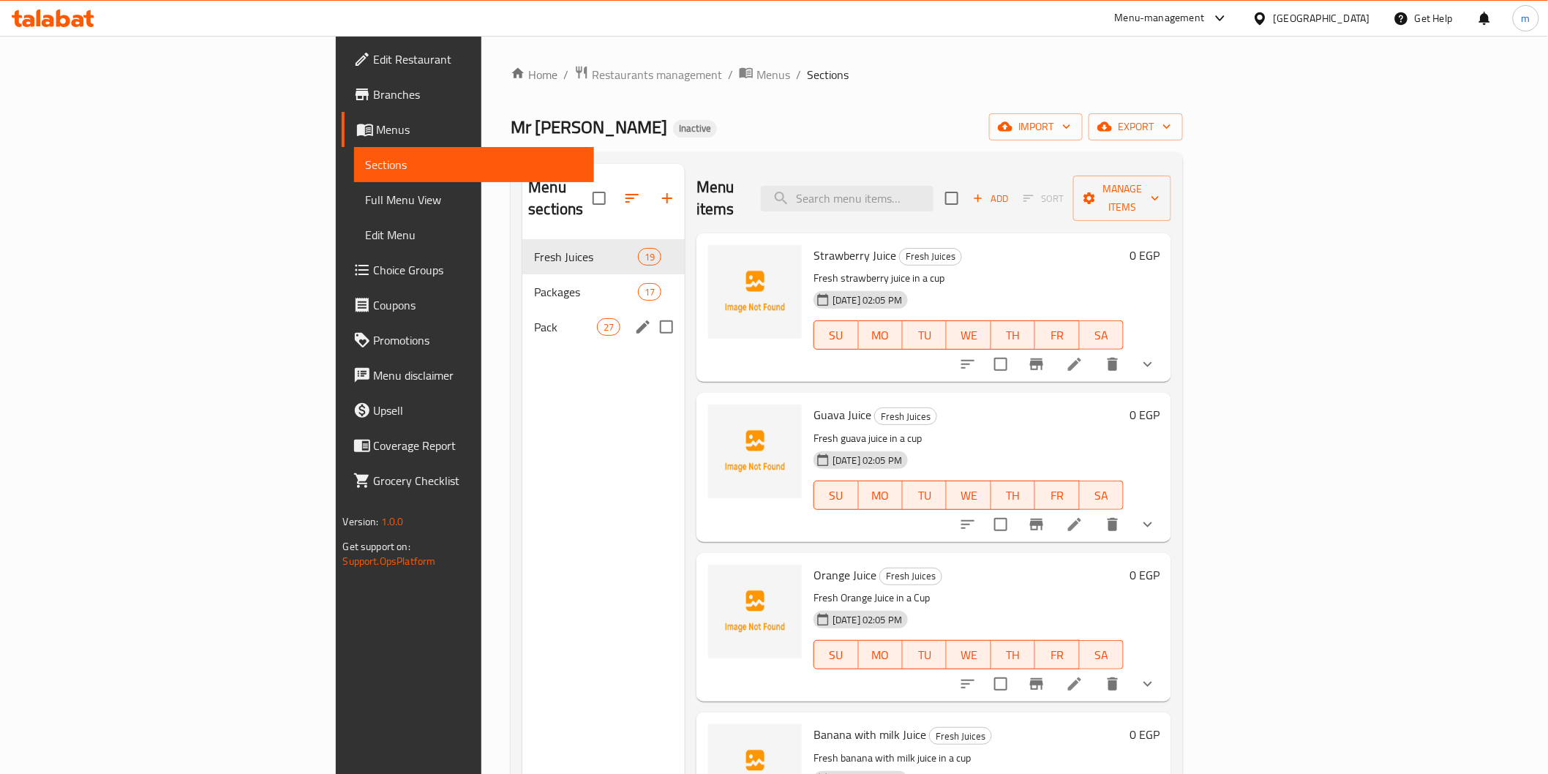
click at [651, 312] on input "Menu sections" at bounding box center [666, 327] width 31 height 31
checkbox input "true"
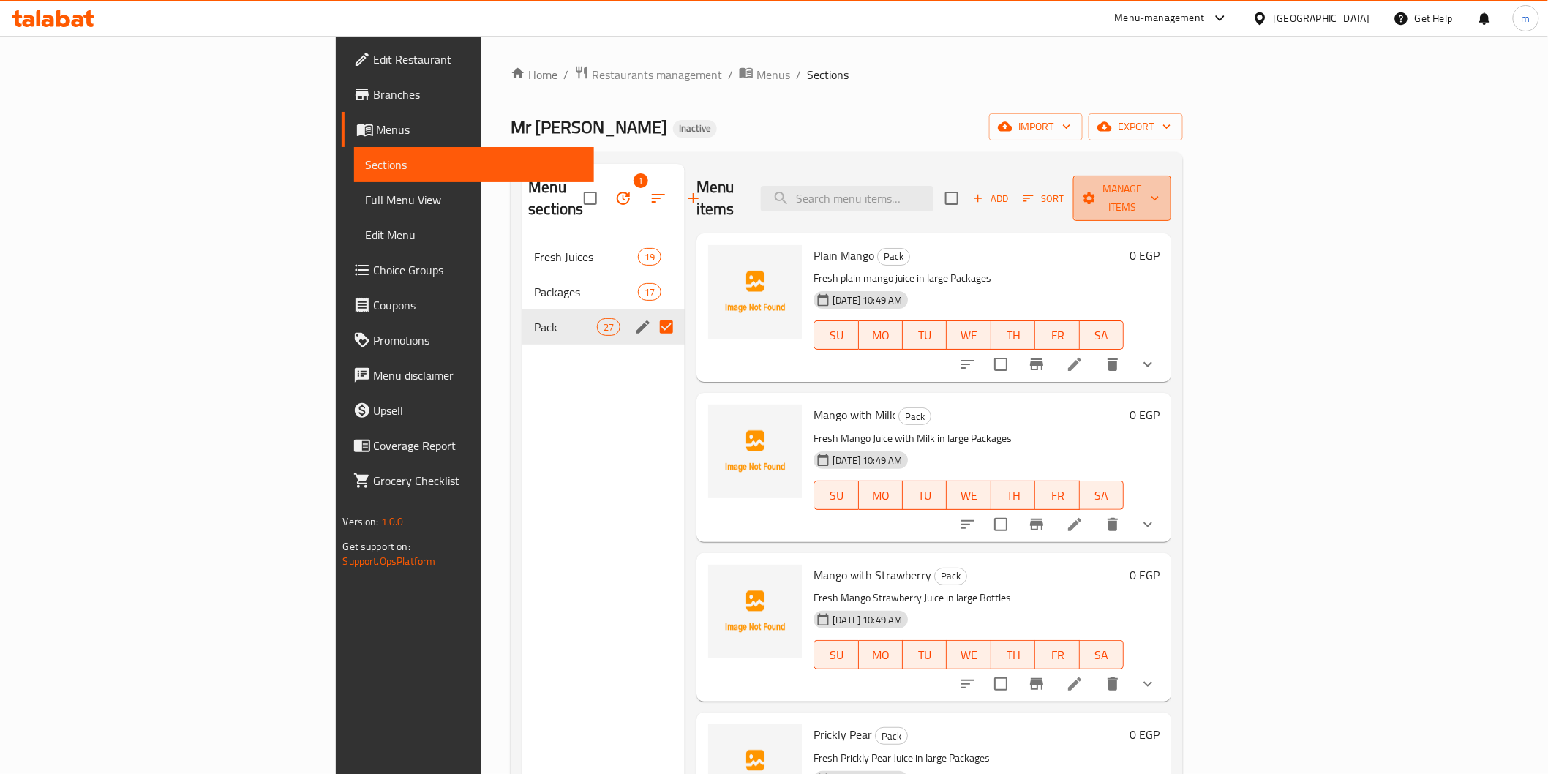
click at [1160, 184] on span "Manage items" at bounding box center [1122, 198] width 75 height 37
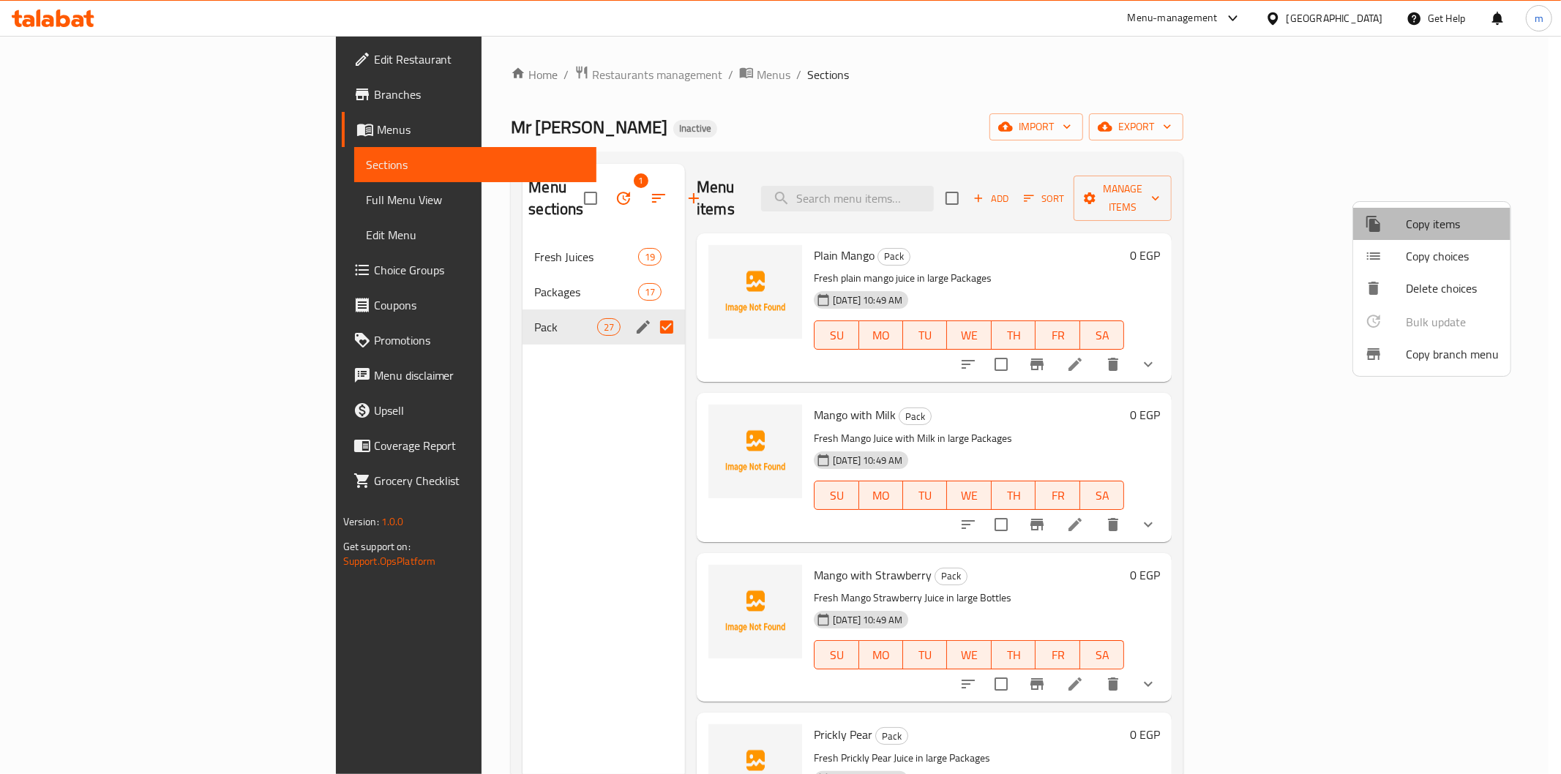
click at [1458, 225] on span "Copy items" at bounding box center [1452, 224] width 93 height 18
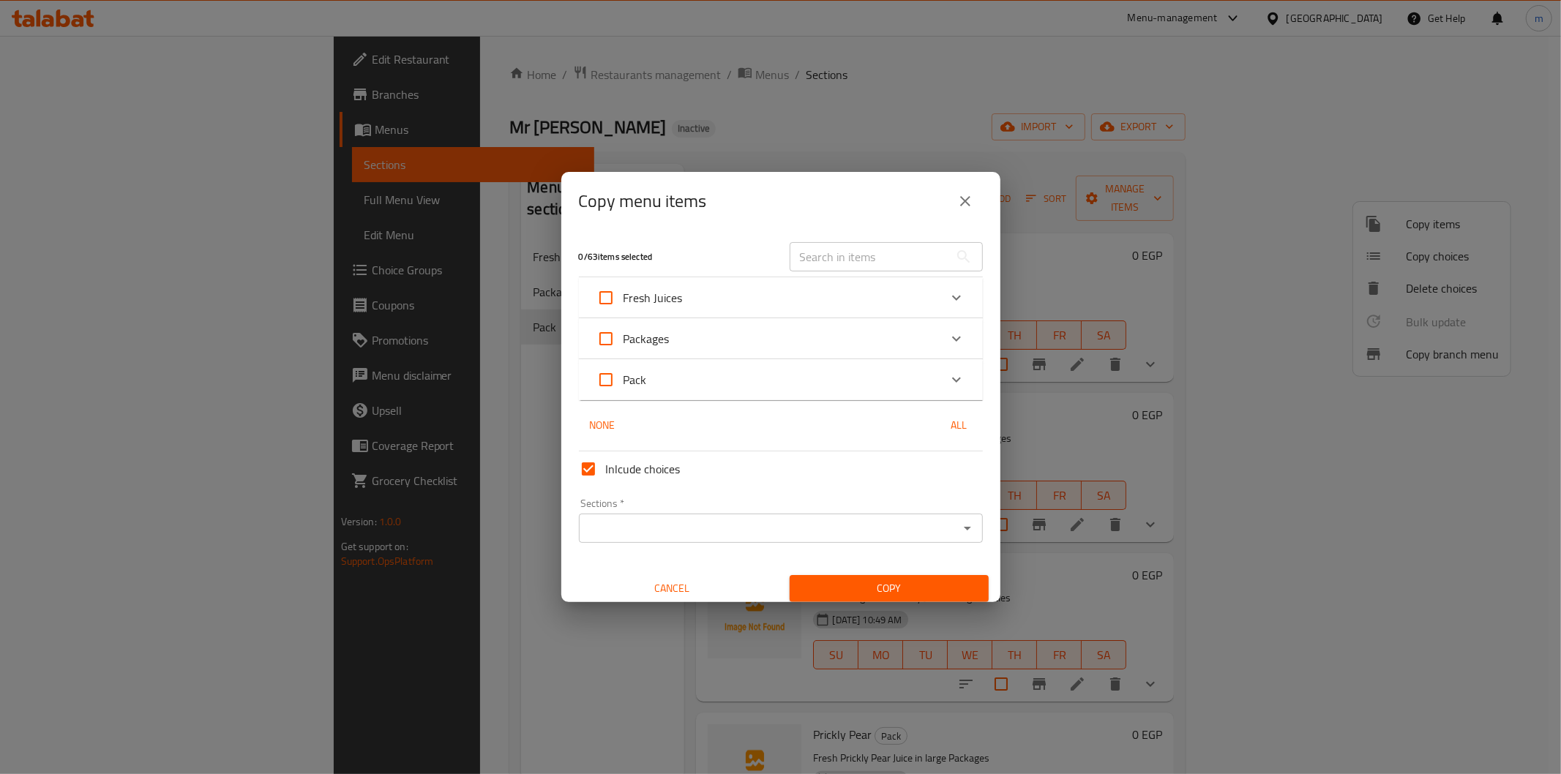
click at [810, 381] on div "Pack" at bounding box center [767, 379] width 342 height 35
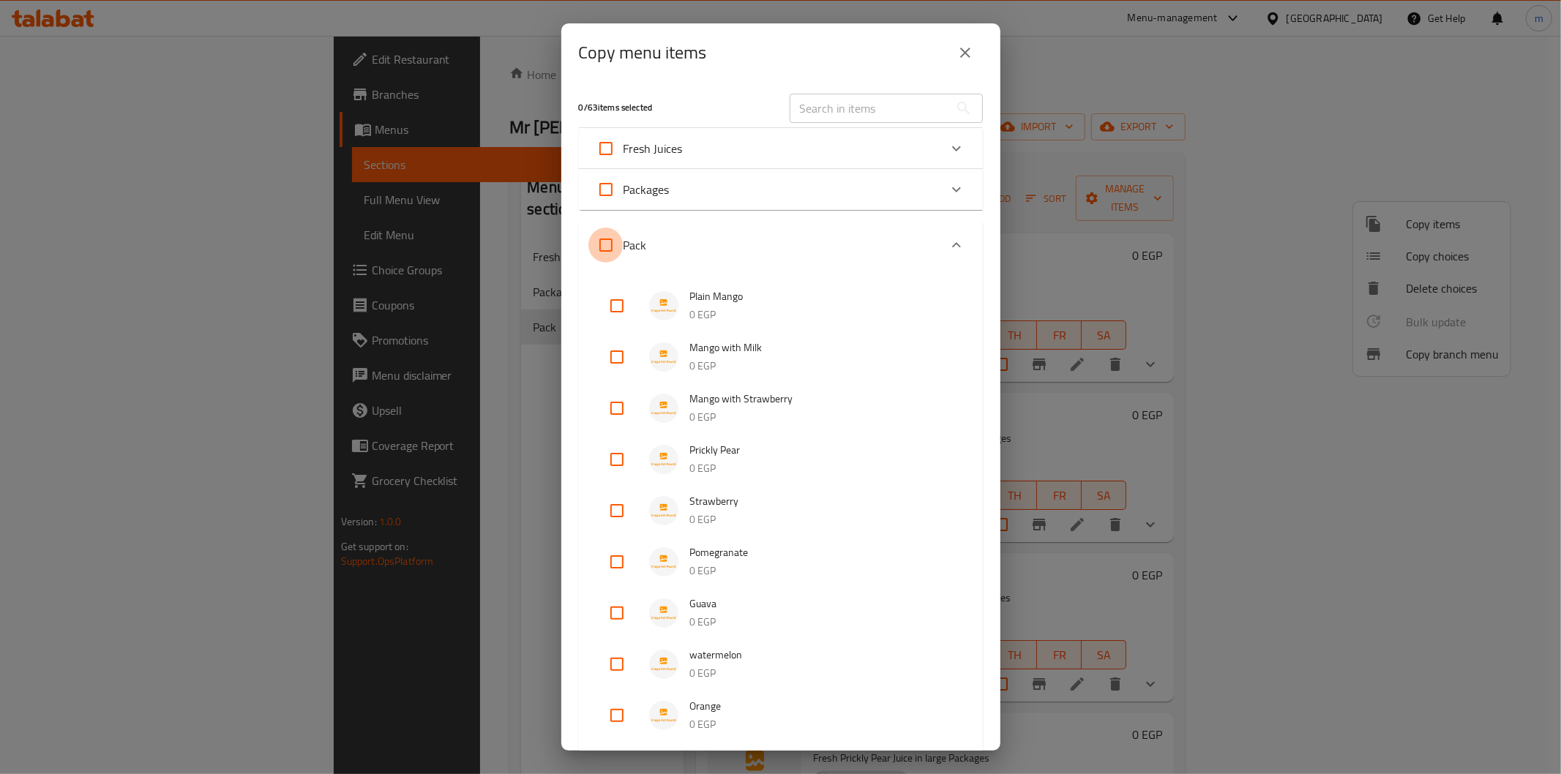
click at [608, 243] on input "Pack" at bounding box center [605, 245] width 35 height 35
checkbox input "true"
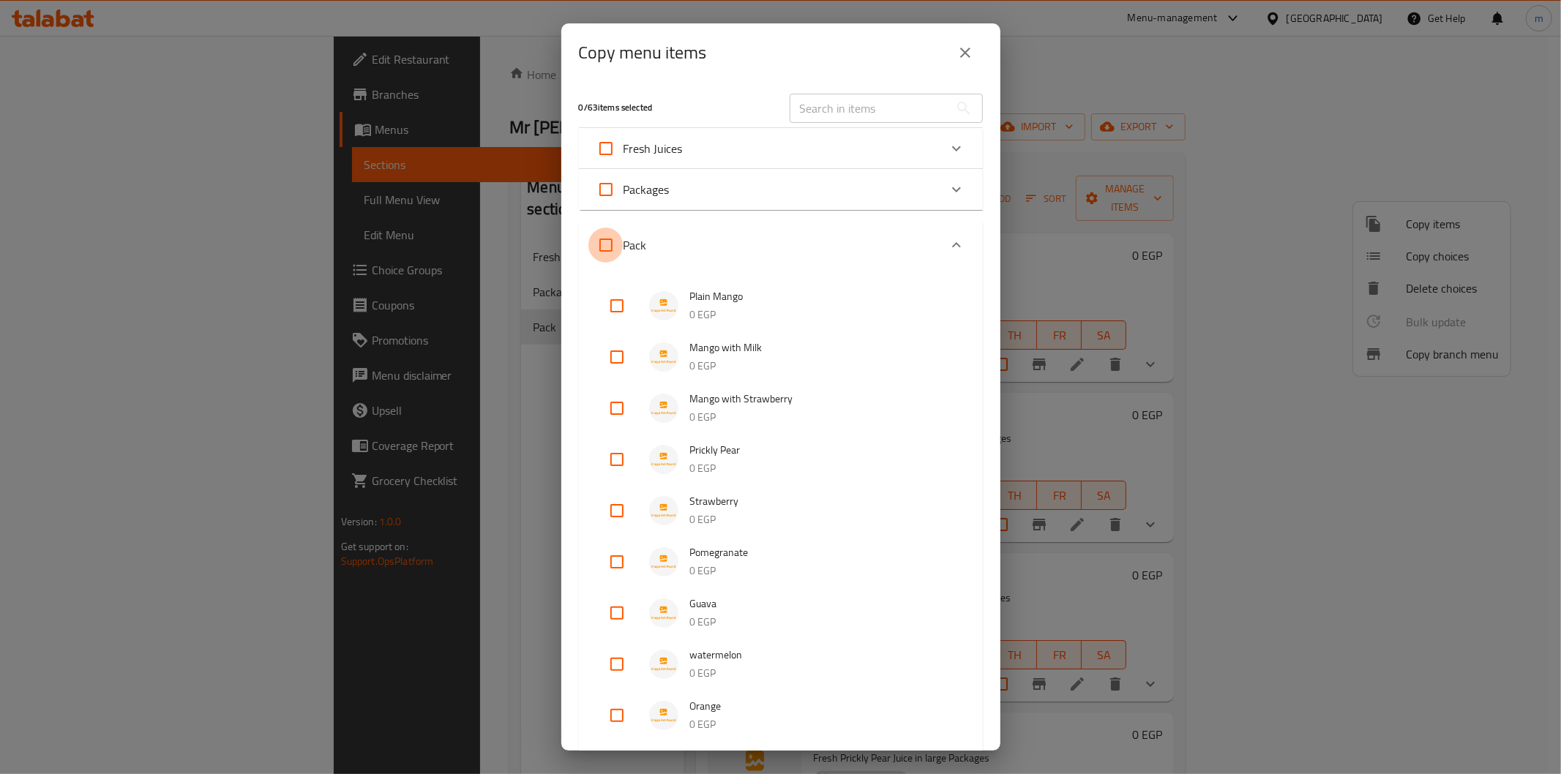
checkbox input "true"
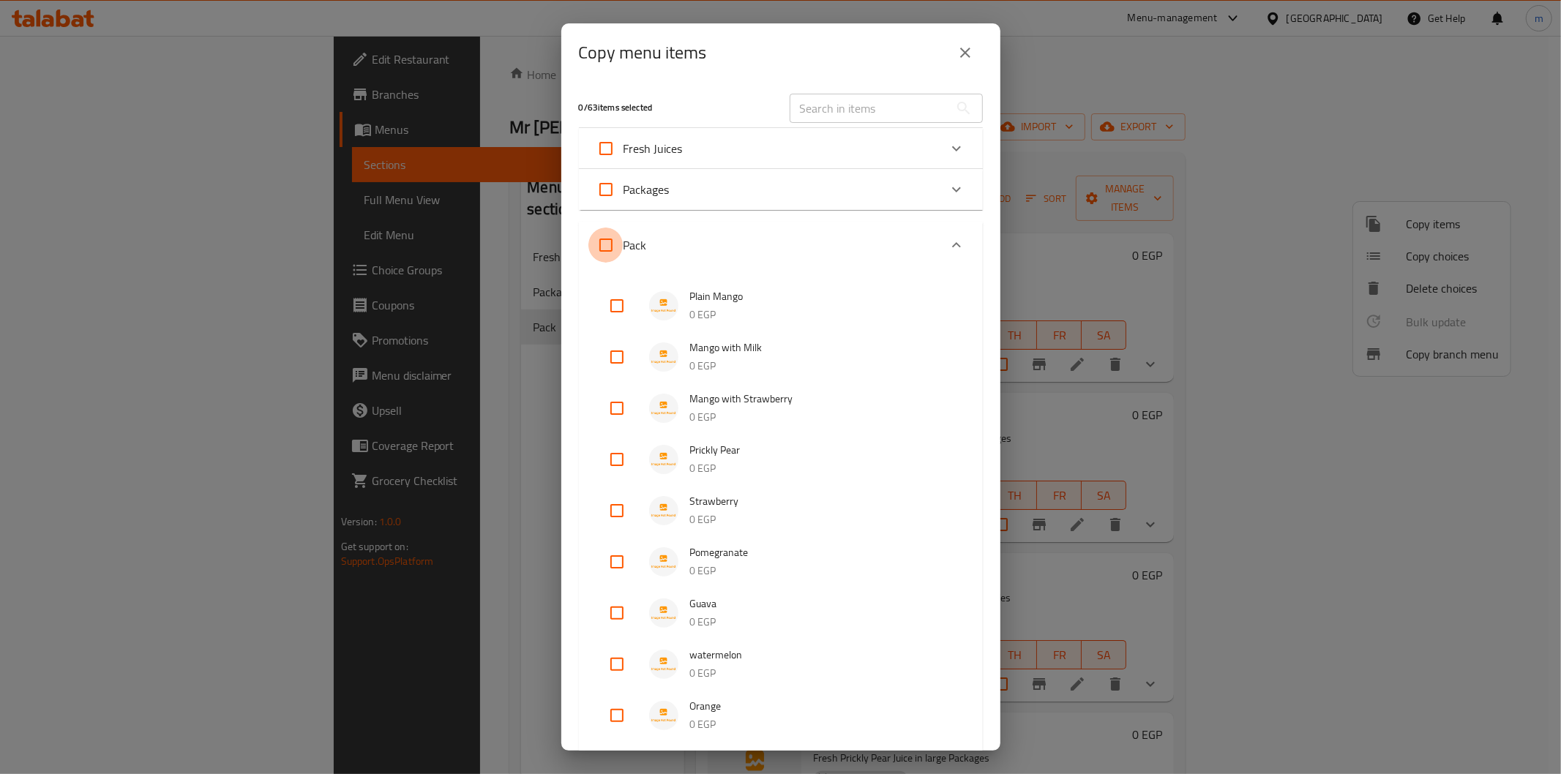
checkbox input "true"
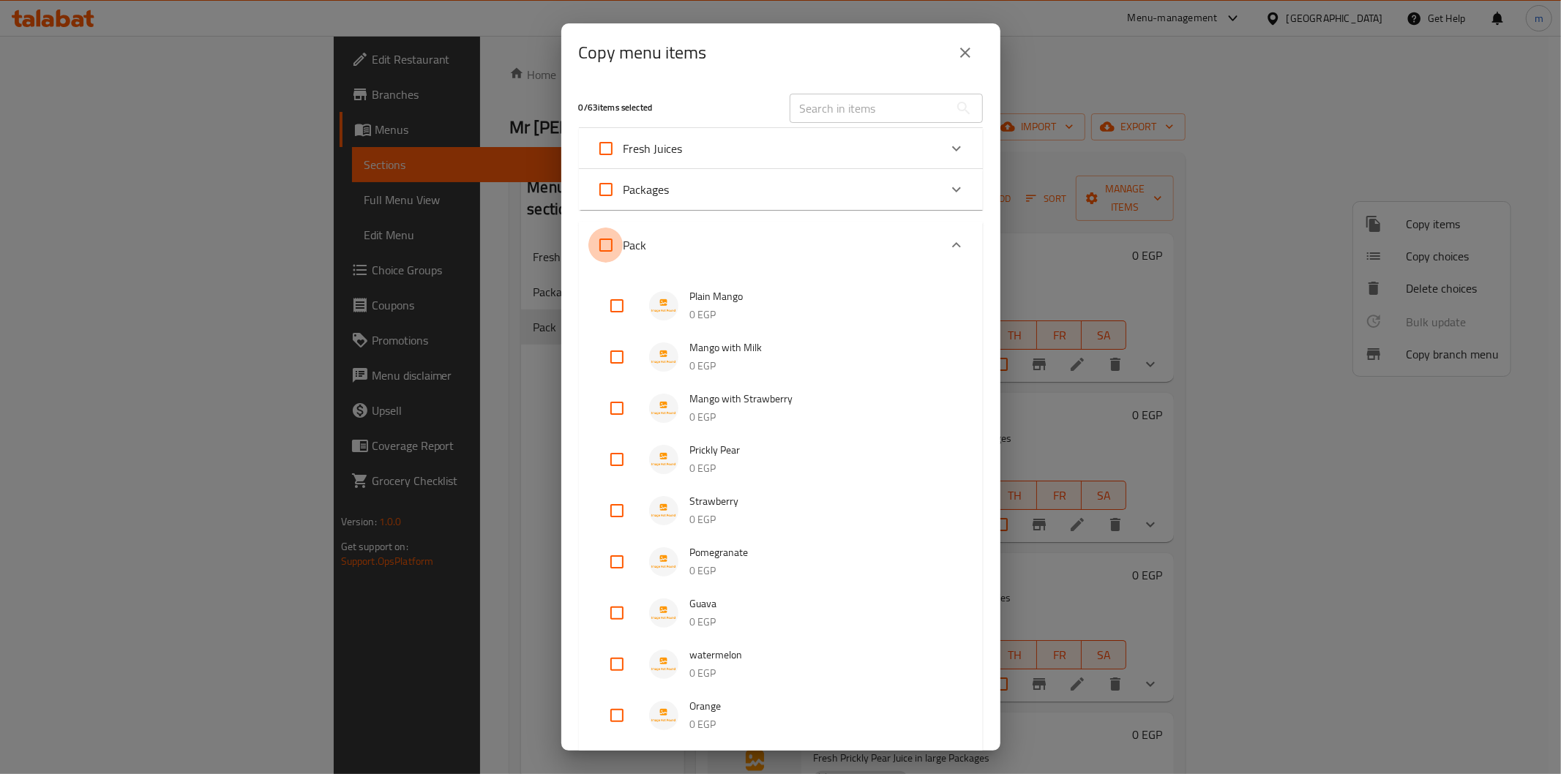
checkbox input "true"
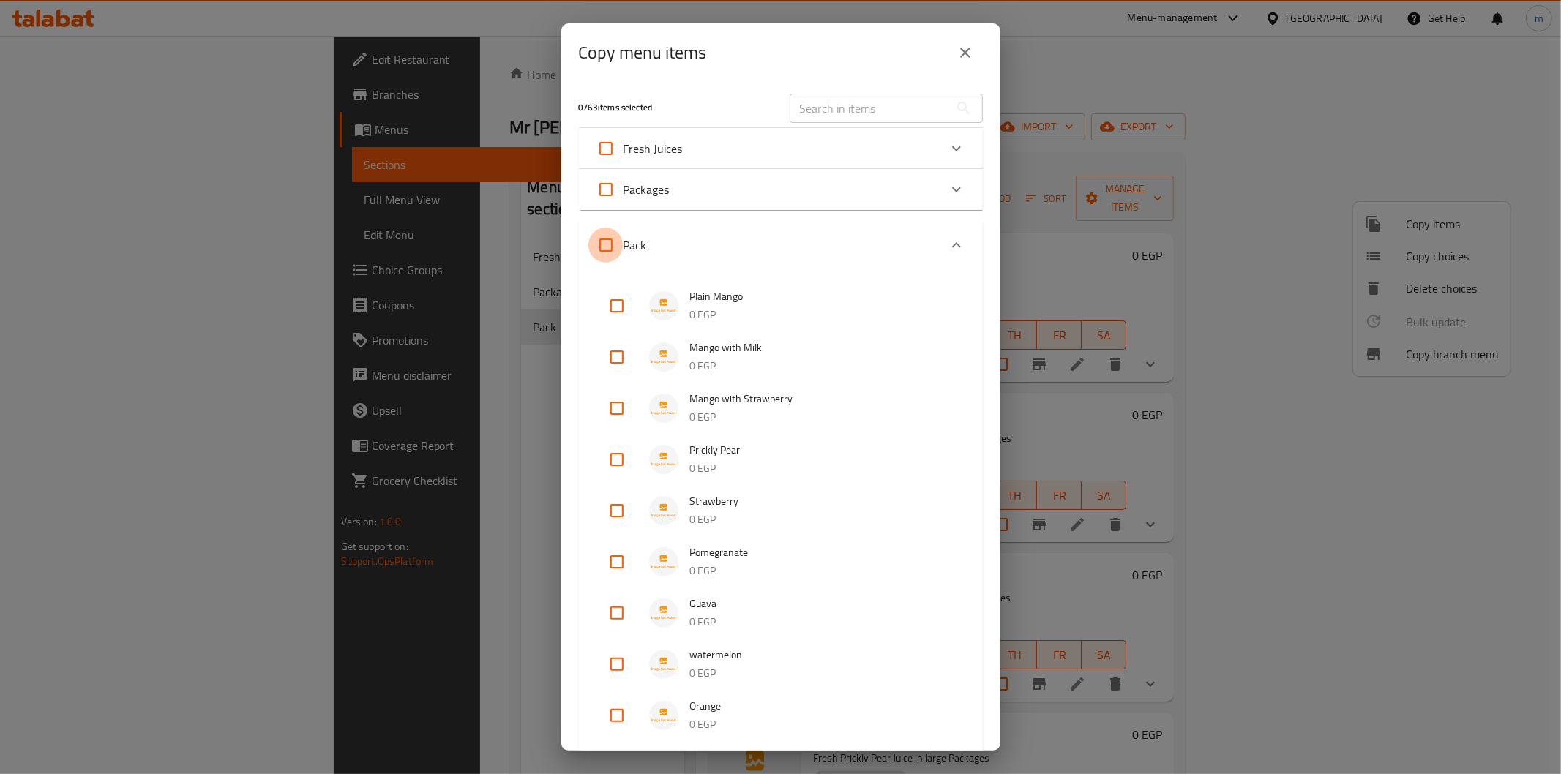
checkbox input "true"
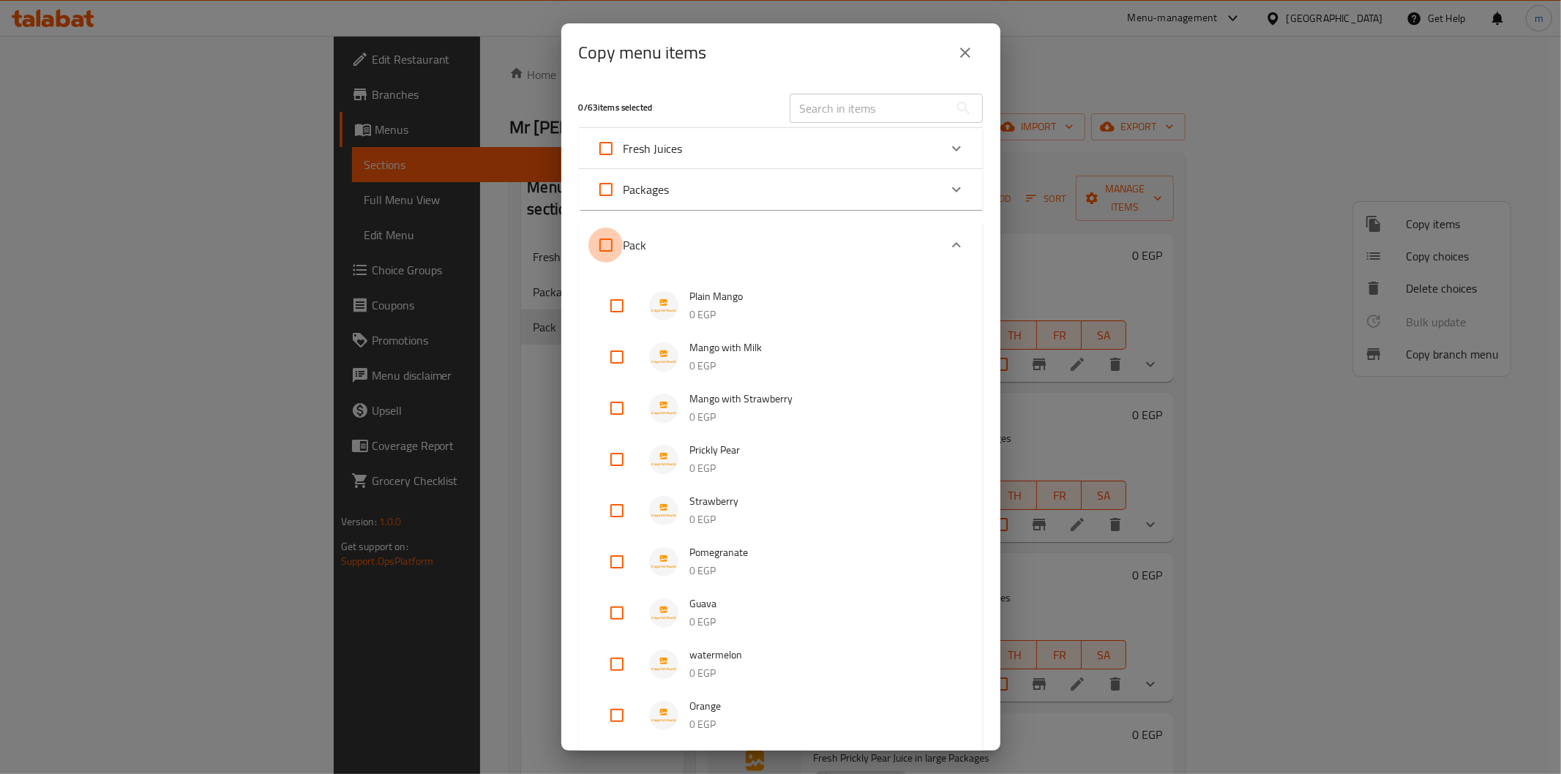
checkbox input "true"
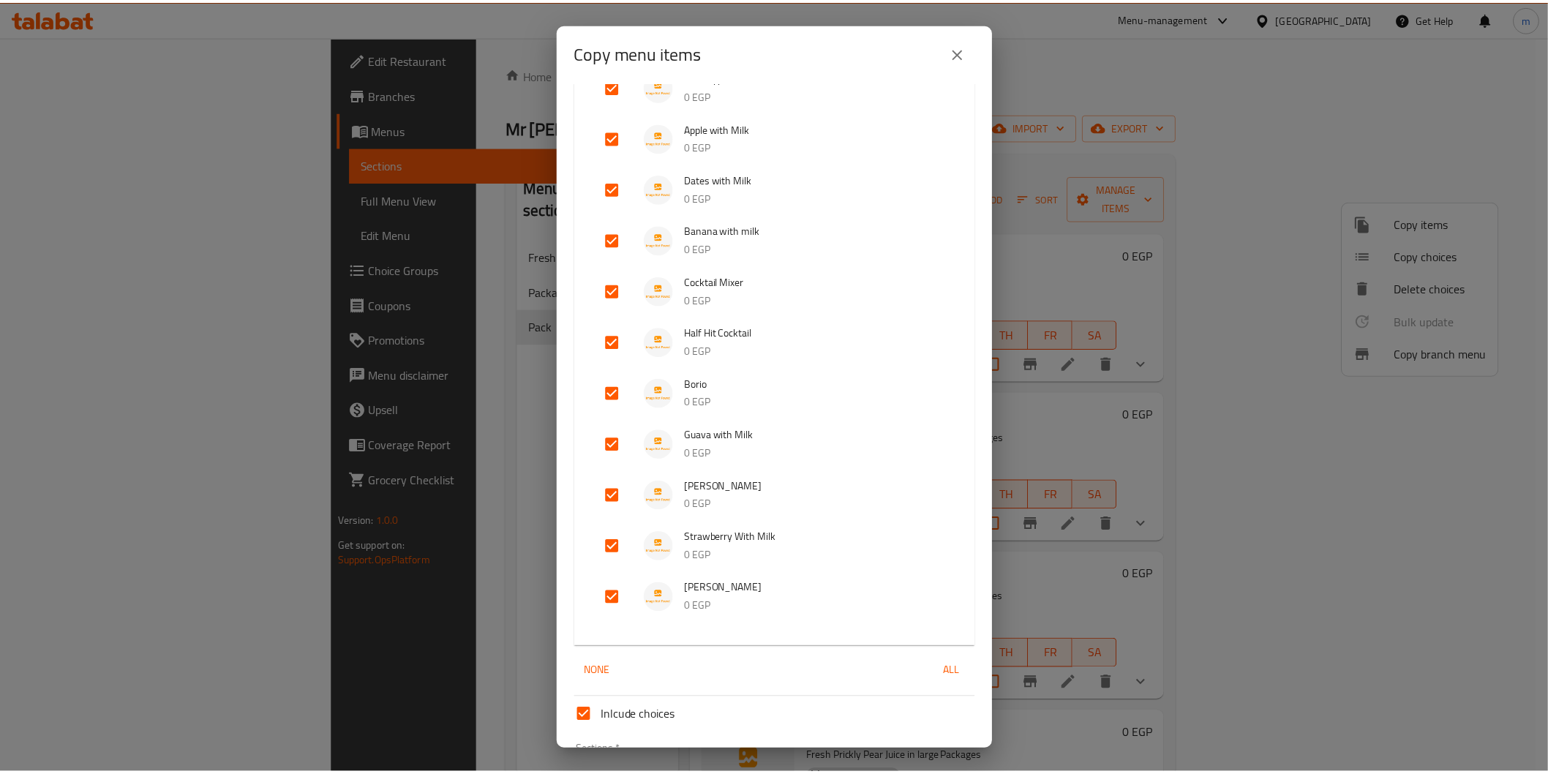
scroll to position [1144, 0]
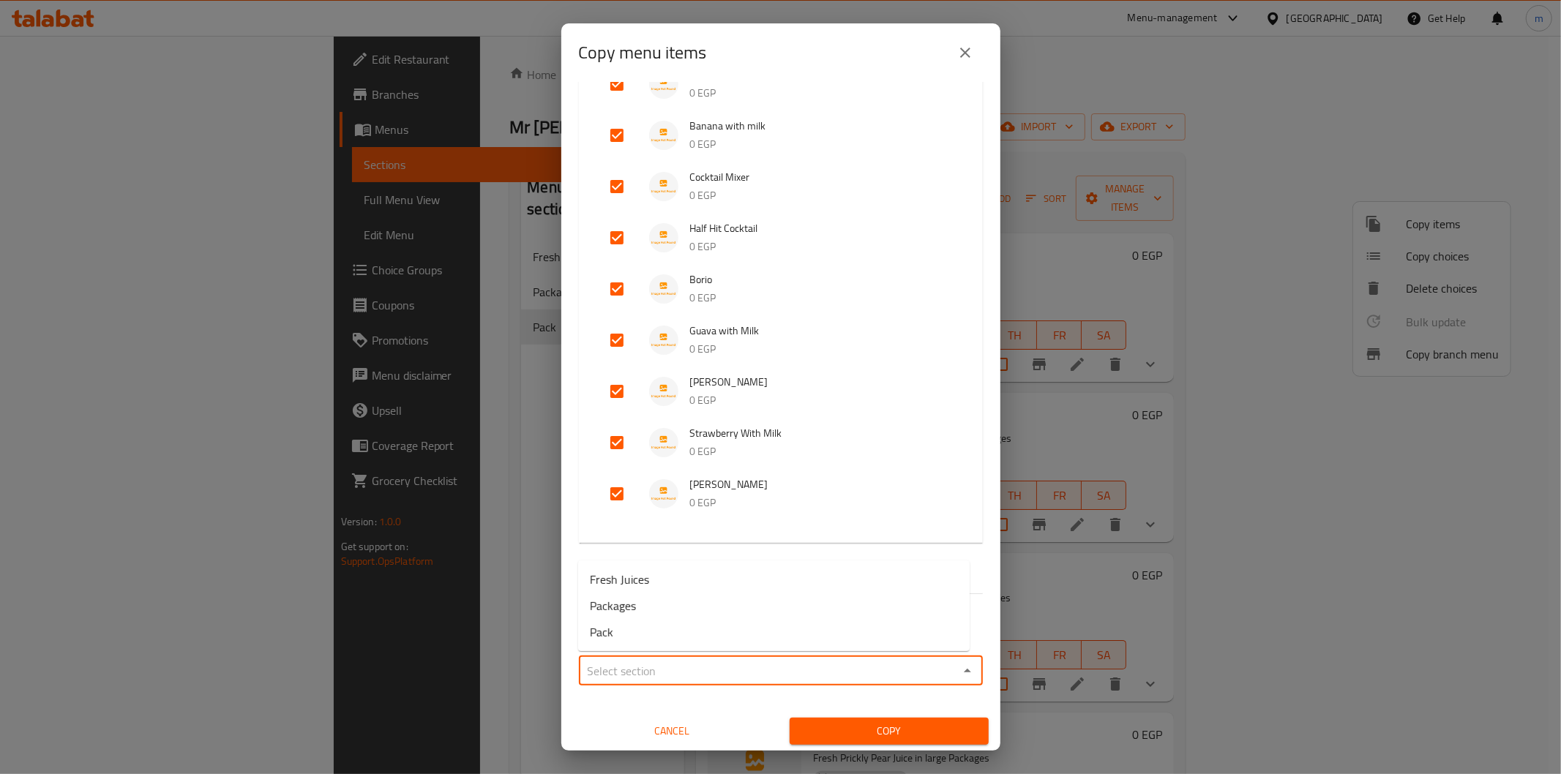
click at [773, 672] on input "Sections   *" at bounding box center [768, 671] width 371 height 20
click at [653, 602] on li "Packages" at bounding box center [773, 606] width 391 height 26
type input "Packages"
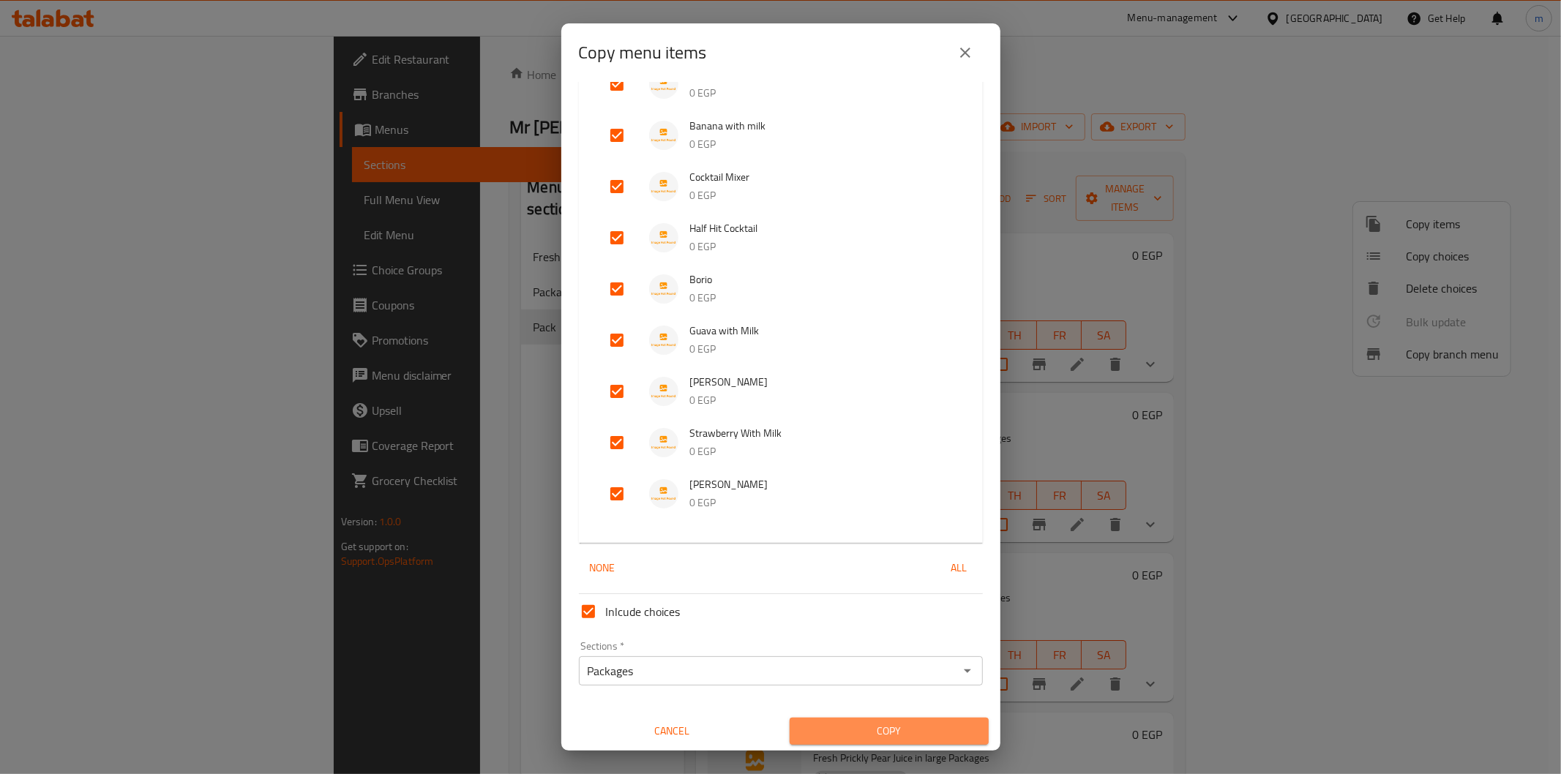
click at [925, 730] on span "Copy" at bounding box center [889, 731] width 176 height 18
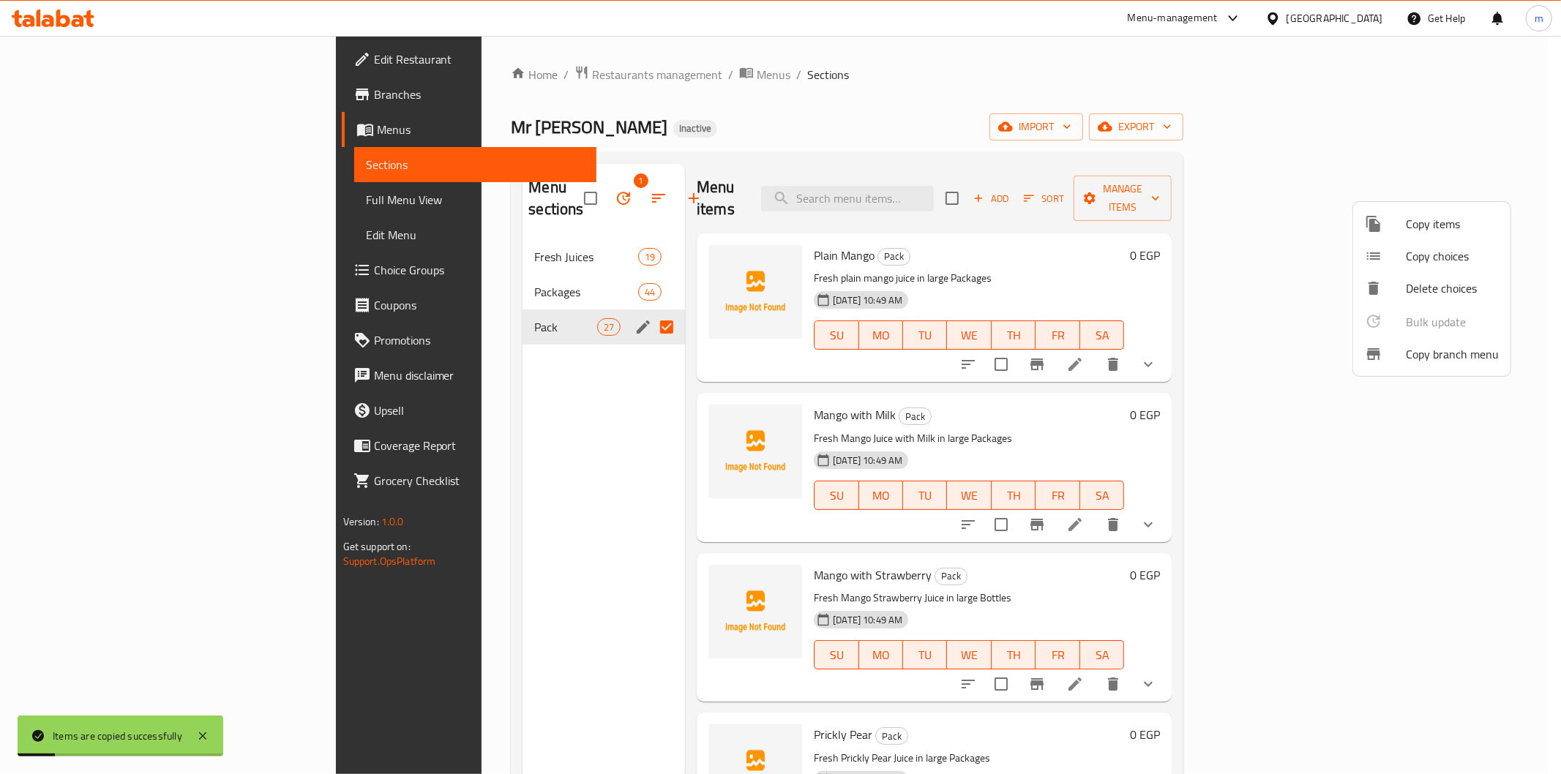
click at [438, 272] on div at bounding box center [780, 387] width 1561 height 774
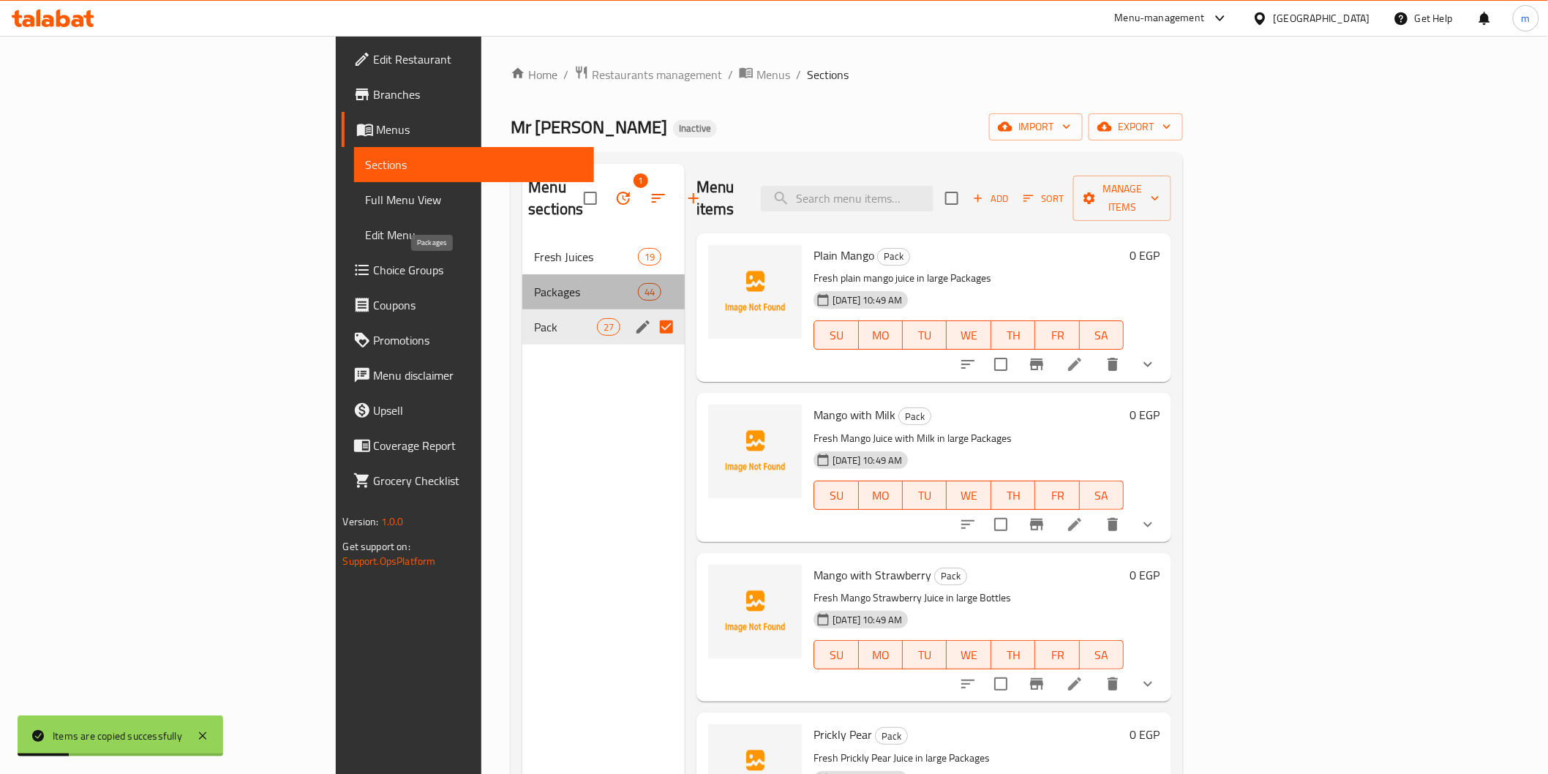
click at [534, 283] on span "Packages" at bounding box center [585, 292] width 103 height 18
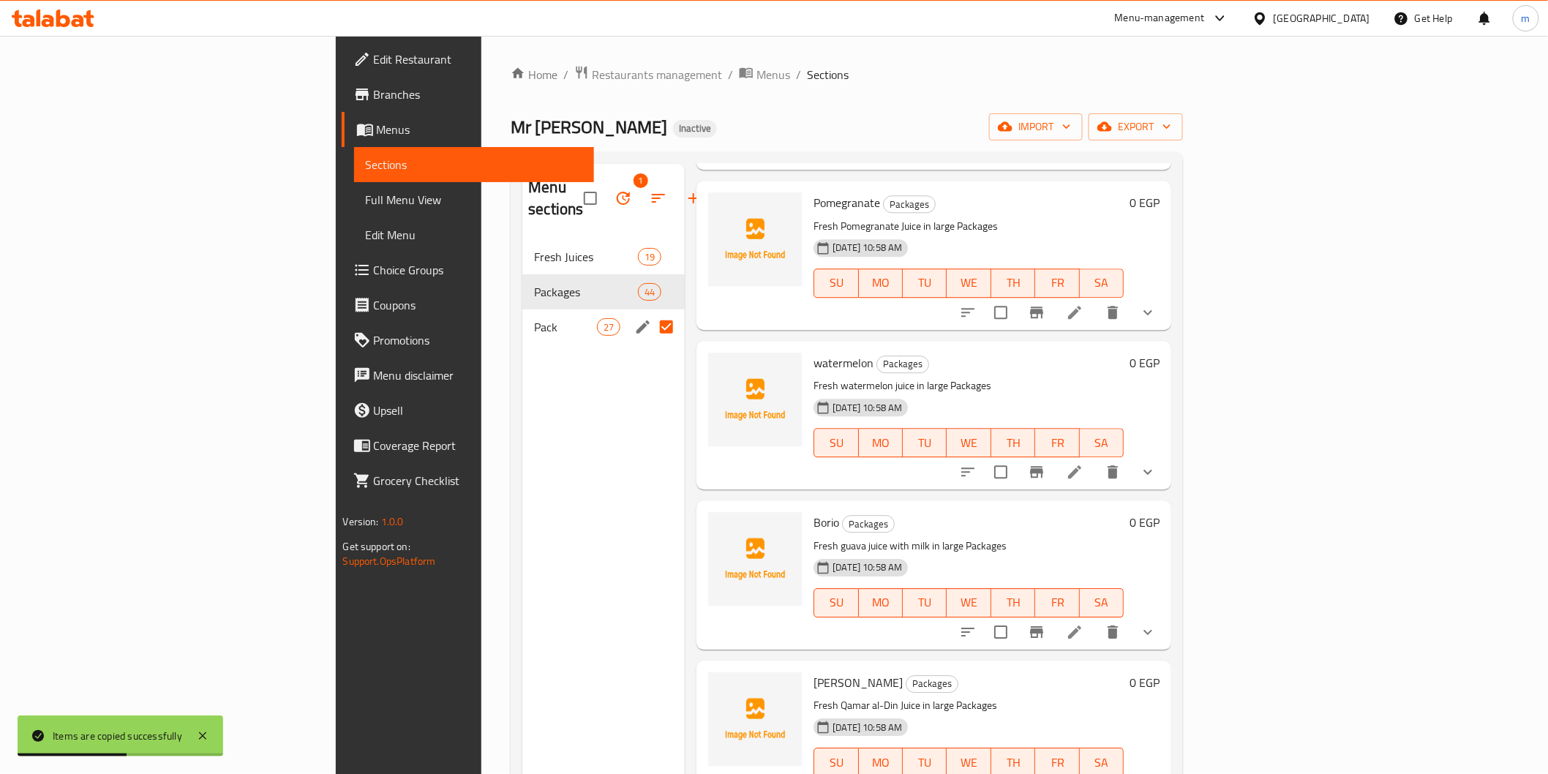
scroll to position [6292, 0]
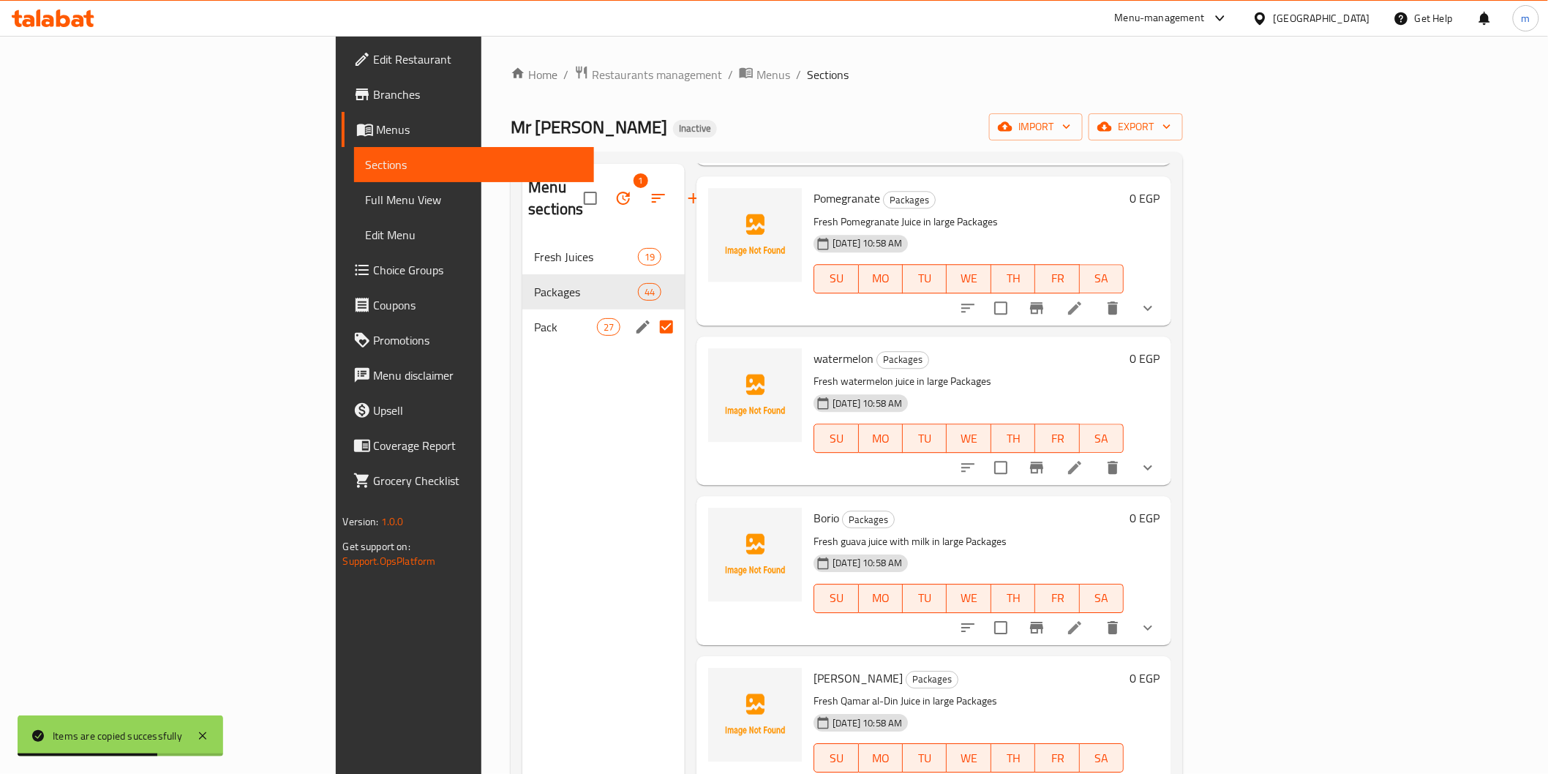
click at [534, 318] on span "Pack" at bounding box center [565, 327] width 62 height 18
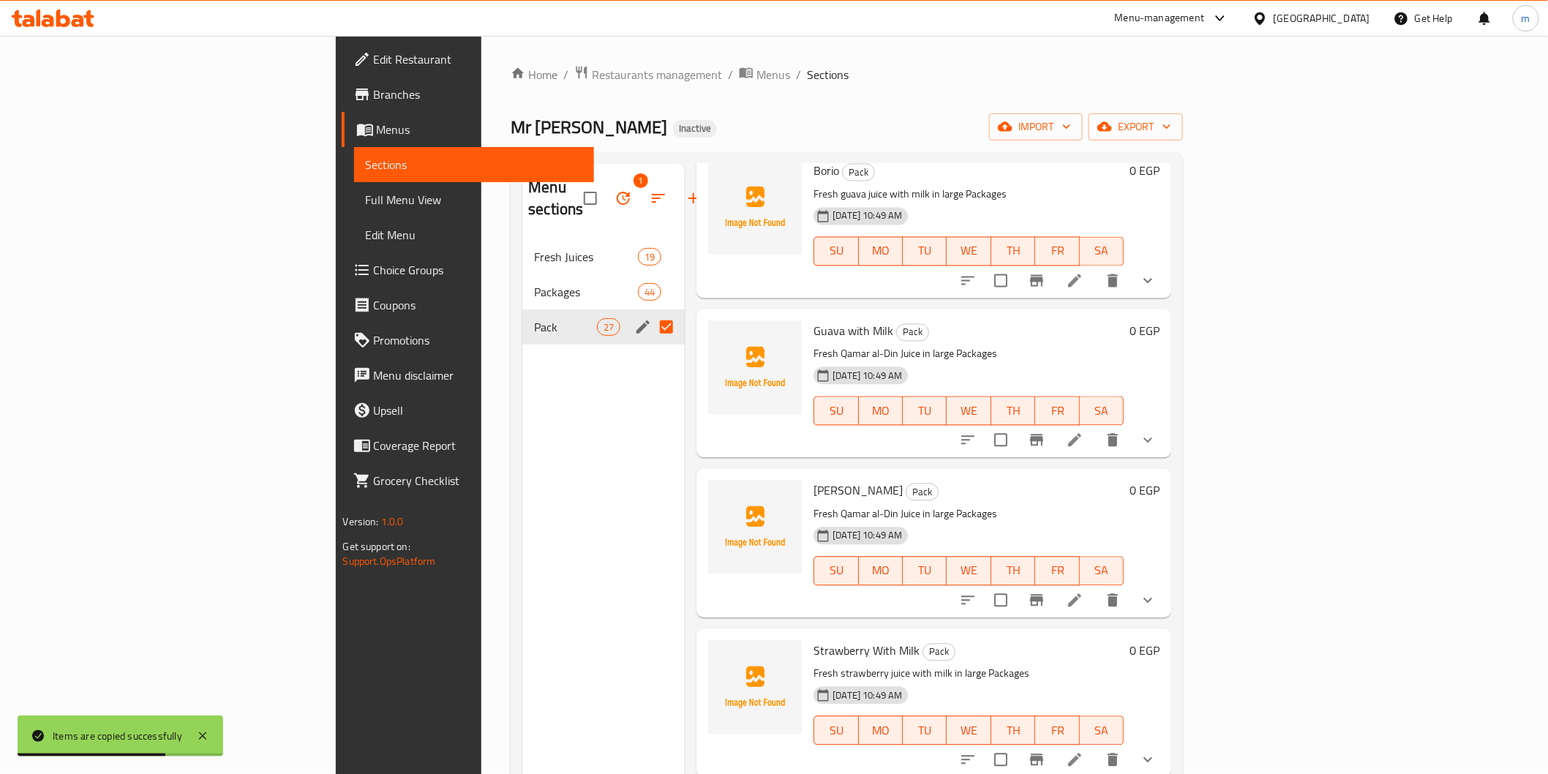
scroll to position [3575, 0]
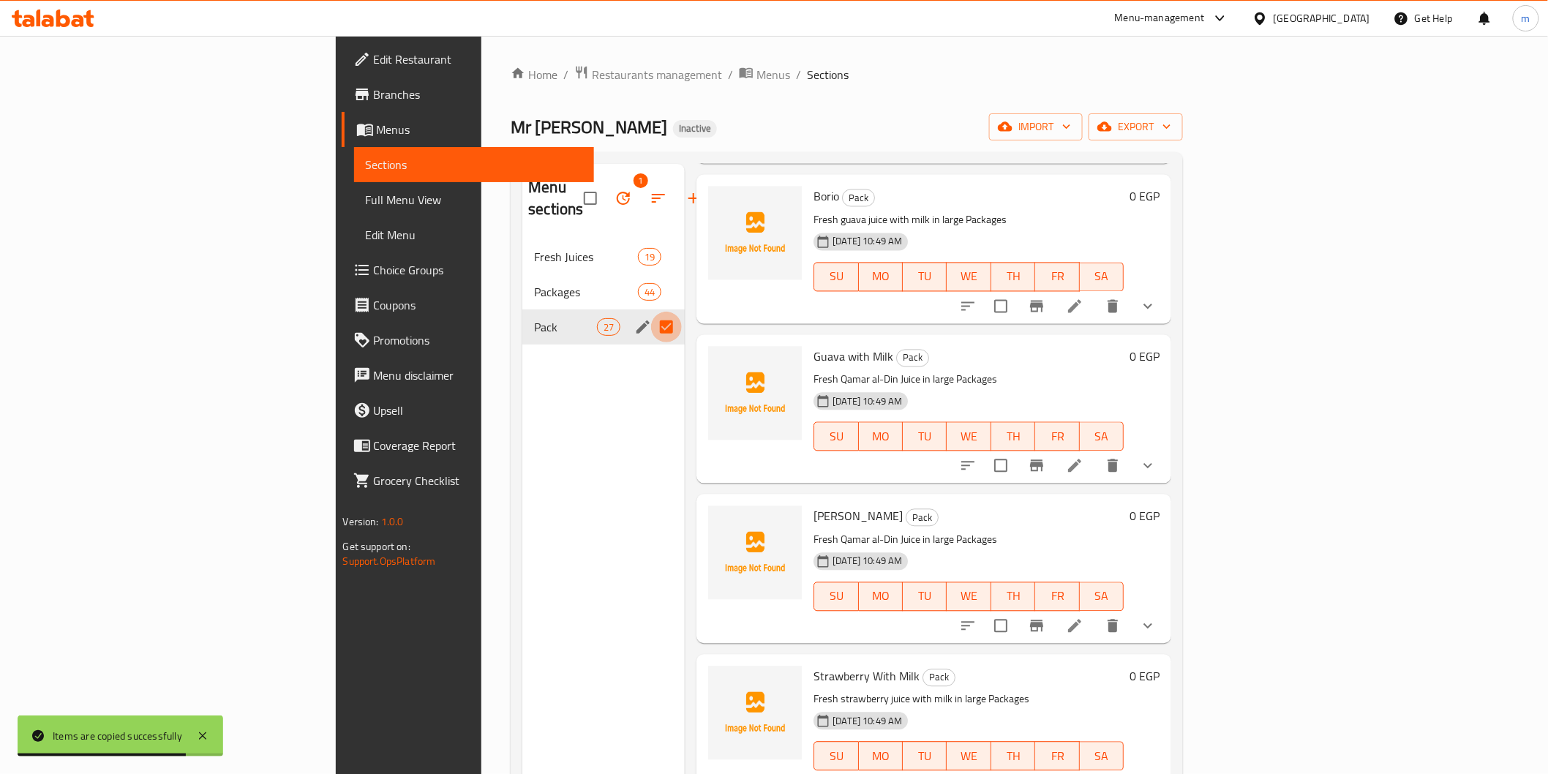
click at [651, 312] on input "Menu sections" at bounding box center [666, 327] width 31 height 31
drag, startPoint x: 585, startPoint y: 306, endPoint x: 586, endPoint y: 294, distance: 11.7
click at [651, 312] on input "Menu sections" at bounding box center [666, 327] width 31 height 31
checkbox input "true"
click at [615, 190] on icon "button" at bounding box center [624, 199] width 18 height 18
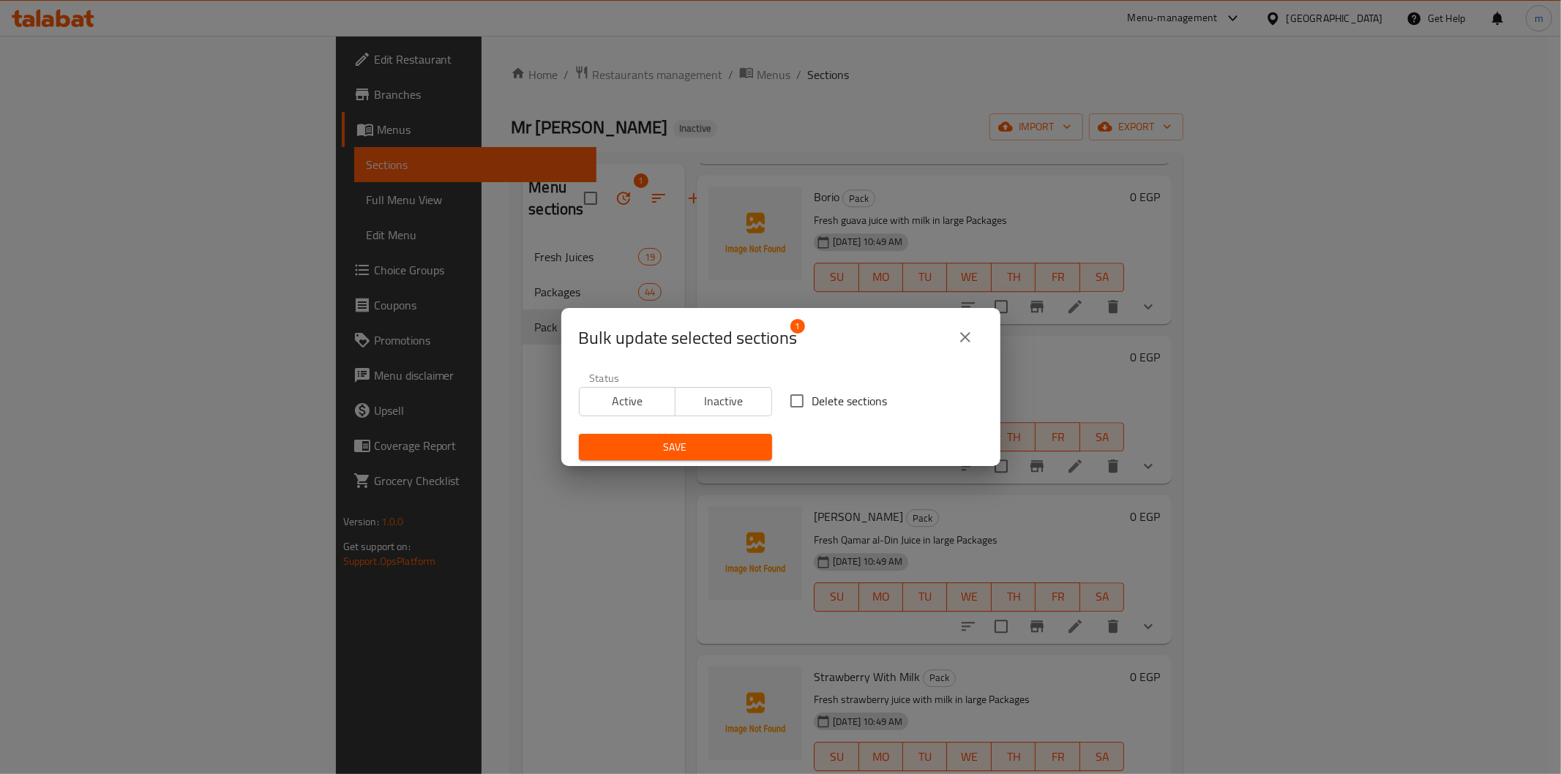
click at [844, 408] on span "Delete sections" at bounding box center [849, 401] width 75 height 18
click at [812, 408] on input "Delete sections" at bounding box center [797, 401] width 31 height 31
checkbox input "true"
click at [730, 448] on span "Save" at bounding box center [676, 447] width 170 height 18
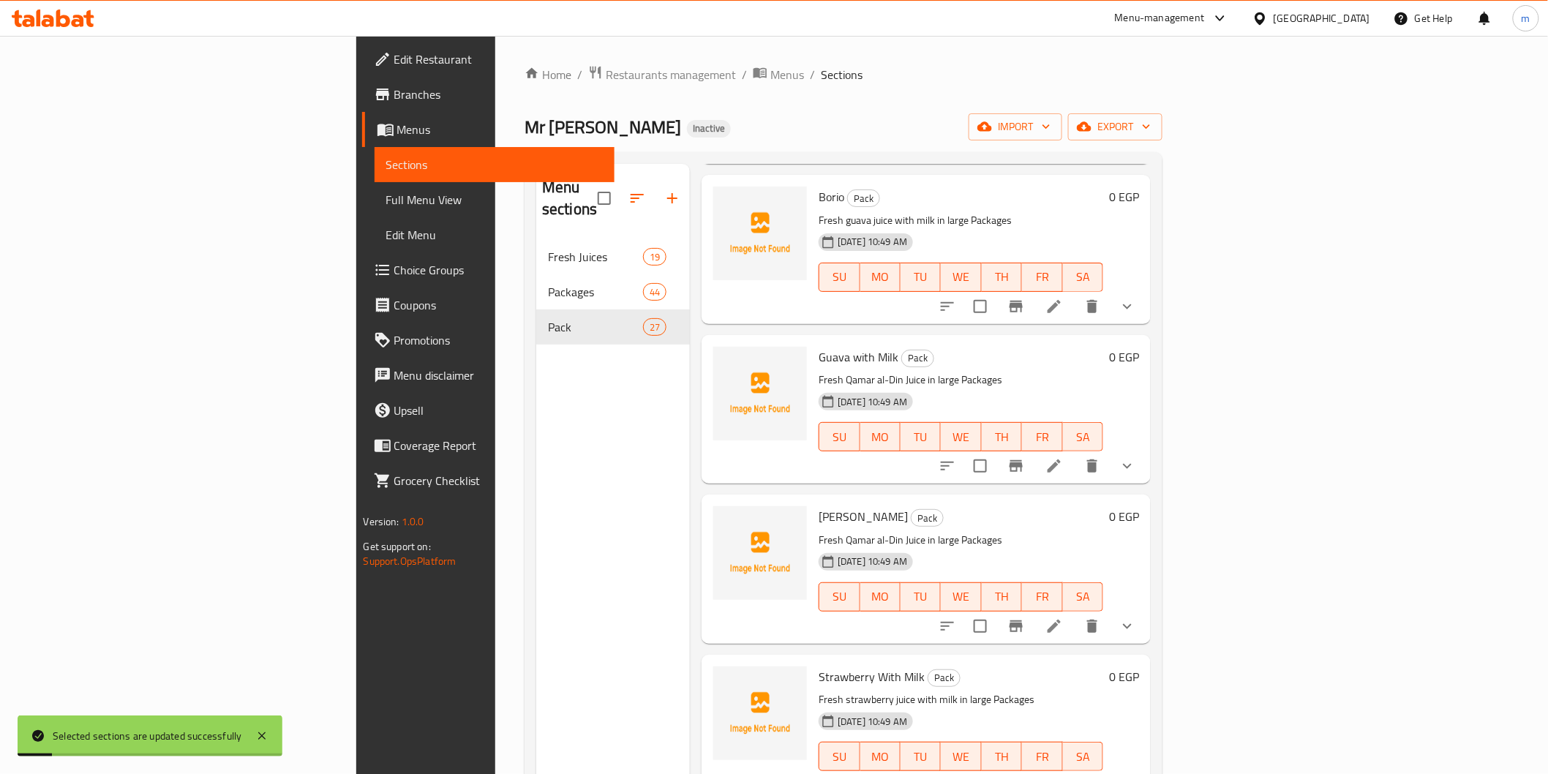
click at [536, 405] on div "Menu sections Fresh Juices 19 Packages 44 Pack 27" at bounding box center [613, 551] width 154 height 774
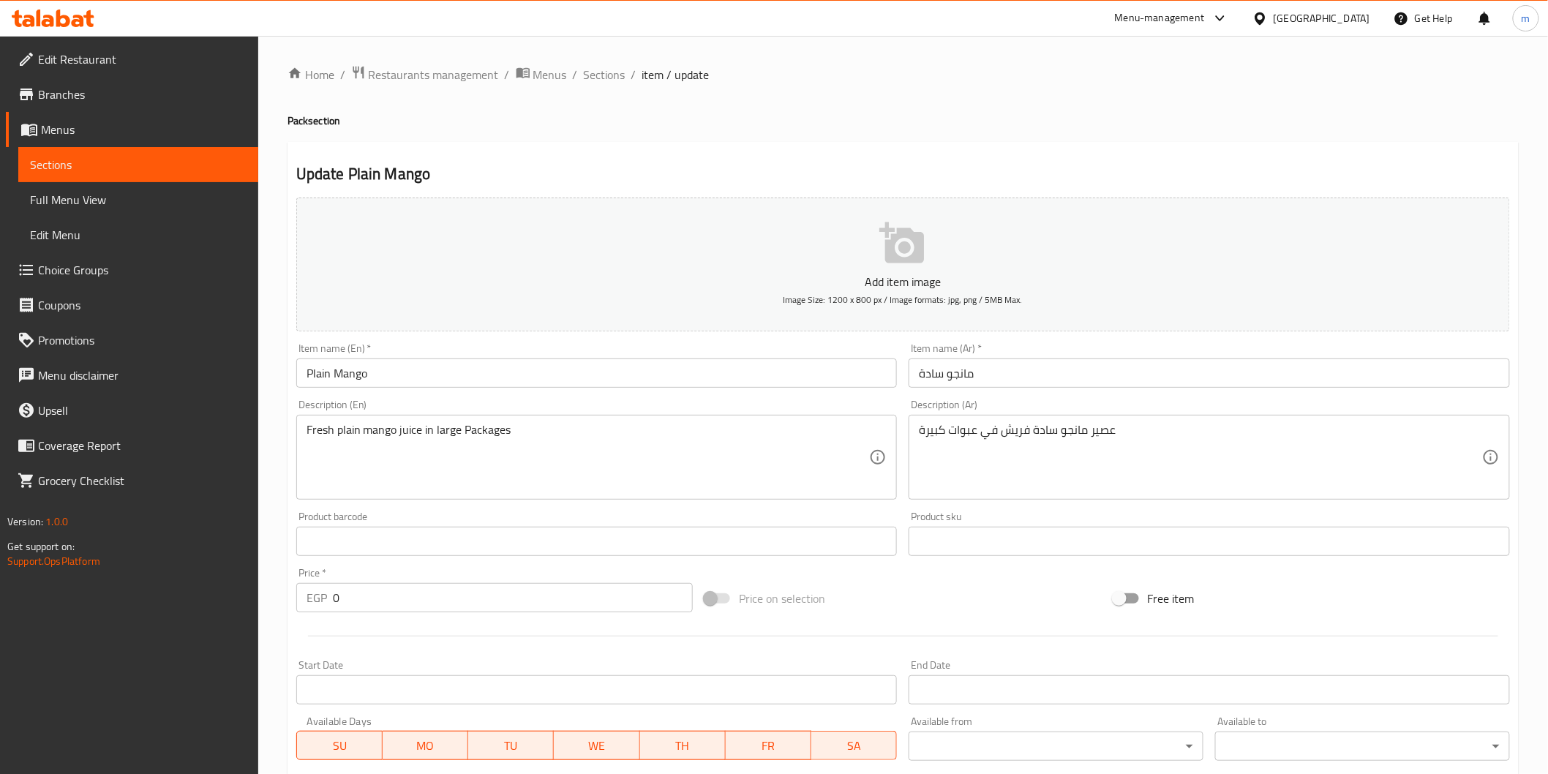
click at [80, 198] on span "Full Menu View" at bounding box center [138, 200] width 217 height 18
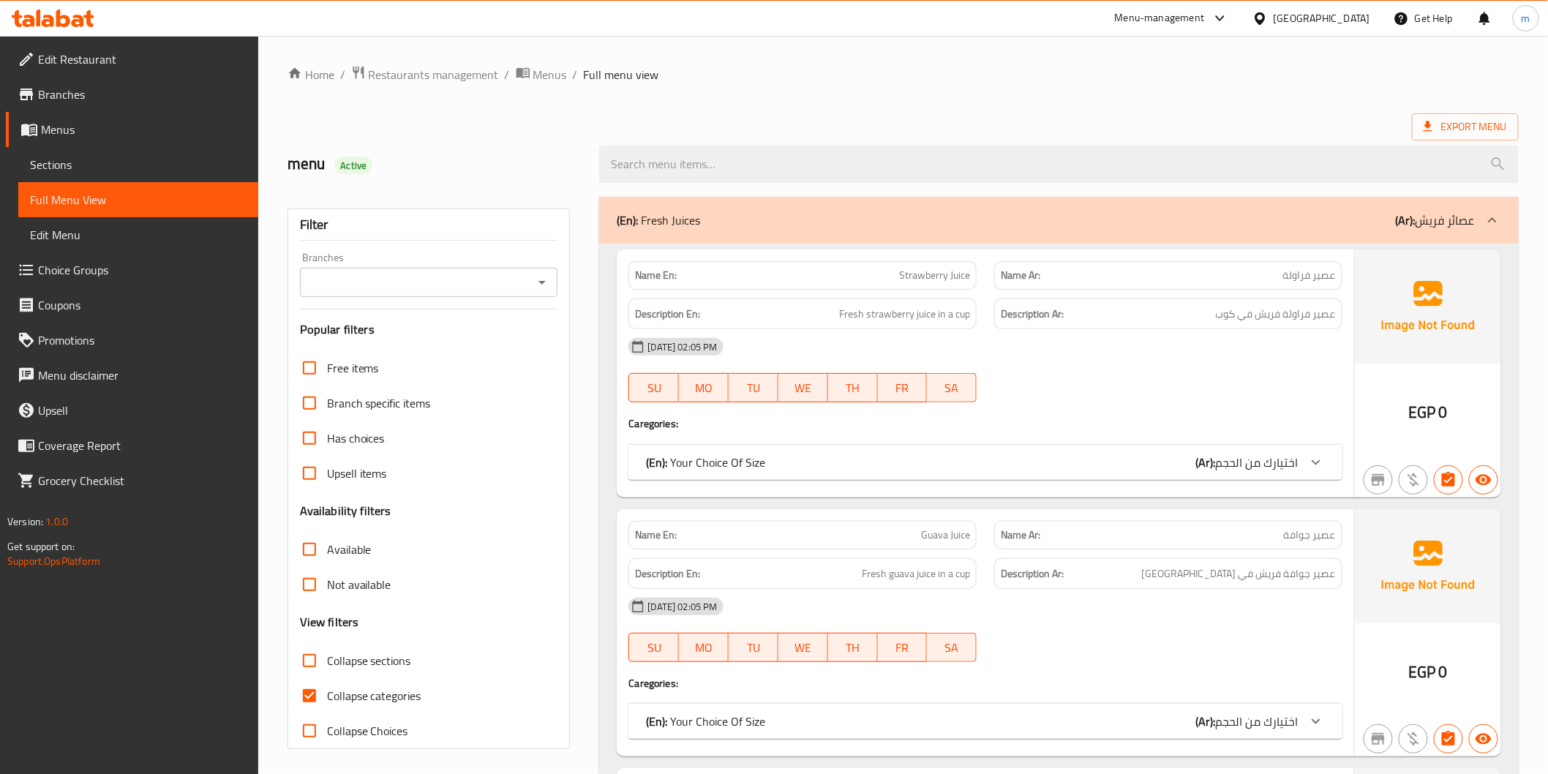
click at [400, 664] on span "Collapse sections" at bounding box center [369, 661] width 84 height 18
click at [327, 664] on input "Collapse sections" at bounding box center [309, 660] width 35 height 35
checkbox input "true"
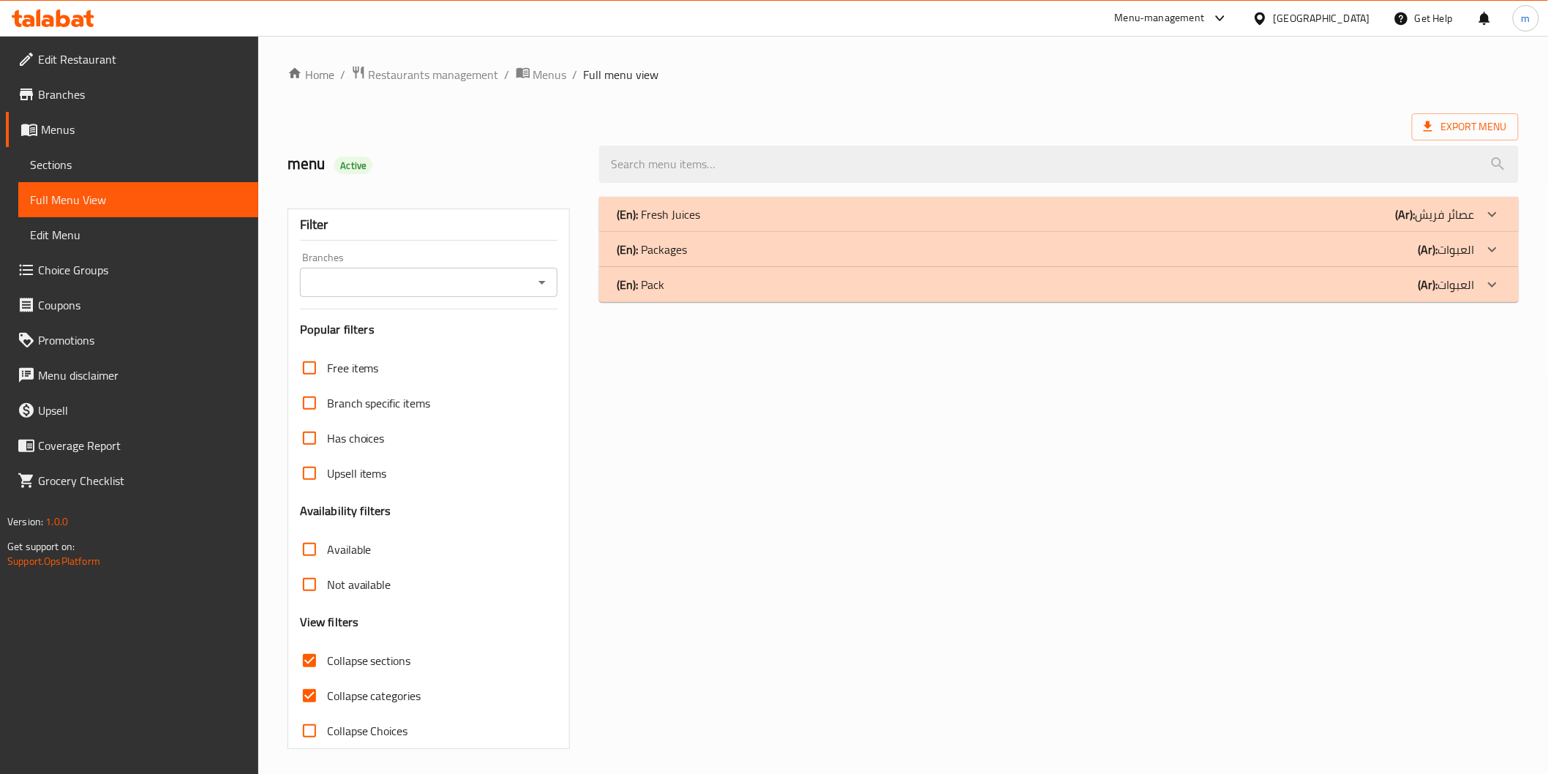
click at [405, 687] on span "Collapse categories" at bounding box center [374, 696] width 94 height 18
click at [327, 686] on input "Collapse categories" at bounding box center [309, 695] width 35 height 35
click at [1384, 232] on div "(En): Pack (Ar): العبوات" at bounding box center [1058, 214] width 919 height 35
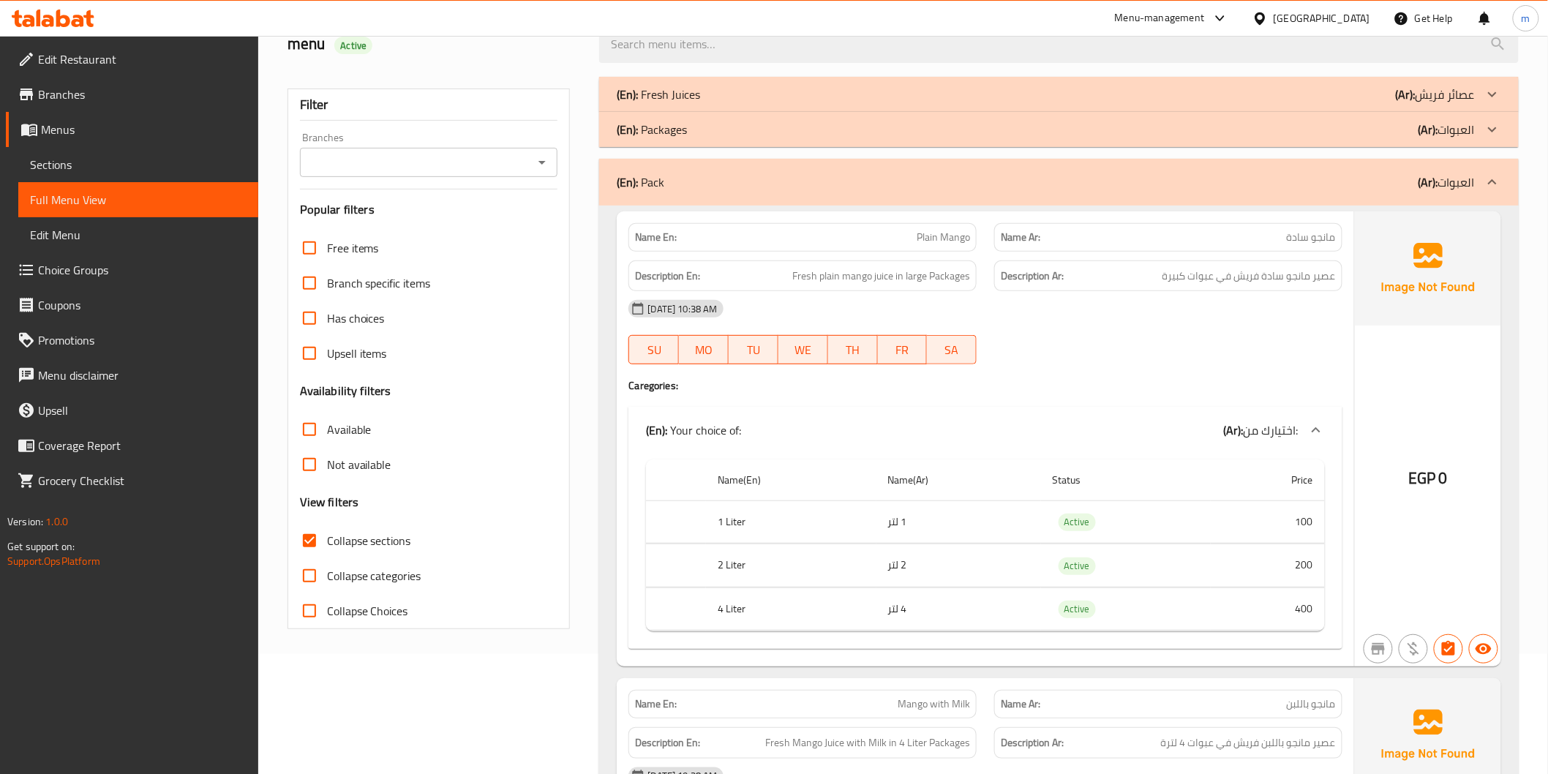
scroll to position [433, 0]
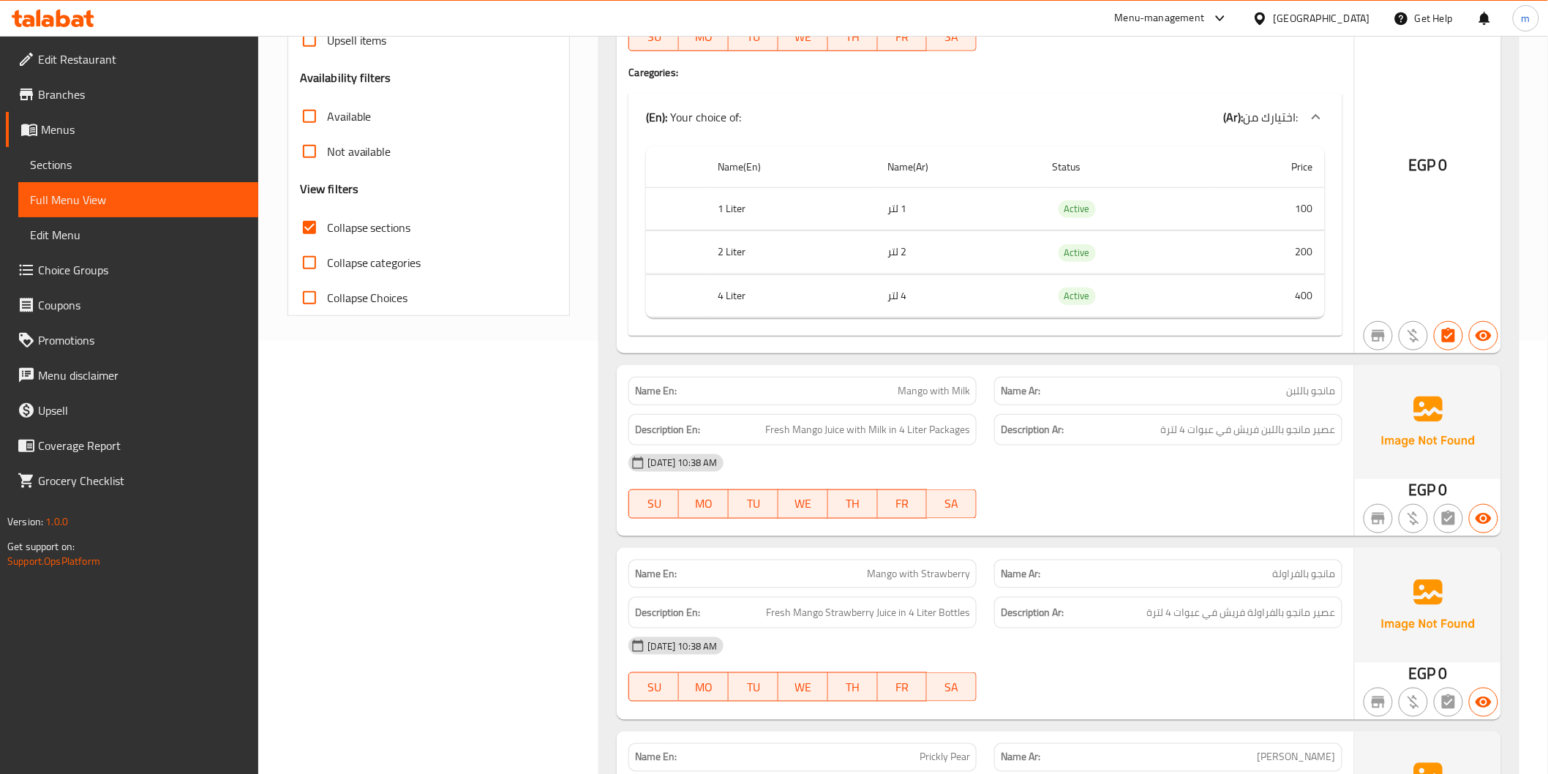
click at [403, 271] on span "Collapse categories" at bounding box center [374, 263] width 94 height 18
click at [327, 271] on input "Collapse categories" at bounding box center [309, 262] width 35 height 35
checkbox input "true"
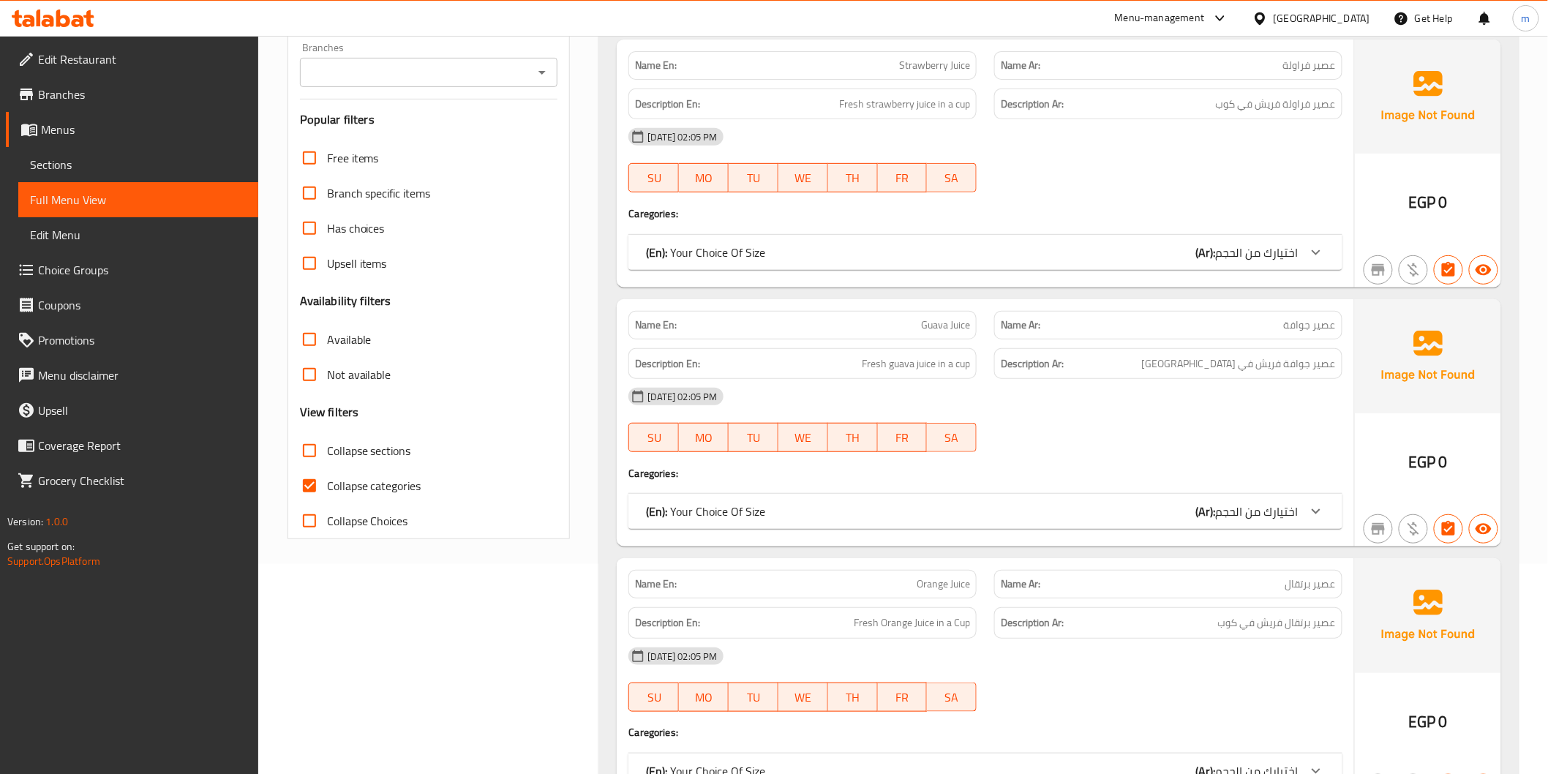
scroll to position [221, 0]
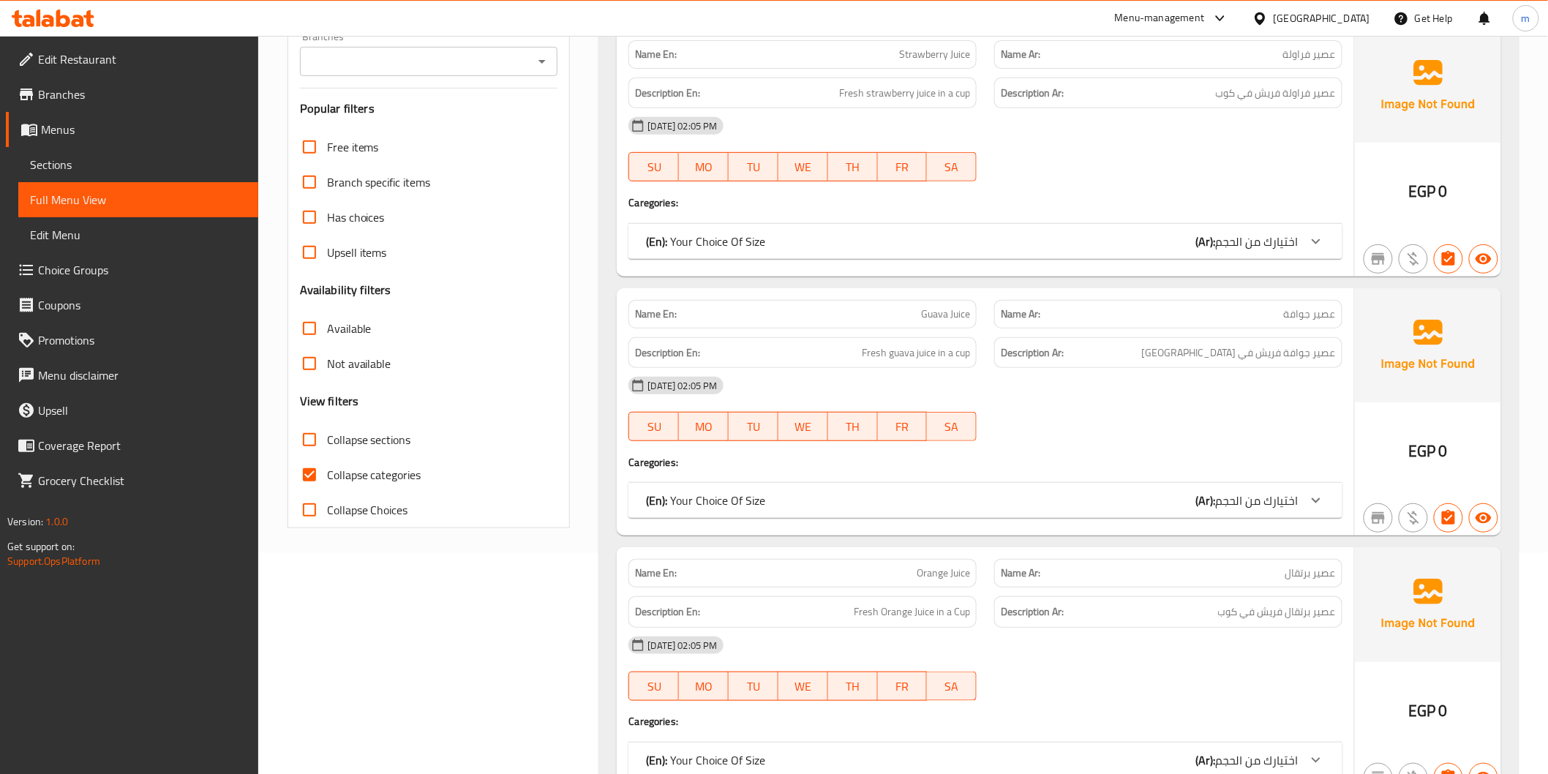
click at [340, 450] on label "Collapse sections" at bounding box center [351, 439] width 119 height 35
click at [327, 450] on input "Collapse sections" at bounding box center [309, 439] width 35 height 35
checkbox input "true"
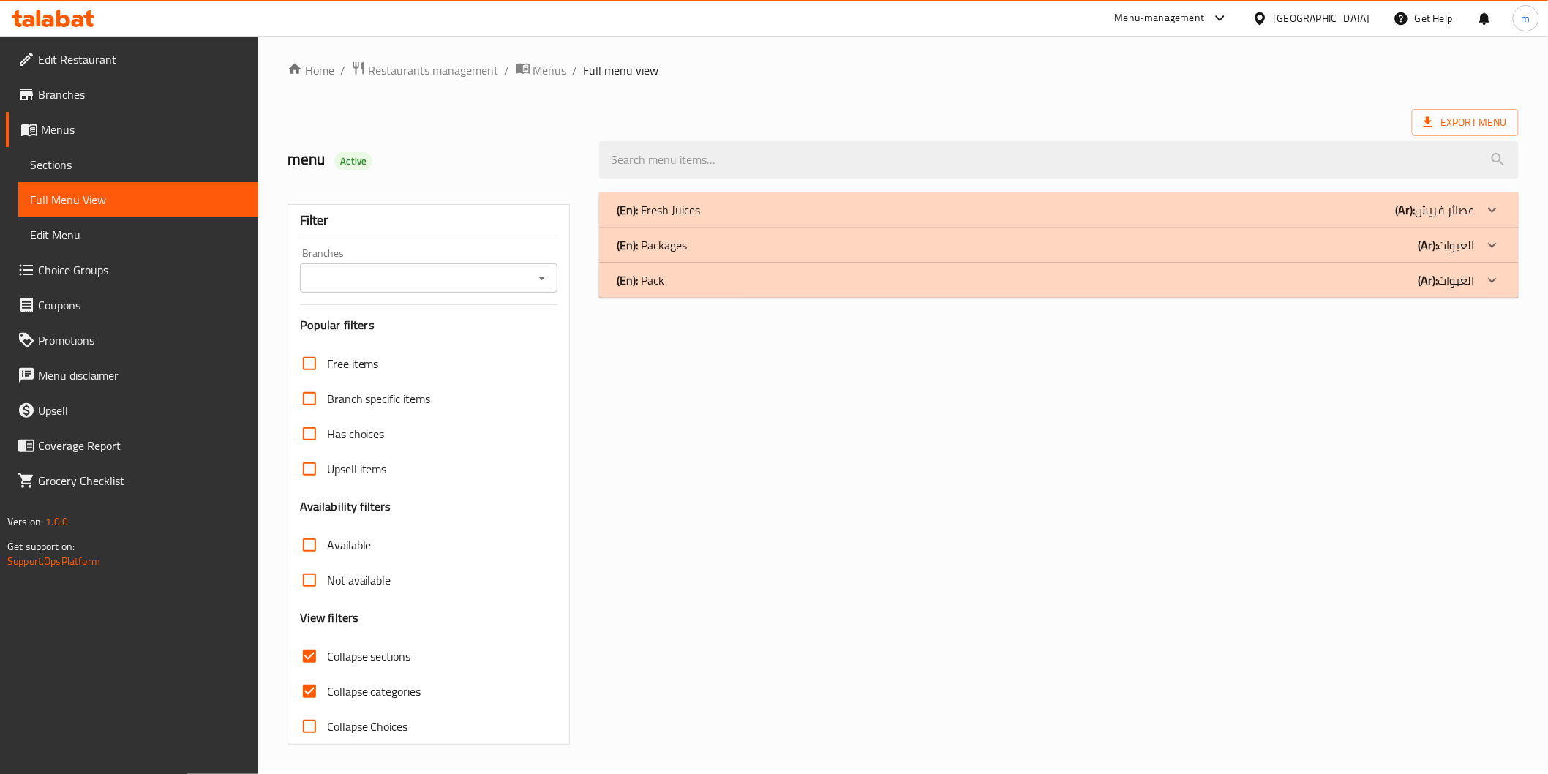
scroll to position [4, 0]
click at [1420, 228] on div "(En): Pack (Ar): العبوات" at bounding box center [1058, 210] width 919 height 35
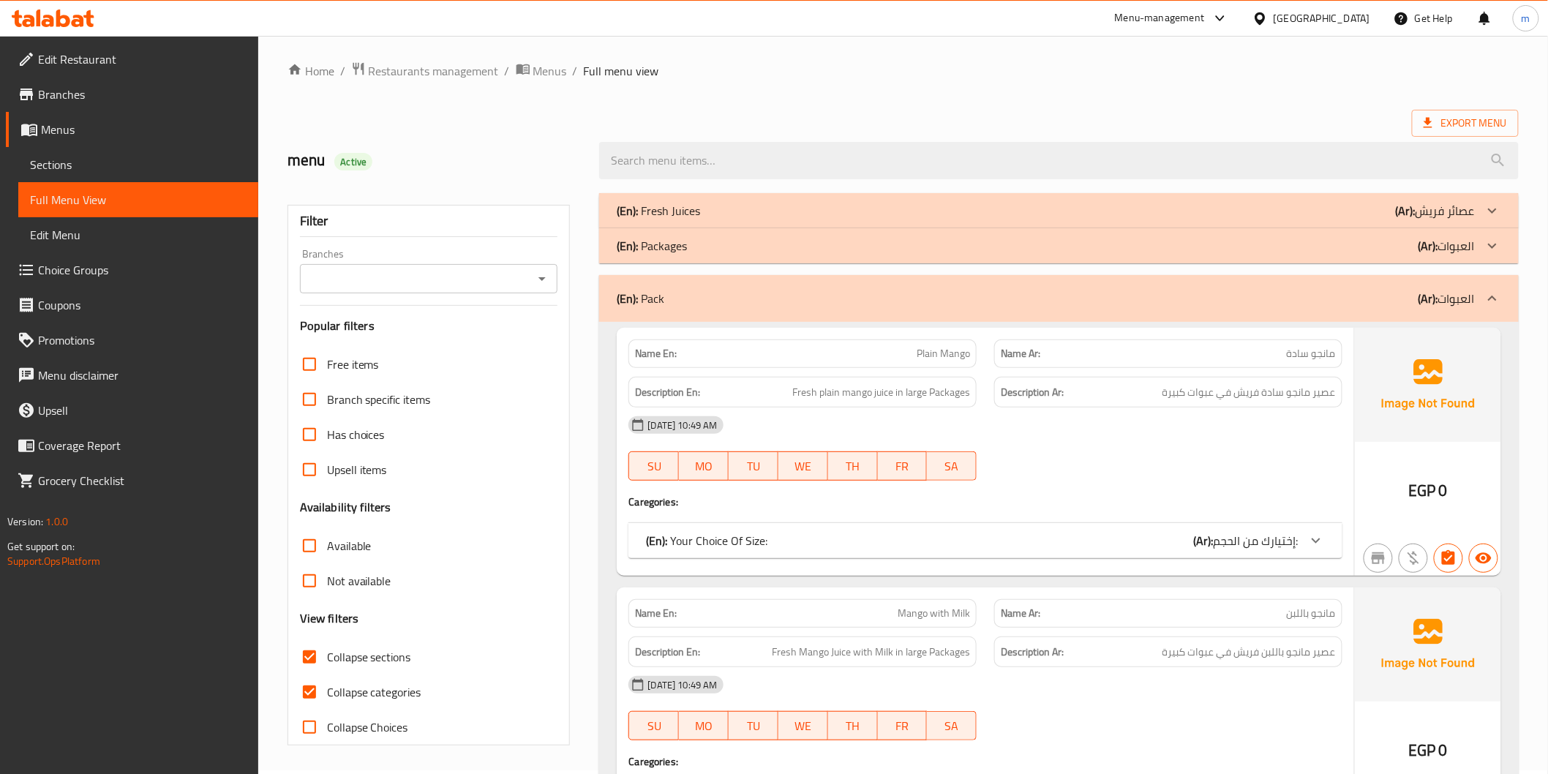
click at [1152, 550] on div "(En): Your Choice Of Size: (Ar): إختيارك من الحجم:" at bounding box center [985, 540] width 713 height 35
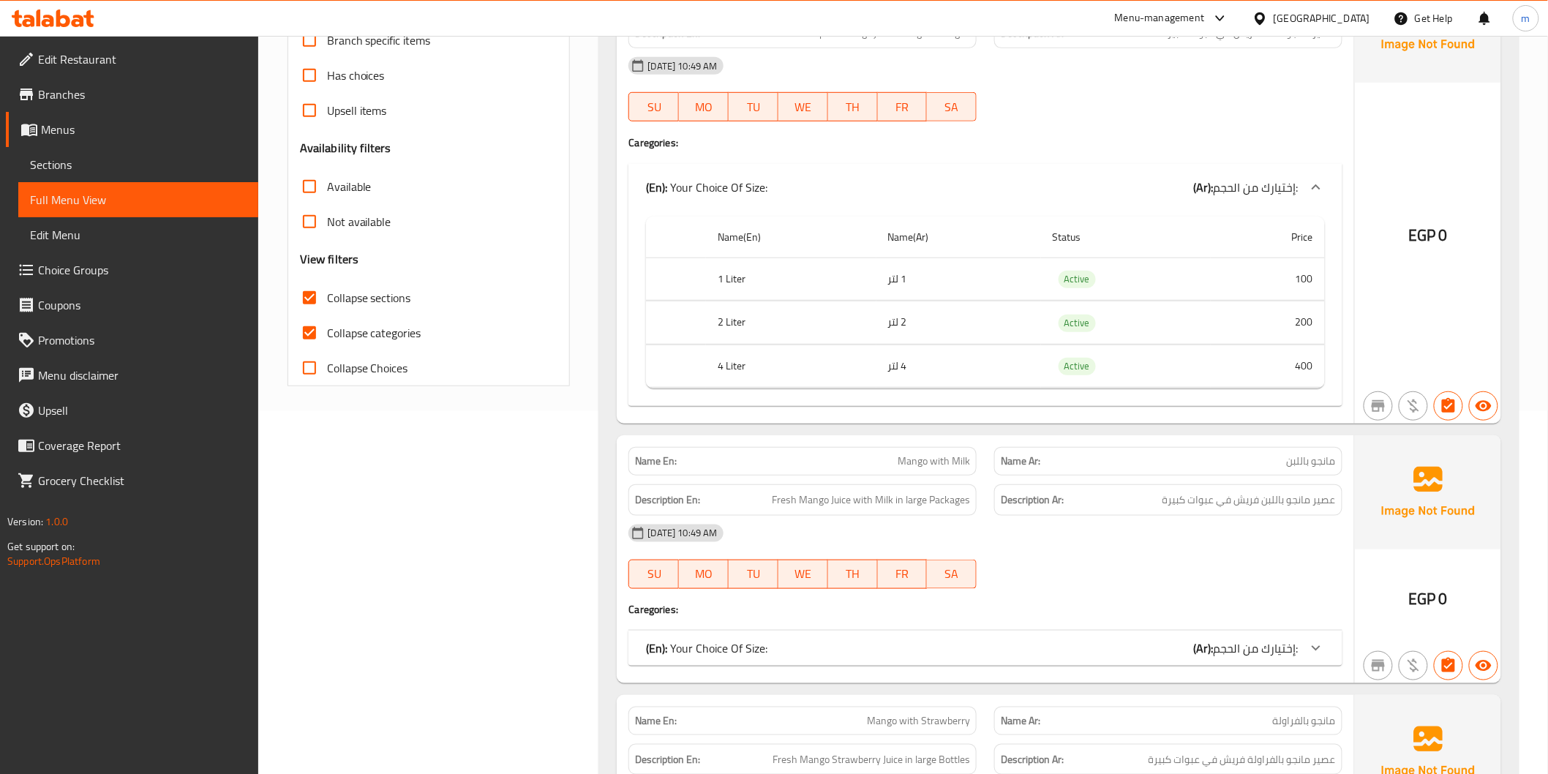
scroll to position [654, 0]
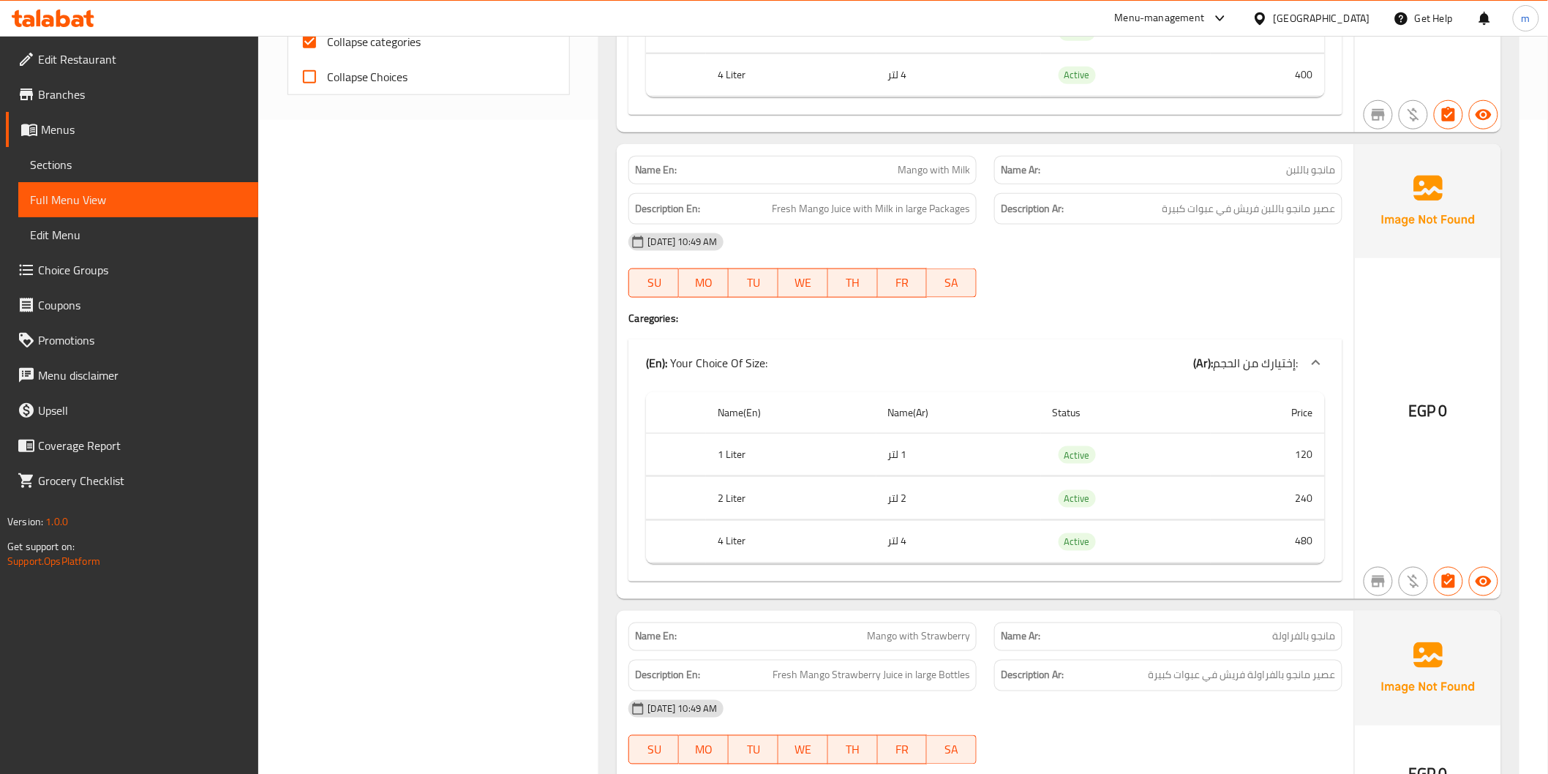
click at [406, 44] on span "Collapse categories" at bounding box center [374, 42] width 94 height 18
click at [327, 44] on input "Collapse categories" at bounding box center [309, 41] width 35 height 35
checkbox input "false"
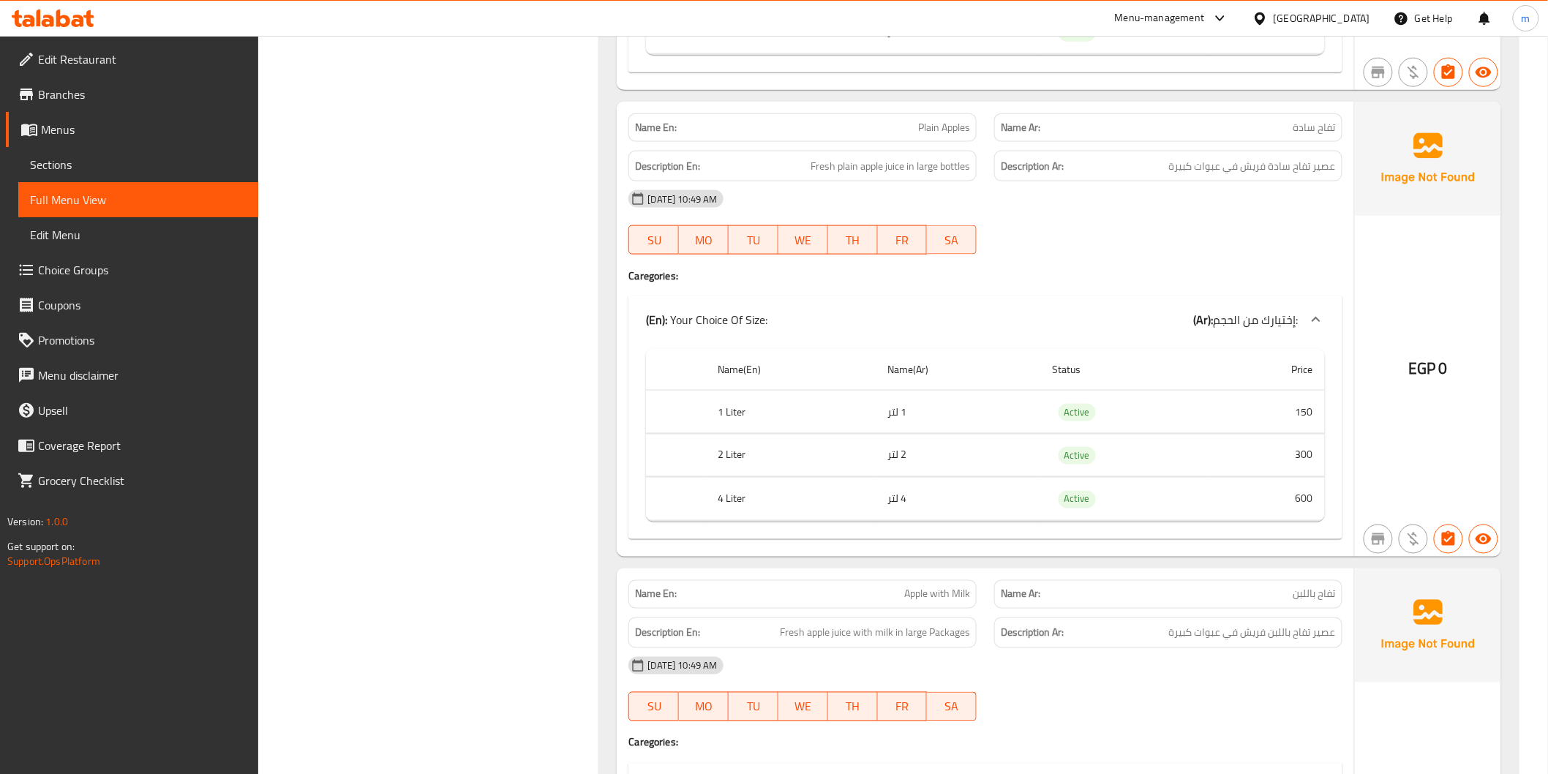
scroll to position [7442, 0]
